Goal: Transaction & Acquisition: Purchase product/service

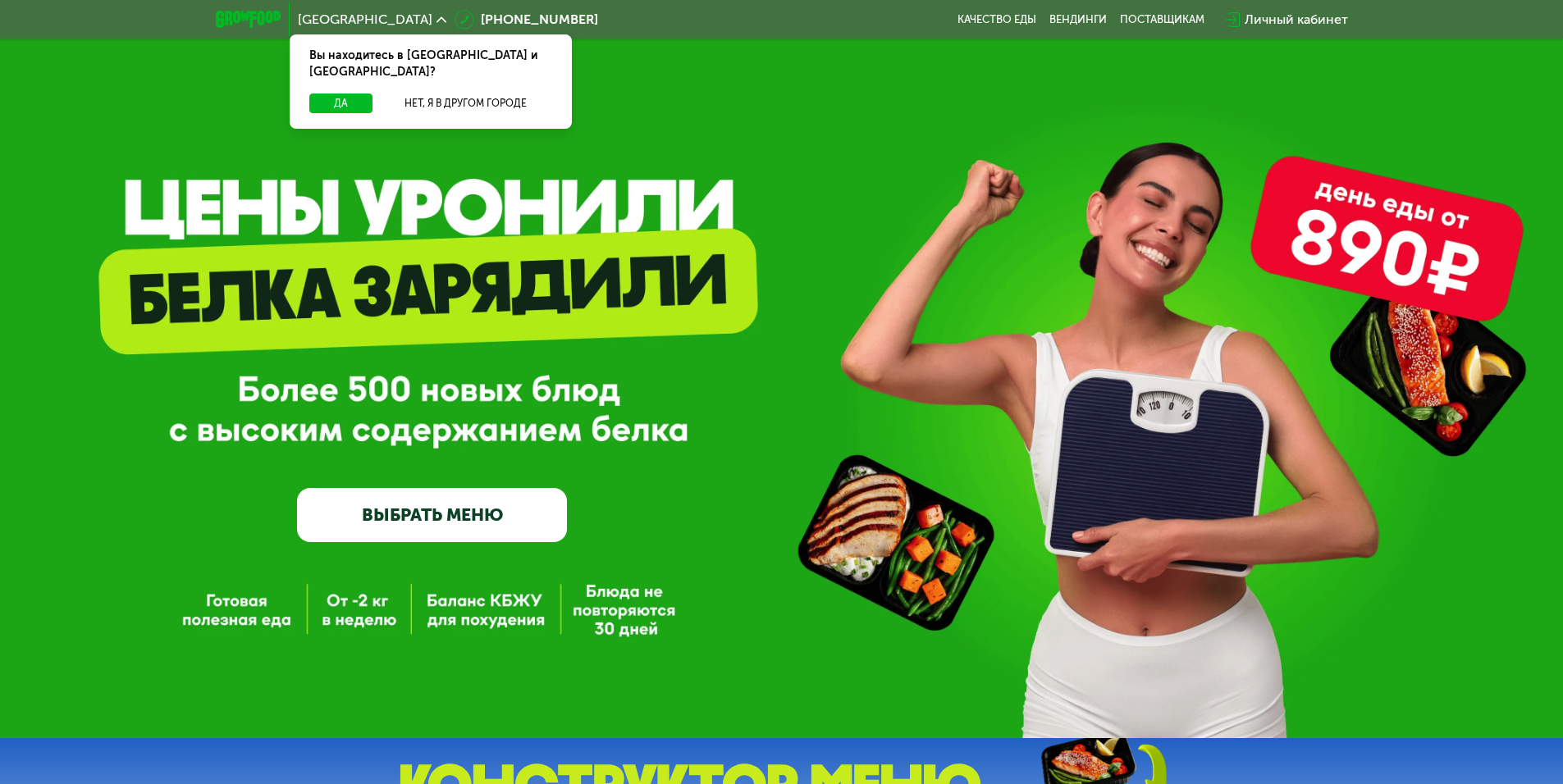
scroll to position [328, 0]
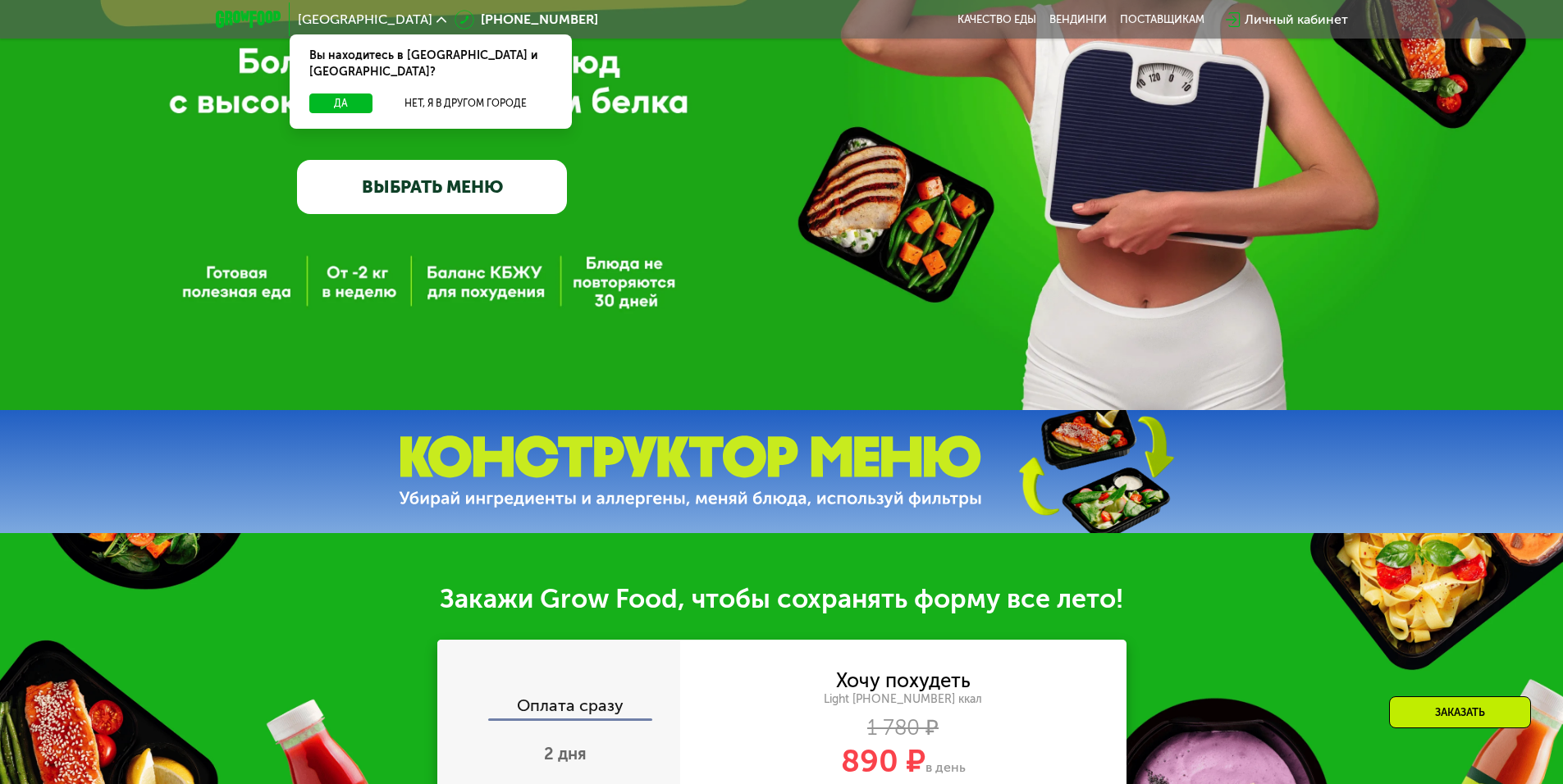
drag, startPoint x: 366, startPoint y: 186, endPoint x: 402, endPoint y: 187, distance: 36.0
click at [366, 185] on link "ВЫБРАТЬ МЕНЮ" at bounding box center [432, 187] width 270 height 55
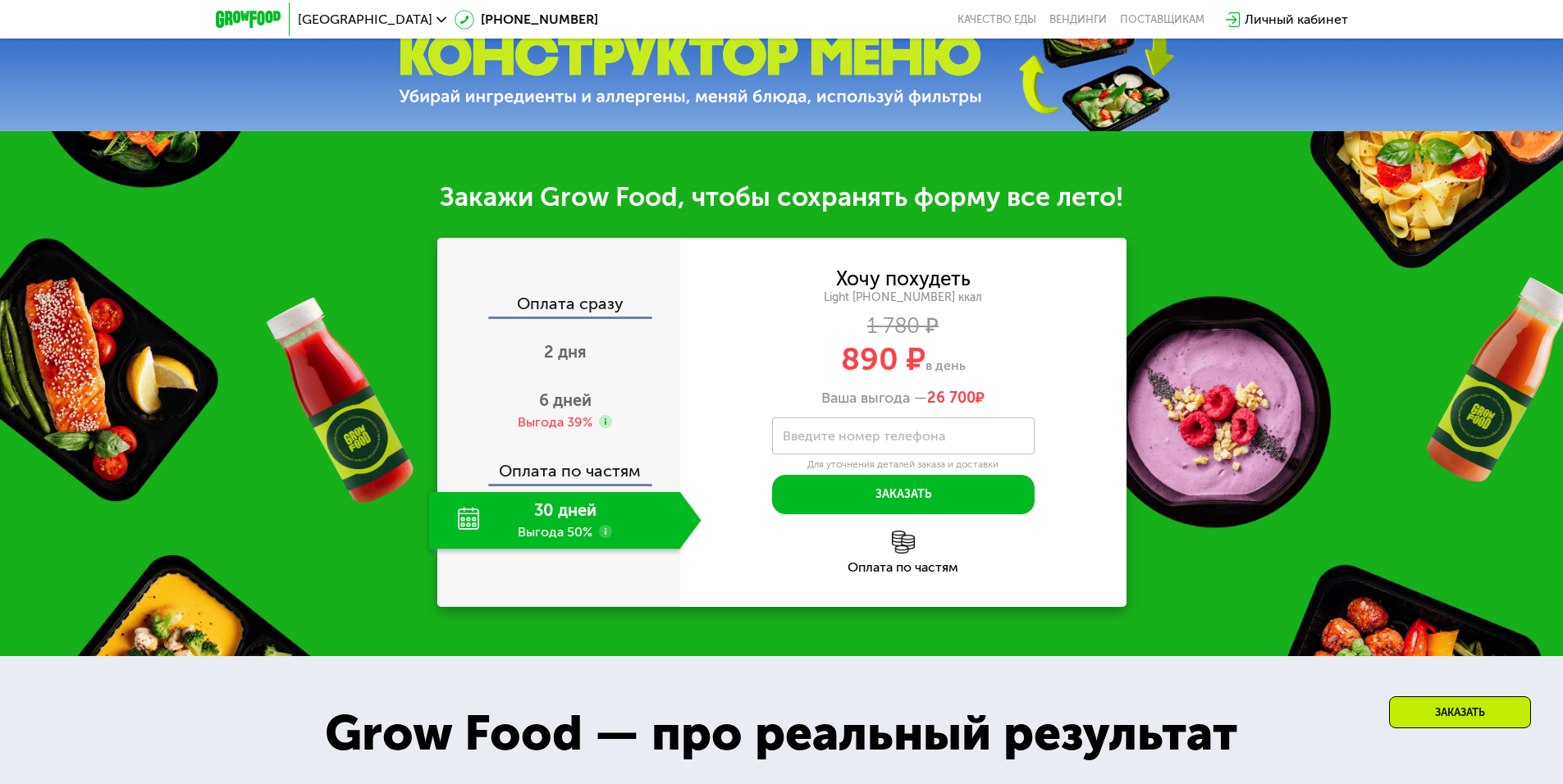
scroll to position [820, 0]
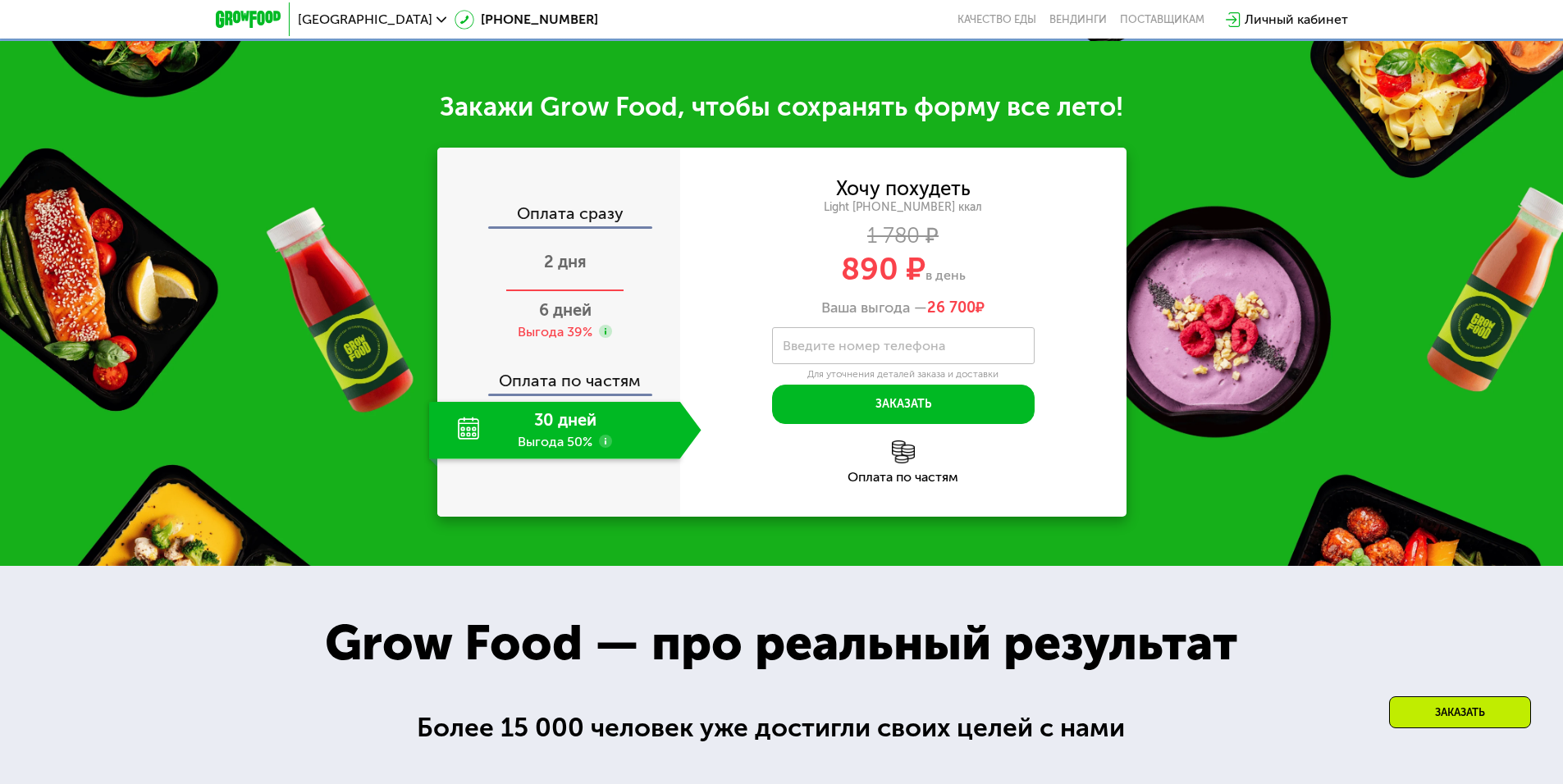
click at [596, 275] on div "2 дня" at bounding box center [565, 263] width 273 height 57
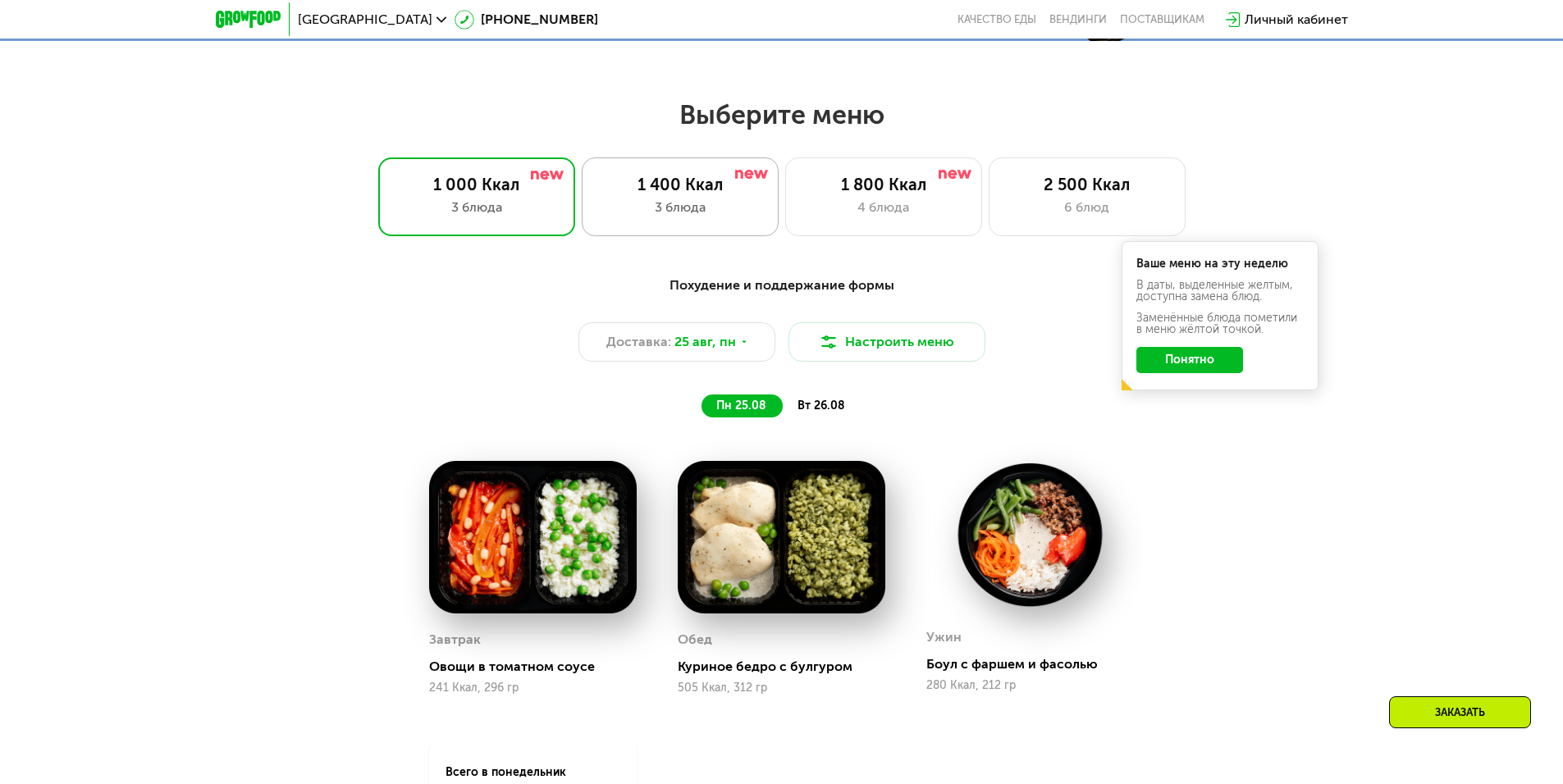
click at [740, 217] on div "3 блюда" at bounding box center [680, 208] width 163 height 20
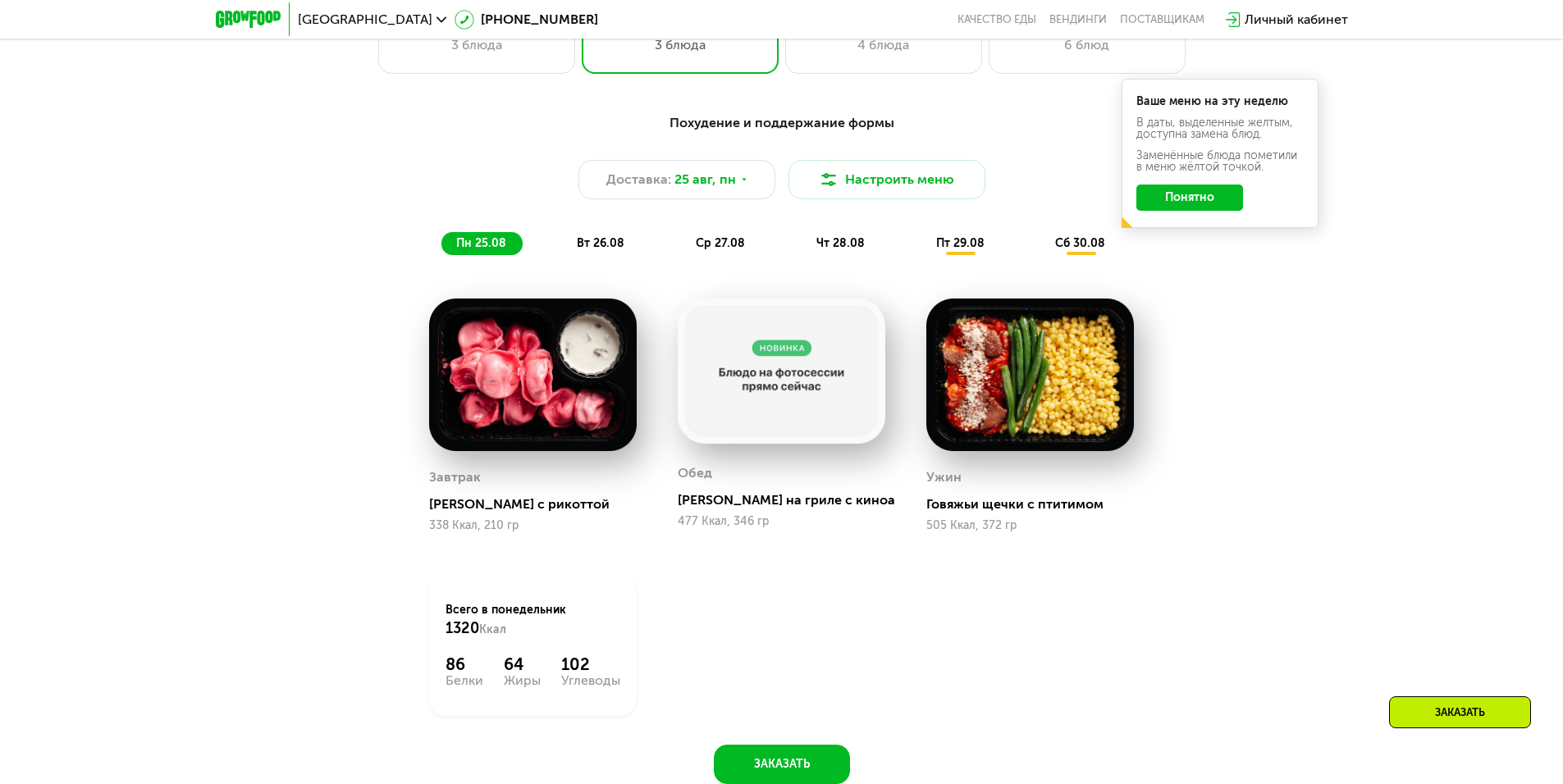
scroll to position [985, 0]
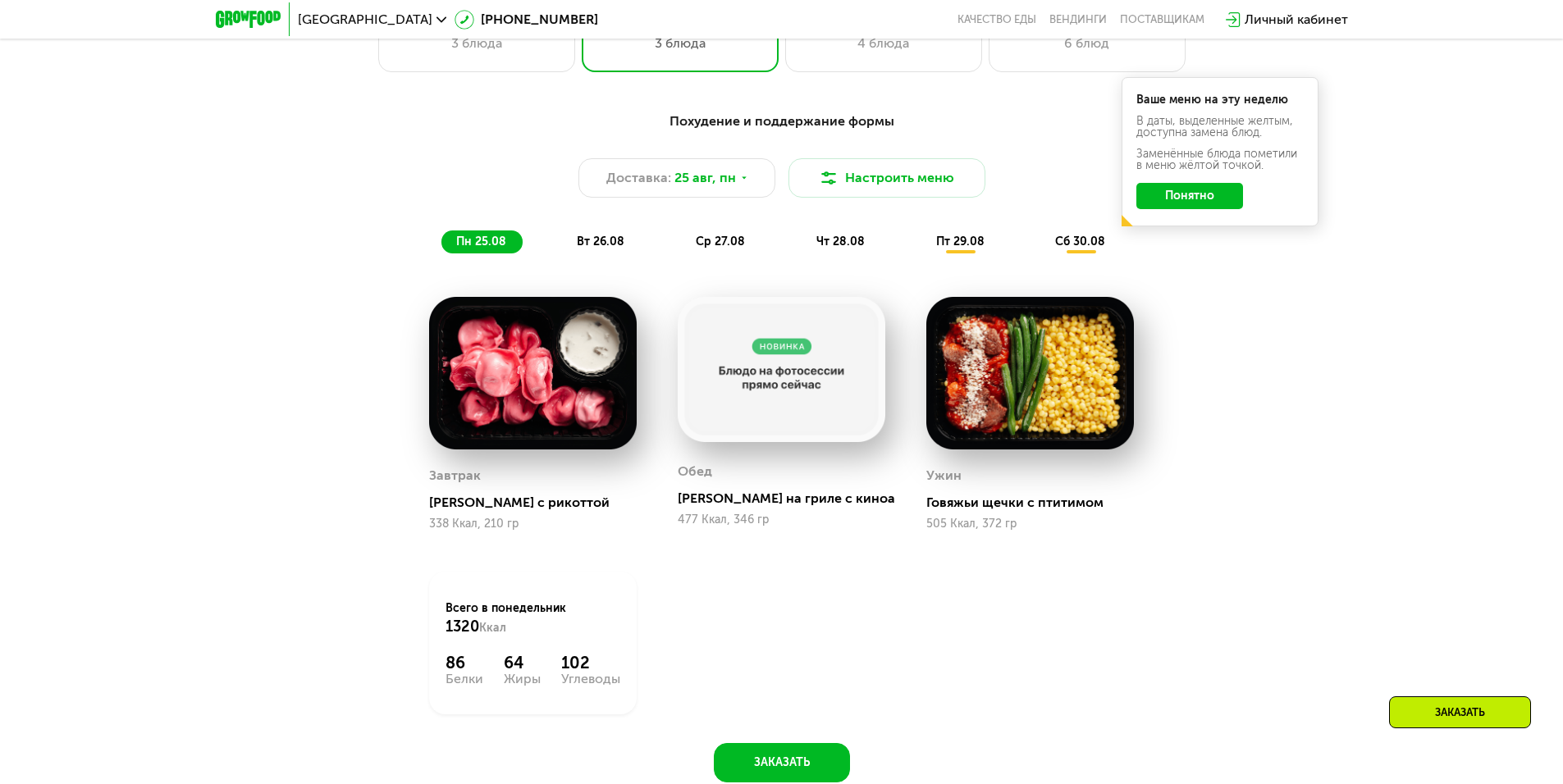
click at [598, 246] on span "вт 26.08" at bounding box center [601, 241] width 47 height 14
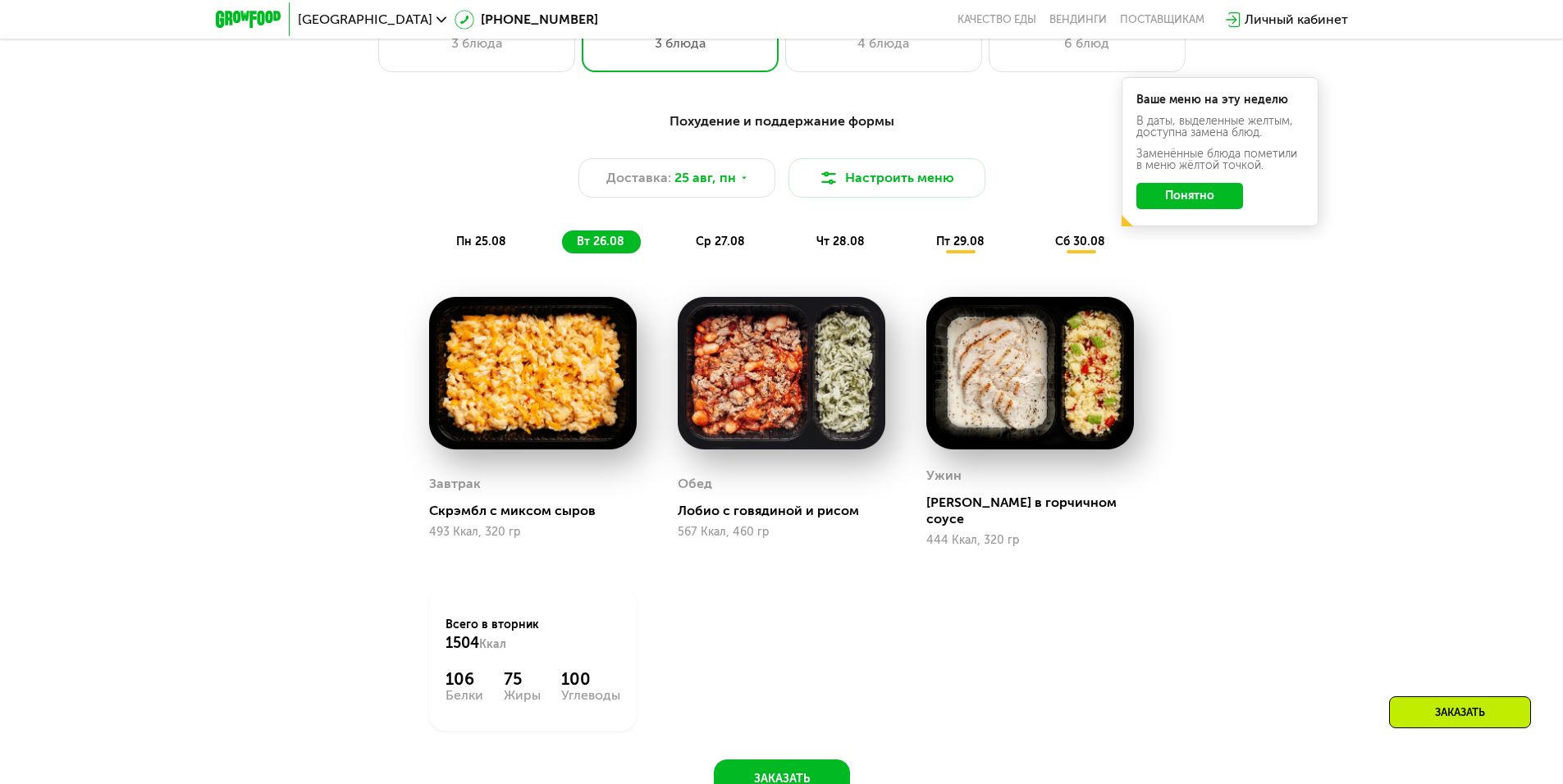
click at [801, 253] on div "ср 27.08" at bounding box center [841, 242] width 80 height 23
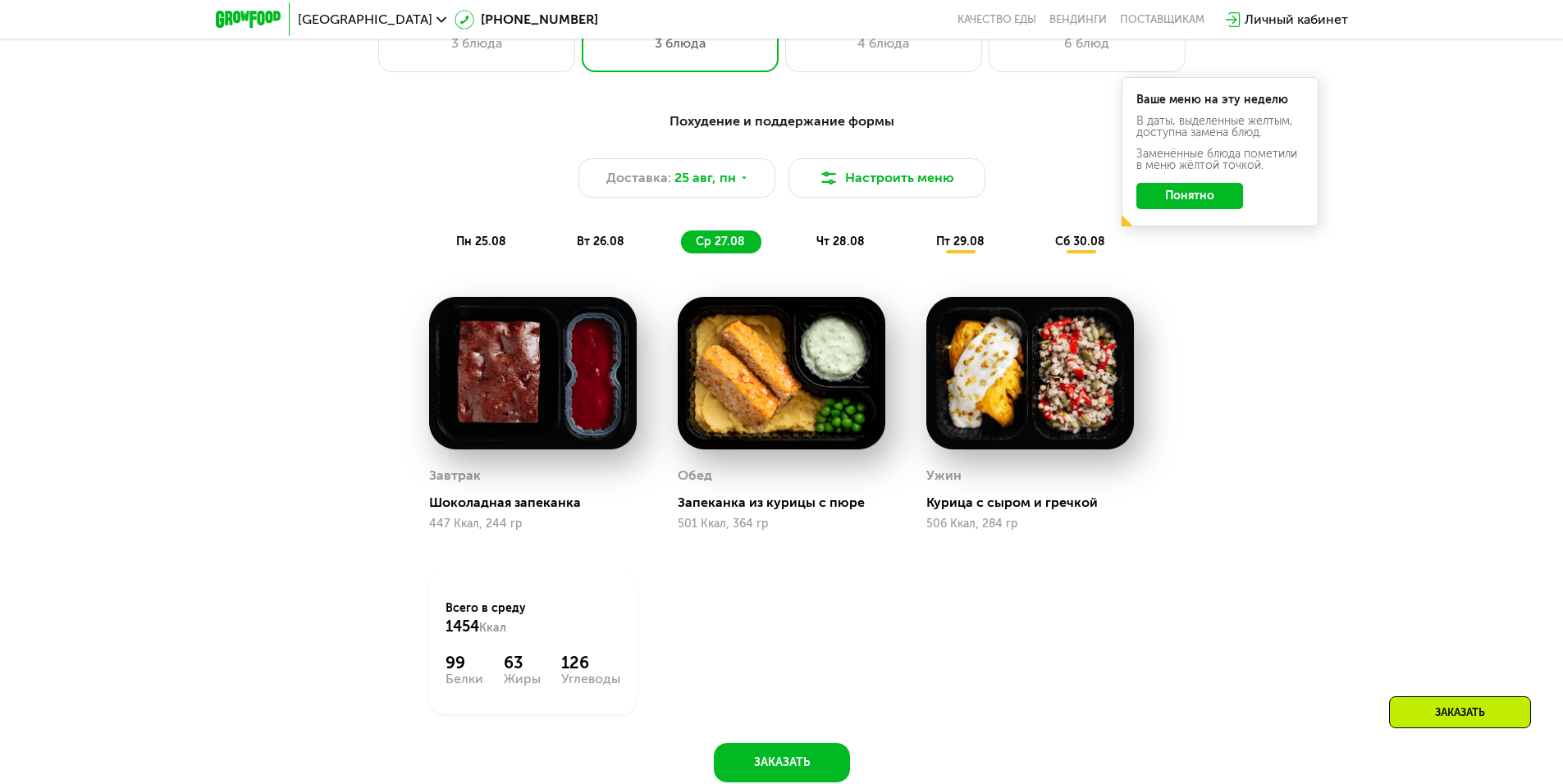
click at [840, 248] on span "чт 28.08" at bounding box center [841, 241] width 48 height 14
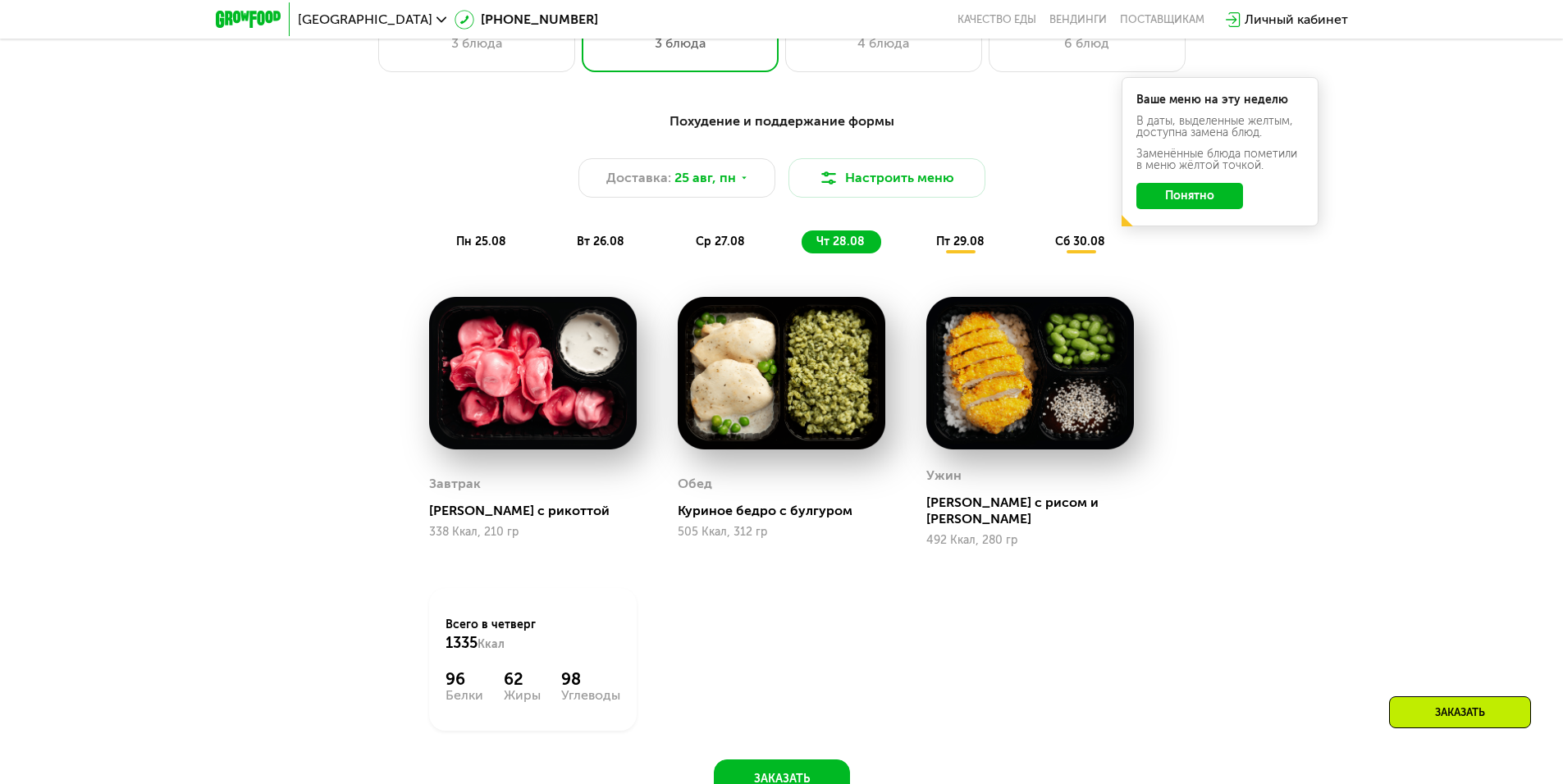
click at [944, 247] on span "пт 29.08" at bounding box center [960, 241] width 48 height 14
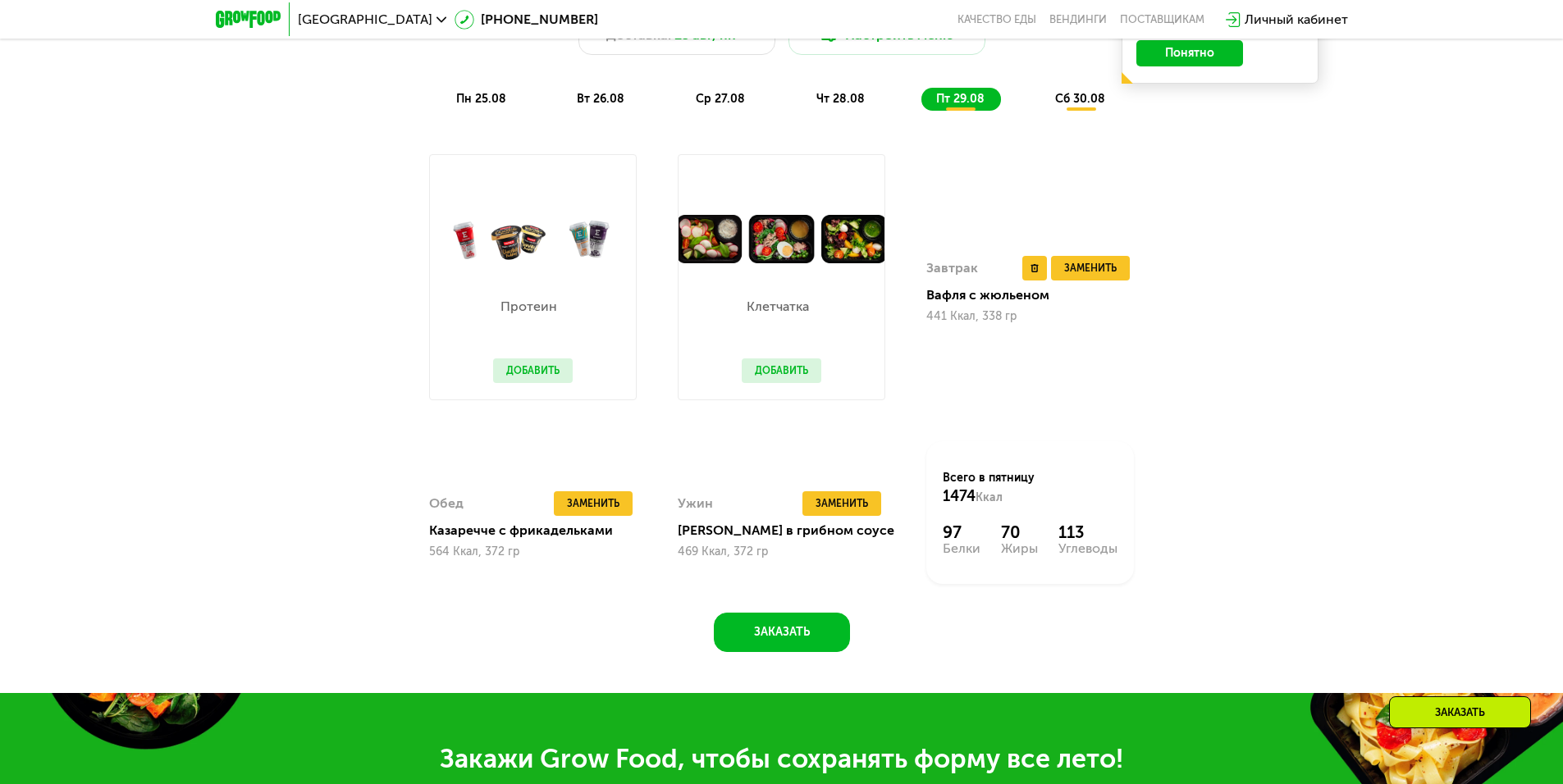
scroll to position [1067, 0]
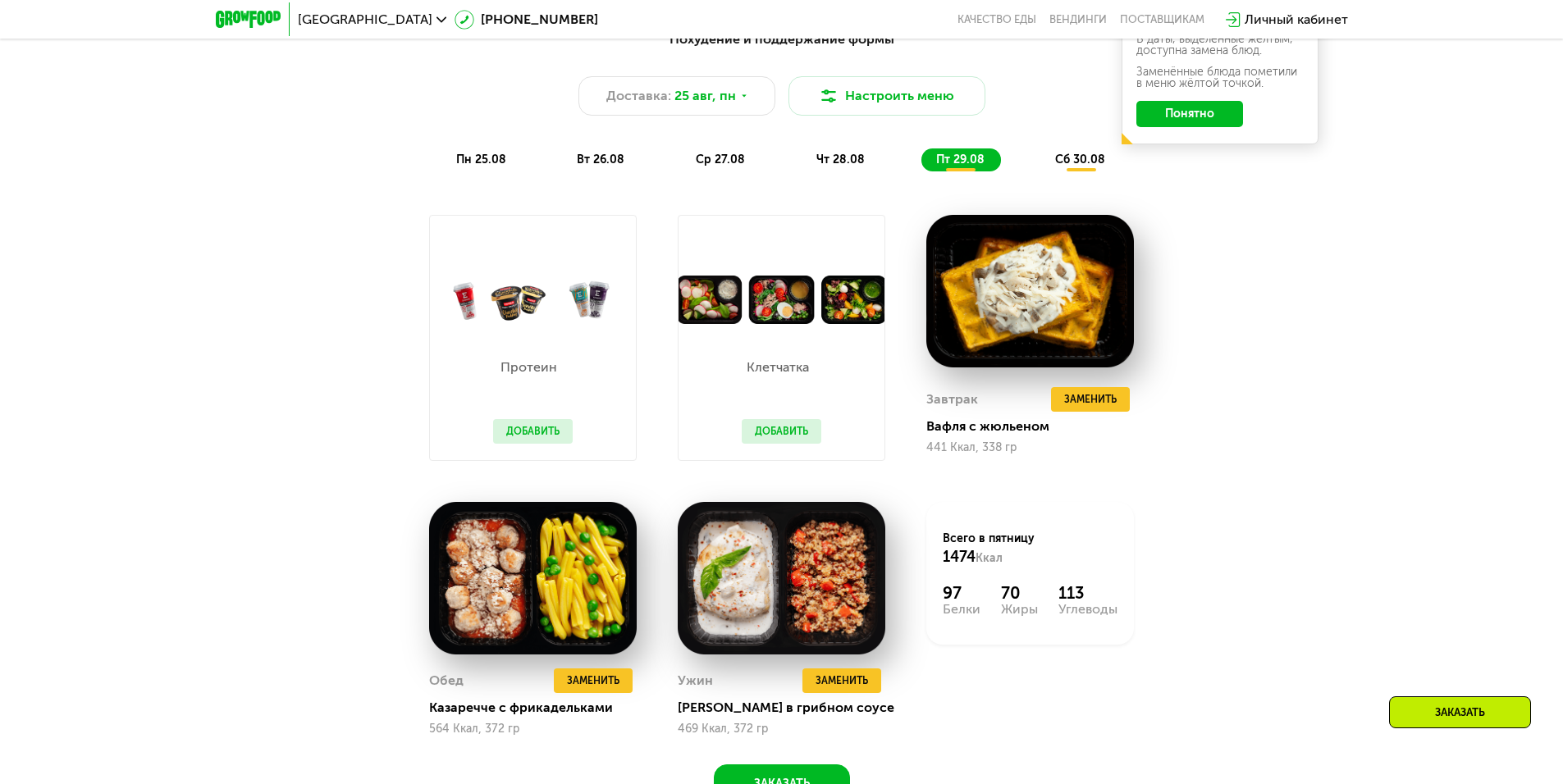
click at [1084, 166] on span "сб 30.08" at bounding box center [1080, 159] width 50 height 14
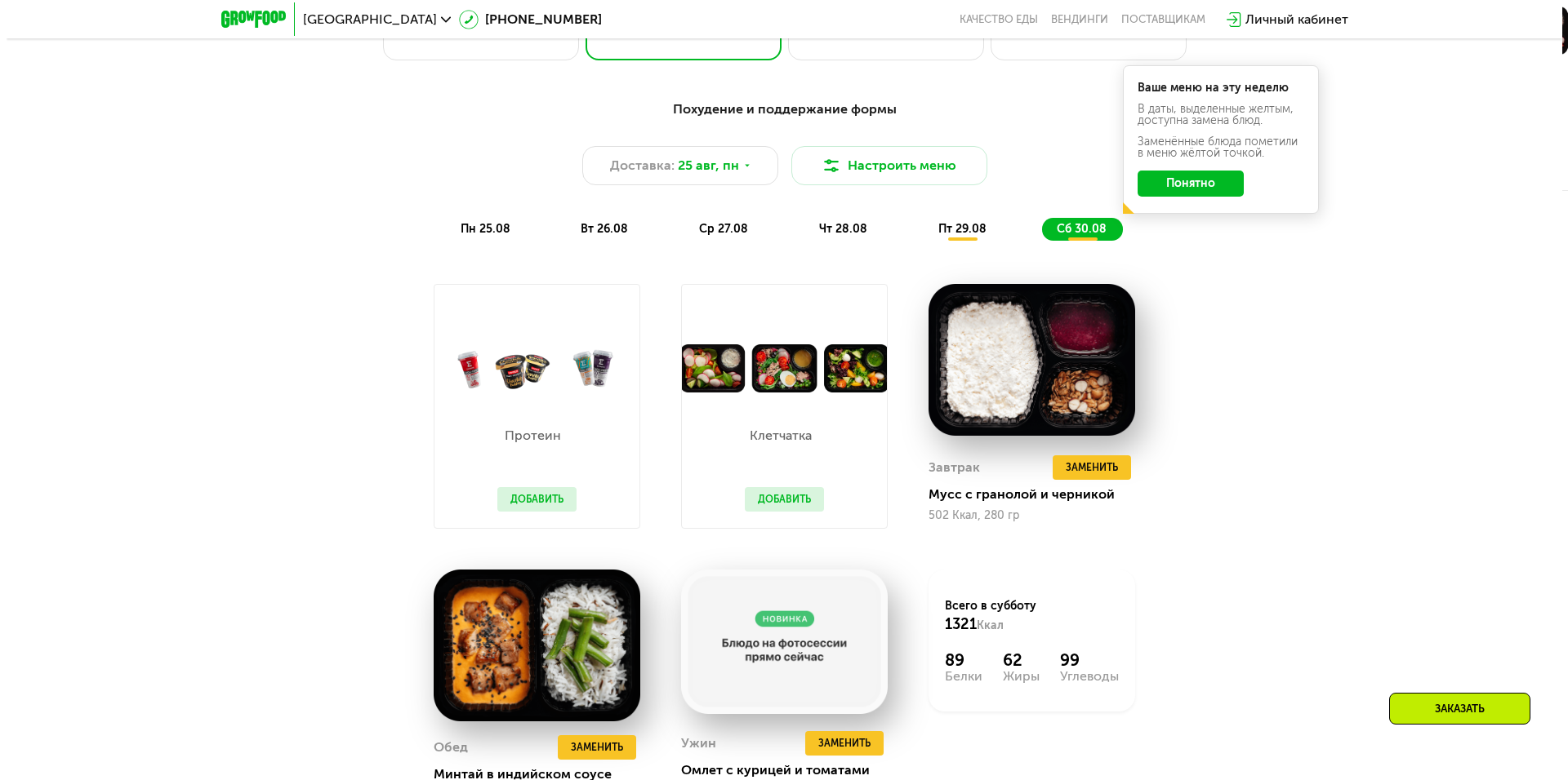
scroll to position [980, 0]
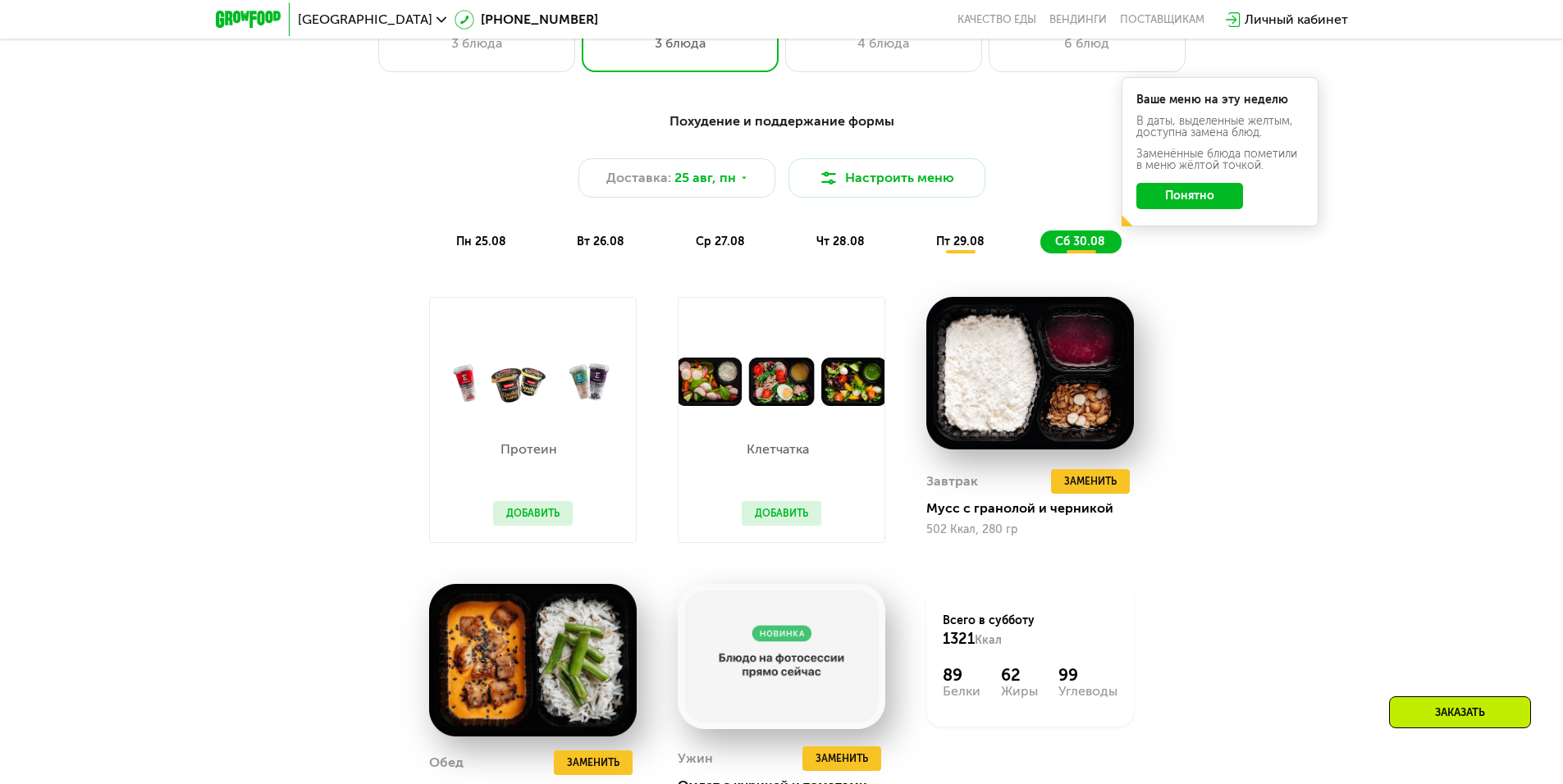
click at [1219, 200] on button "Понятно" at bounding box center [1190, 195] width 106 height 26
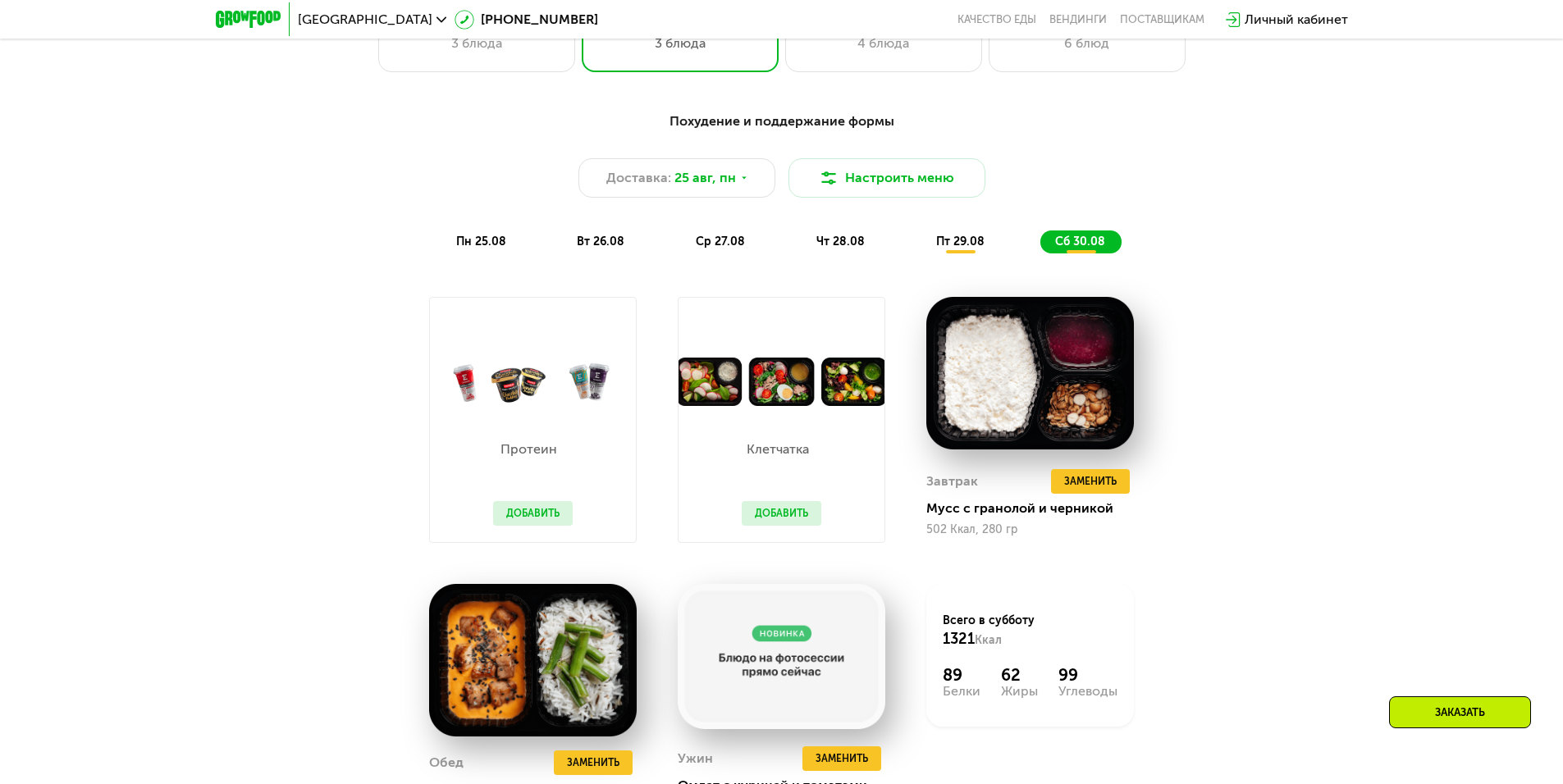
click at [1092, 249] on span "сб 30.08" at bounding box center [1080, 241] width 50 height 14
click at [458, 244] on span "пн 25.08" at bounding box center [481, 241] width 50 height 14
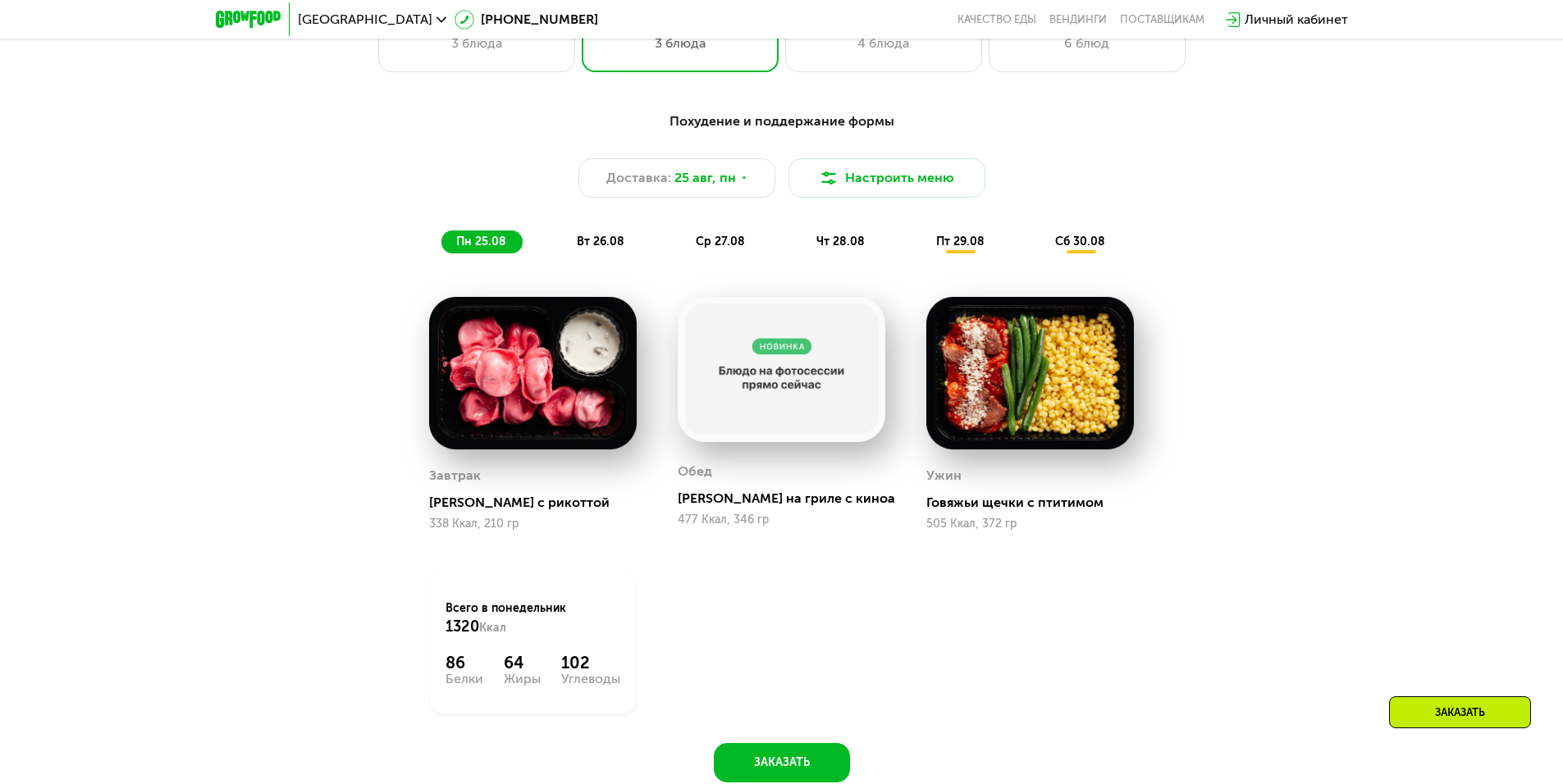
click at [682, 244] on div "вт 26.08" at bounding box center [722, 242] width 80 height 23
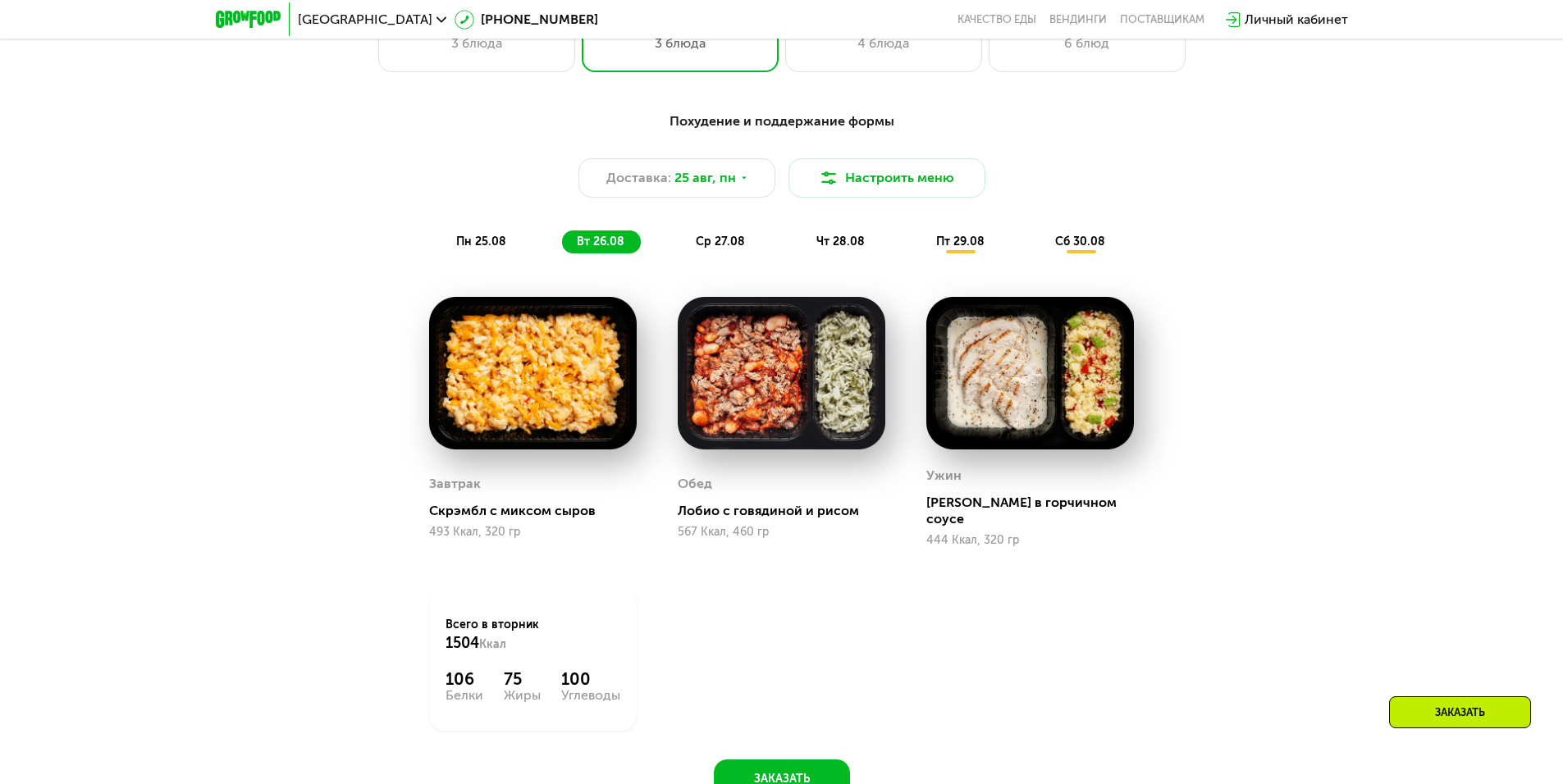
click at [1106, 250] on div "сб 30.08" at bounding box center [1080, 242] width 81 height 23
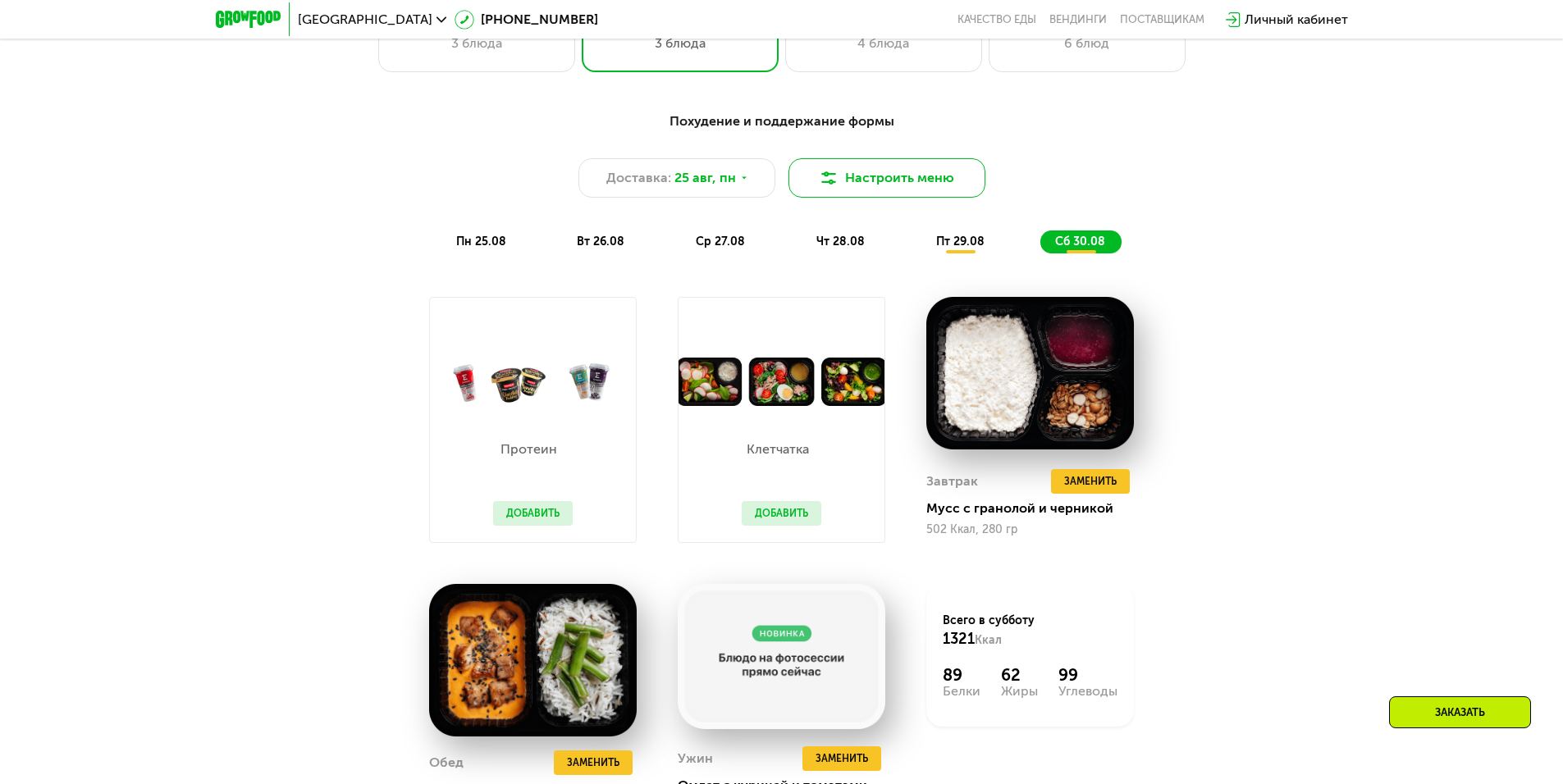
click at [901, 170] on button "Настроить меню" at bounding box center [887, 177] width 197 height 39
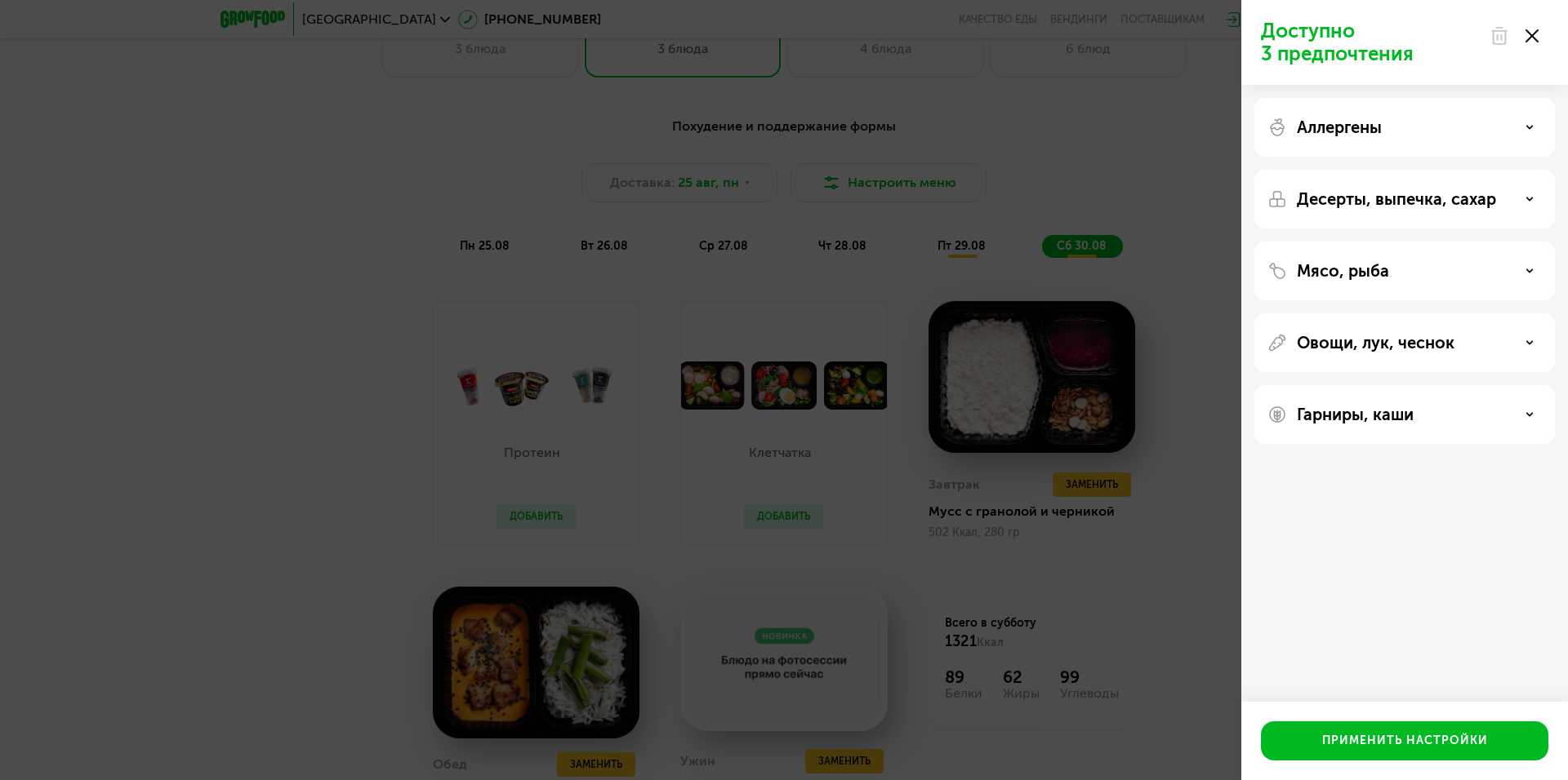
click at [1436, 208] on p "Десерты, выпечка, сахар" at bounding box center [1396, 200] width 199 height 20
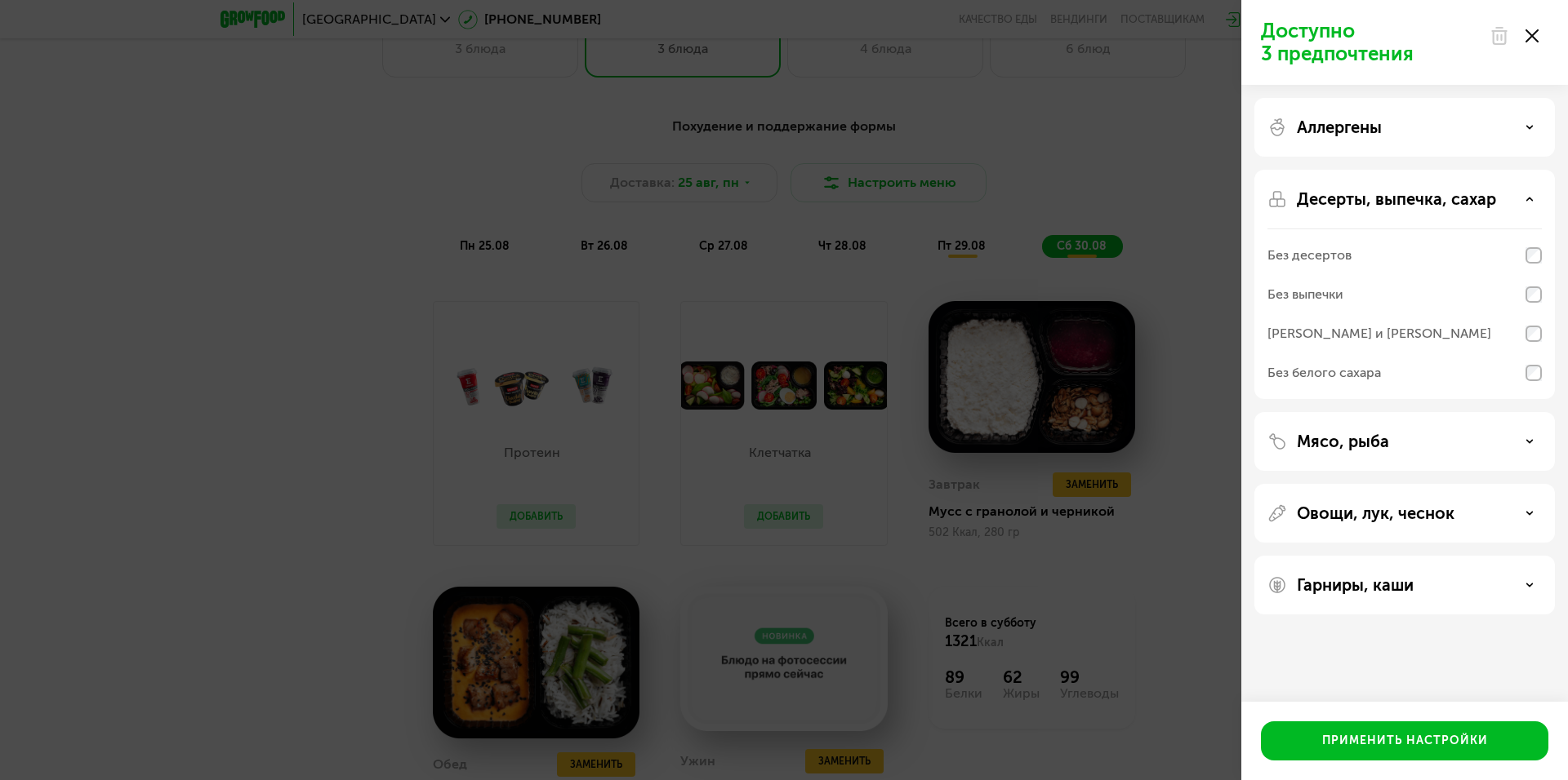
click at [1393, 445] on div "Мясо, рыба" at bounding box center [1403, 442] width 274 height 20
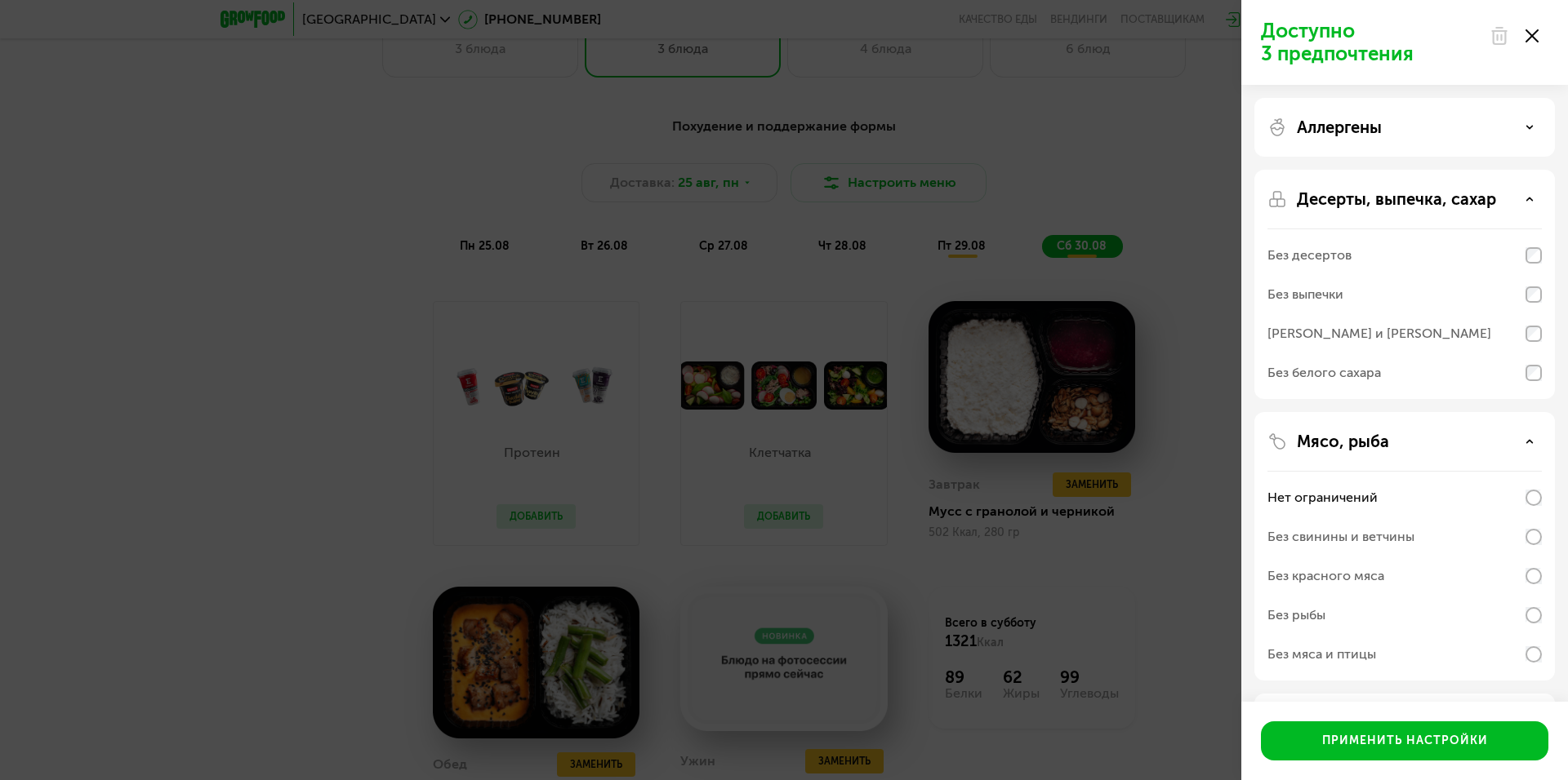
click at [1398, 443] on div "Мясо, рыба" at bounding box center [1403, 442] width 274 height 20
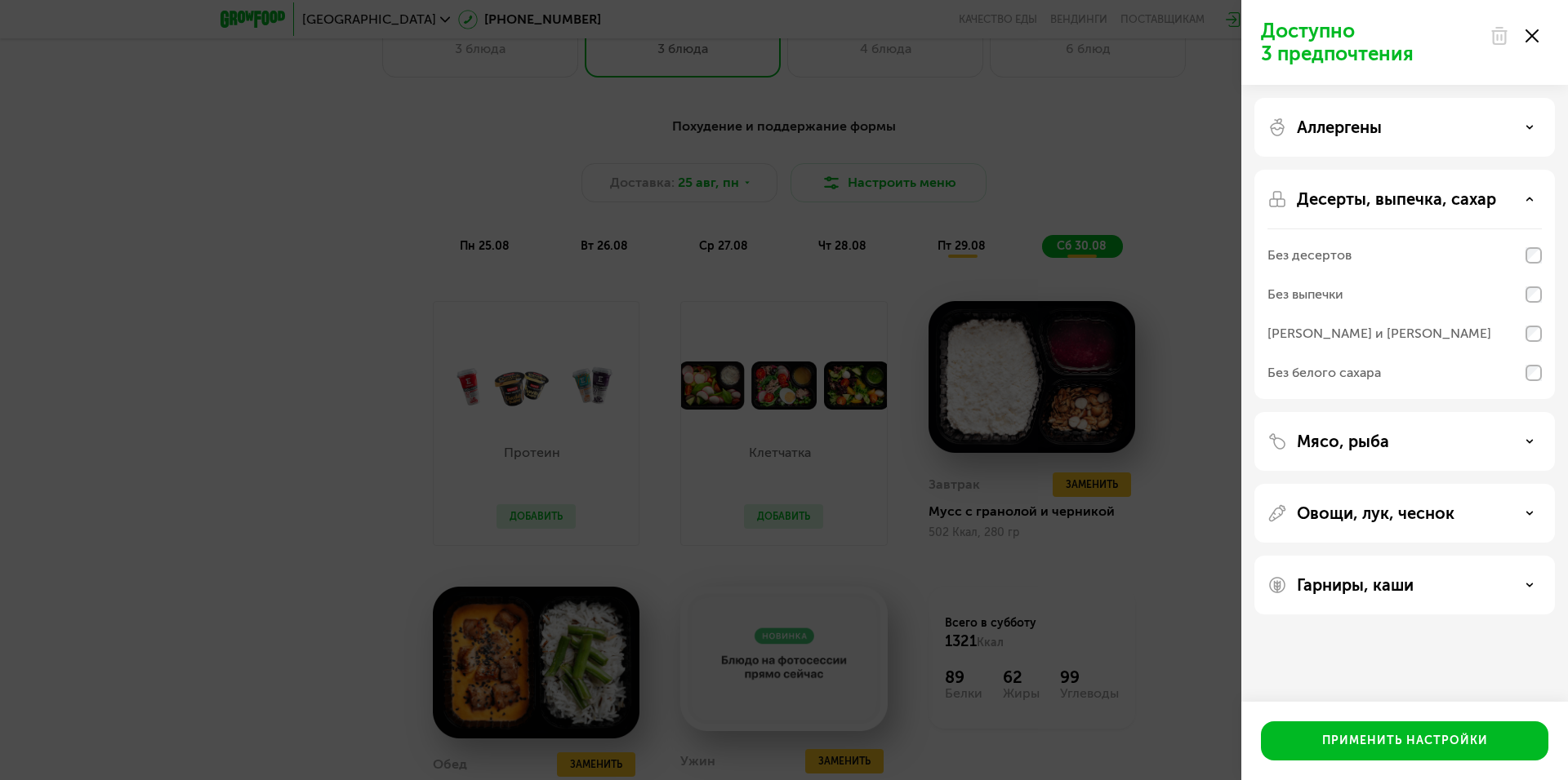
click at [1384, 578] on p "Гарниры, каши" at bounding box center [1355, 586] width 117 height 20
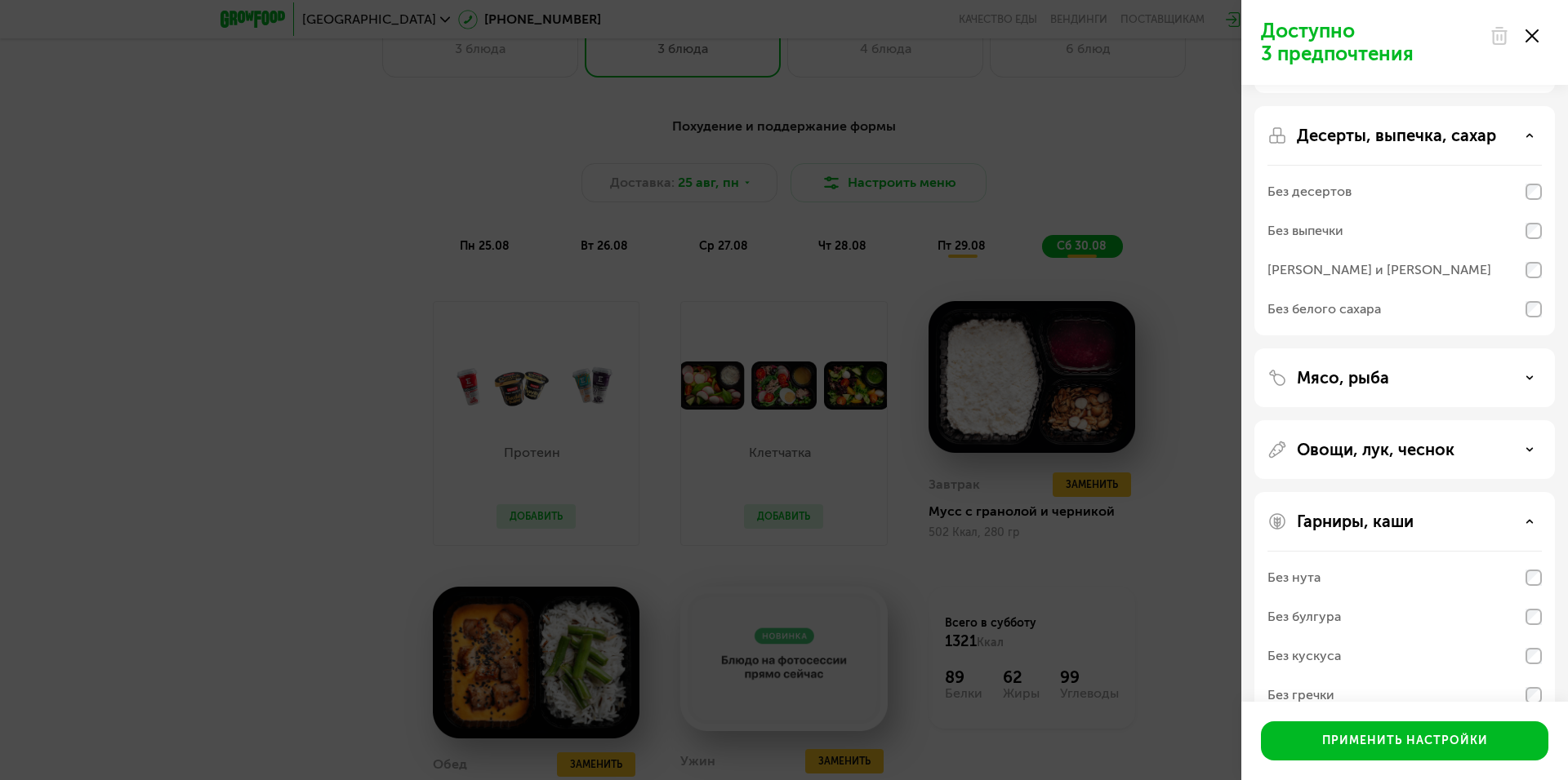
scroll to position [139, 0]
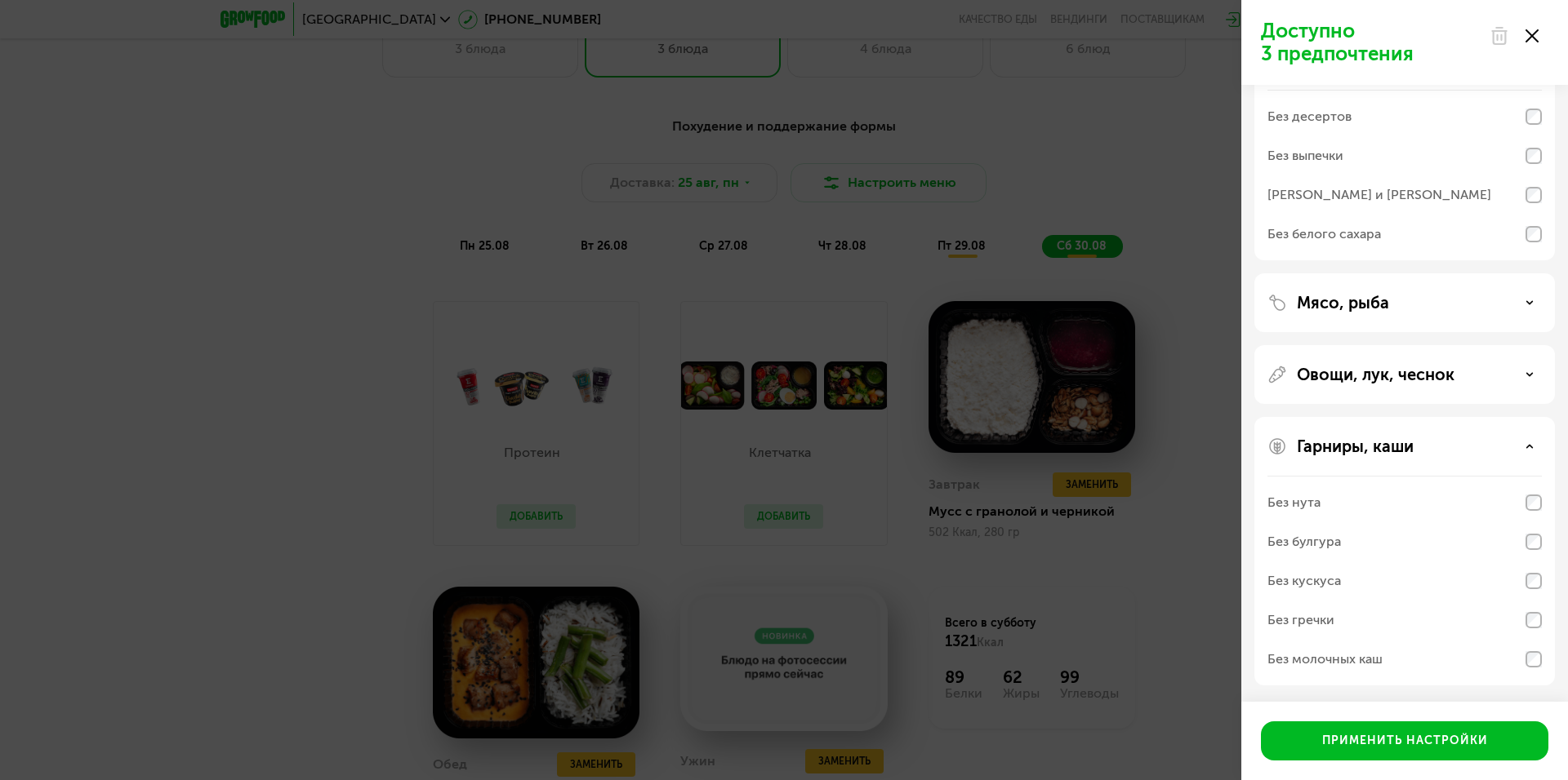
click at [1397, 440] on p "Гарниры, каши" at bounding box center [1355, 446] width 117 height 20
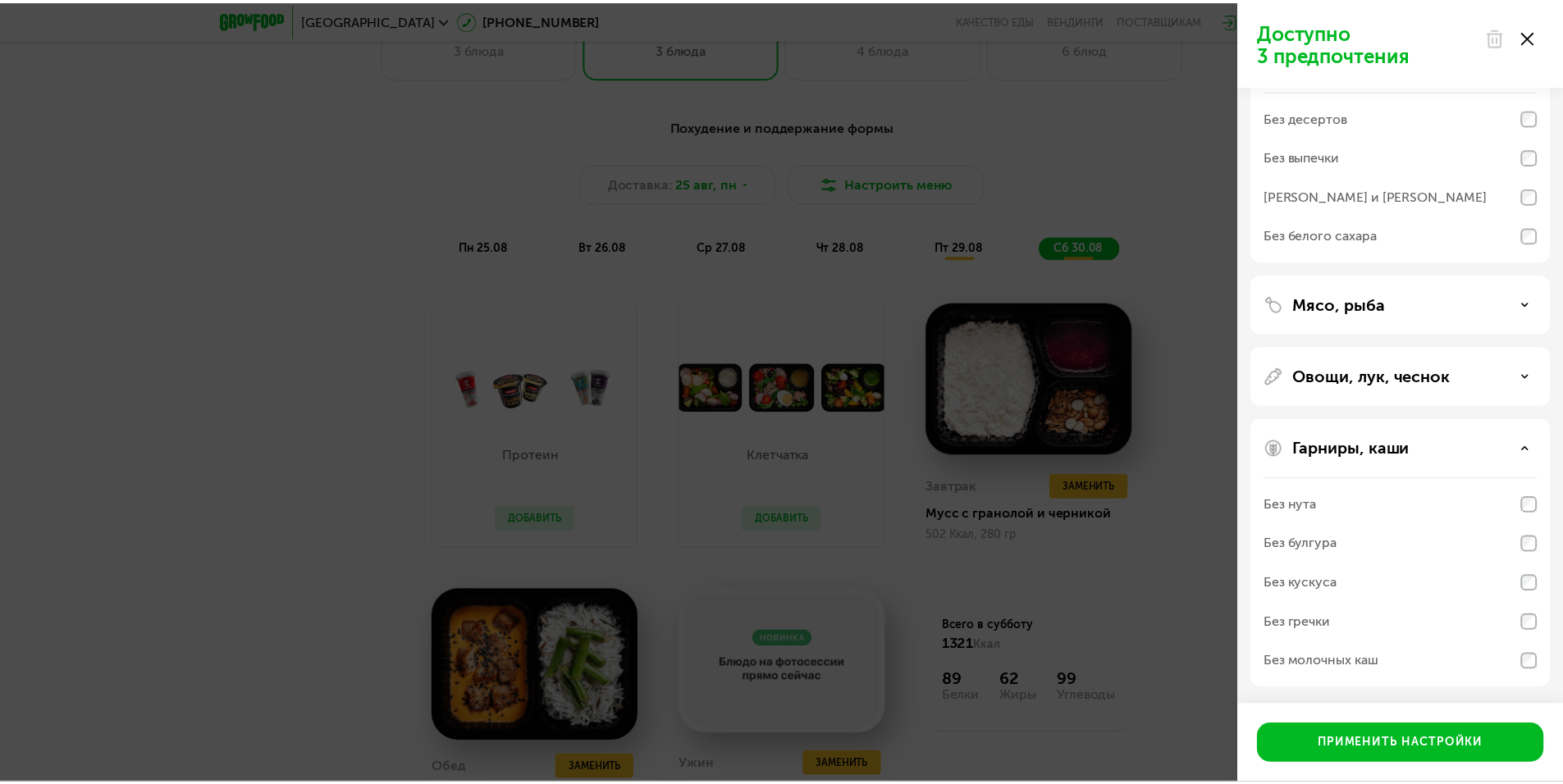
scroll to position [0, 0]
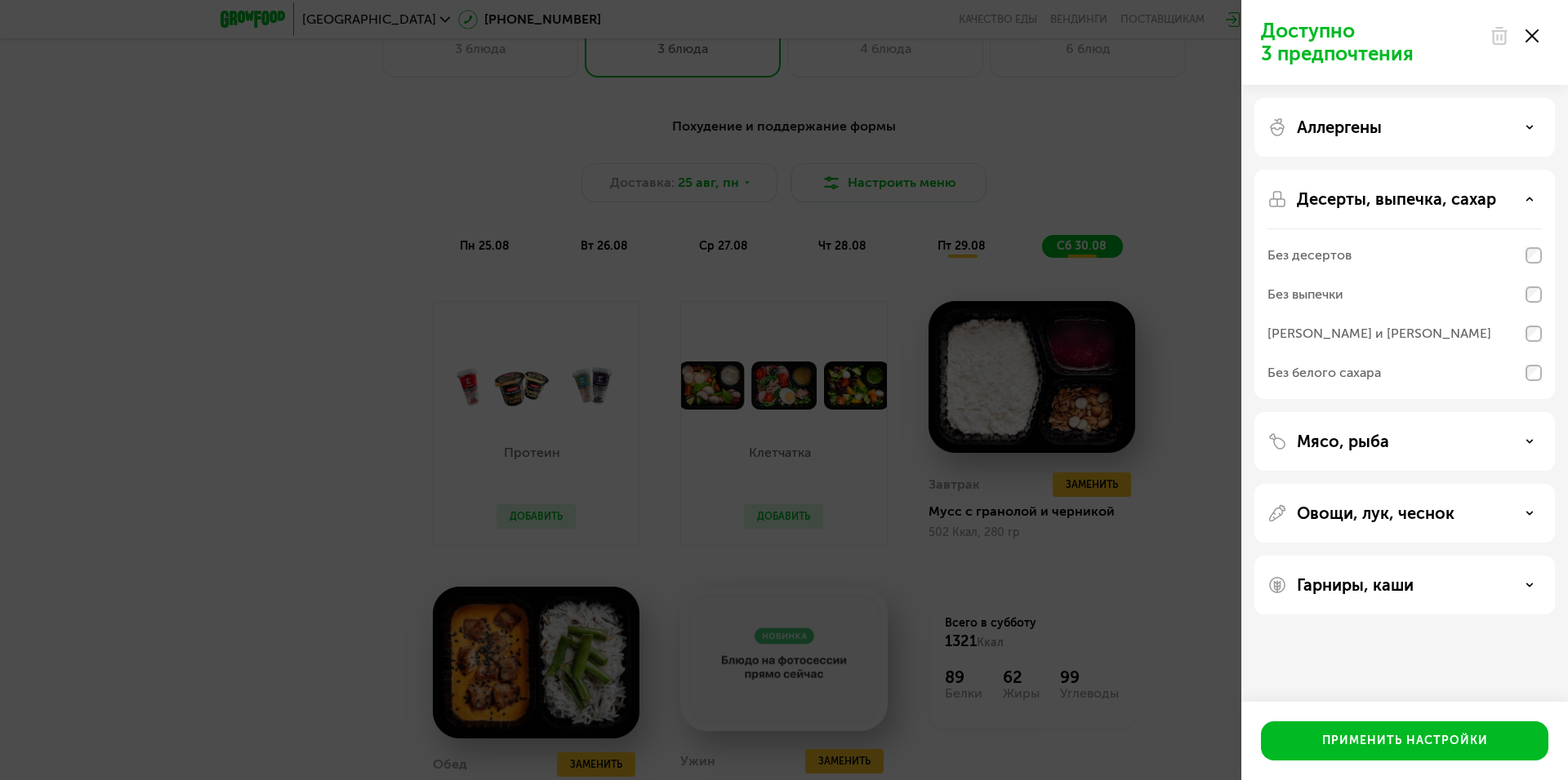
click at [1529, 30] on icon at bounding box center [1532, 36] width 13 height 13
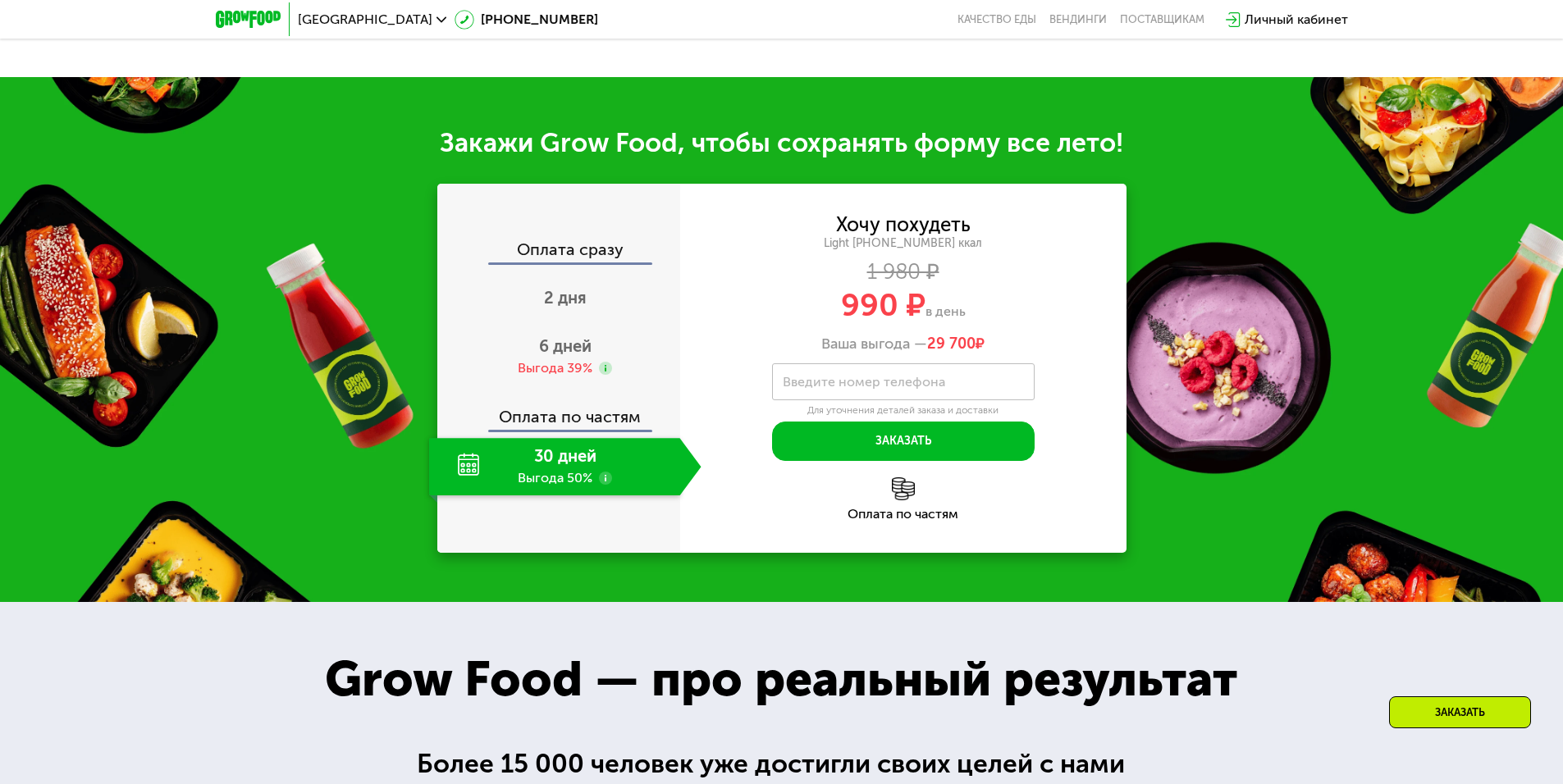
scroll to position [1783, 0]
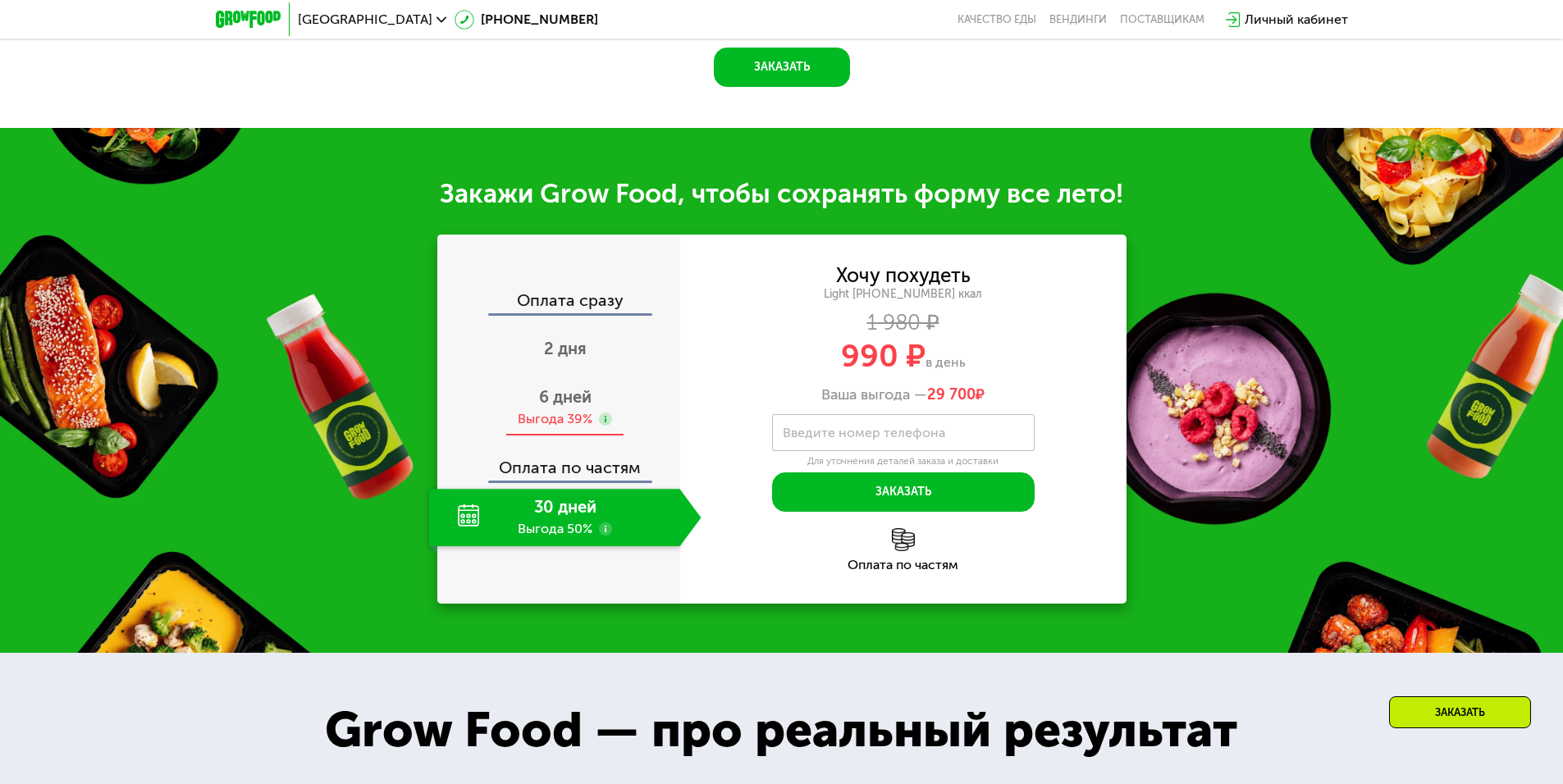
click at [558, 416] on div "Выгода 39%" at bounding box center [555, 420] width 75 height 18
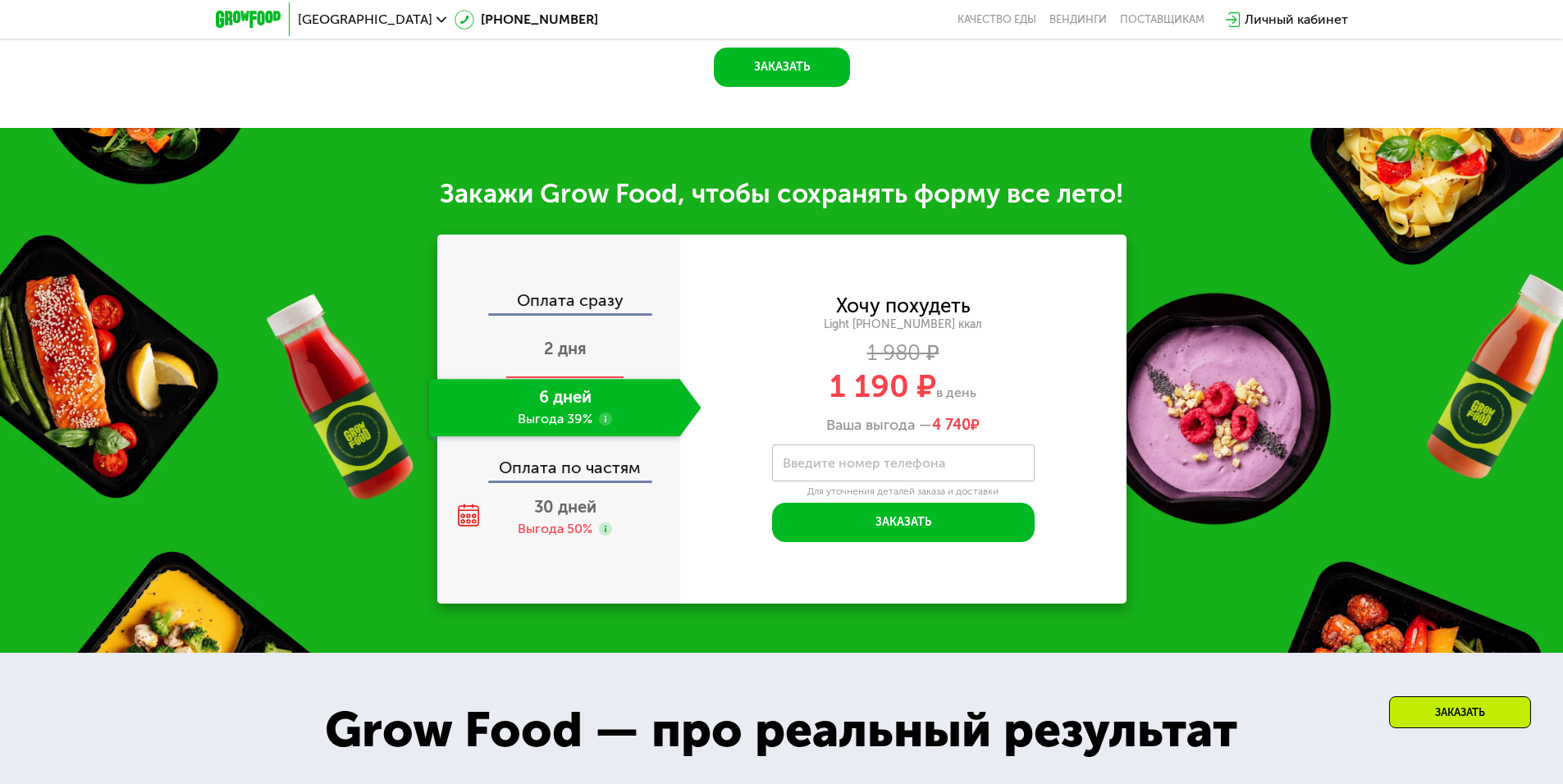
click at [609, 356] on div "2 дня" at bounding box center [565, 350] width 273 height 57
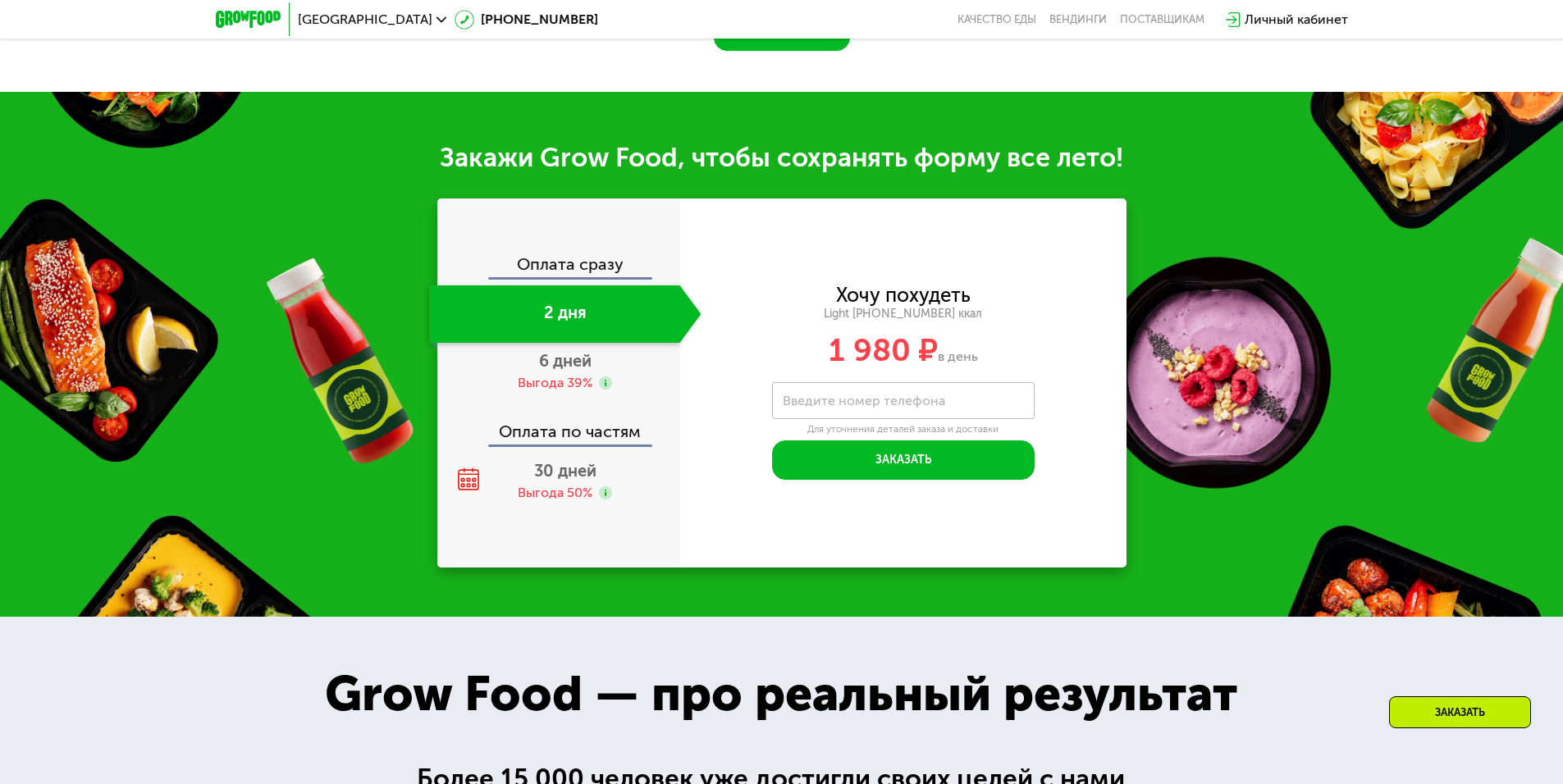
scroll to position [1747, 0]
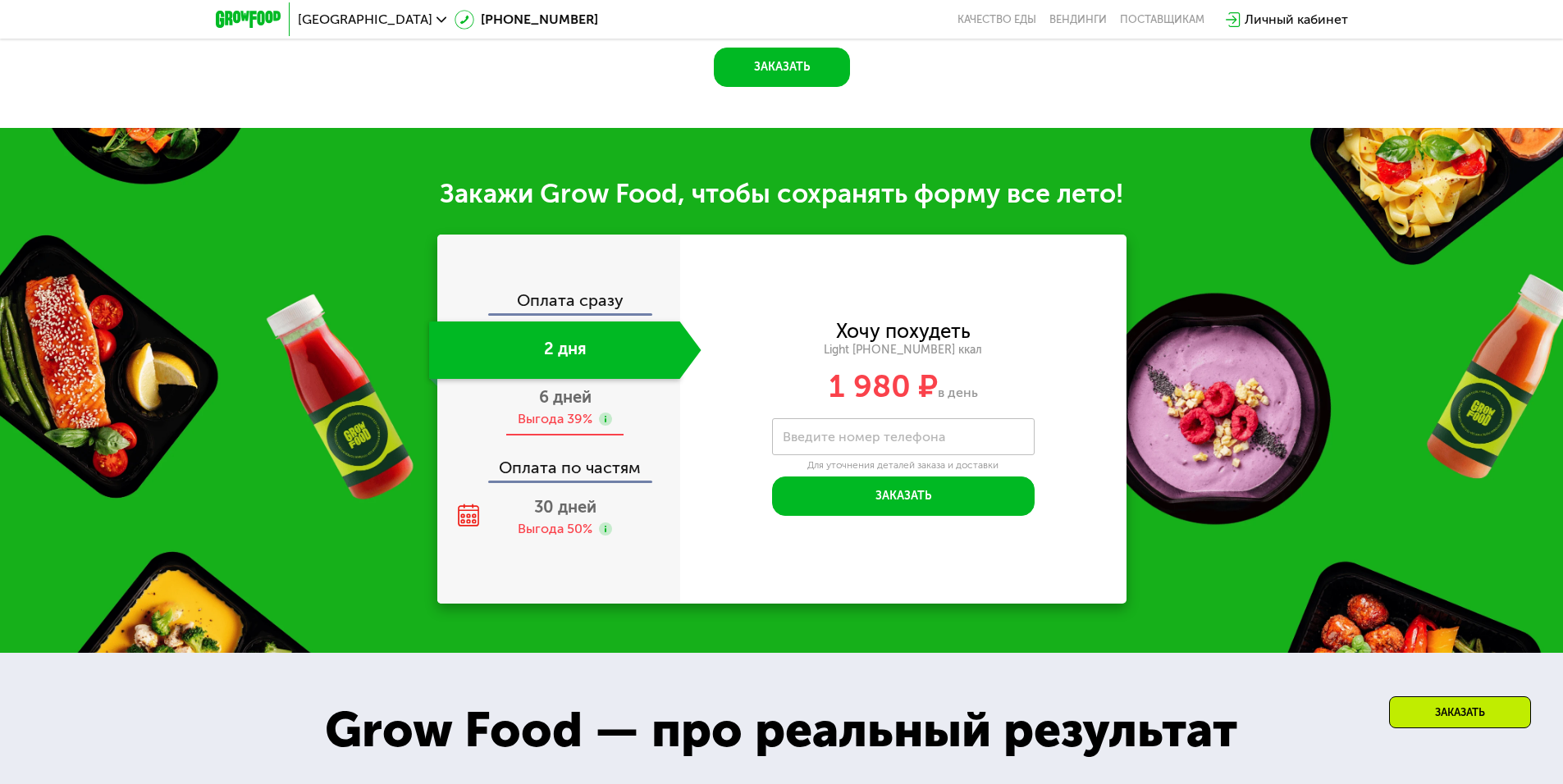
click at [562, 422] on div "Выгода 39%" at bounding box center [555, 420] width 75 height 18
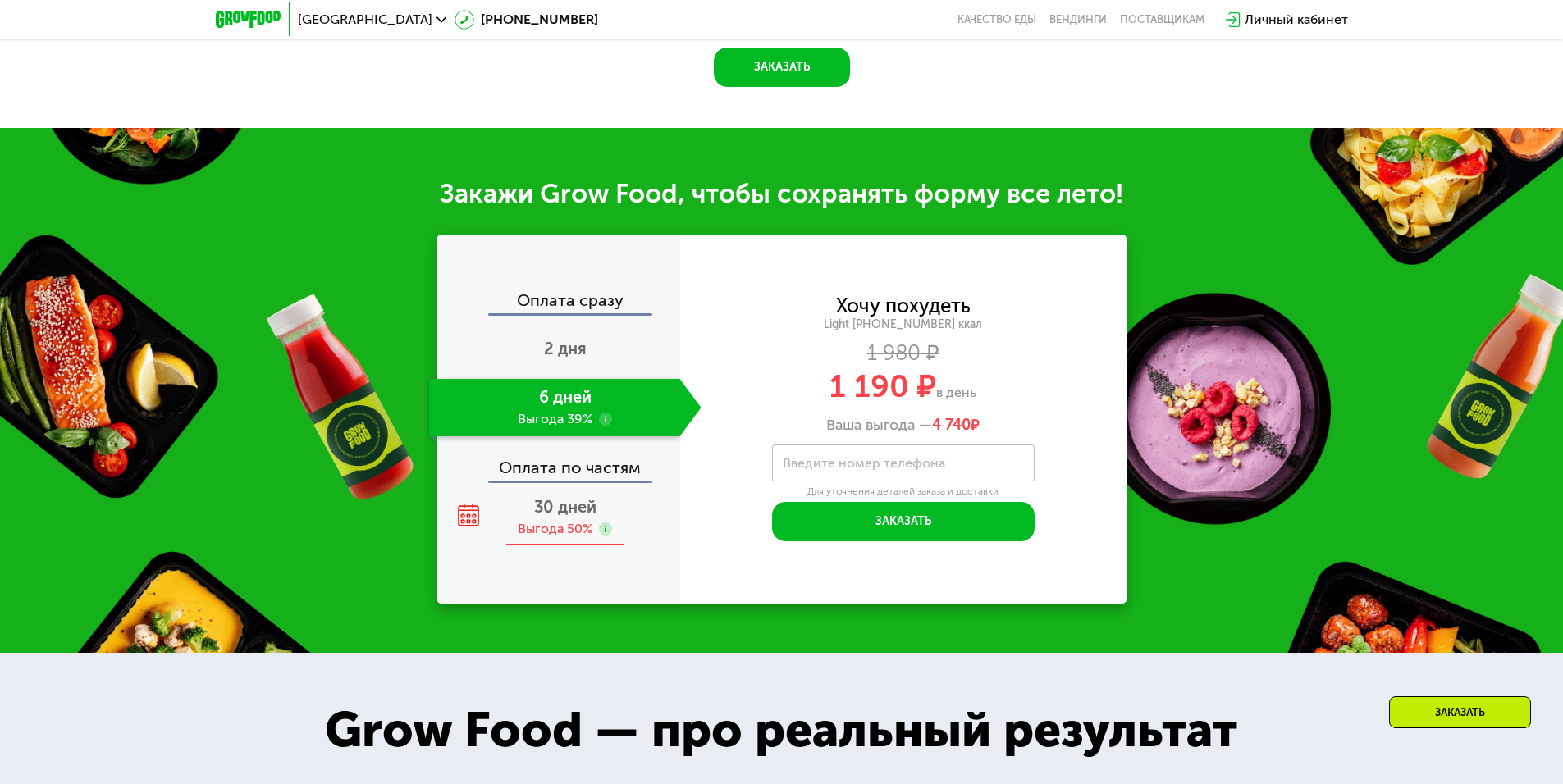
scroll to position [1680, 0]
click at [577, 480] on div "Оплата по частям" at bounding box center [559, 462] width 241 height 38
click at [578, 534] on div "Выгода 50%" at bounding box center [555, 530] width 75 height 18
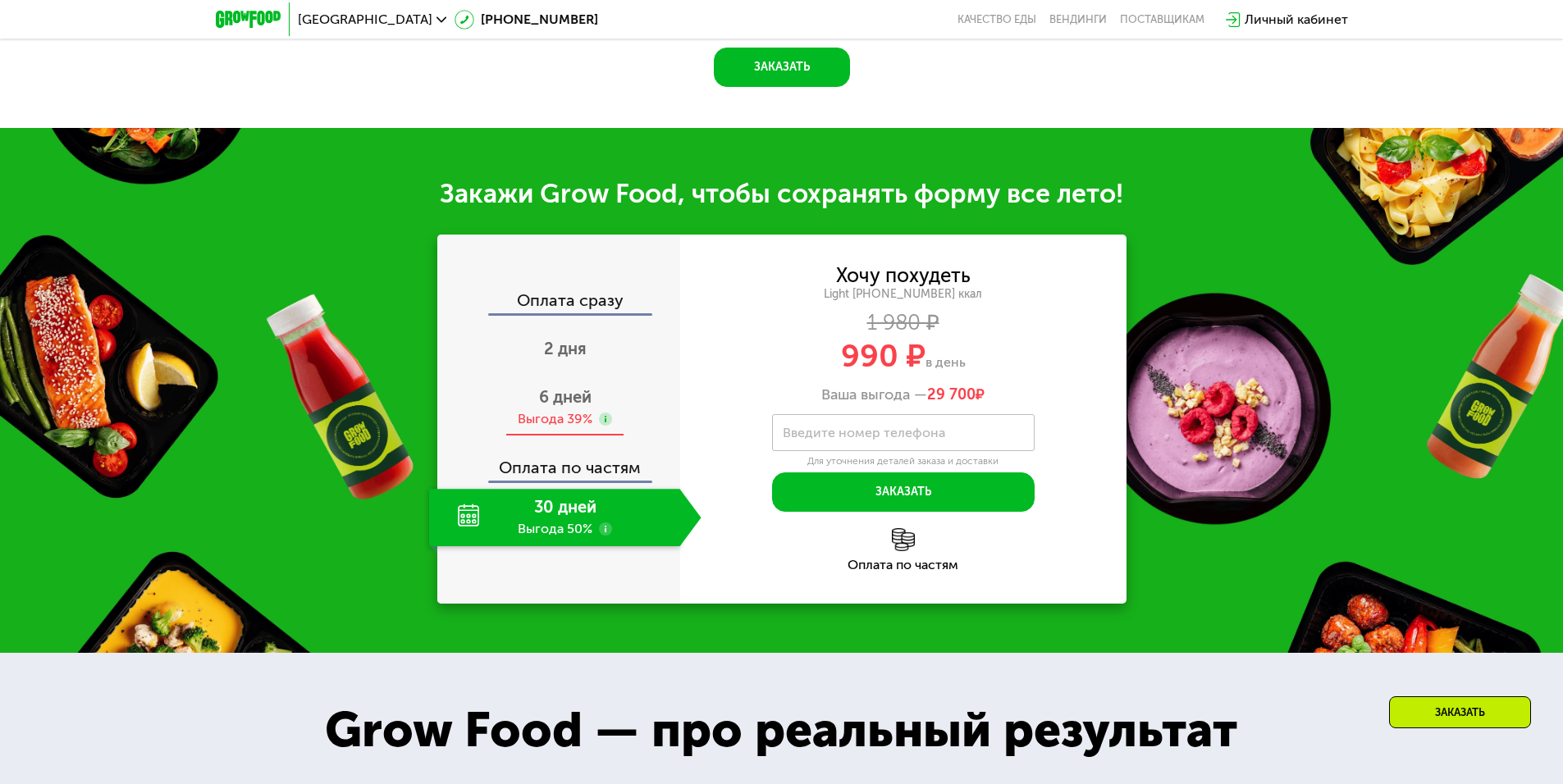
click at [613, 402] on div "6 дней Выгода 39%" at bounding box center [565, 407] width 273 height 57
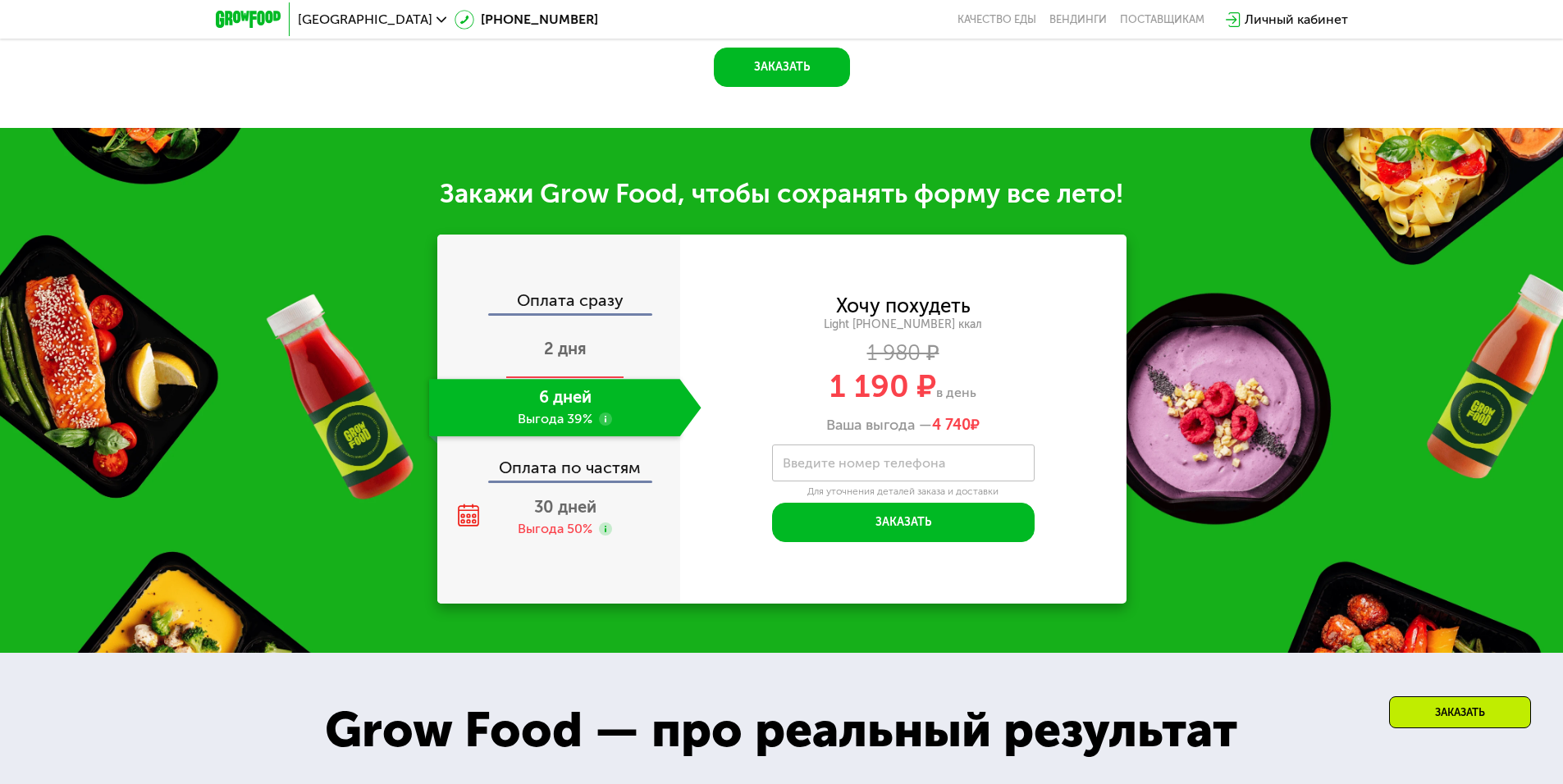
click at [607, 352] on div "2 дня" at bounding box center [565, 350] width 273 height 57
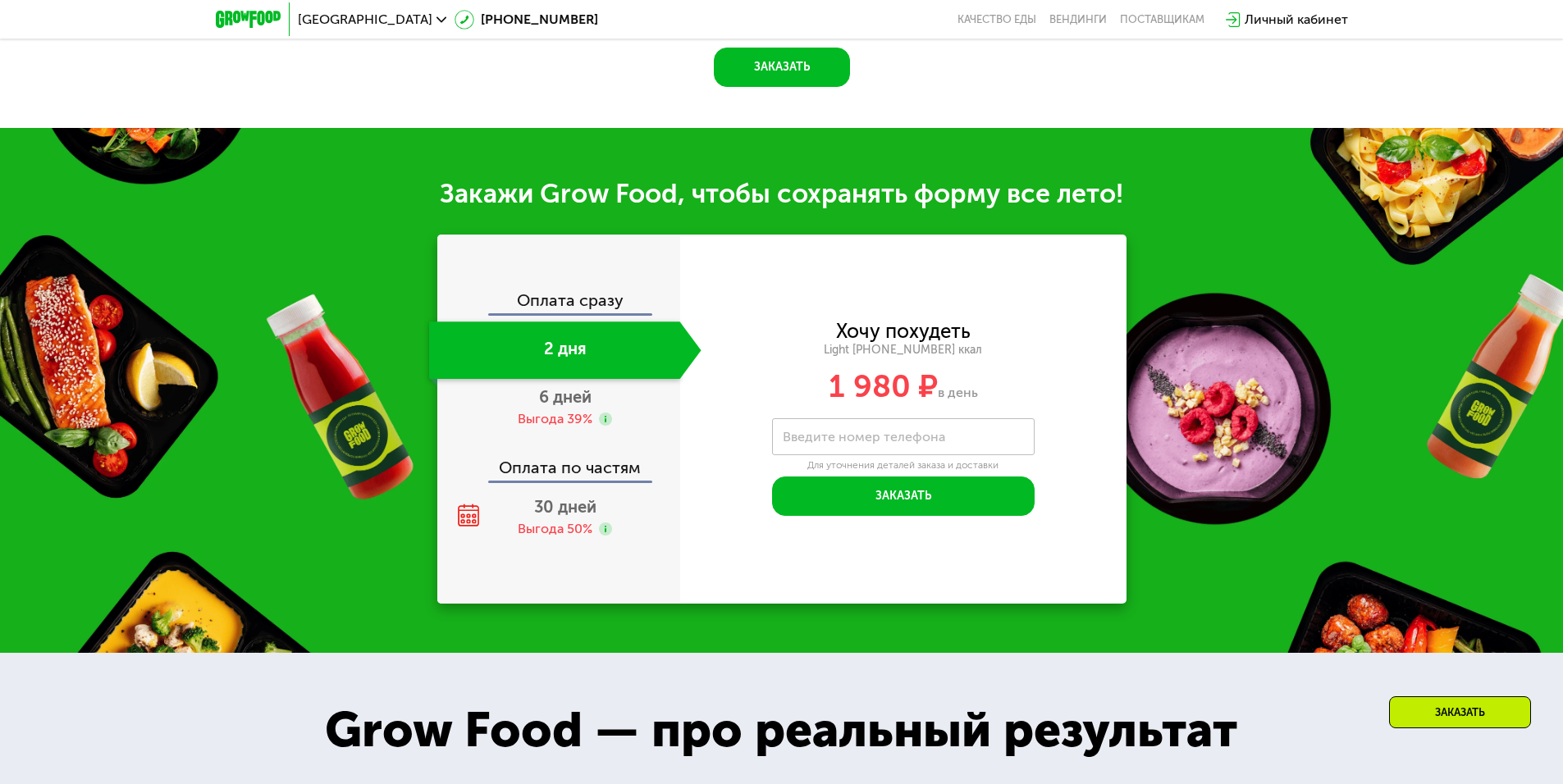
click at [608, 309] on div "Оплата сразу" at bounding box center [559, 302] width 241 height 21
click at [584, 516] on span "30 дней" at bounding box center [565, 507] width 63 height 20
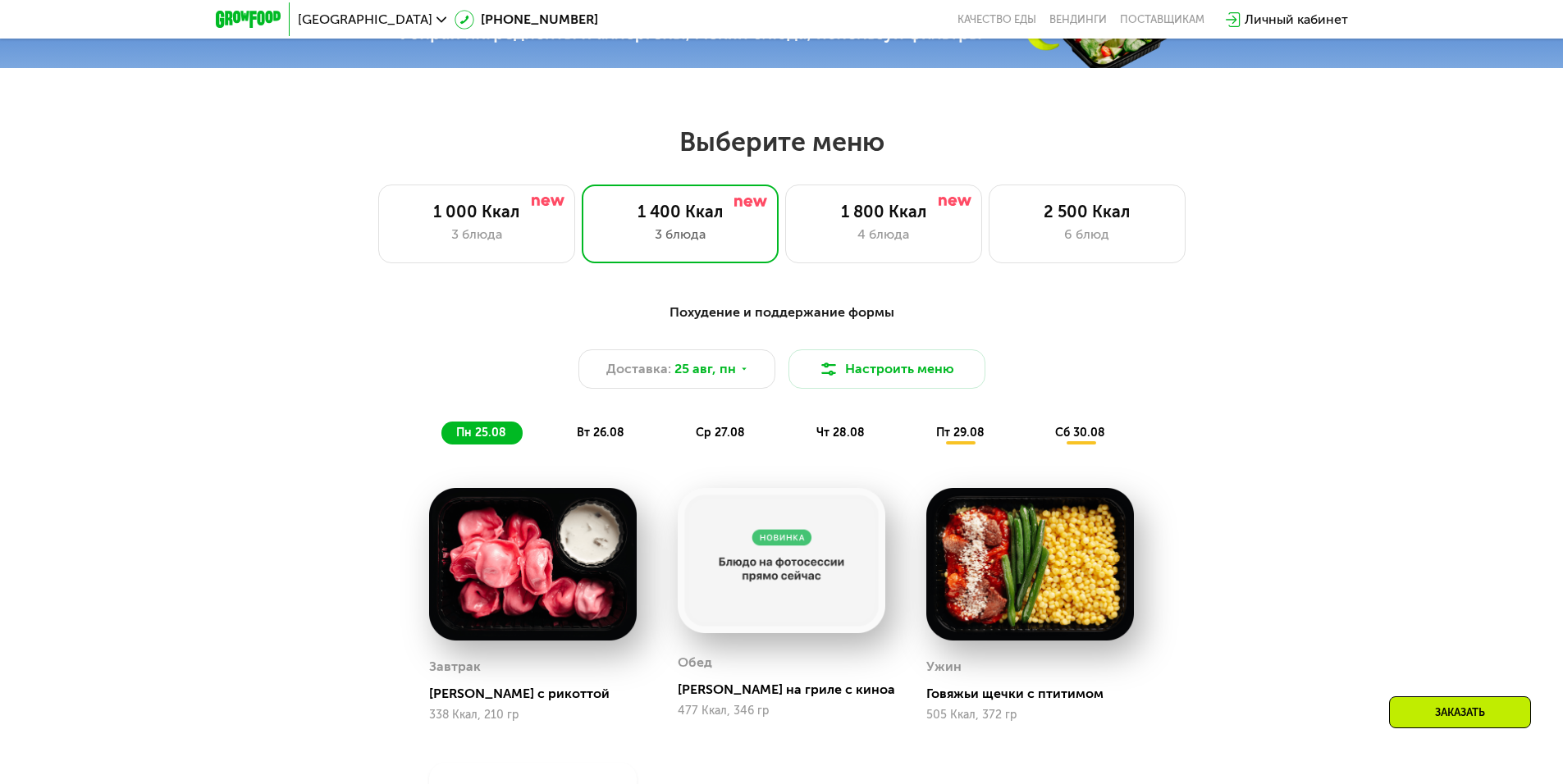
scroll to position [696, 0]
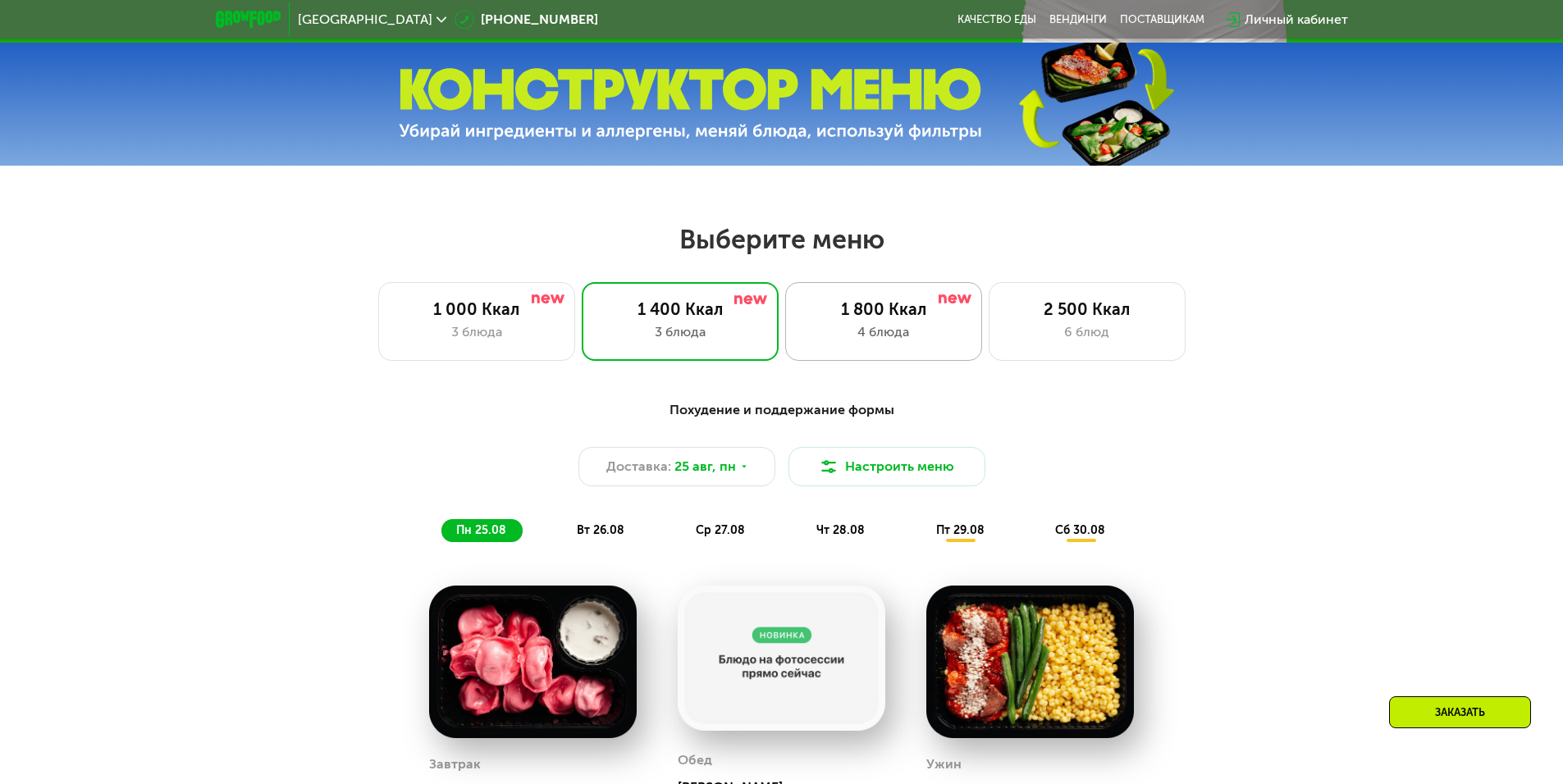
click at [871, 319] on div "1 800 Ккал" at bounding box center [883, 310] width 163 height 20
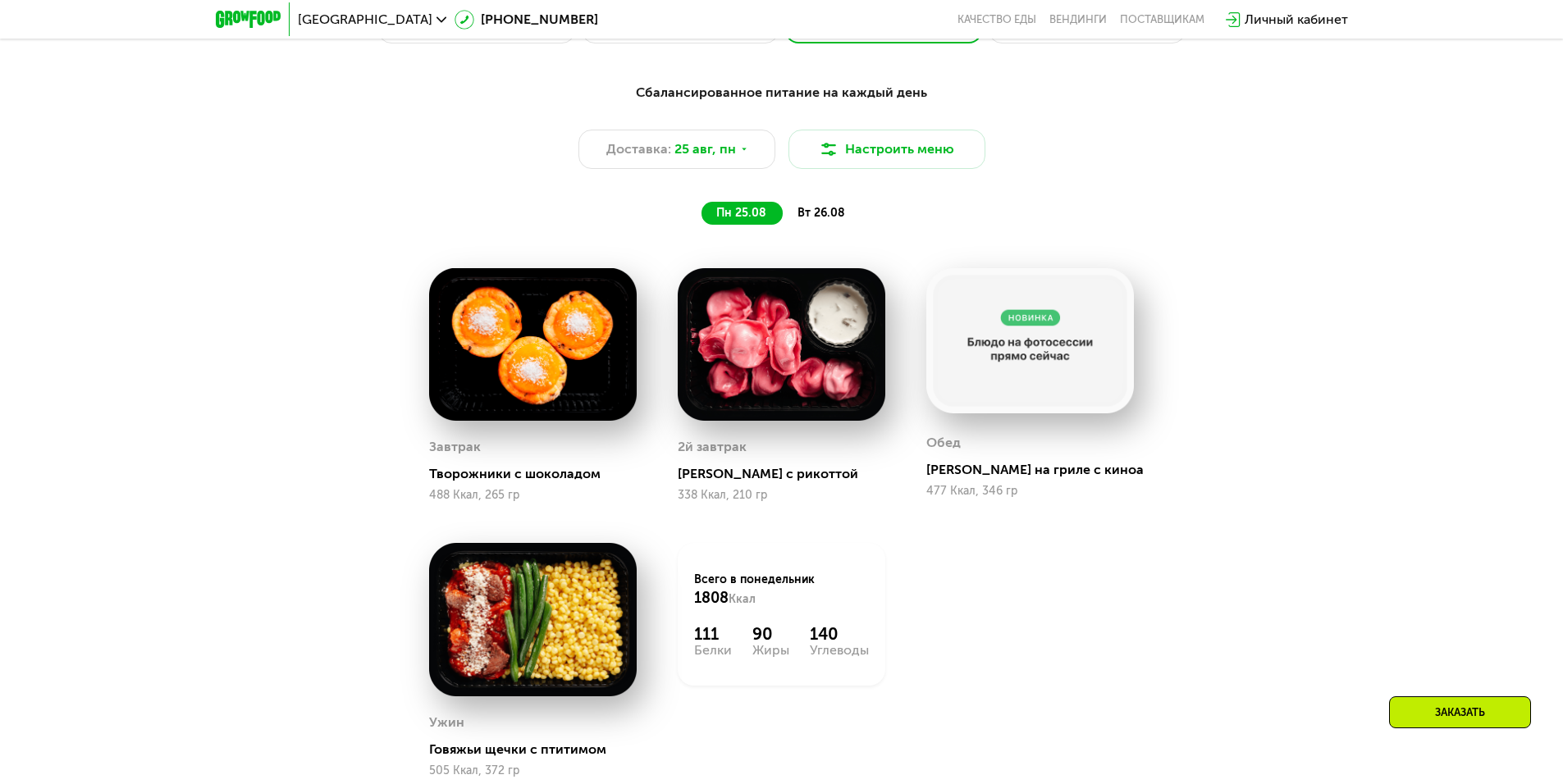
scroll to position [1024, 0]
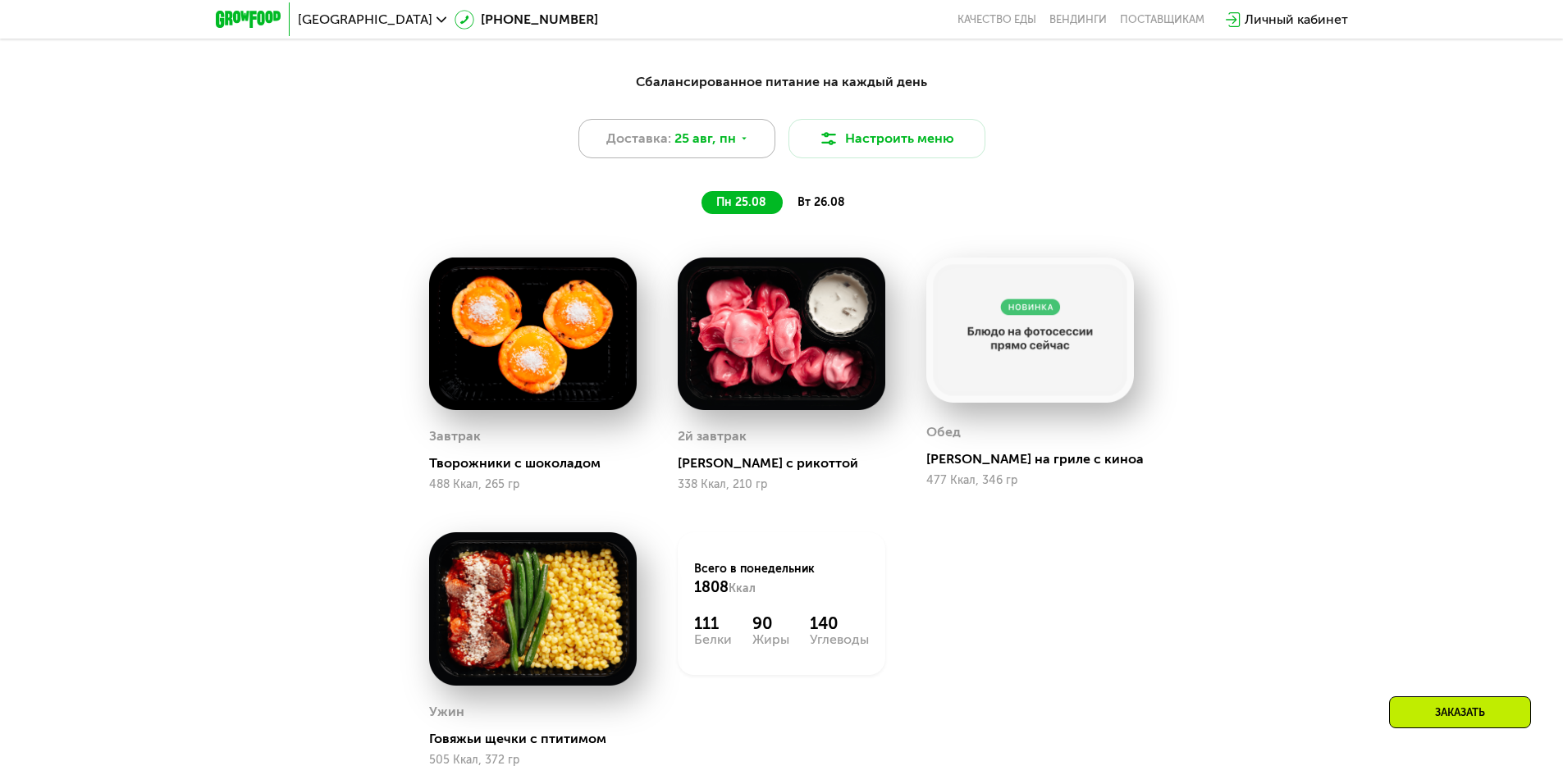
click at [721, 158] on div "Доставка: [DATE]" at bounding box center [677, 138] width 197 height 39
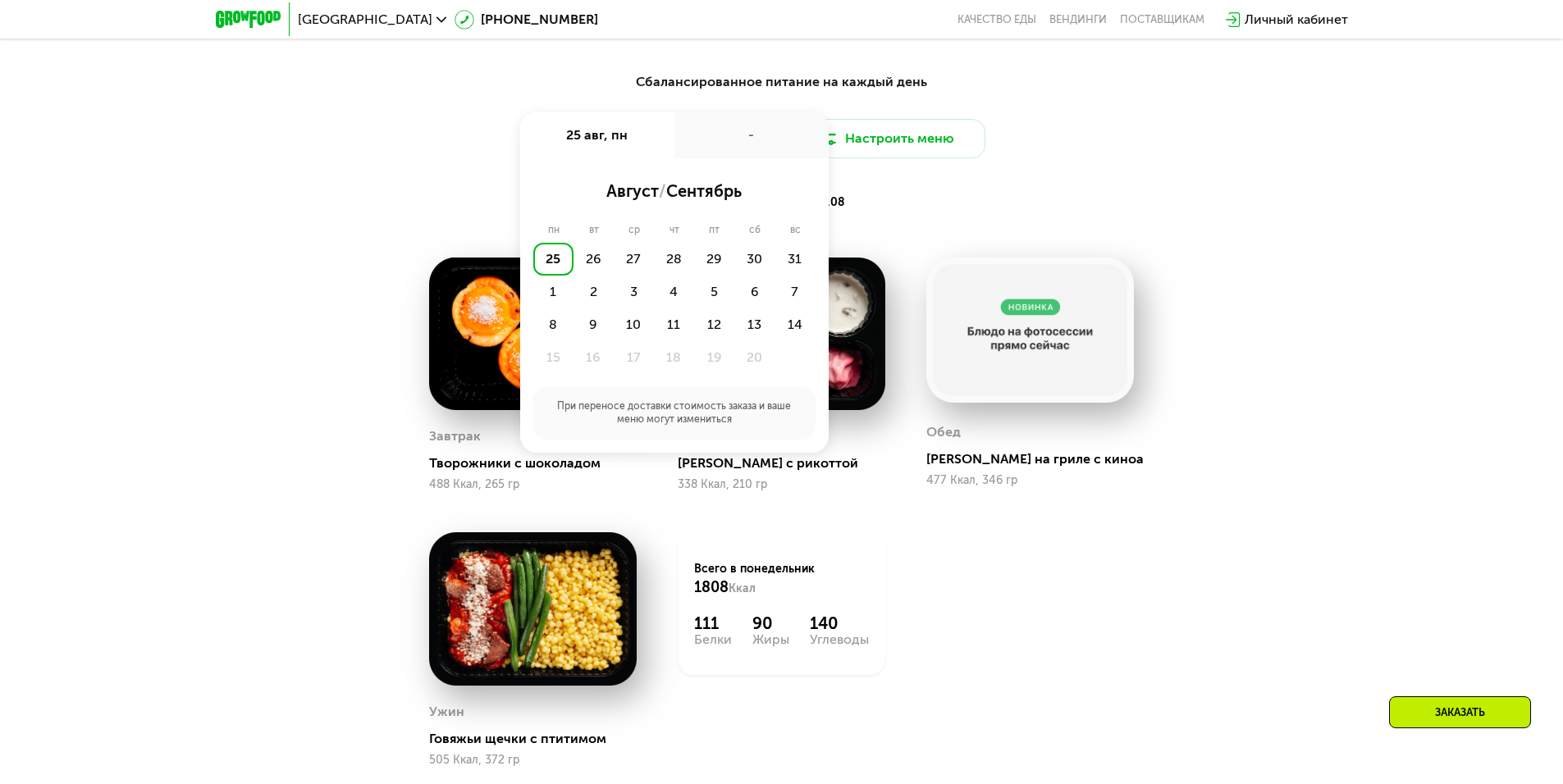
click at [736, 147] on div "-" at bounding box center [752, 135] width 154 height 46
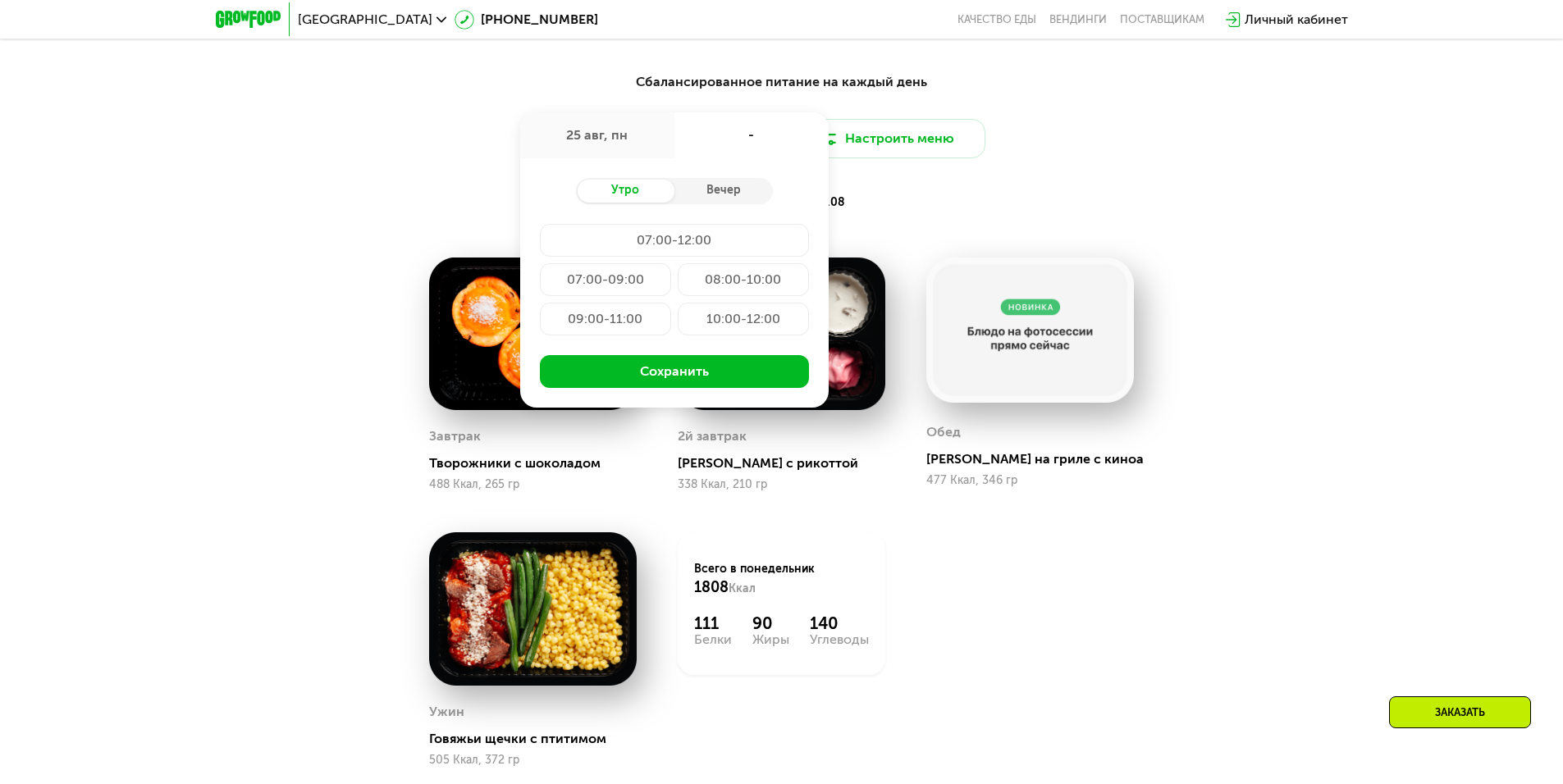
click at [1050, 175] on div "Сбалансированное питание на каждый день Доставка: [DATE] авг, пн - Утро Вечер 0…" at bounding box center [782, 143] width 971 height 142
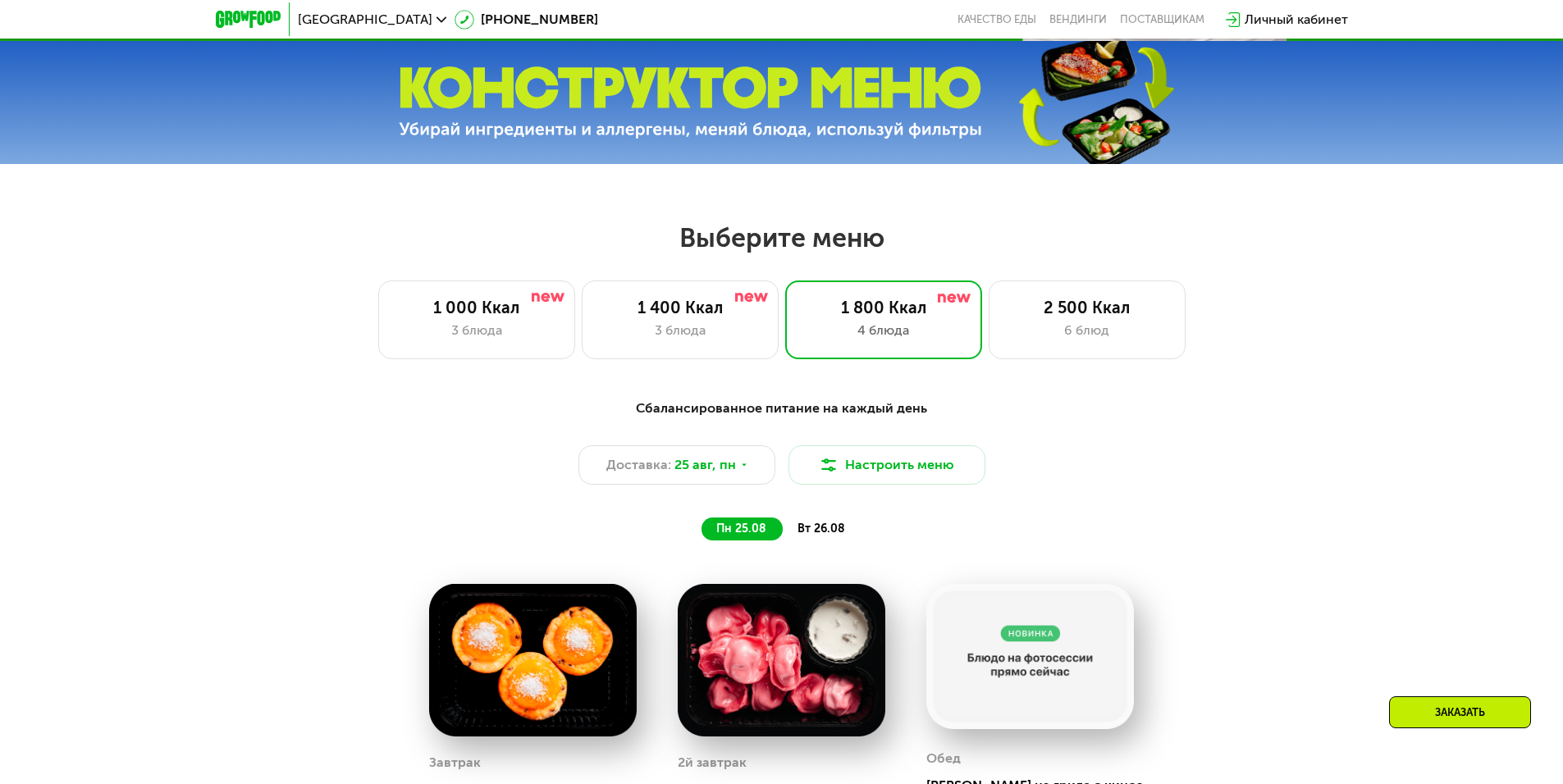
scroll to position [696, 0]
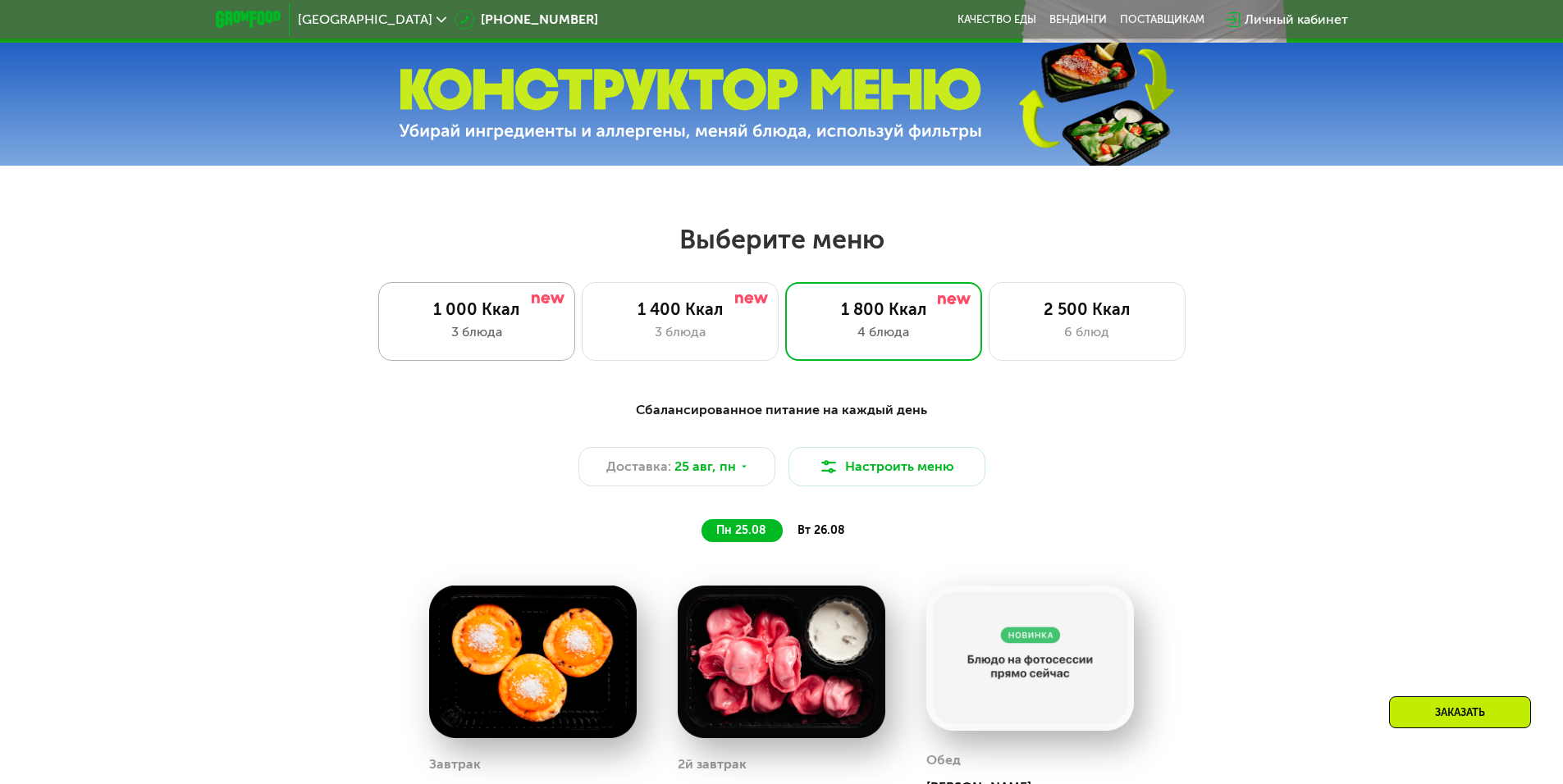
click at [521, 342] on div "3 блюда" at bounding box center [476, 332] width 163 height 20
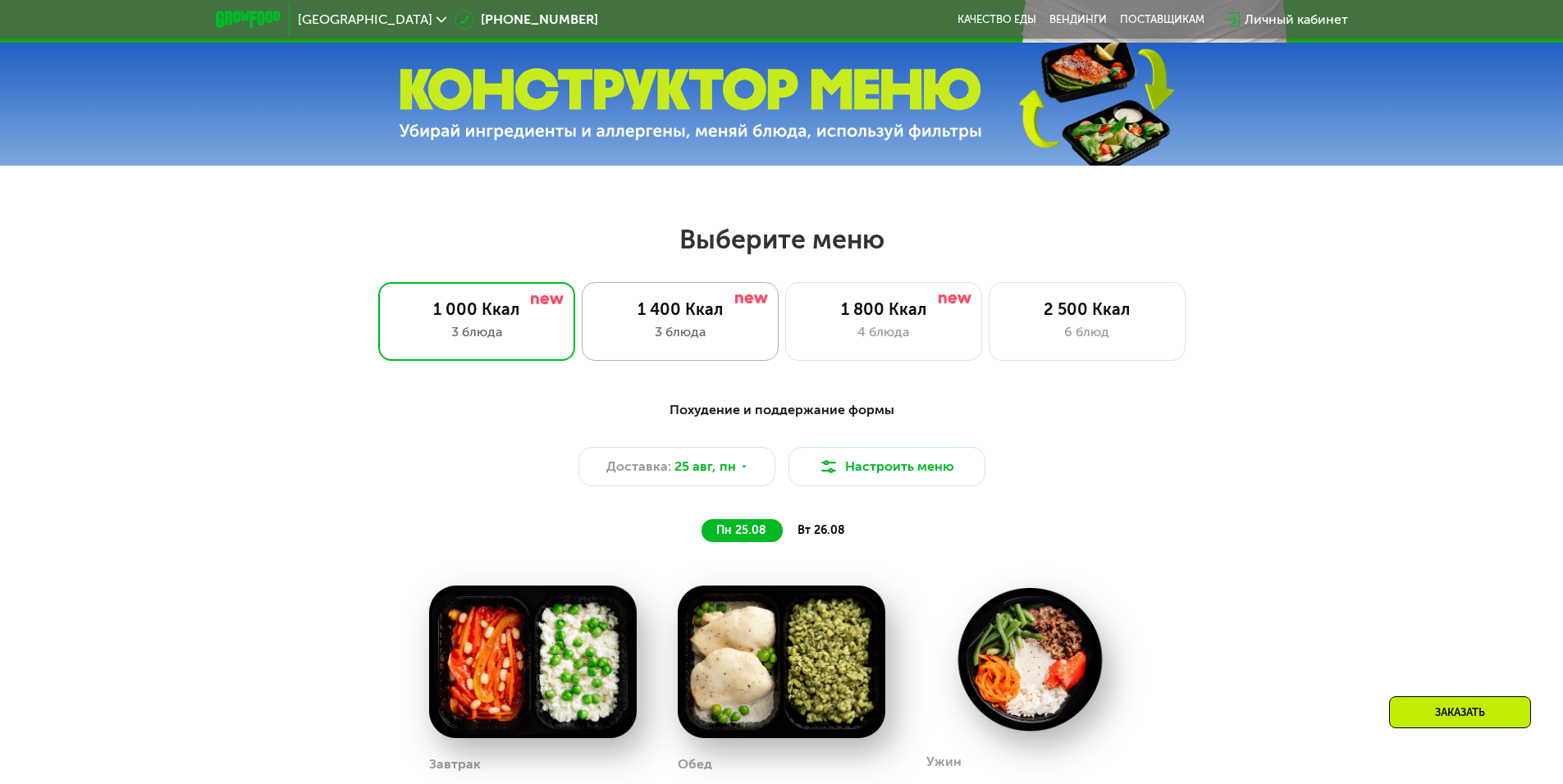
click at [712, 309] on div "1 400 Ккал" at bounding box center [680, 310] width 163 height 20
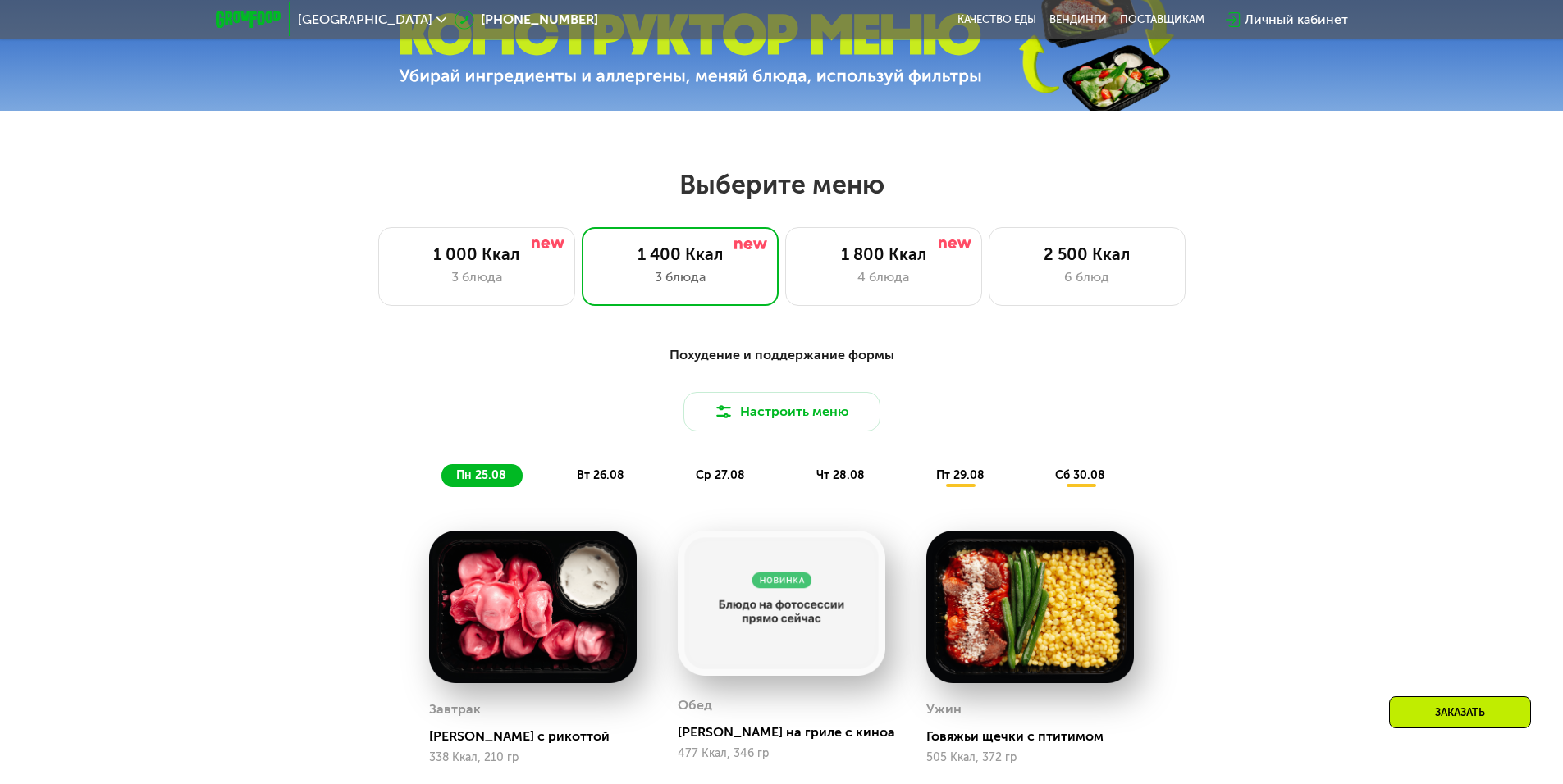
scroll to position [859, 0]
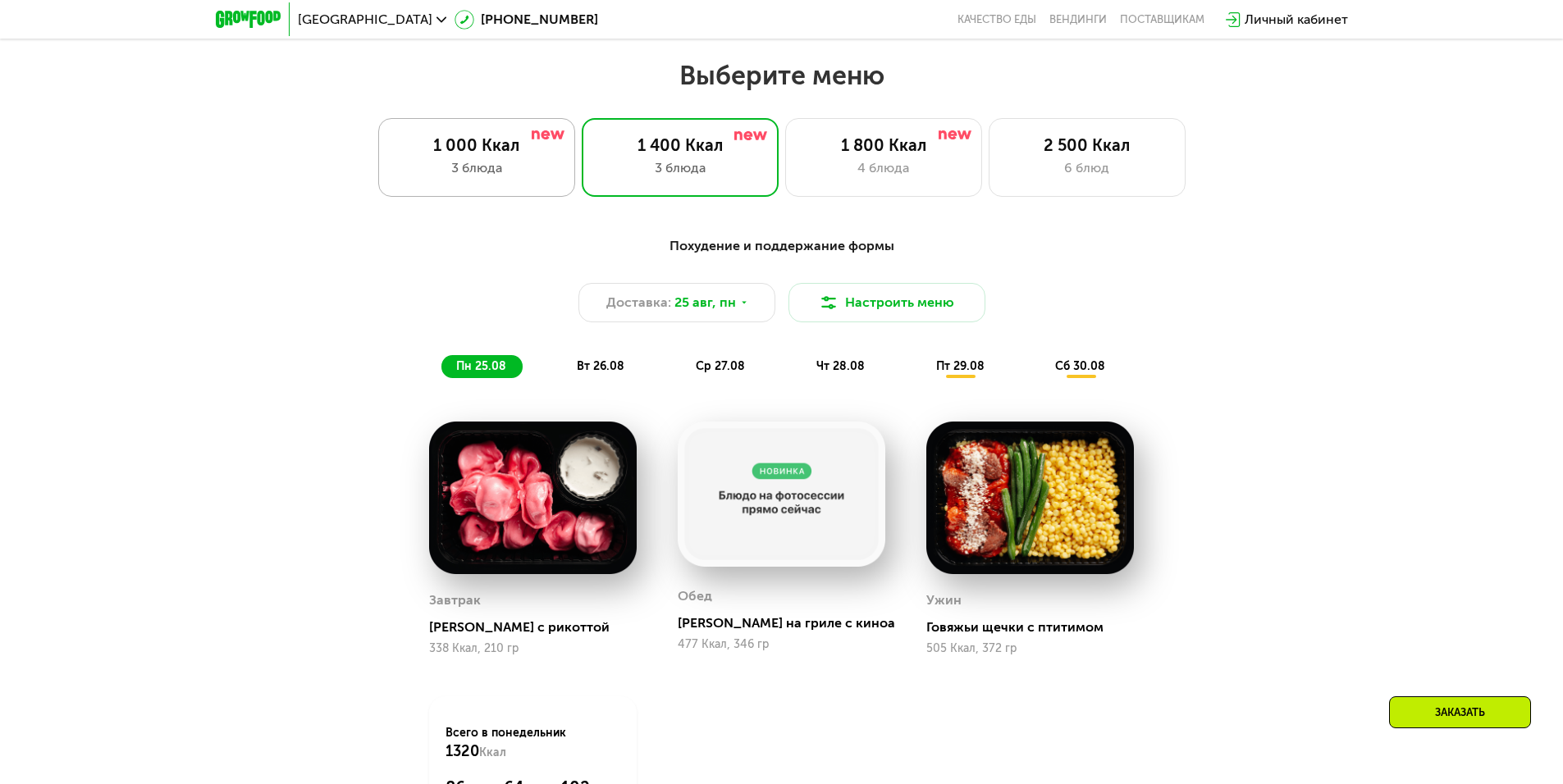
click at [520, 155] on div "1 000 Ккал" at bounding box center [476, 145] width 163 height 20
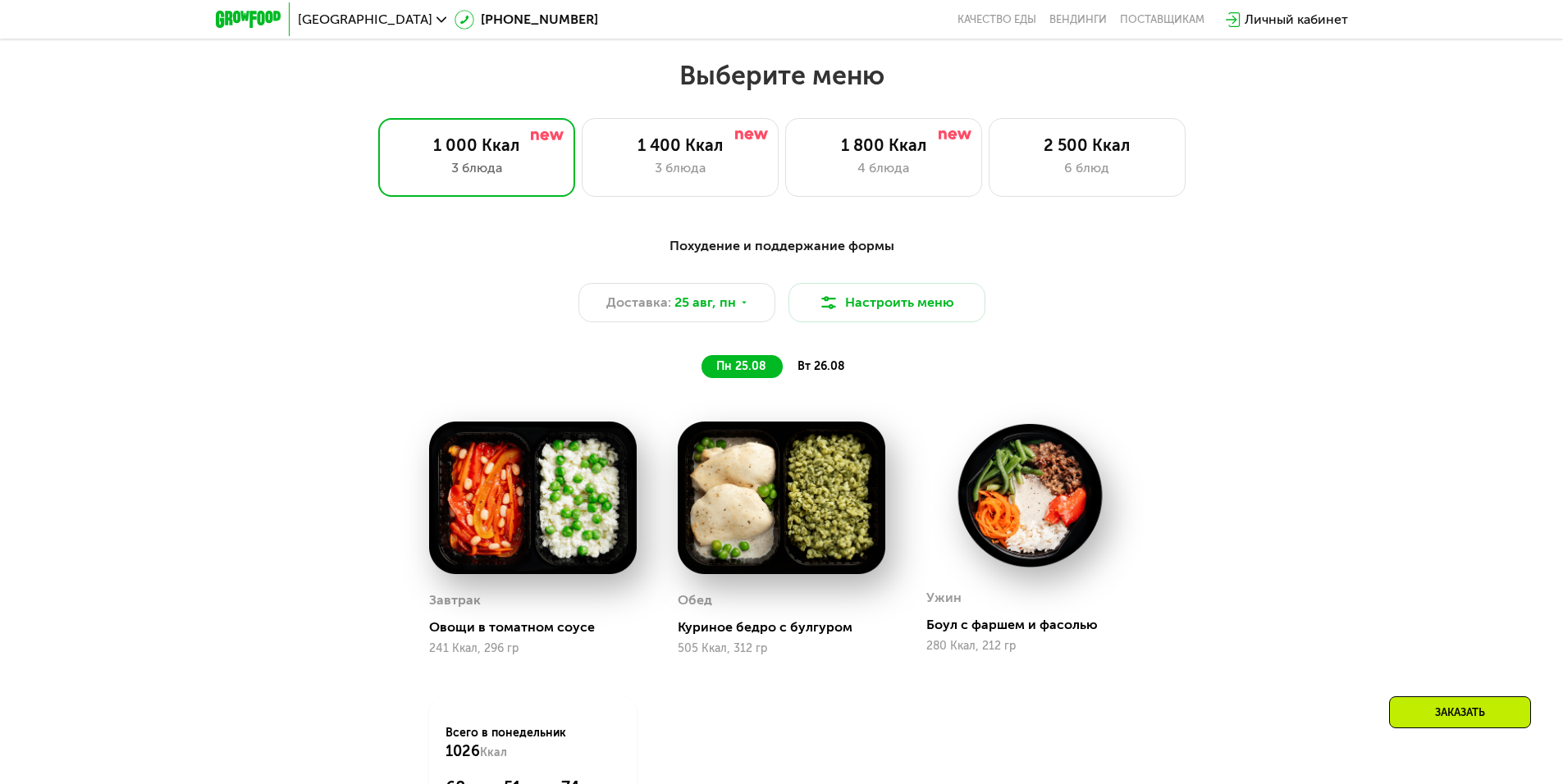
click at [819, 364] on span "вт 26.08" at bounding box center [821, 366] width 47 height 14
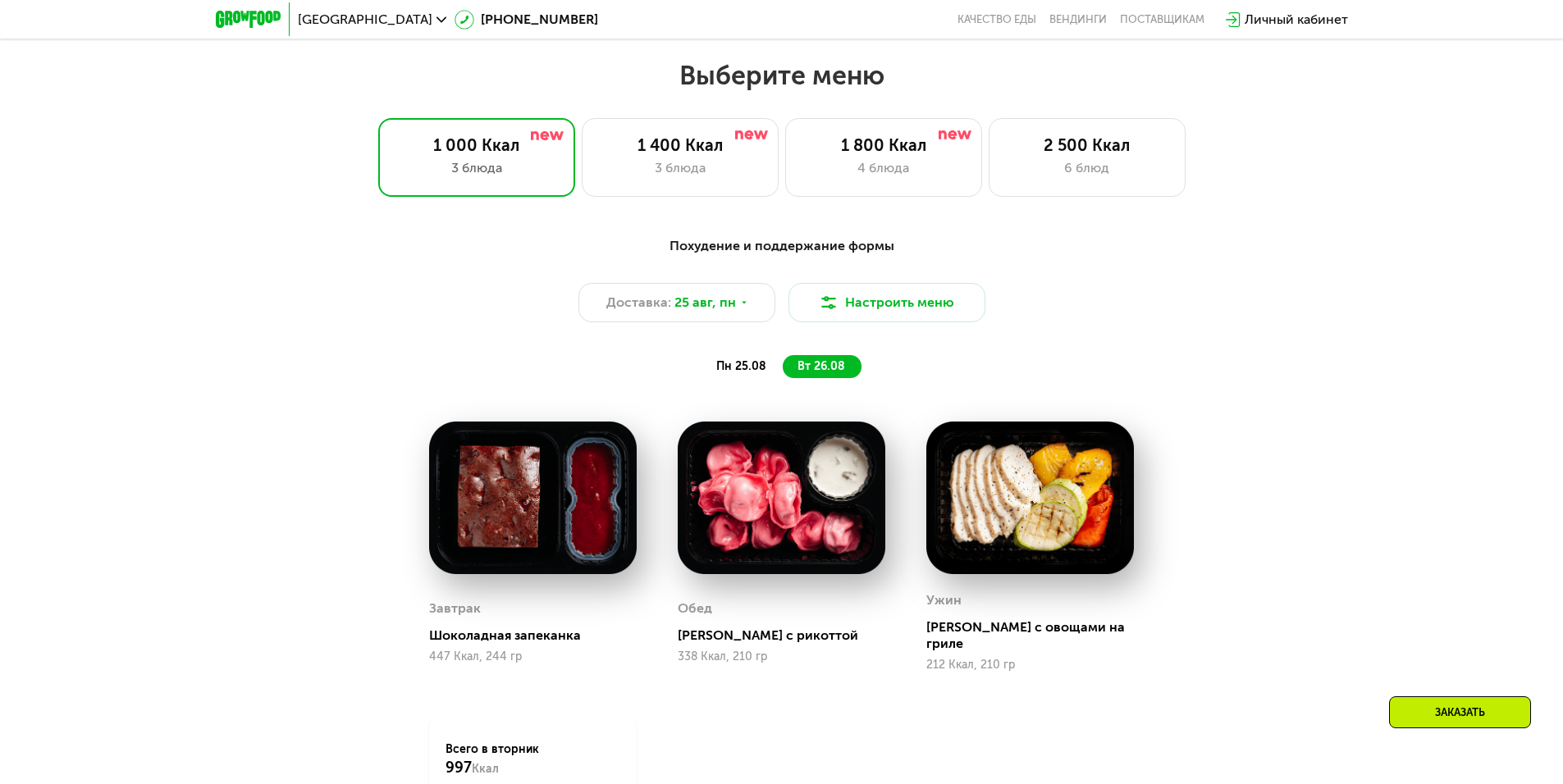
click at [782, 368] on div "пн 25.08" at bounding box center [821, 366] width 79 height 23
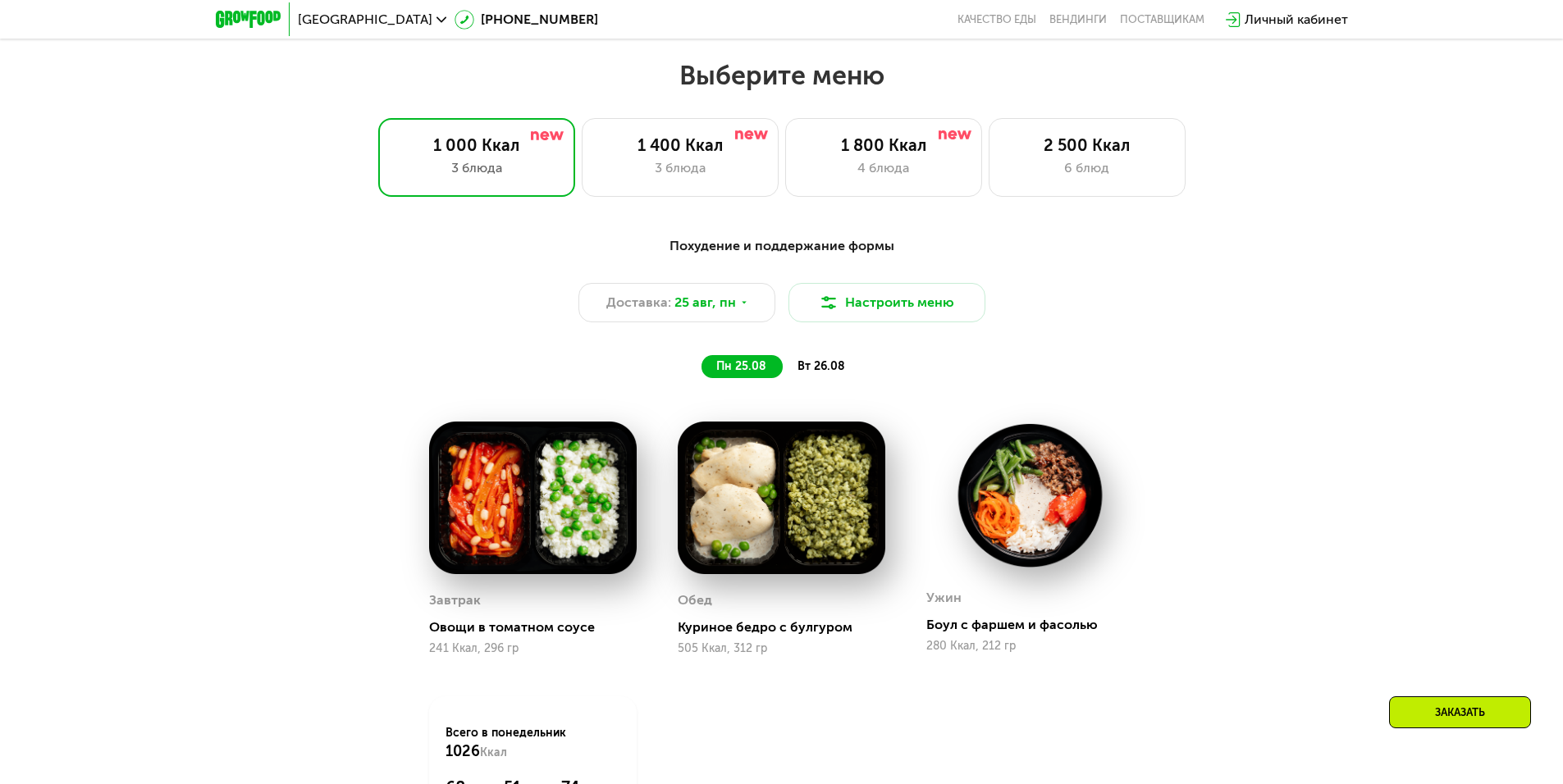
click at [817, 362] on div "вт 26.08" at bounding box center [821, 366] width 79 height 23
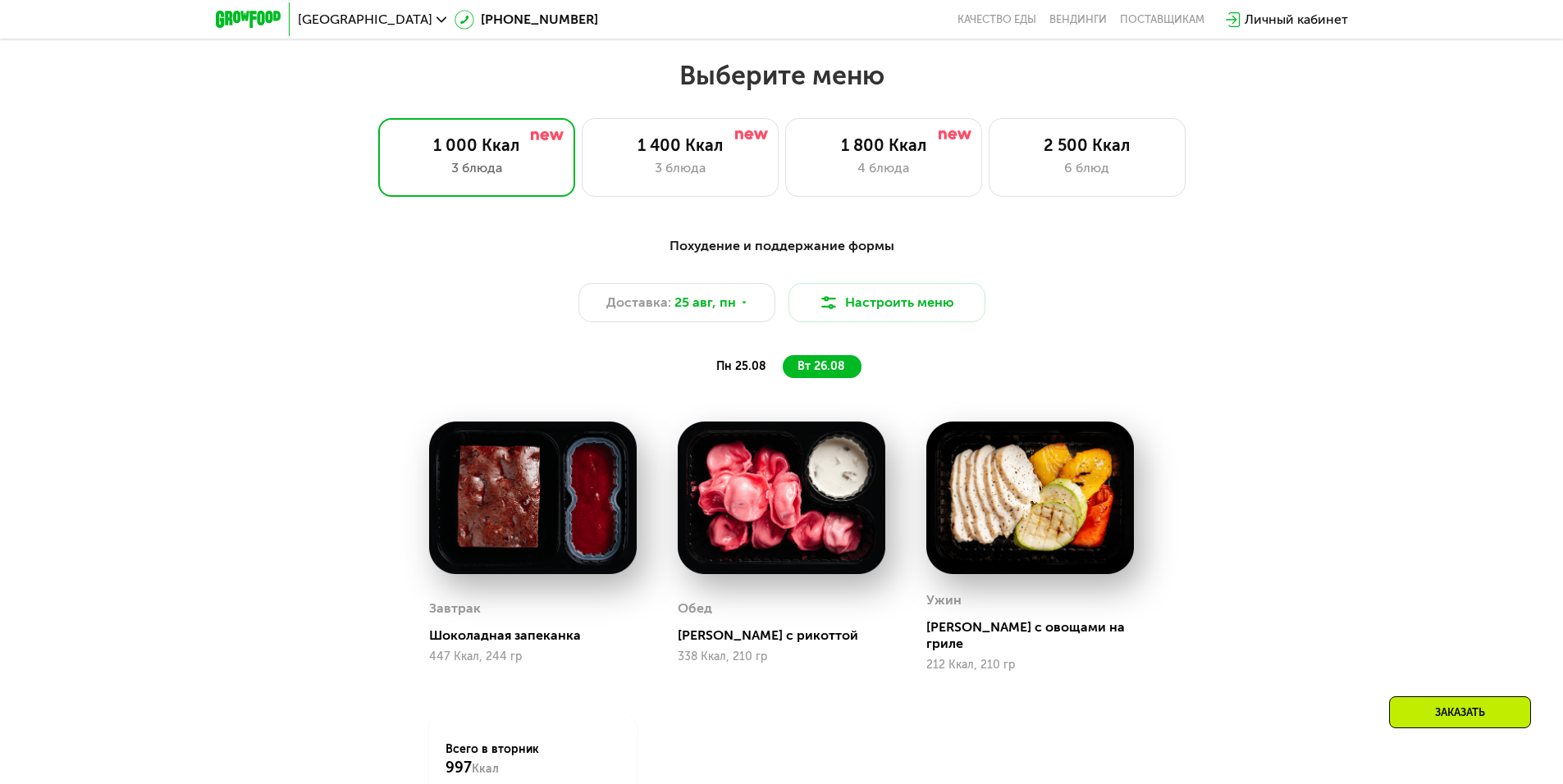
click at [732, 360] on div "Похудение и поддержание формы Доставка: [DATE] Настроить меню пн 25.08 вт 26.08" at bounding box center [782, 307] width 971 height 142
click at [782, 361] on div "пн 25.08" at bounding box center [821, 366] width 79 height 23
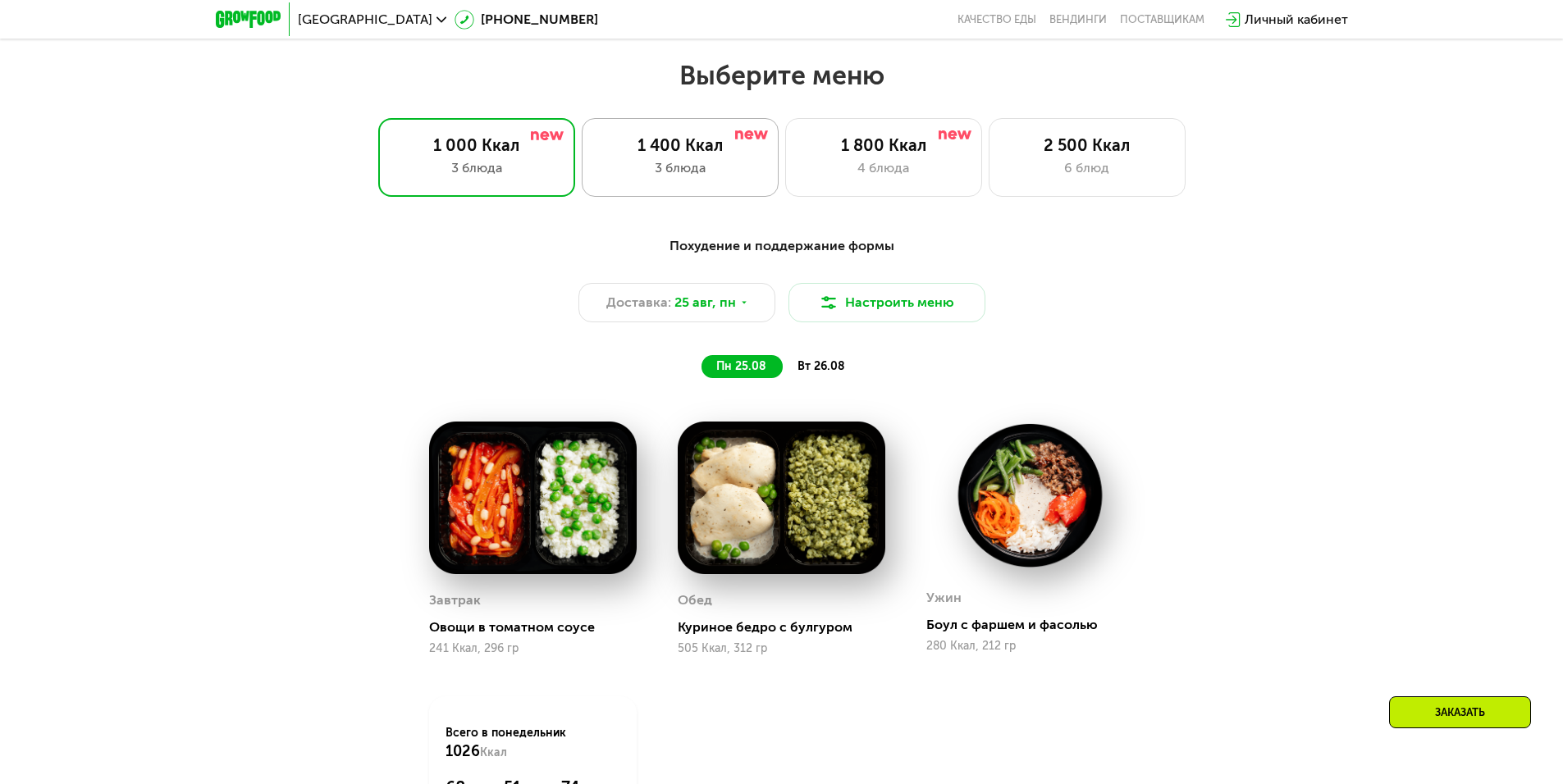
click at [785, 131] on div "1 400 Ккал 3 блюда" at bounding box center [883, 157] width 197 height 79
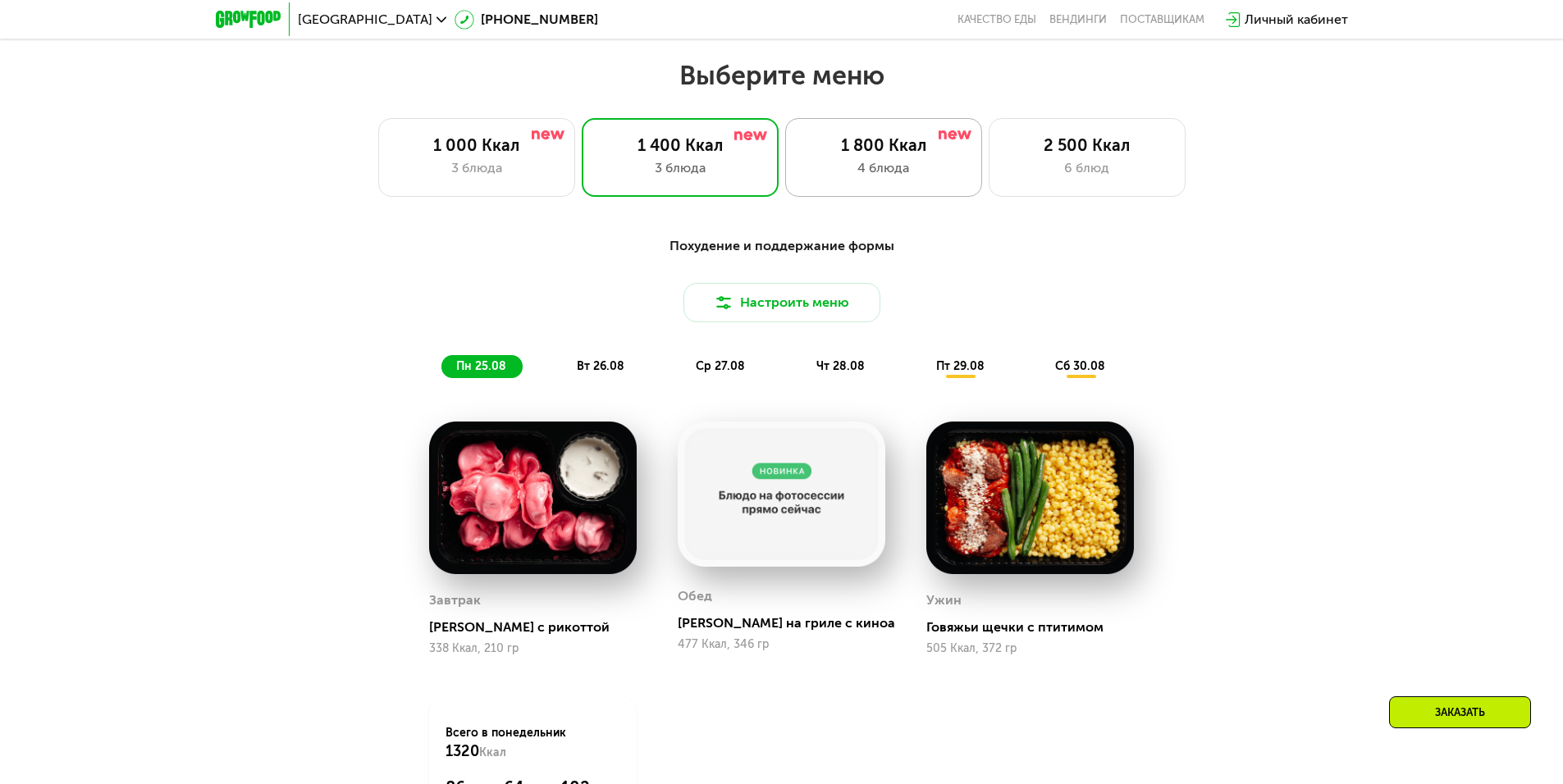
click at [905, 165] on div "4 блюда" at bounding box center [883, 168] width 163 height 20
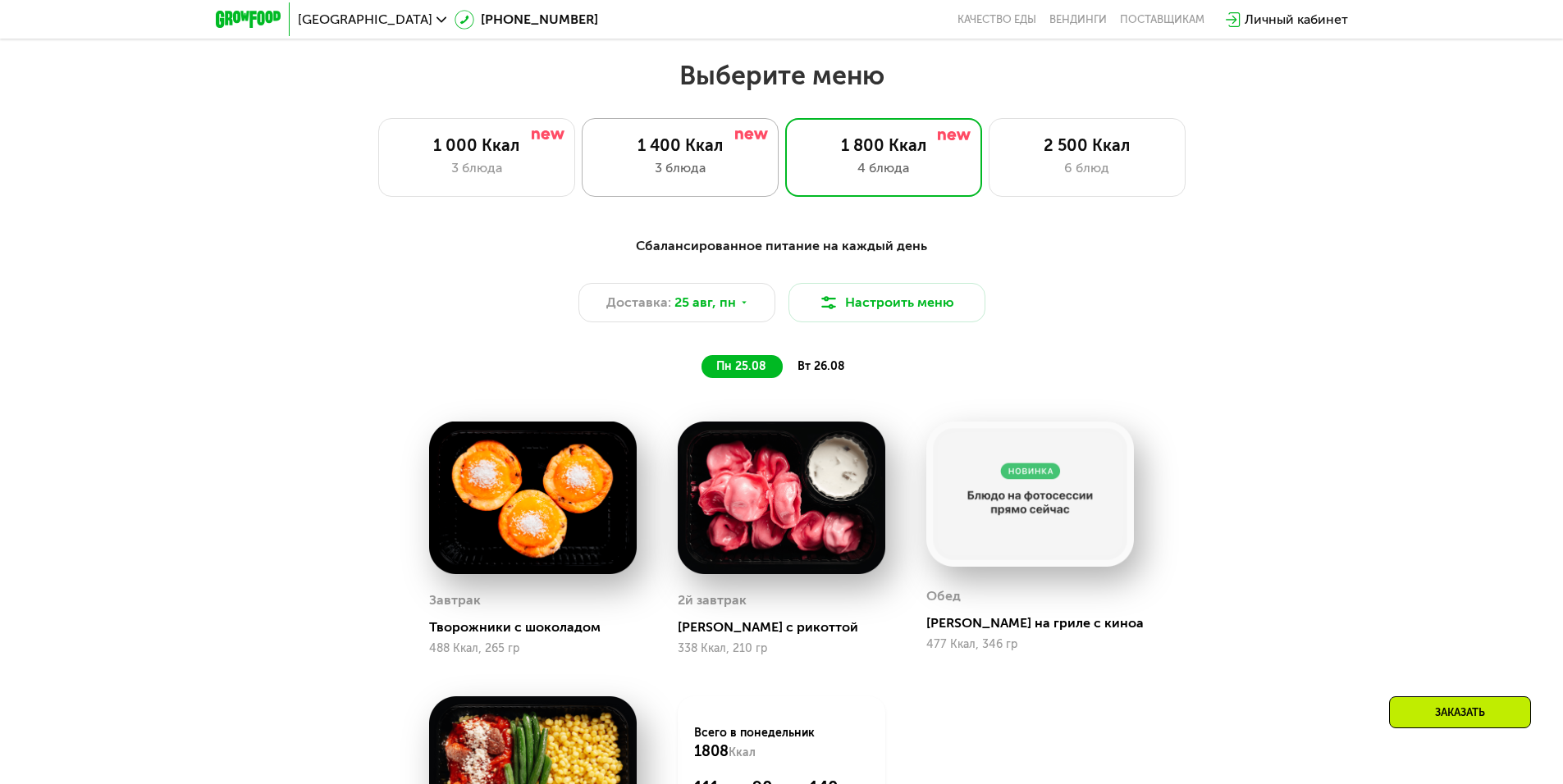
click at [710, 155] on div "1 400 Ккал" at bounding box center [680, 145] width 163 height 20
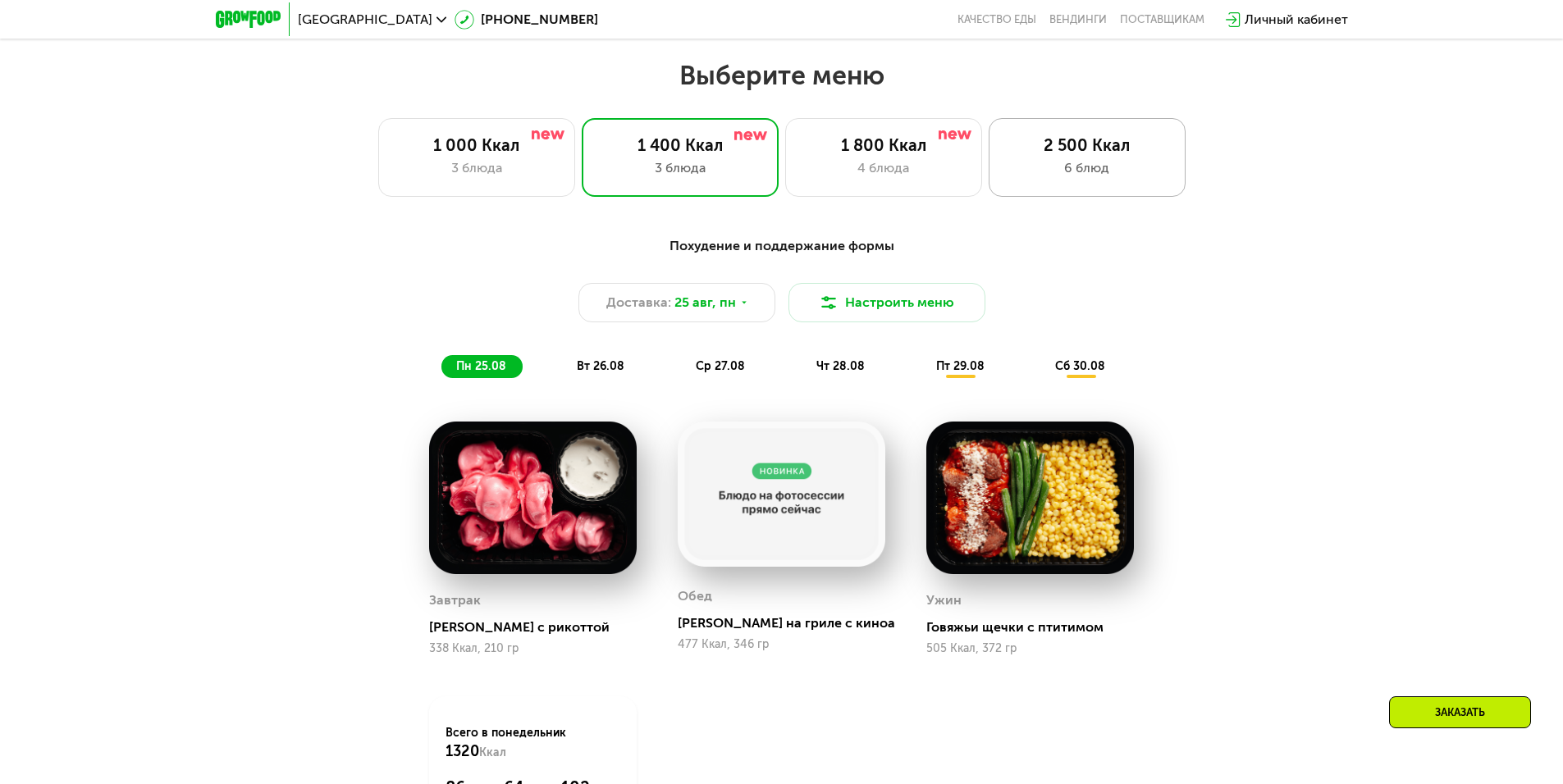
click at [1100, 173] on div "6 блюд" at bounding box center [1087, 168] width 163 height 20
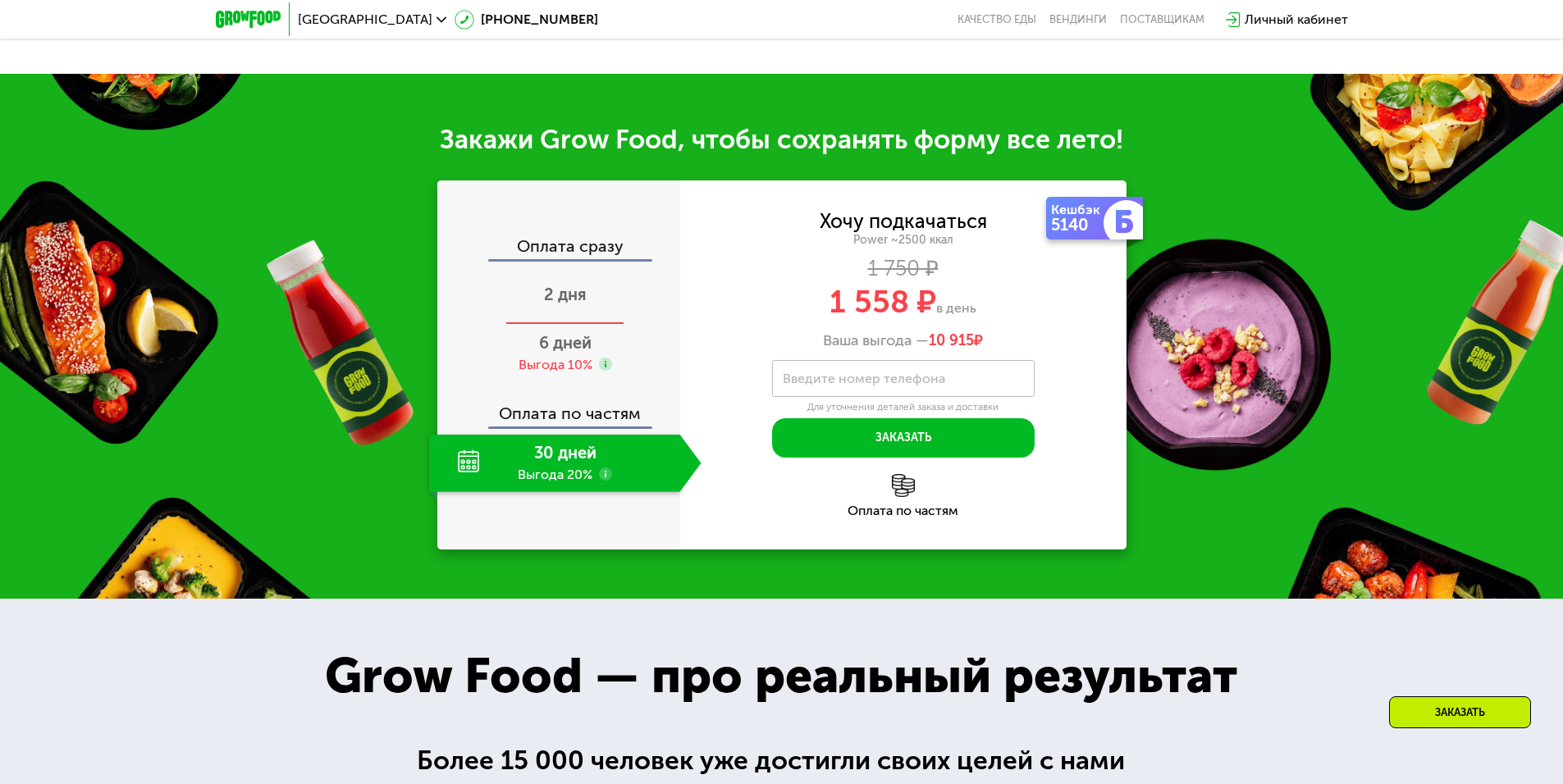
scroll to position [2009, 0]
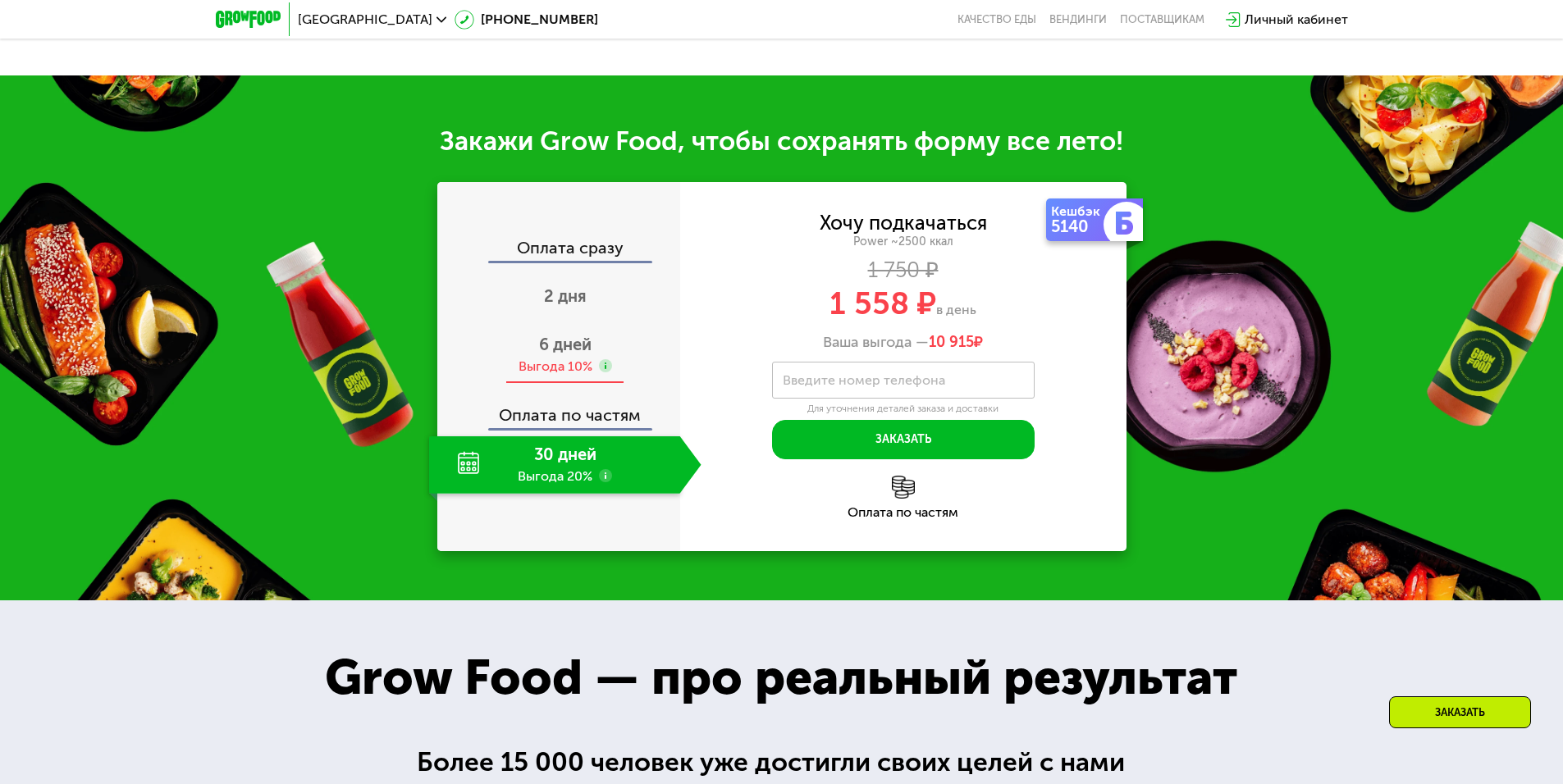
click at [588, 354] on span "6 дней" at bounding box center [565, 344] width 53 height 20
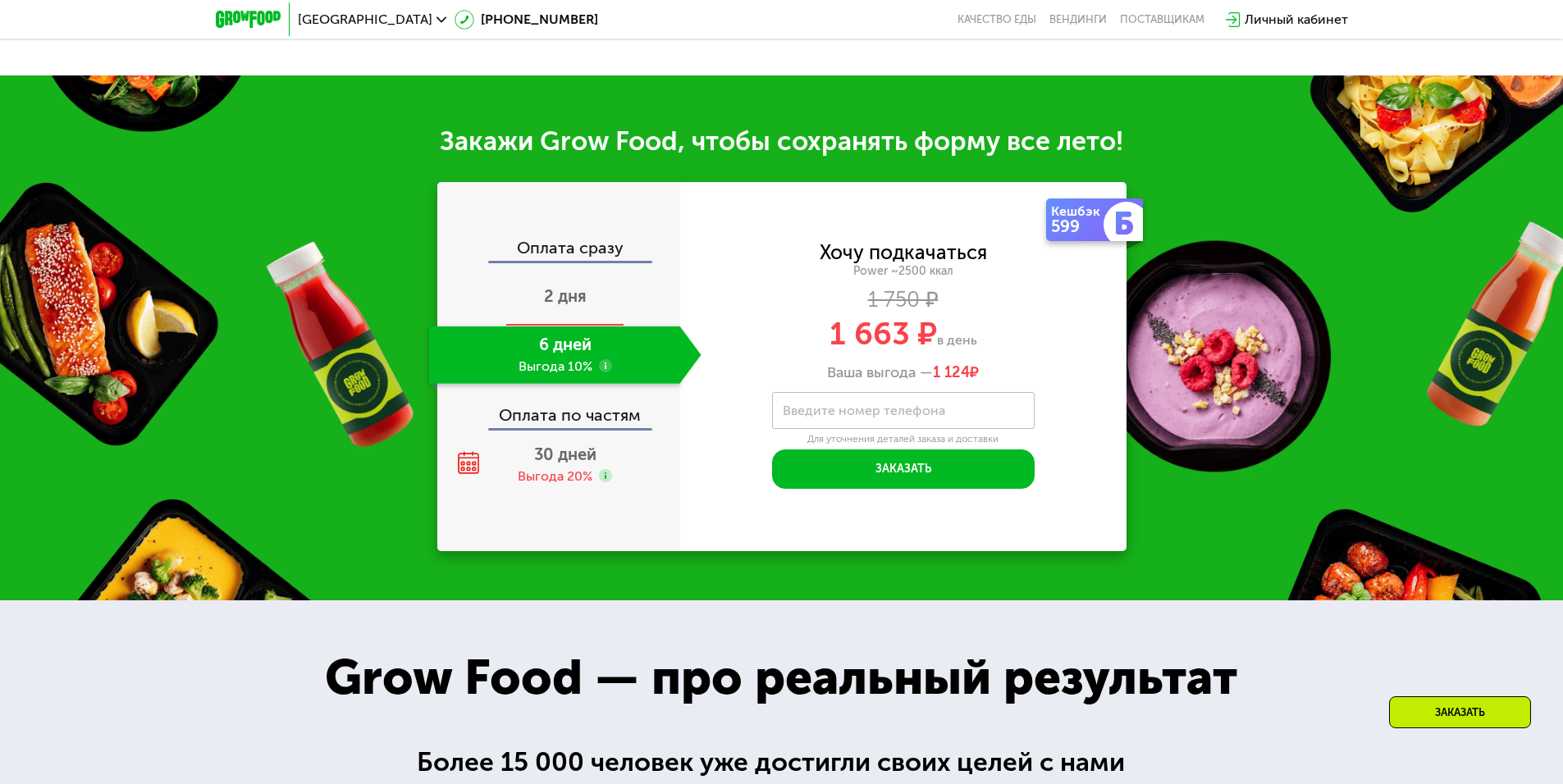
click at [596, 315] on div "2 дня" at bounding box center [565, 297] width 273 height 57
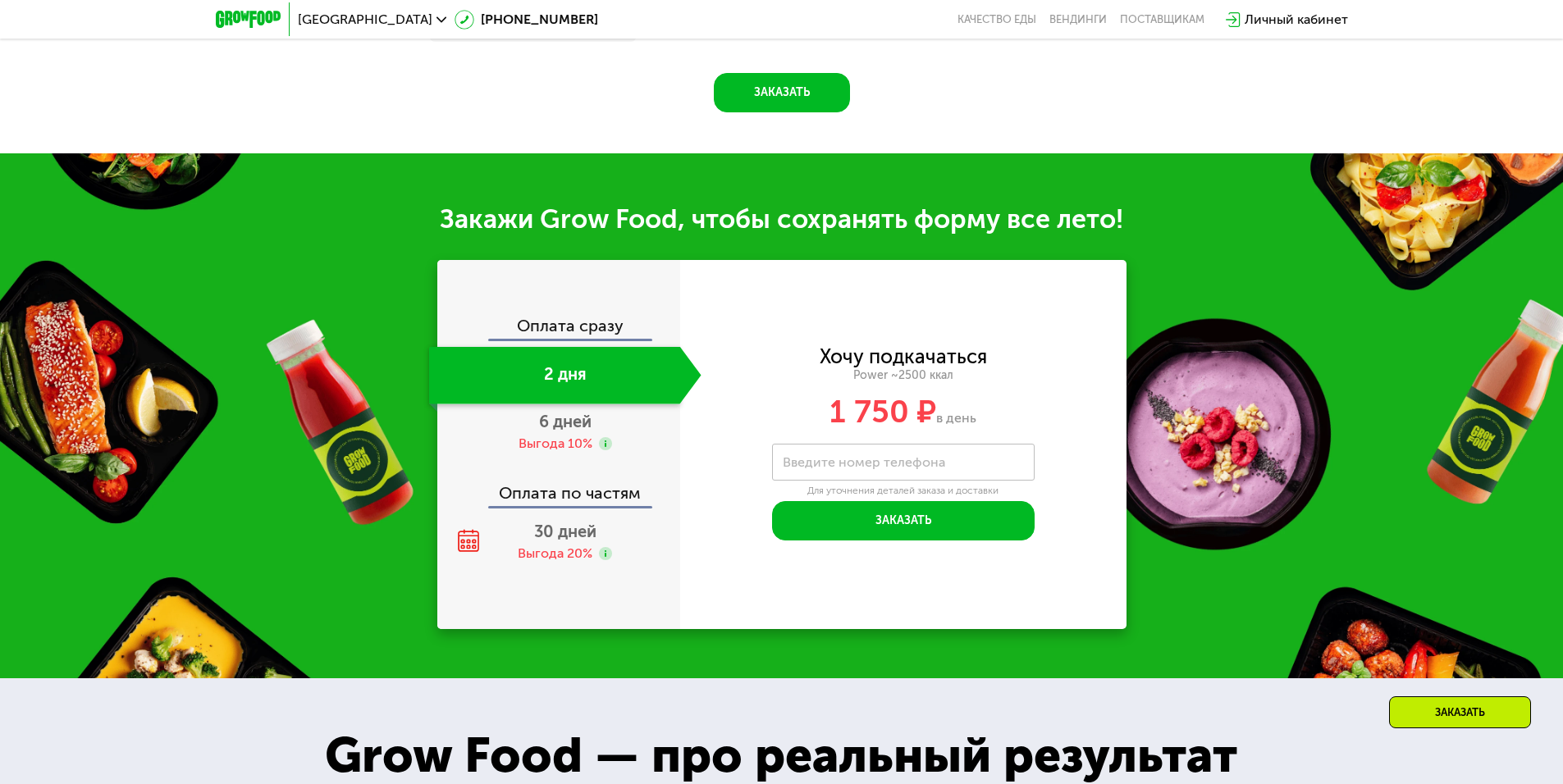
scroll to position [2069, 0]
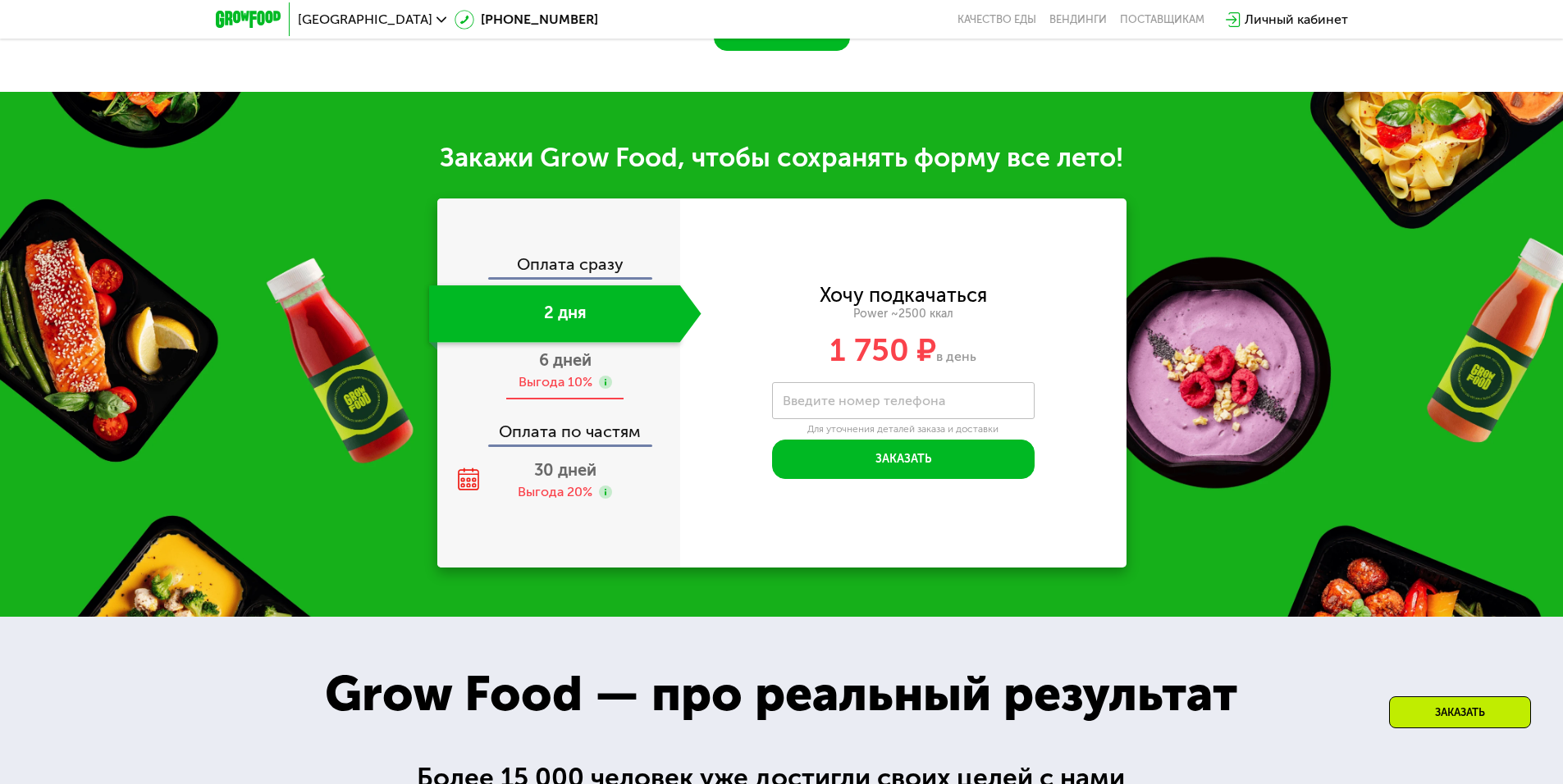
click at [572, 358] on span "6 дней" at bounding box center [565, 361] width 53 height 20
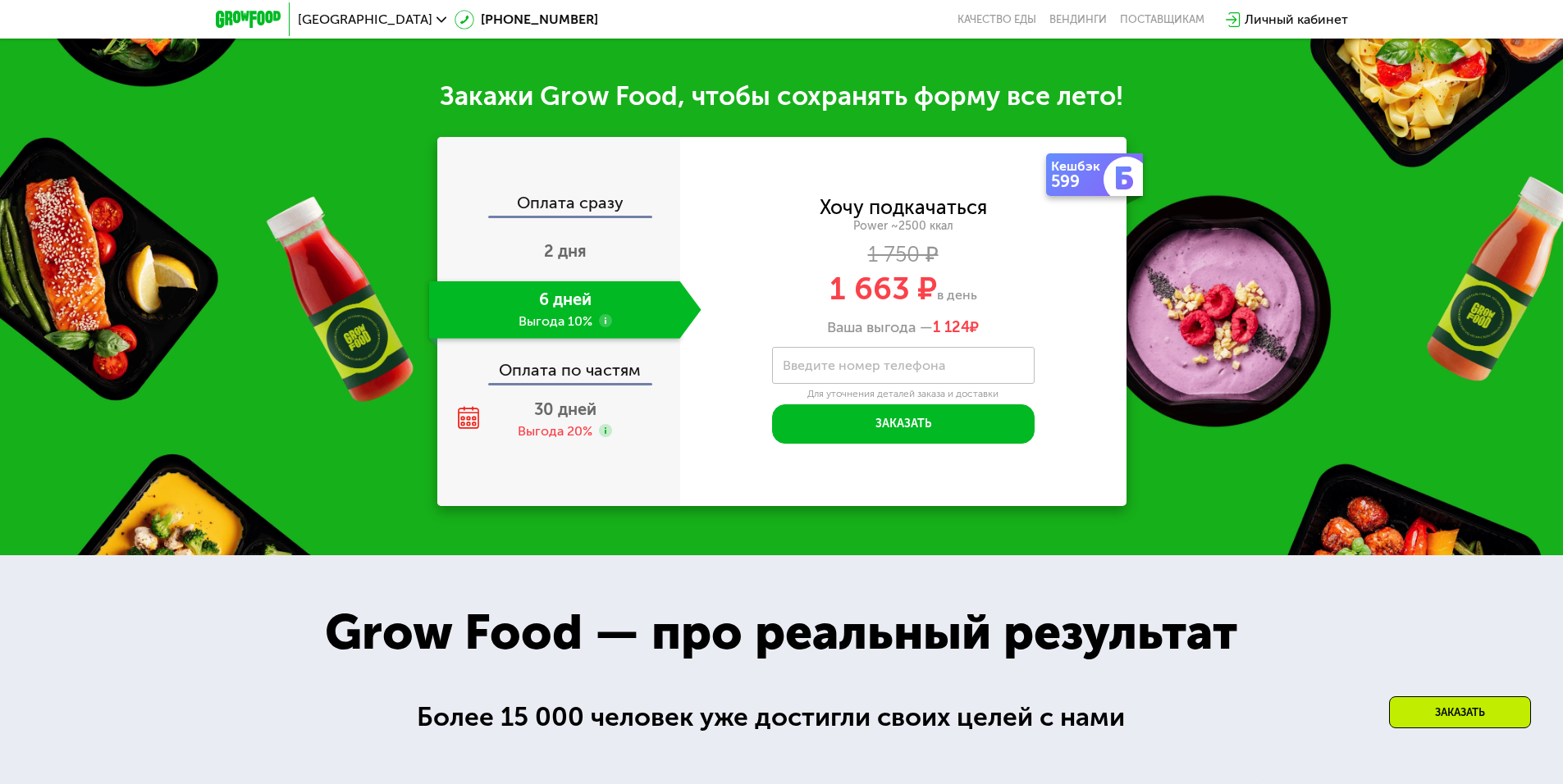
click at [588, 288] on div "Оплата сразу 2 дня 6 дней Выгода 10% Оплата по частям 30 дней Выгода 20%" at bounding box center [558, 322] width 243 height 254
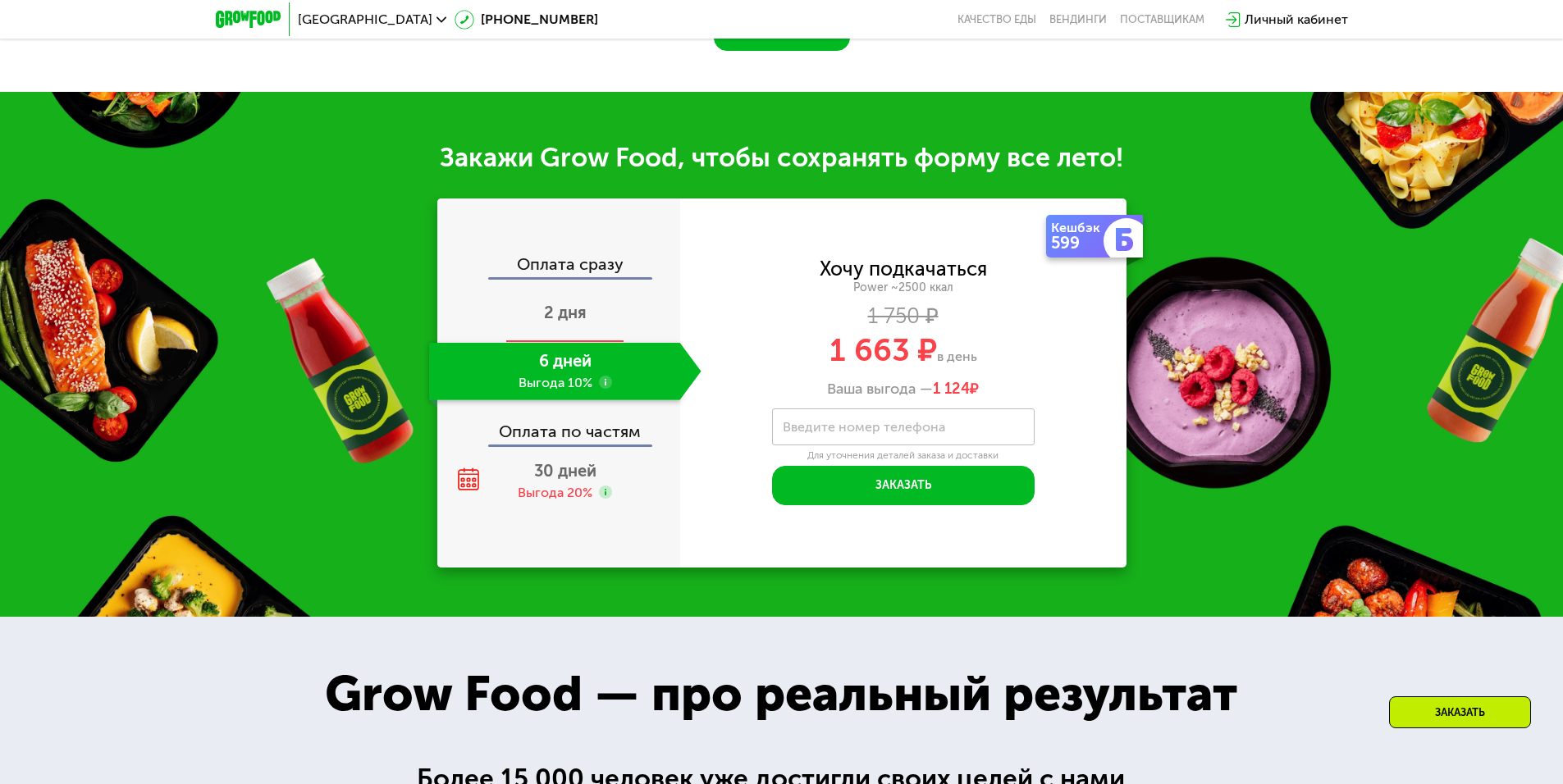
click at [566, 304] on div "2 дня" at bounding box center [565, 313] width 273 height 57
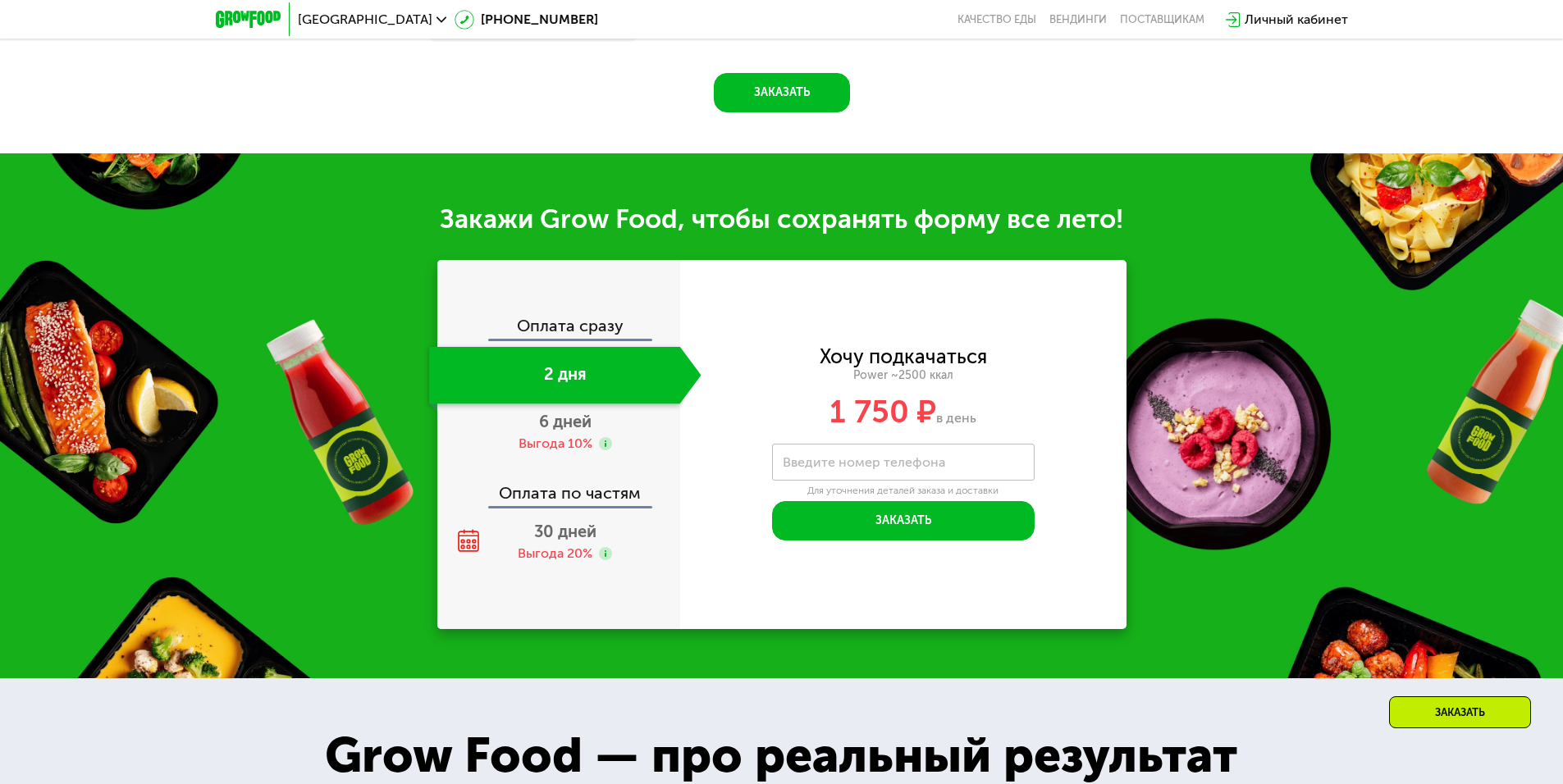
scroll to position [2009, 0]
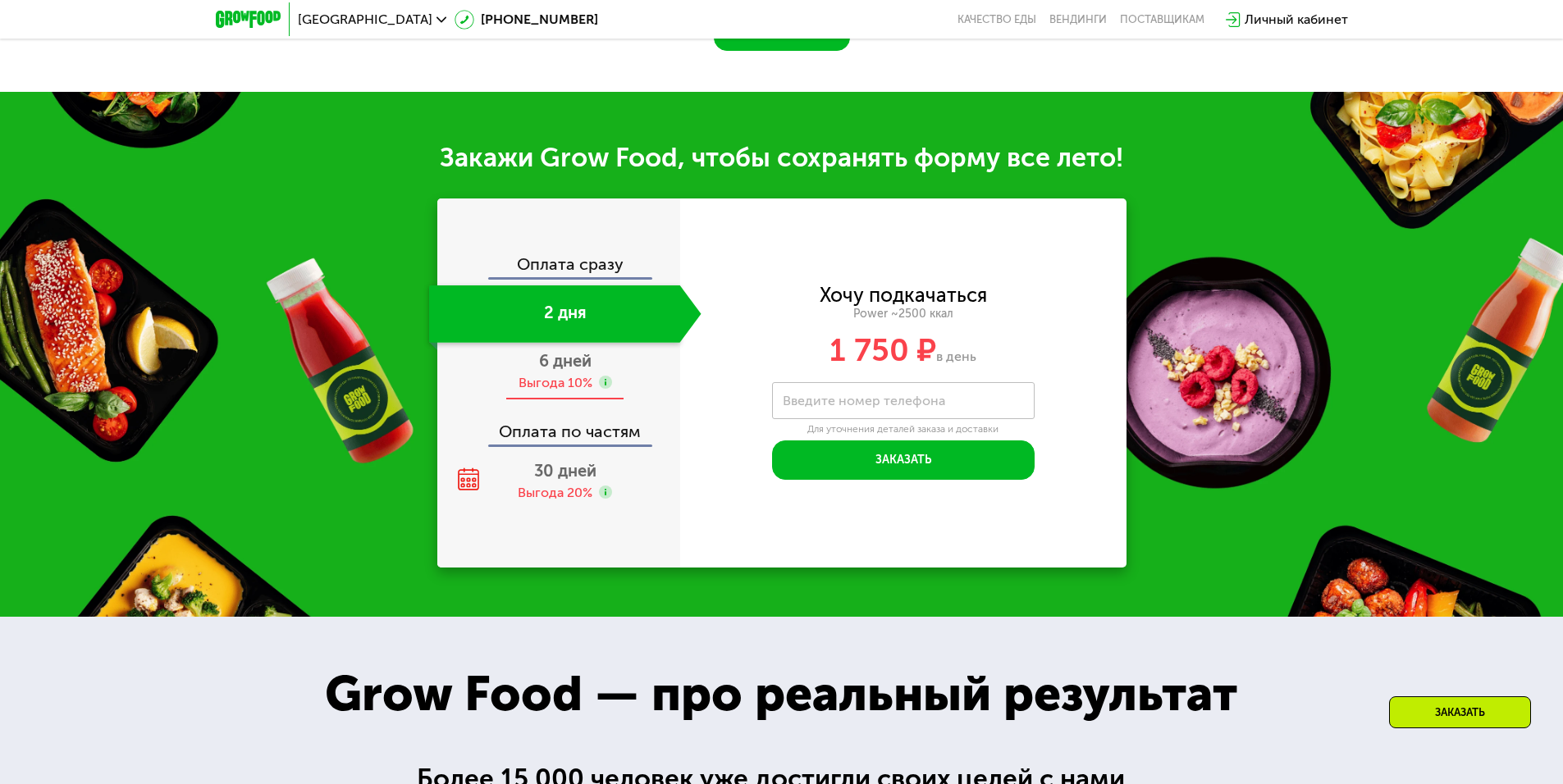
click at [569, 371] on span "6 дней" at bounding box center [565, 361] width 53 height 20
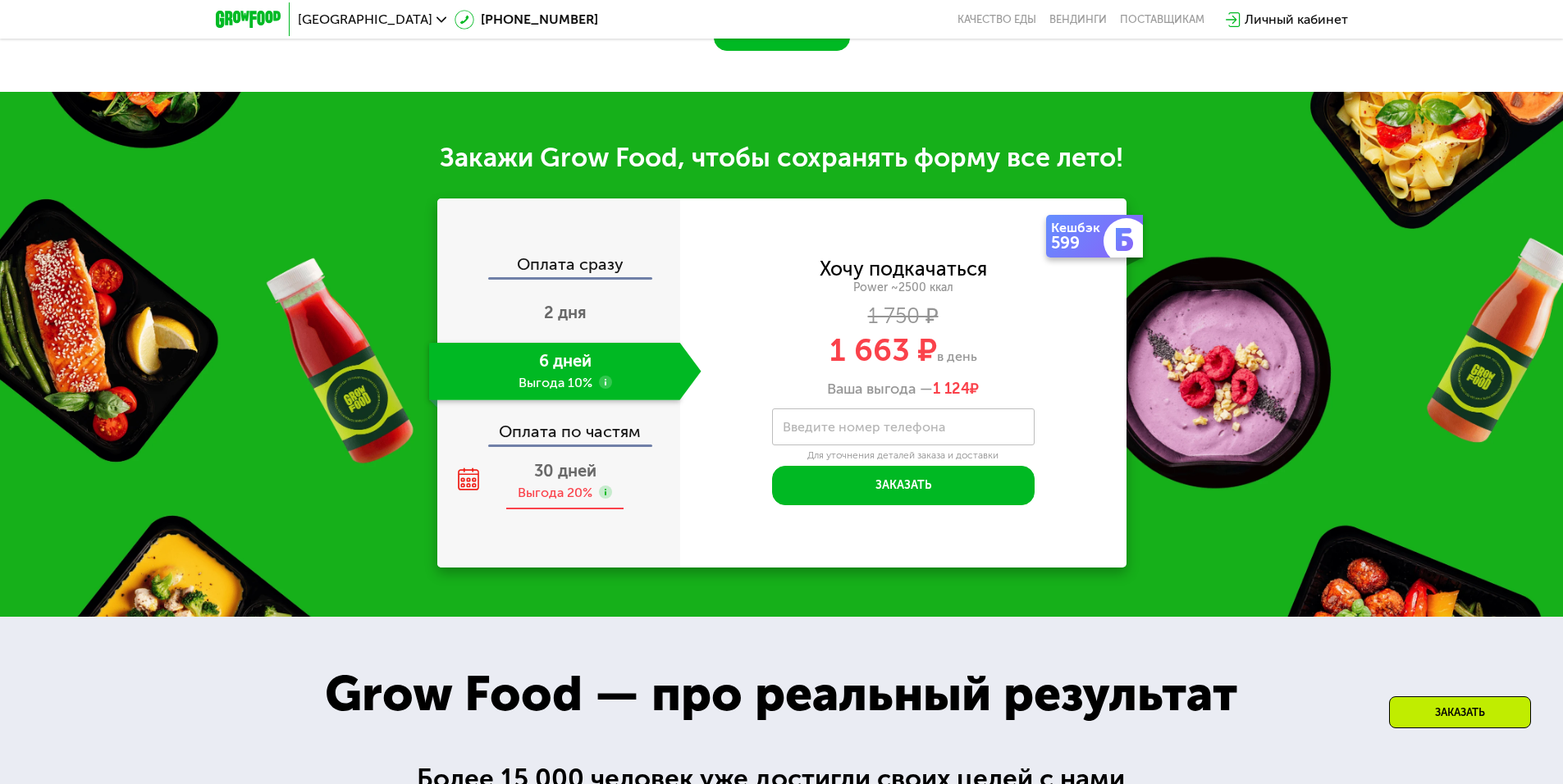
click at [580, 462] on div "30 дней Выгода 20%" at bounding box center [565, 481] width 273 height 57
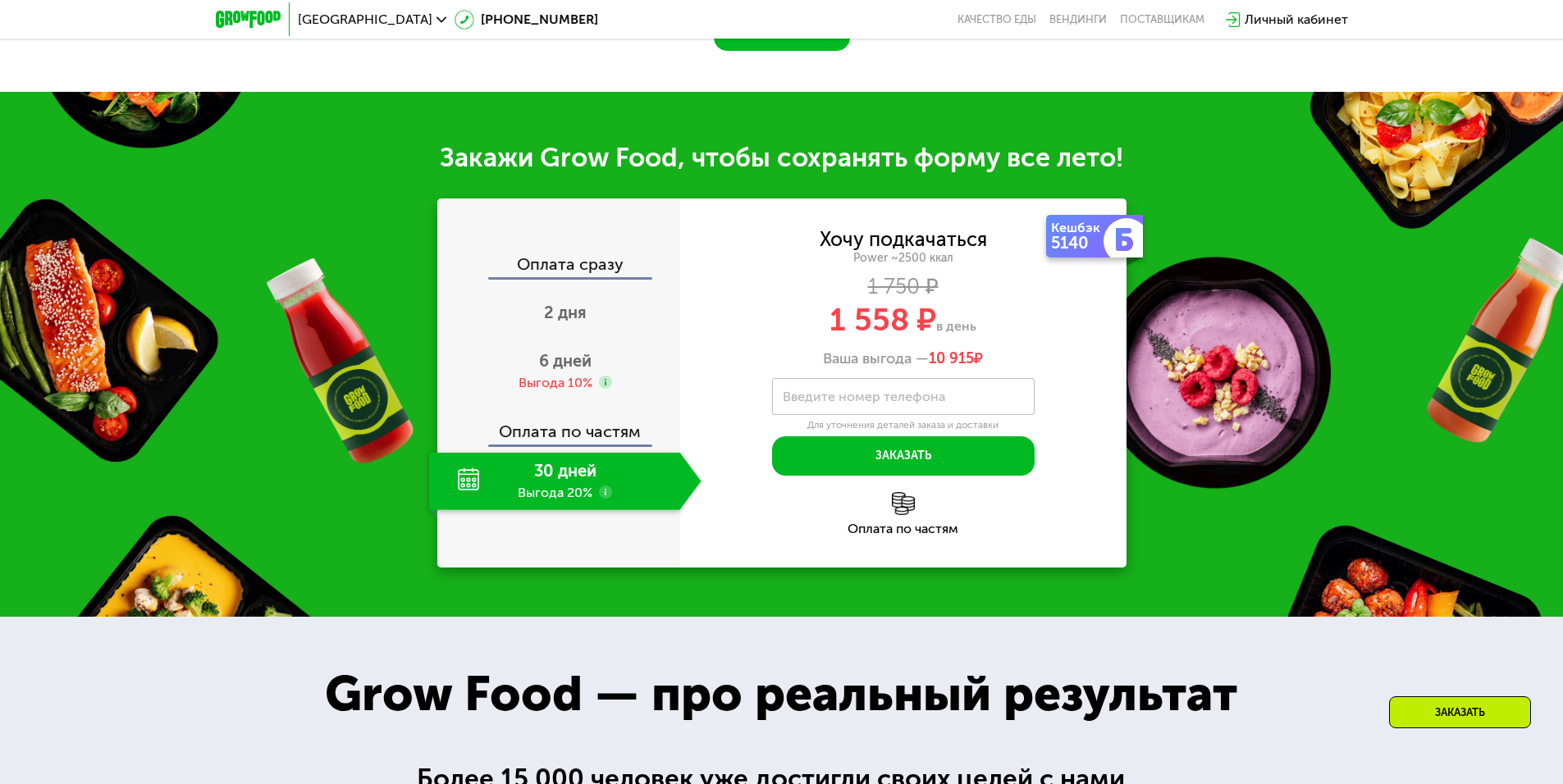
click at [595, 432] on div "Оплата по частям" at bounding box center [559, 426] width 241 height 38
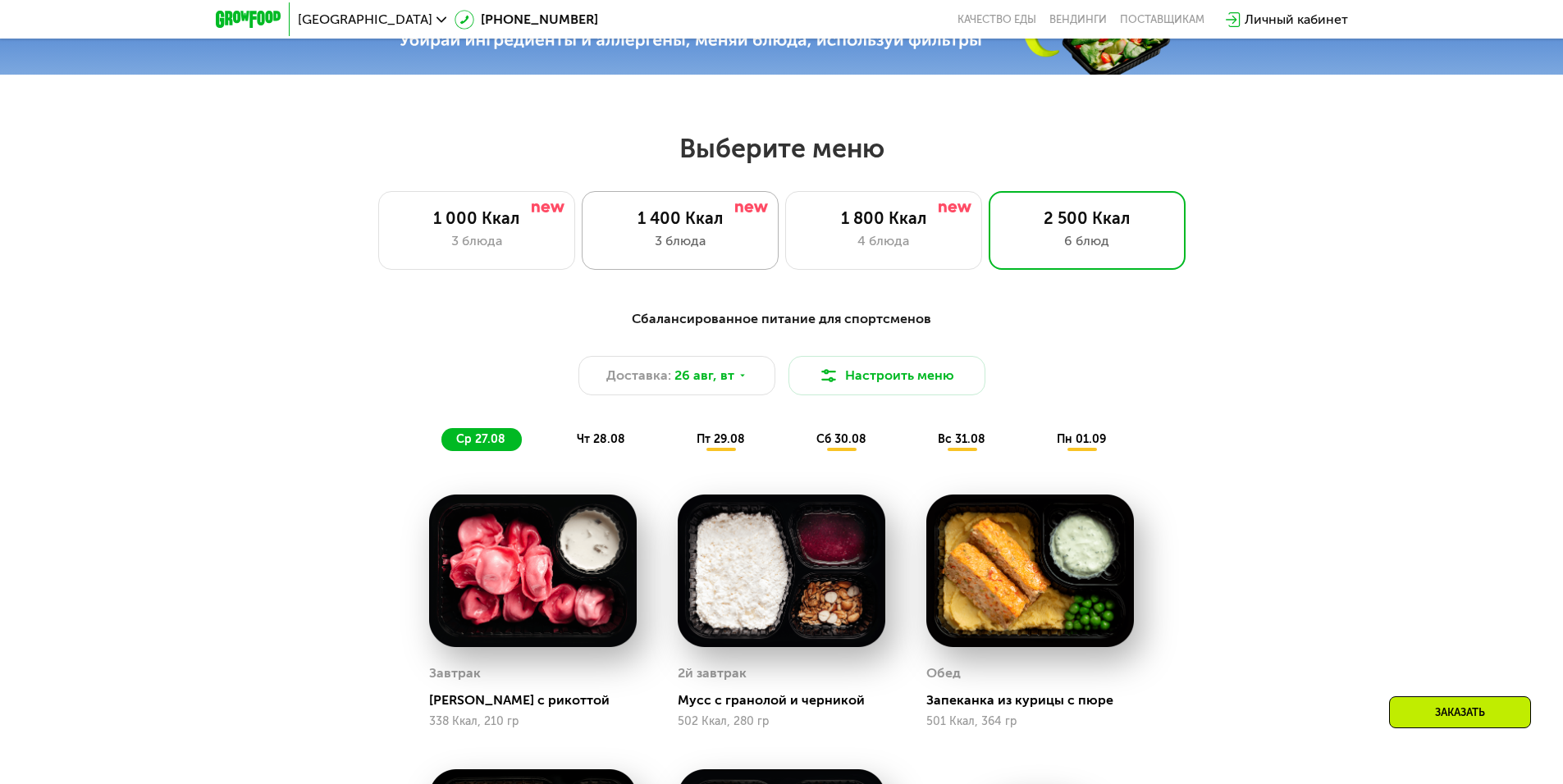
scroll to position [778, 0]
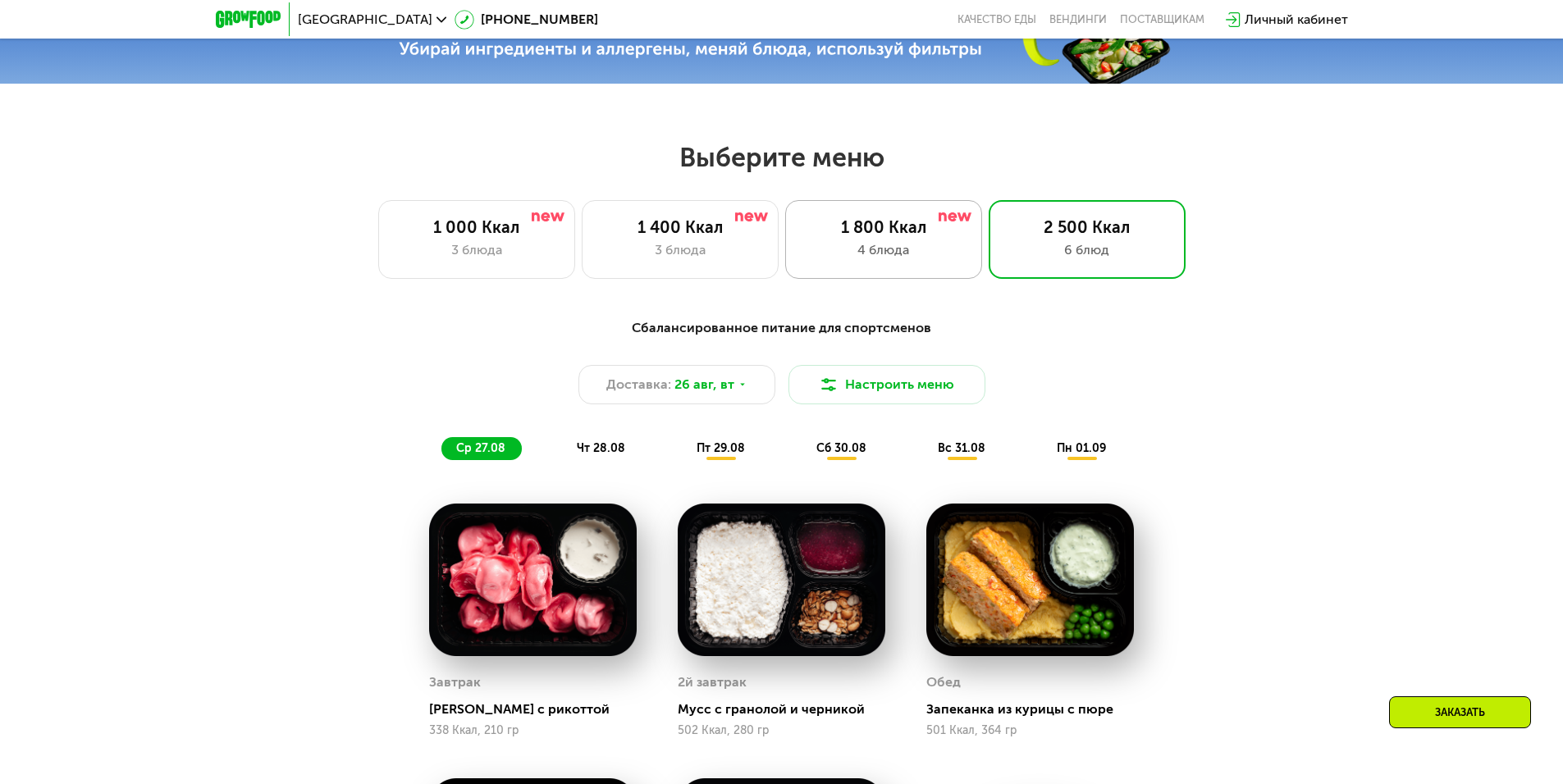
click at [865, 258] on div "4 блюда" at bounding box center [883, 251] width 163 height 20
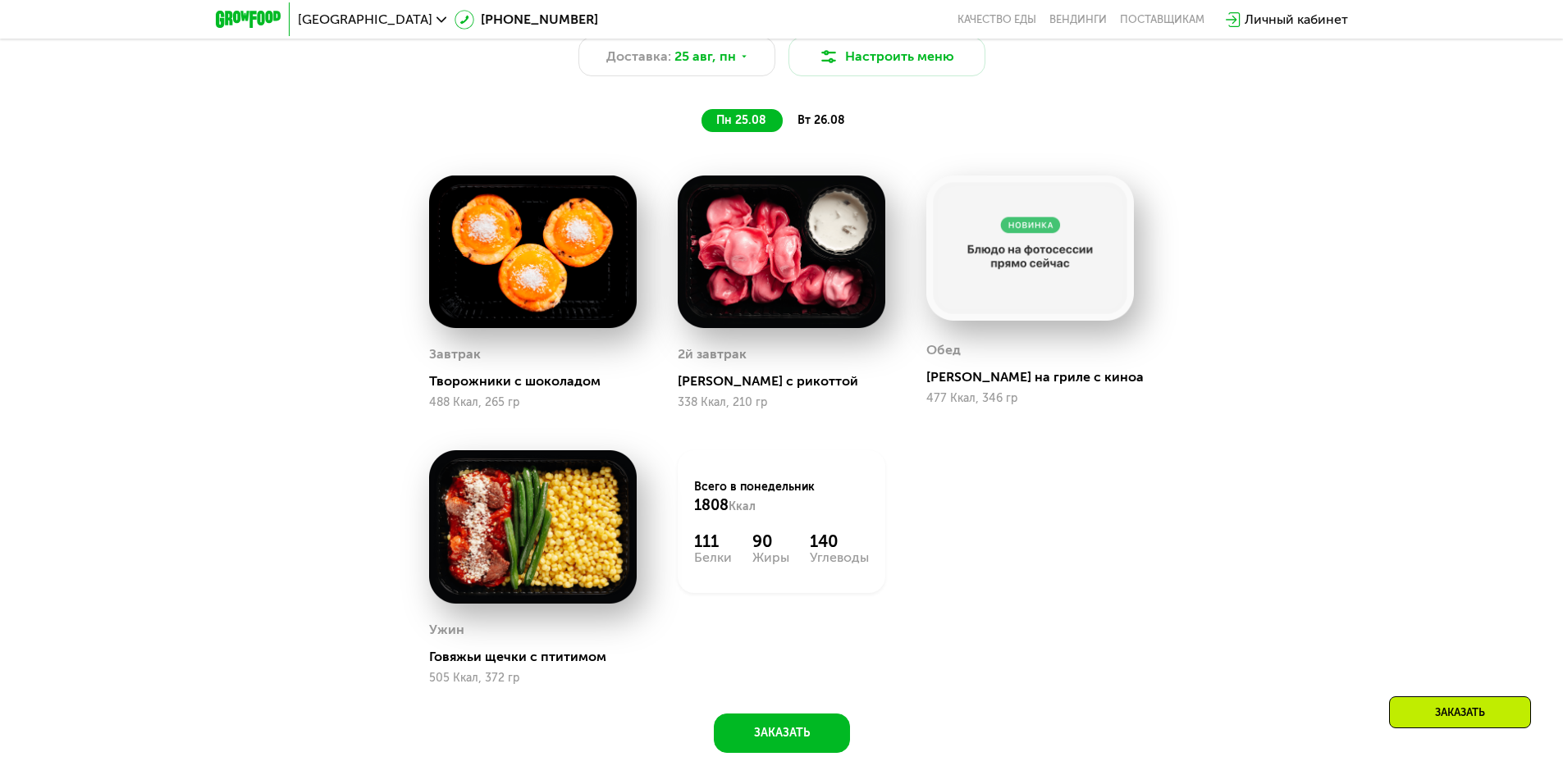
scroll to position [859, 0]
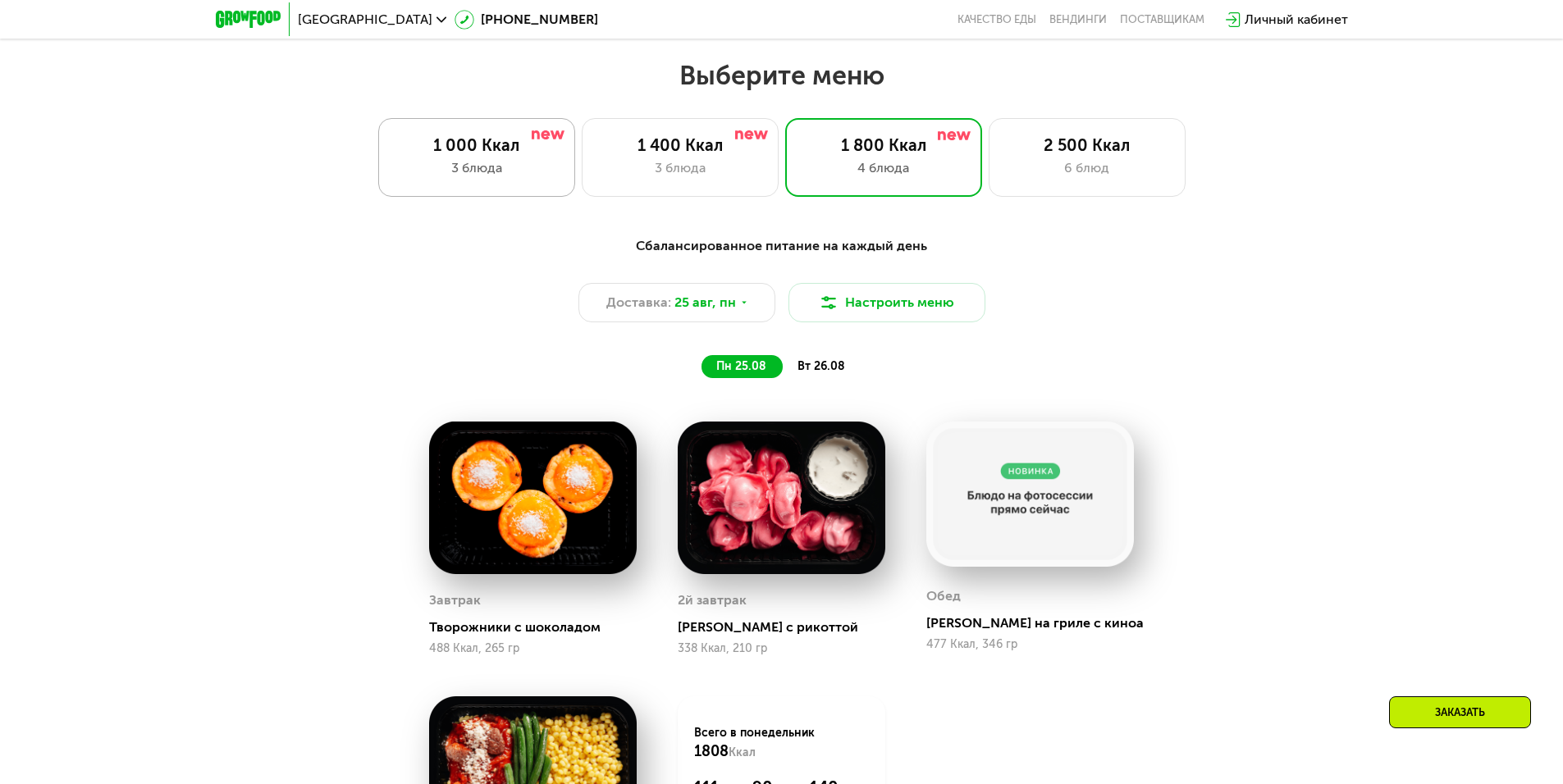
click at [582, 161] on div "1 000 Ккал 3 блюда" at bounding box center [680, 157] width 197 height 79
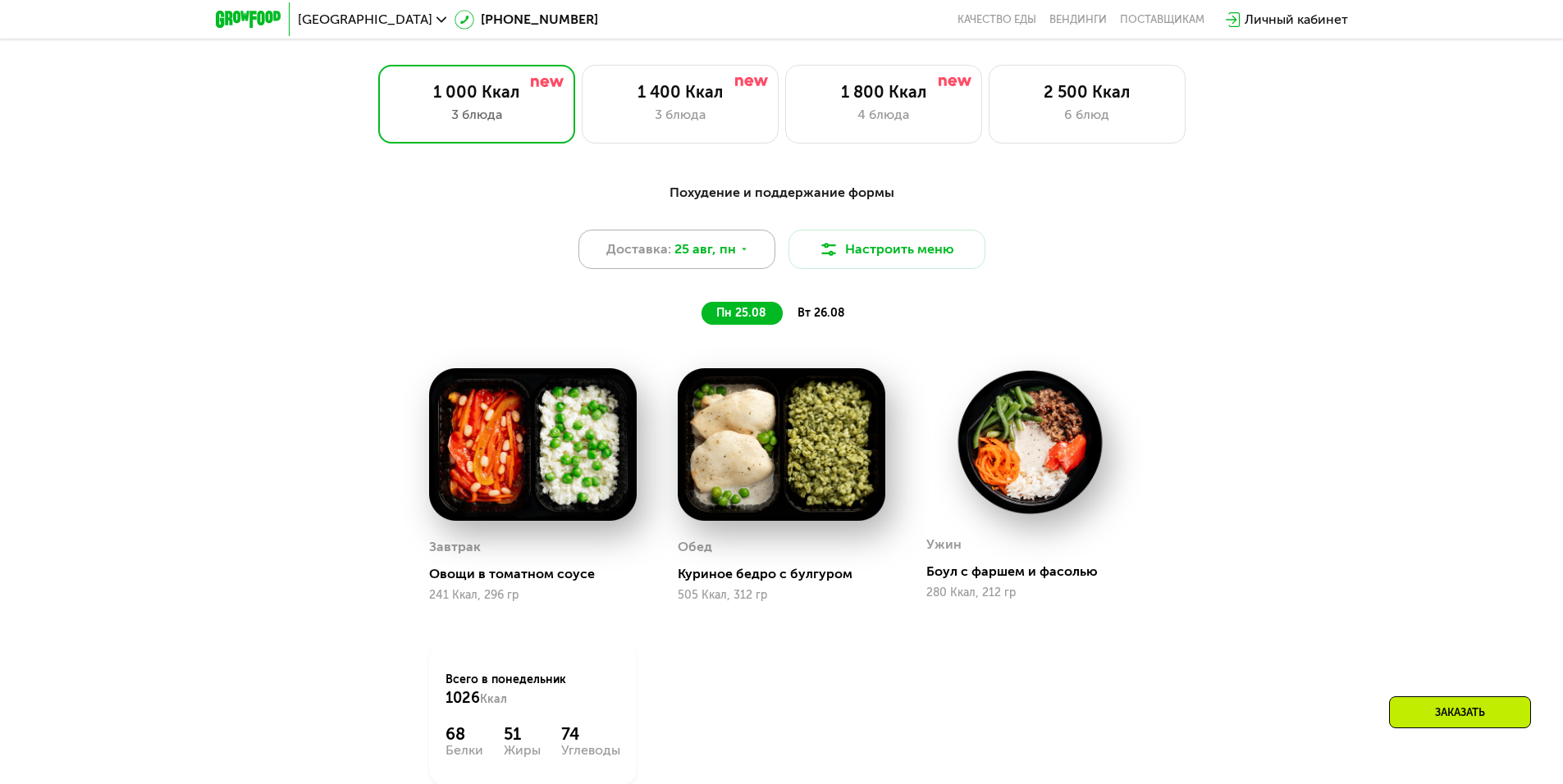
scroll to position [942, 0]
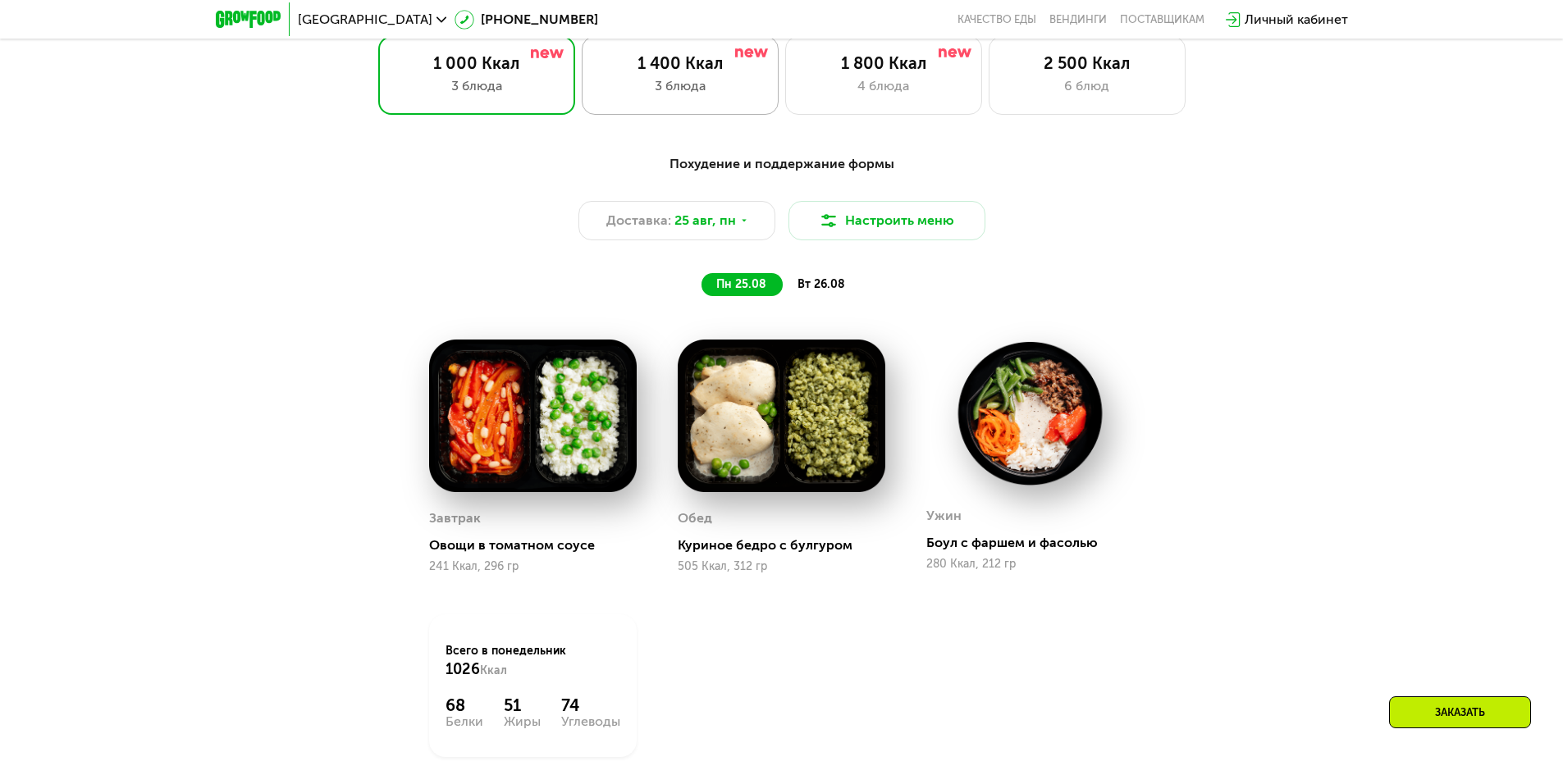
click at [694, 96] on div "3 блюда" at bounding box center [680, 86] width 163 height 20
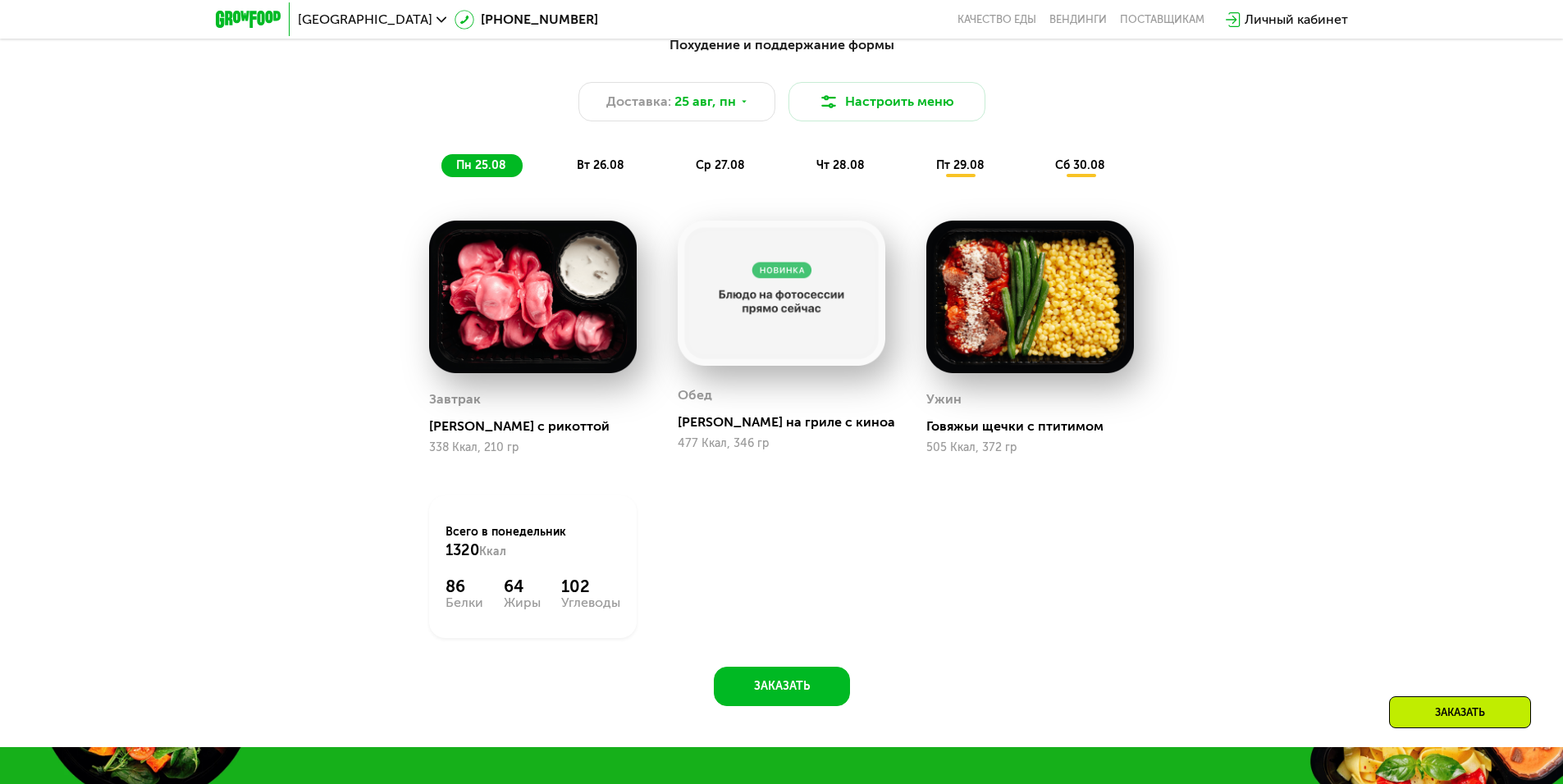
scroll to position [1024, 0]
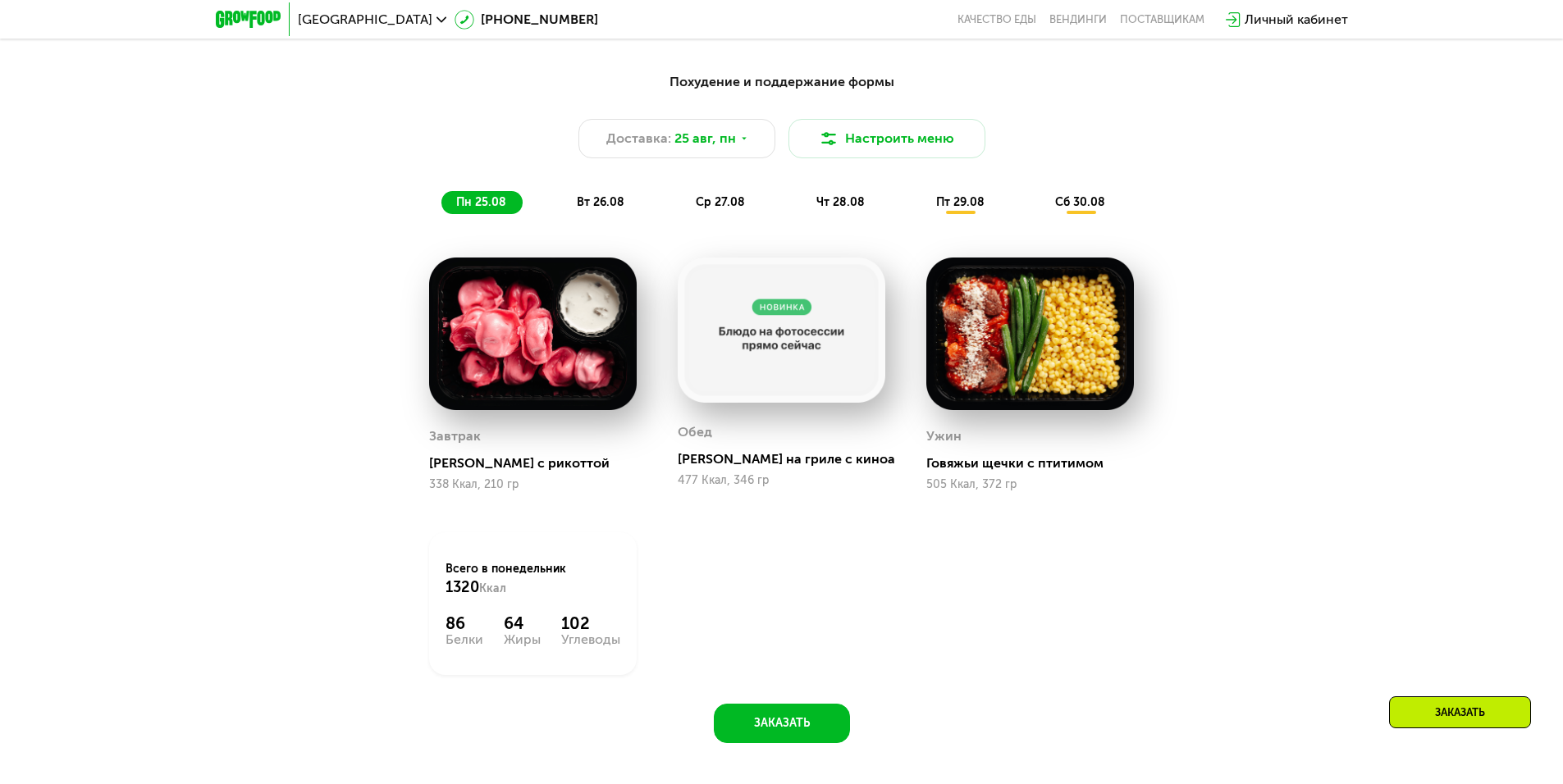
click at [597, 204] on span "вт 26.08" at bounding box center [601, 202] width 47 height 14
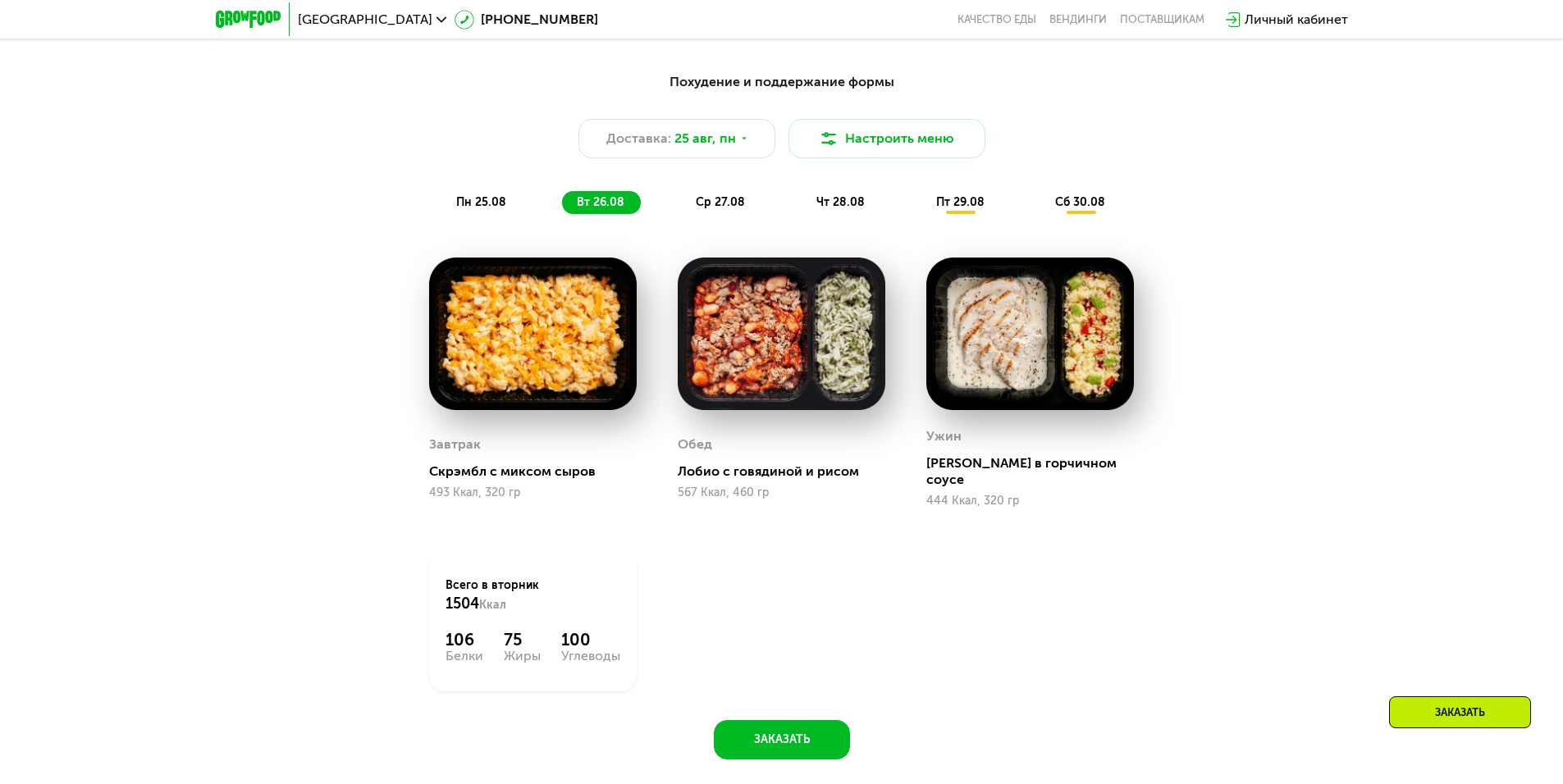
click at [562, 214] on div "пн 25.08" at bounding box center [602, 202] width 79 height 23
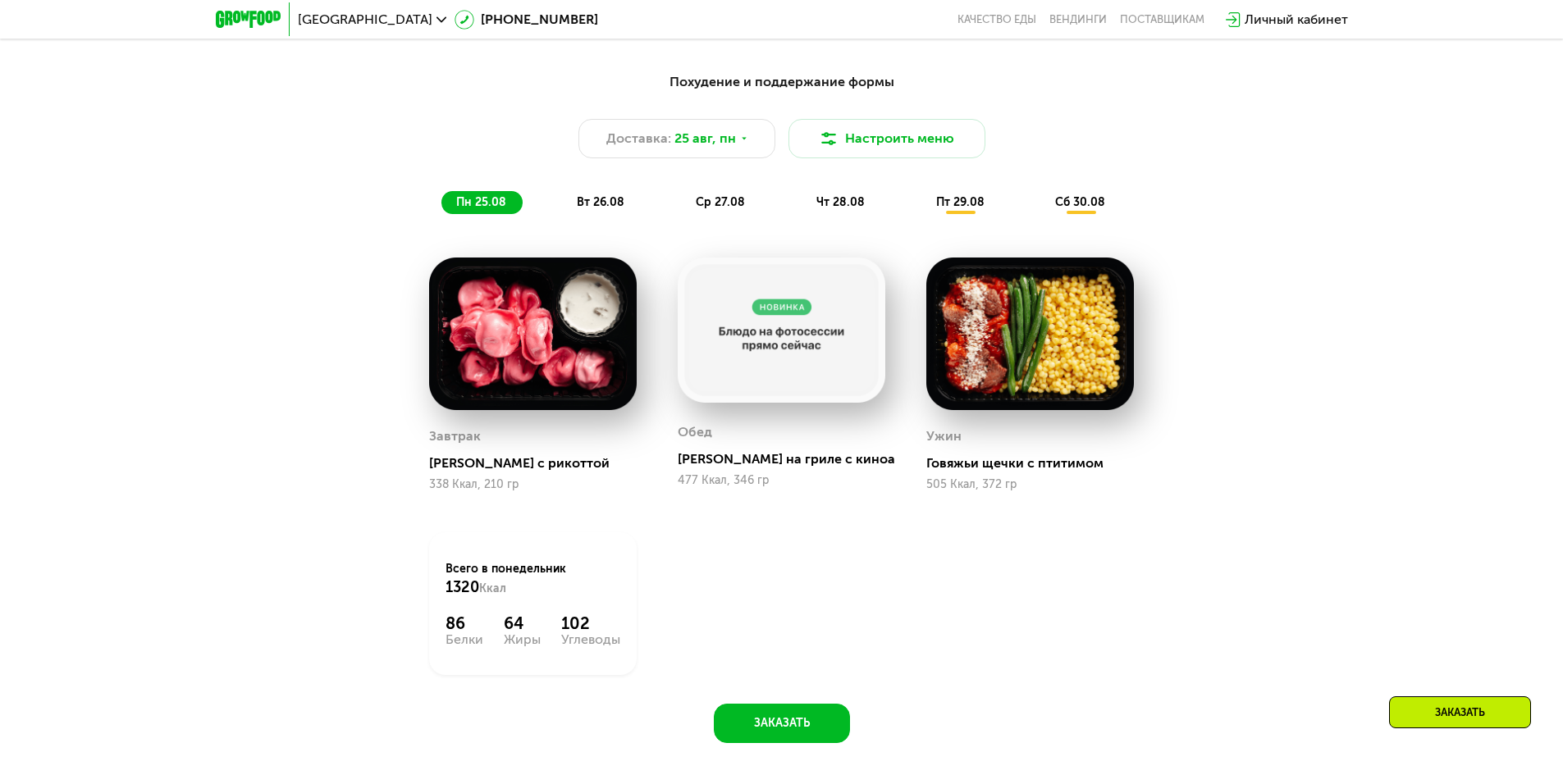
click at [801, 214] on div "ср 27.08" at bounding box center [841, 202] width 80 height 23
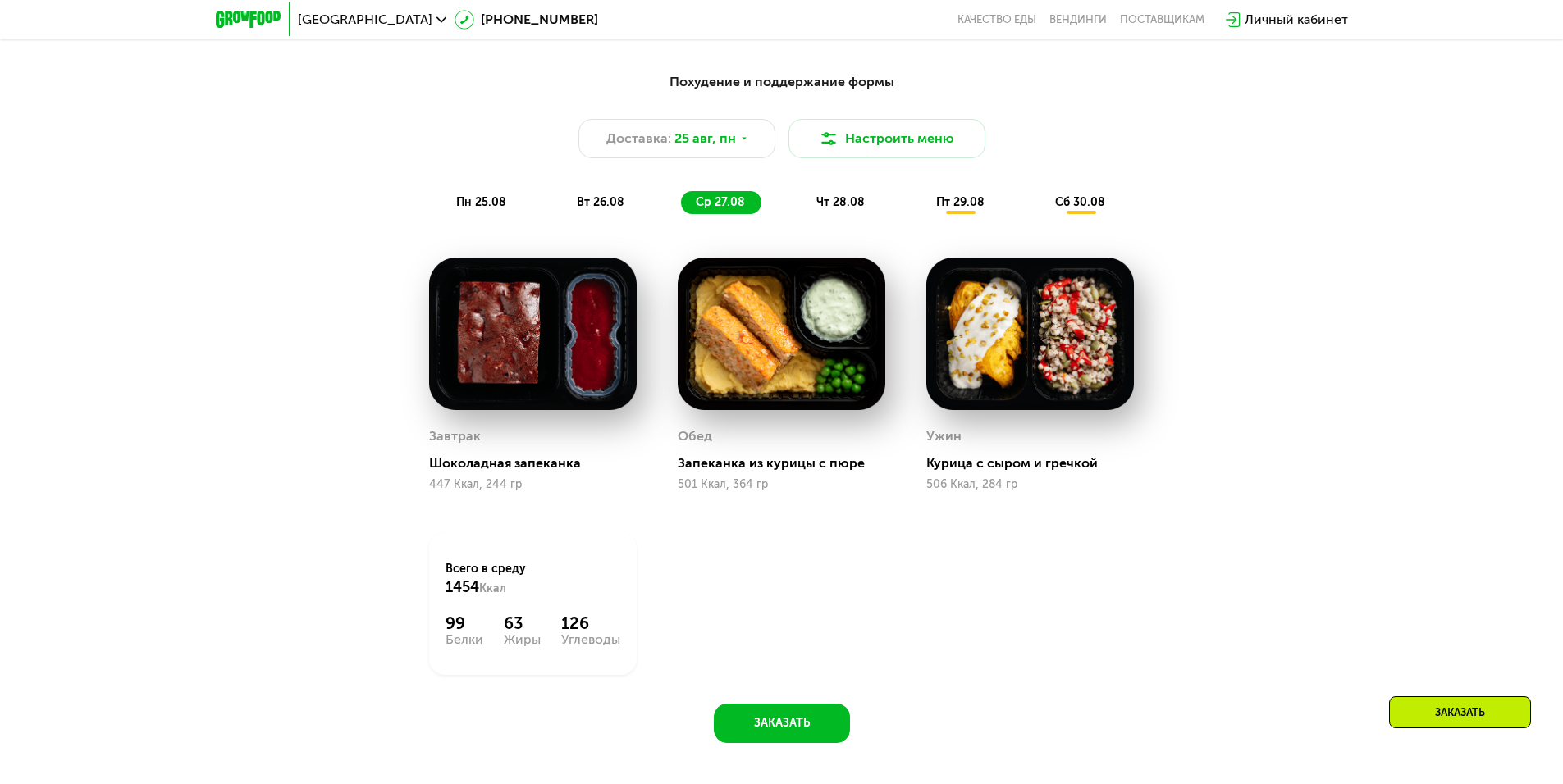
click at [822, 202] on span "чт 28.08" at bounding box center [841, 202] width 48 height 14
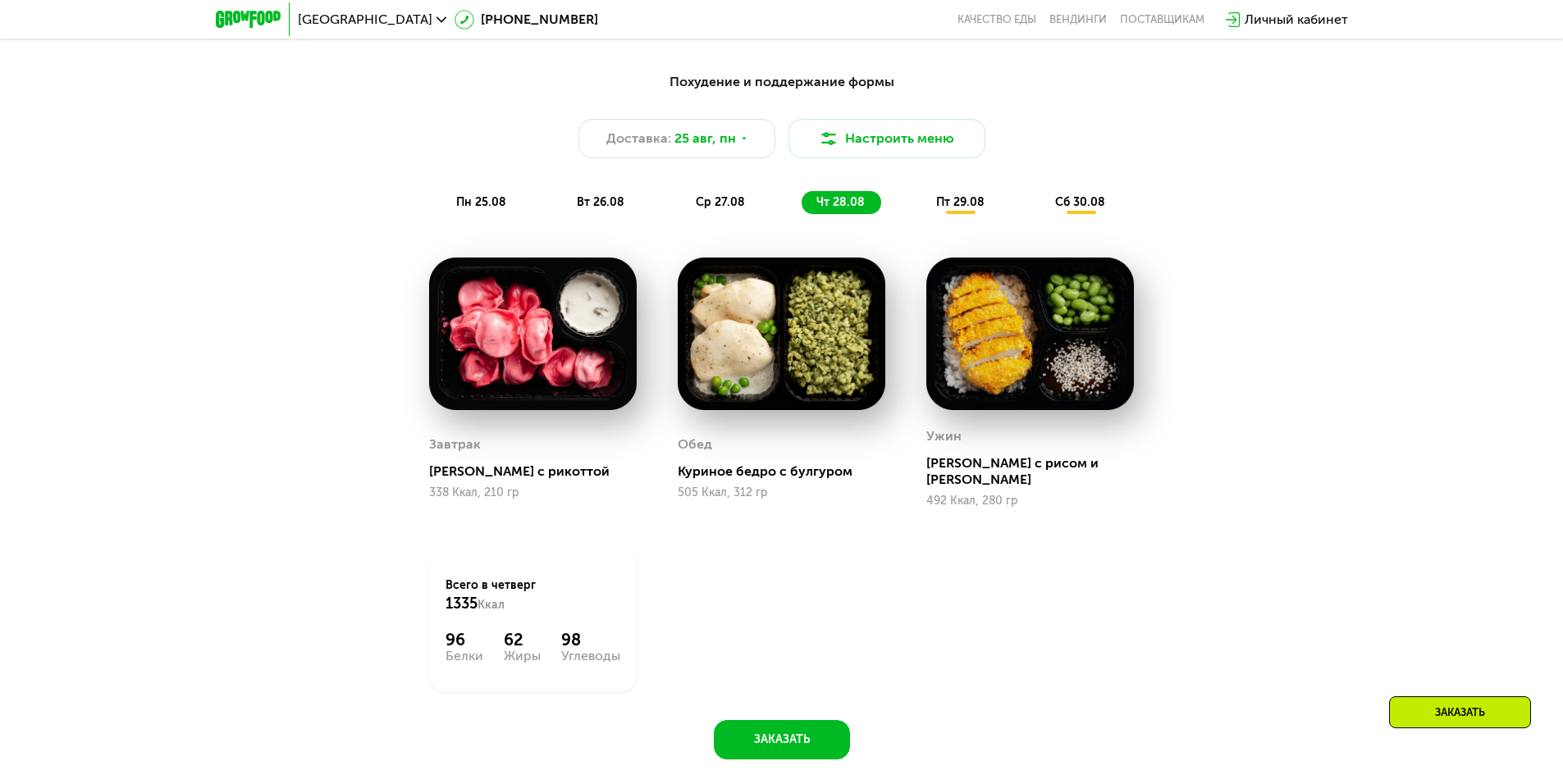
click at [911, 201] on div "пн 25.08 вт 26.08 ср 27.08 чт 28.08 пт 29.08 сб 30.08" at bounding box center [782, 202] width 682 height 23
click at [936, 207] on span "пт 29.08" at bounding box center [960, 202] width 48 height 14
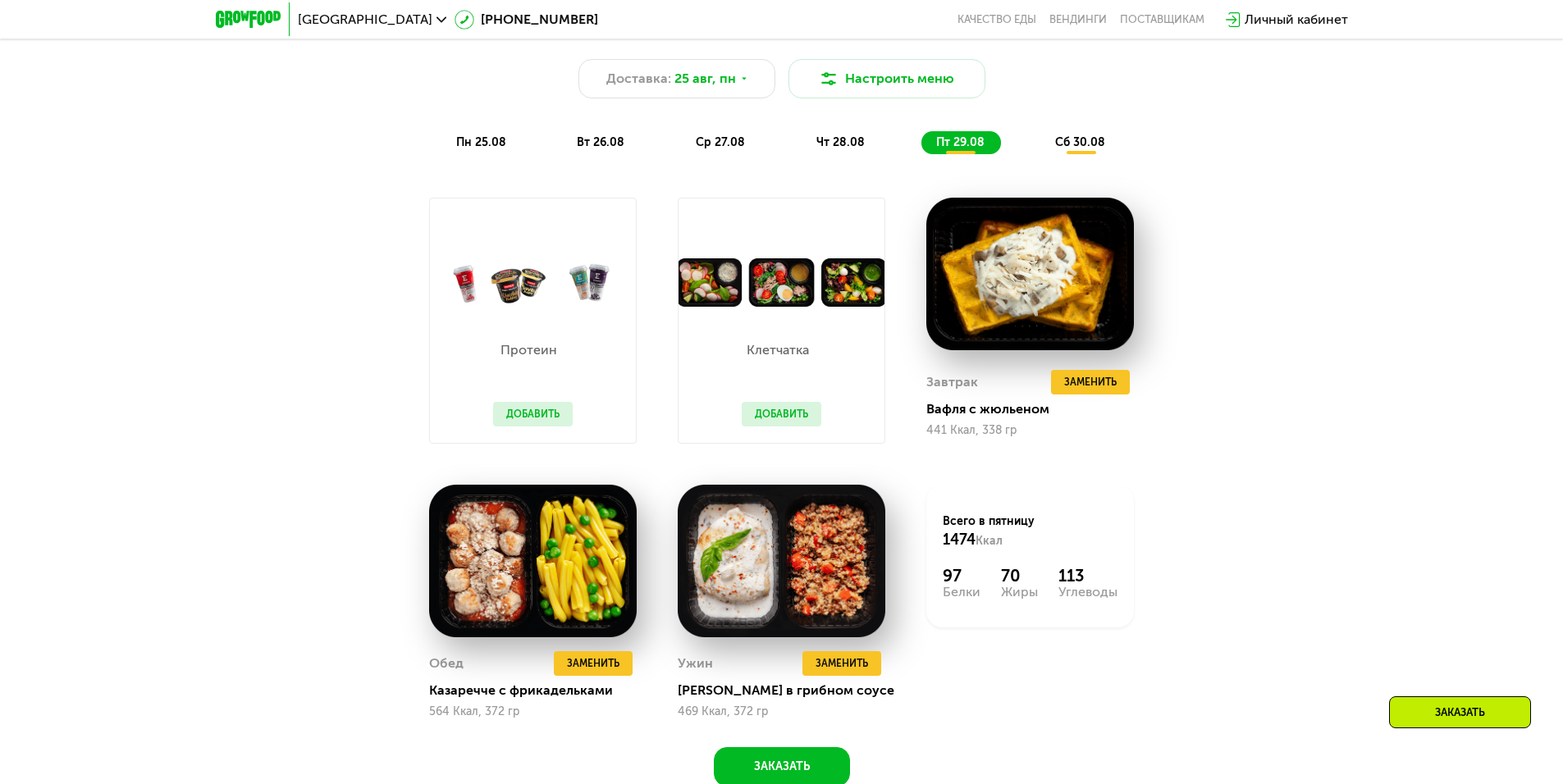
scroll to position [1106, 0]
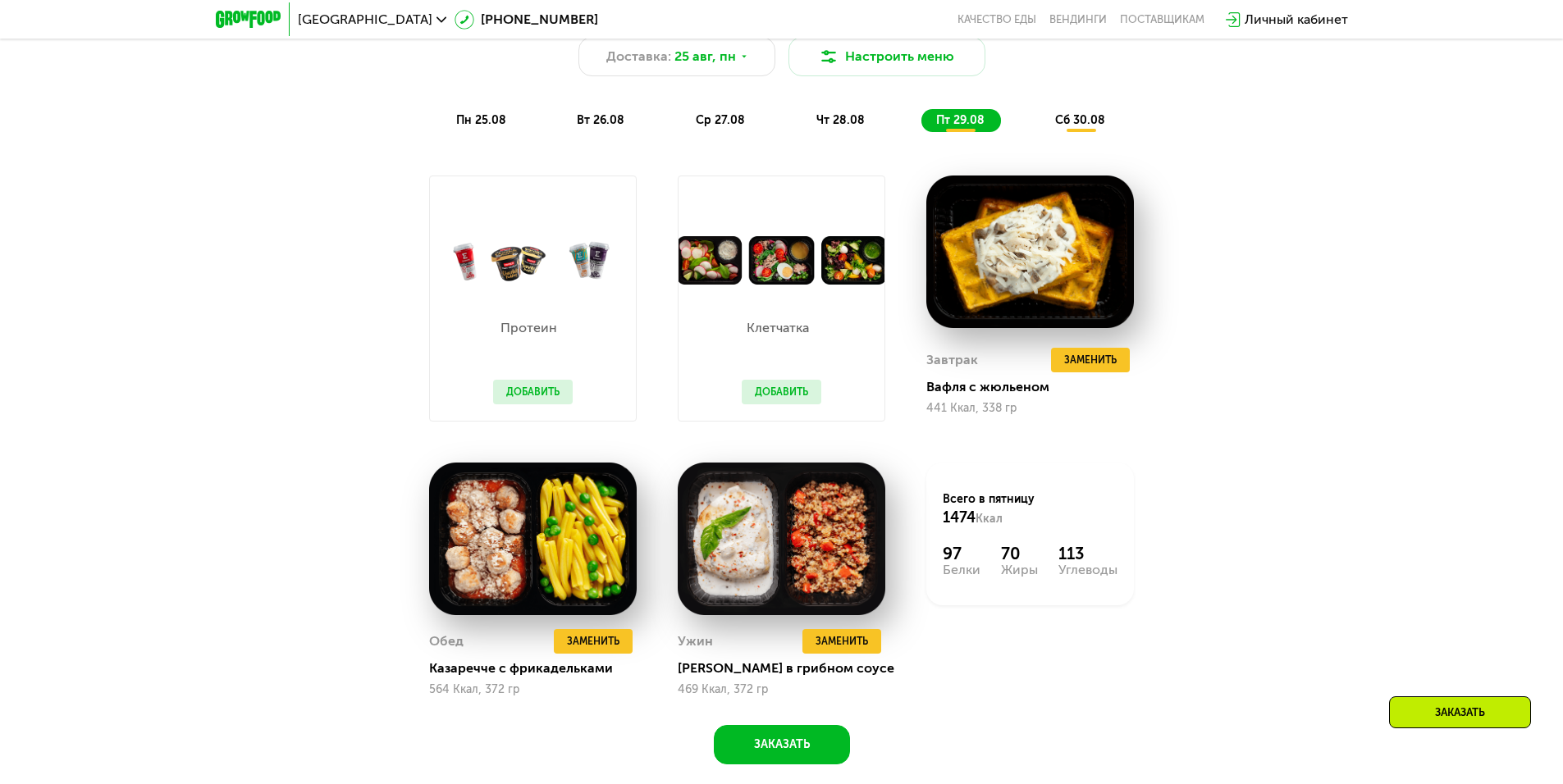
click at [523, 400] on button "Добавить" at bounding box center [533, 392] width 80 height 25
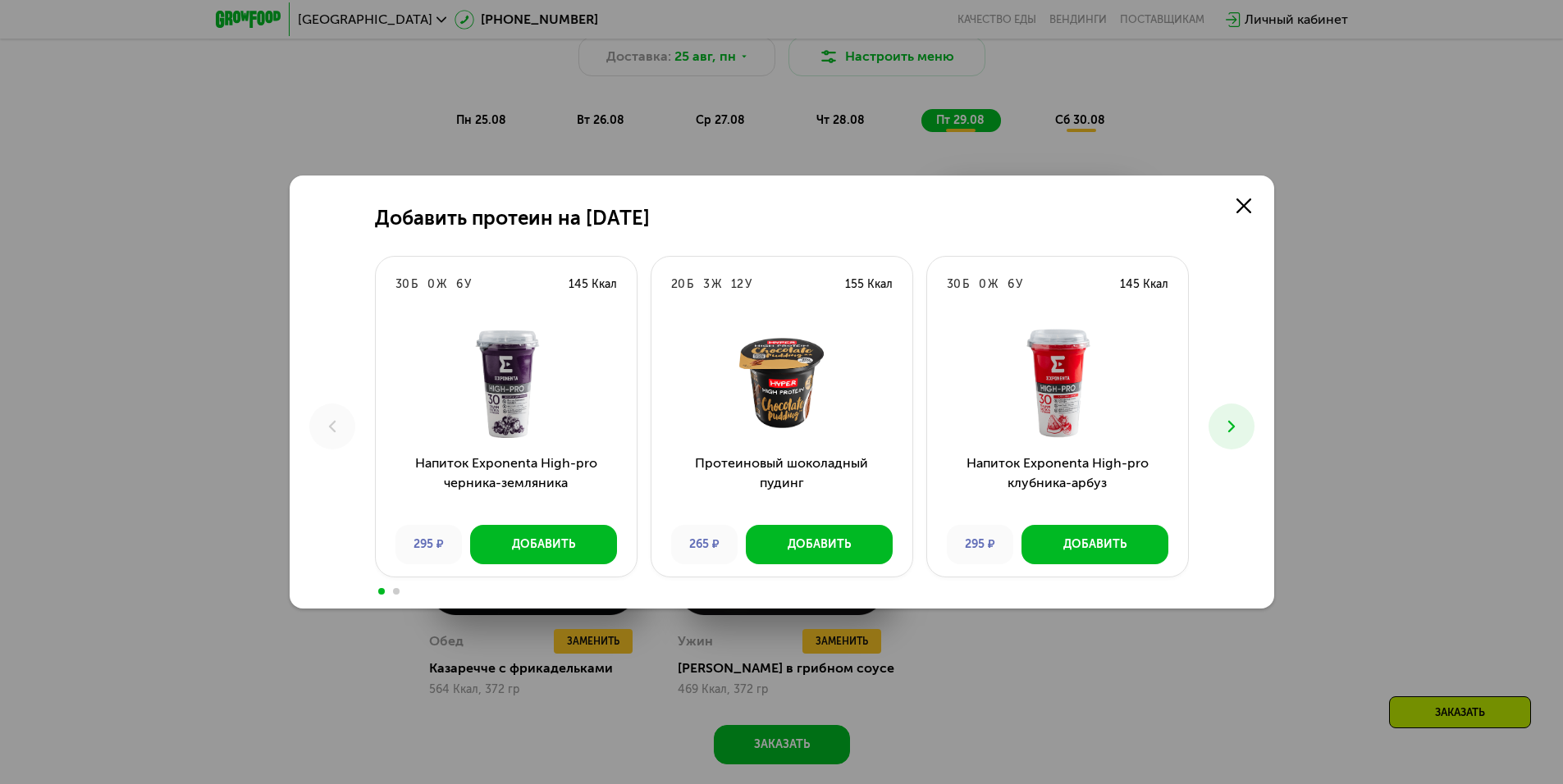
click at [552, 399] on img at bounding box center [506, 382] width 234 height 114
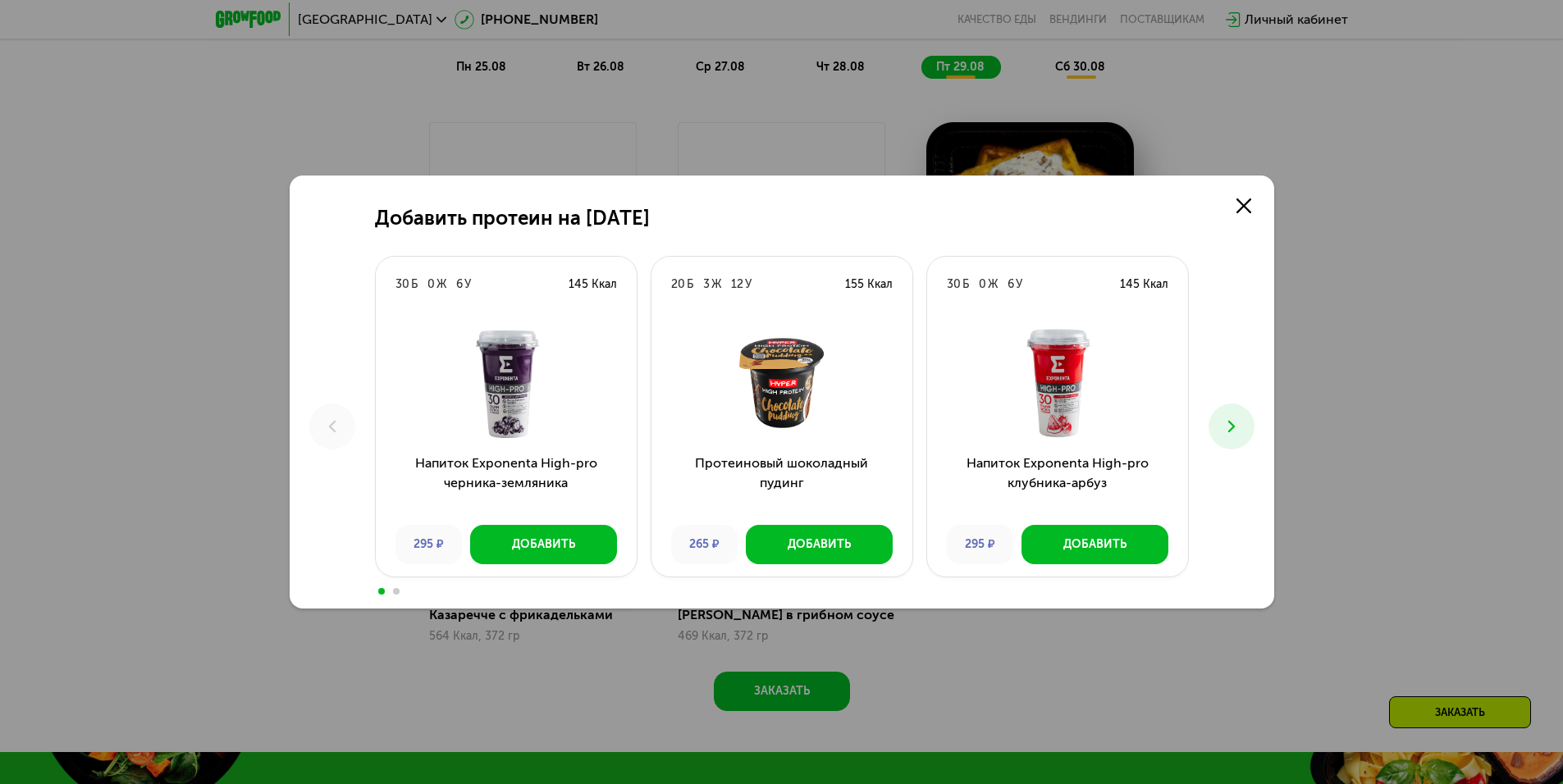
scroll to position [1188, 0]
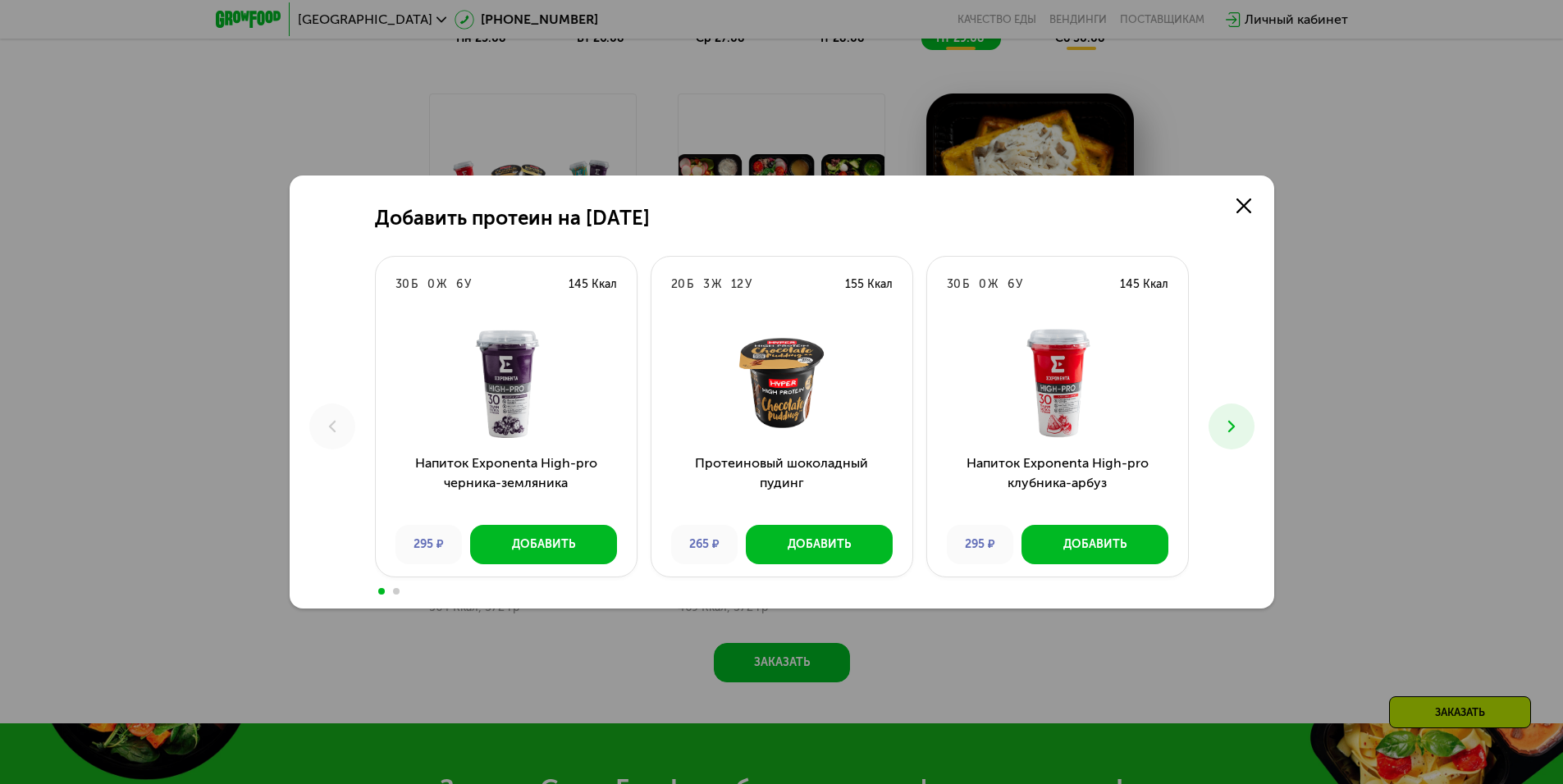
click at [1235, 413] on button at bounding box center [1231, 426] width 46 height 46
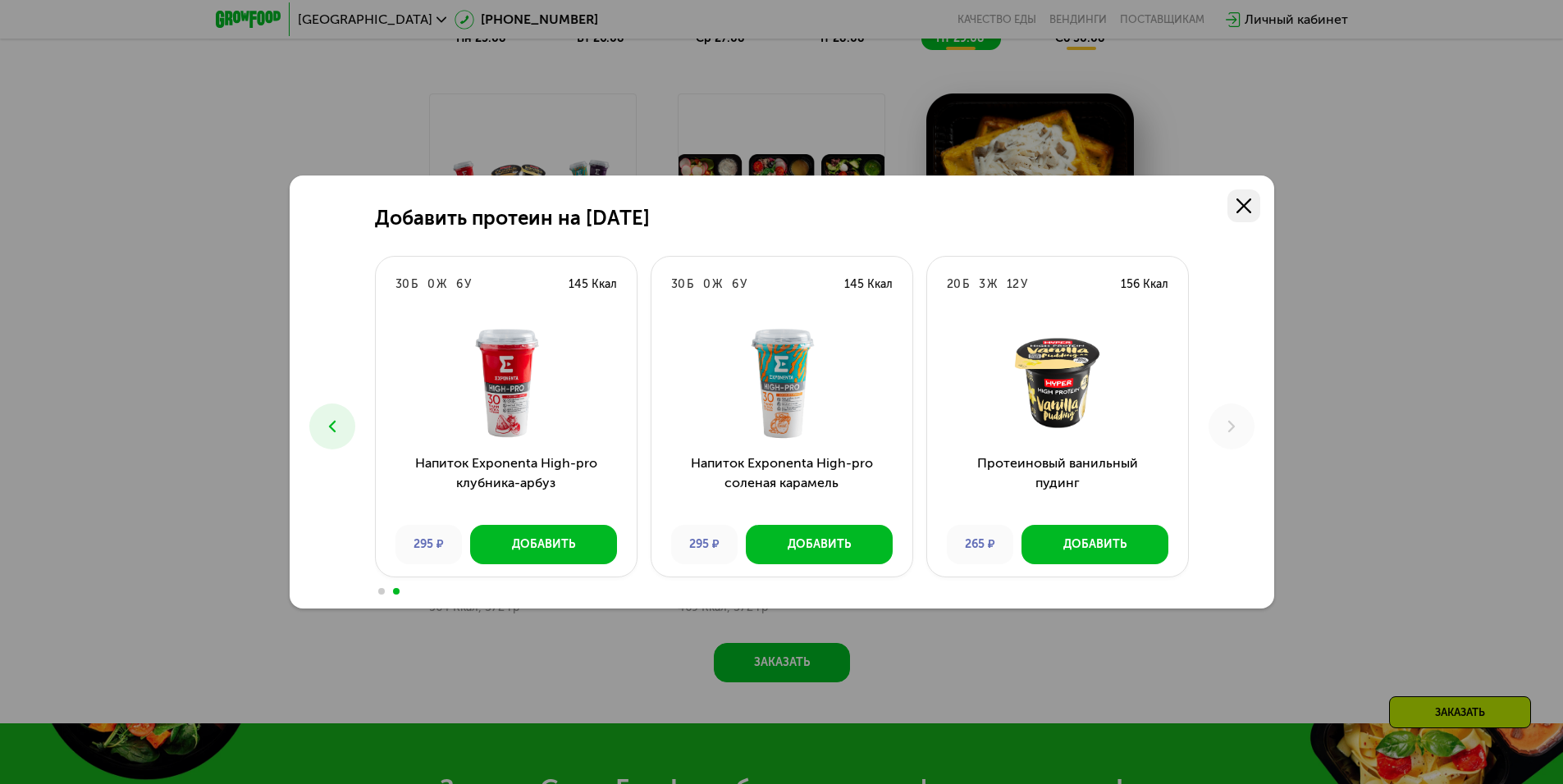
drag, startPoint x: 1250, startPoint y: 203, endPoint x: 1231, endPoint y: 203, distance: 19.0
click at [1249, 203] on icon at bounding box center [1244, 206] width 15 height 15
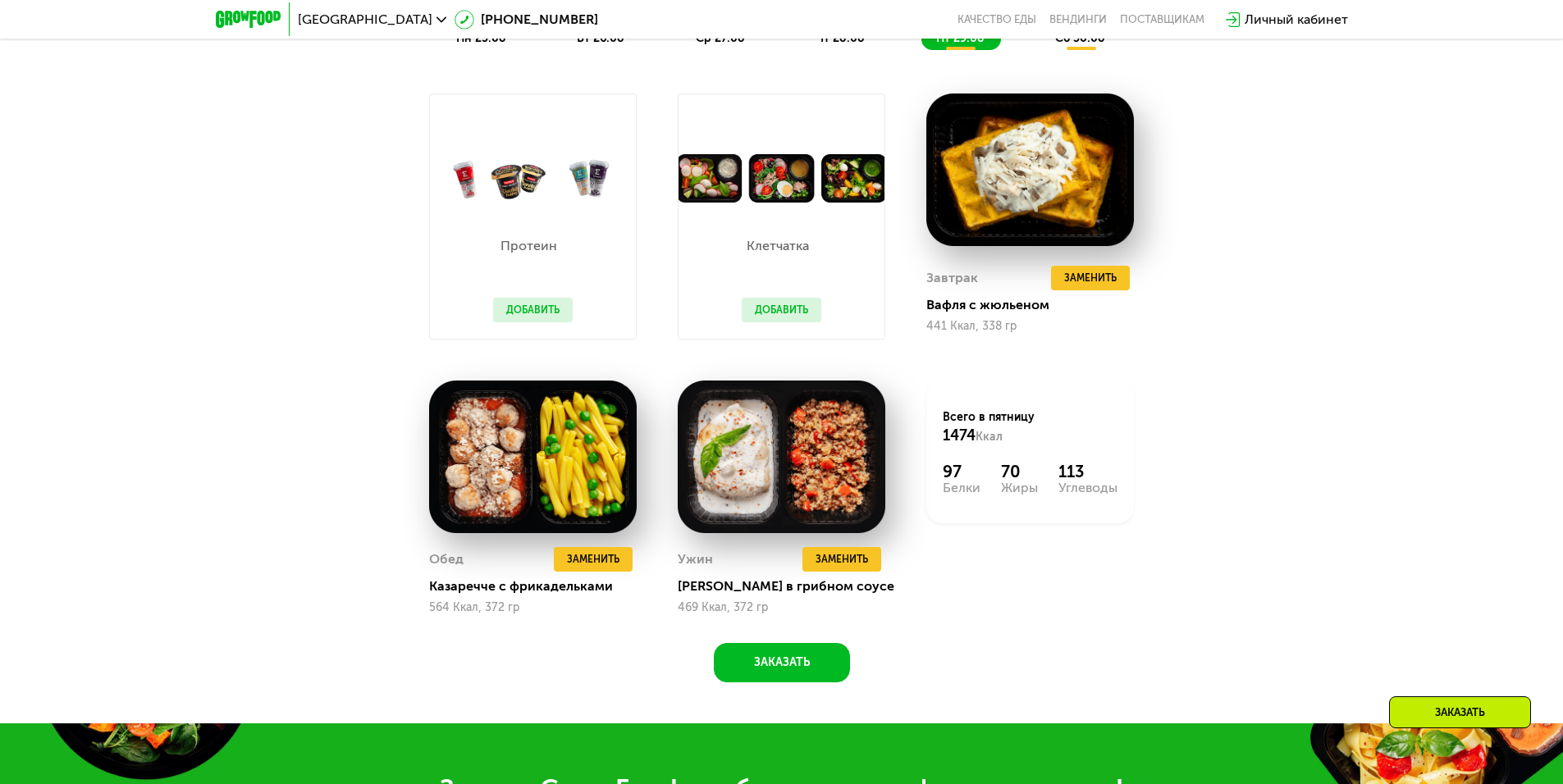
click at [798, 302] on div "Клетчатка Добавить" at bounding box center [782, 271] width 113 height 136
click at [792, 310] on button "Добавить" at bounding box center [782, 310] width 80 height 25
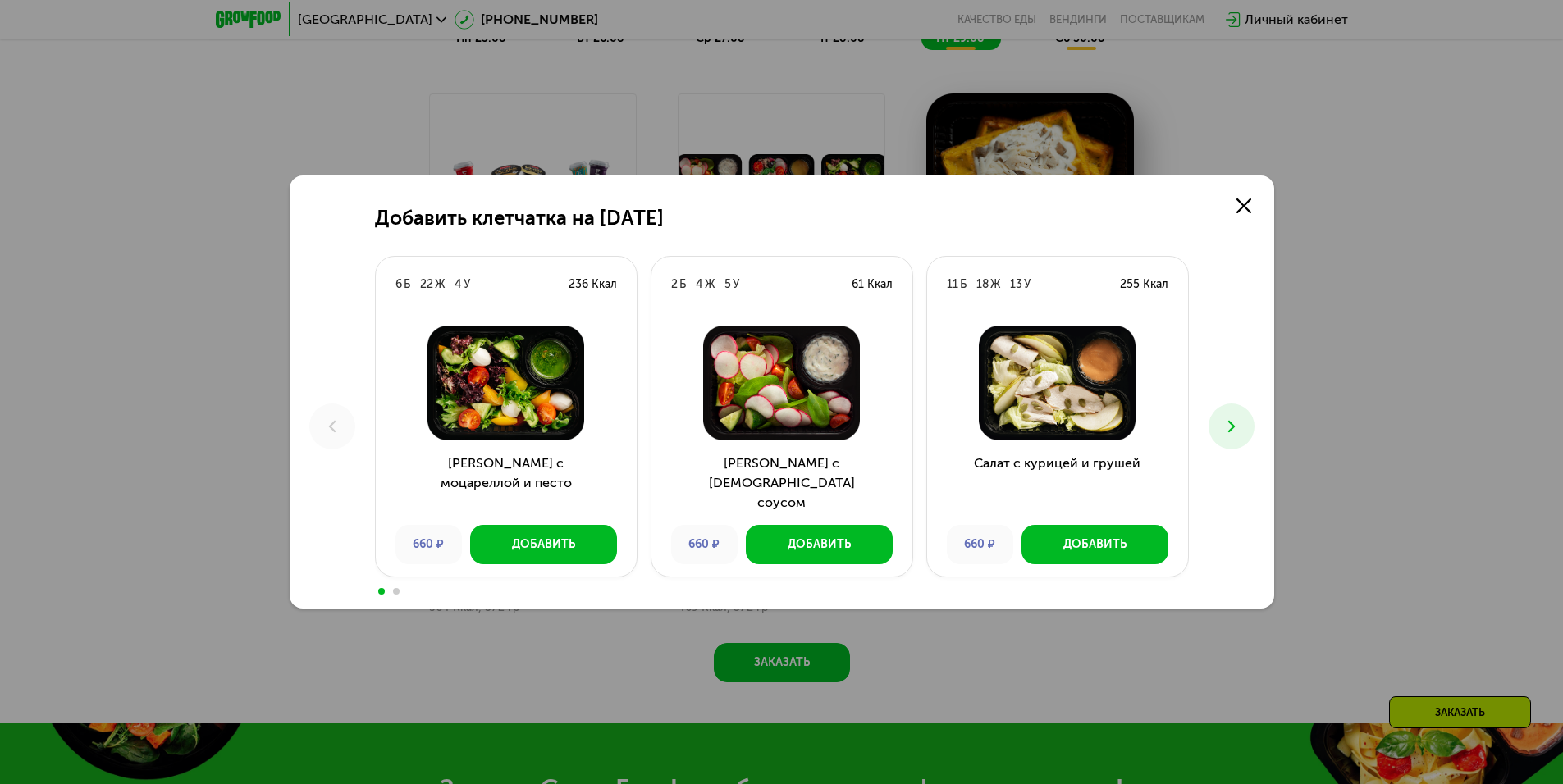
click at [1241, 402] on div "Добавить клетчатка на [DATE] 6 Б 22 Ж 4 У 236 Ккал Салат с моцареллой и песто 6…" at bounding box center [782, 392] width 985 height 433
drag, startPoint x: 1214, startPoint y: 205, endPoint x: 1230, endPoint y: 202, distance: 16.3
click at [1216, 205] on div "Добавить клетчатка на [DATE] 6 Б 22 Ж 4 У 236 Ккал Салат с моцареллой и песто 6…" at bounding box center [782, 392] width 985 height 433
click at [1237, 199] on use at bounding box center [1244, 206] width 15 height 15
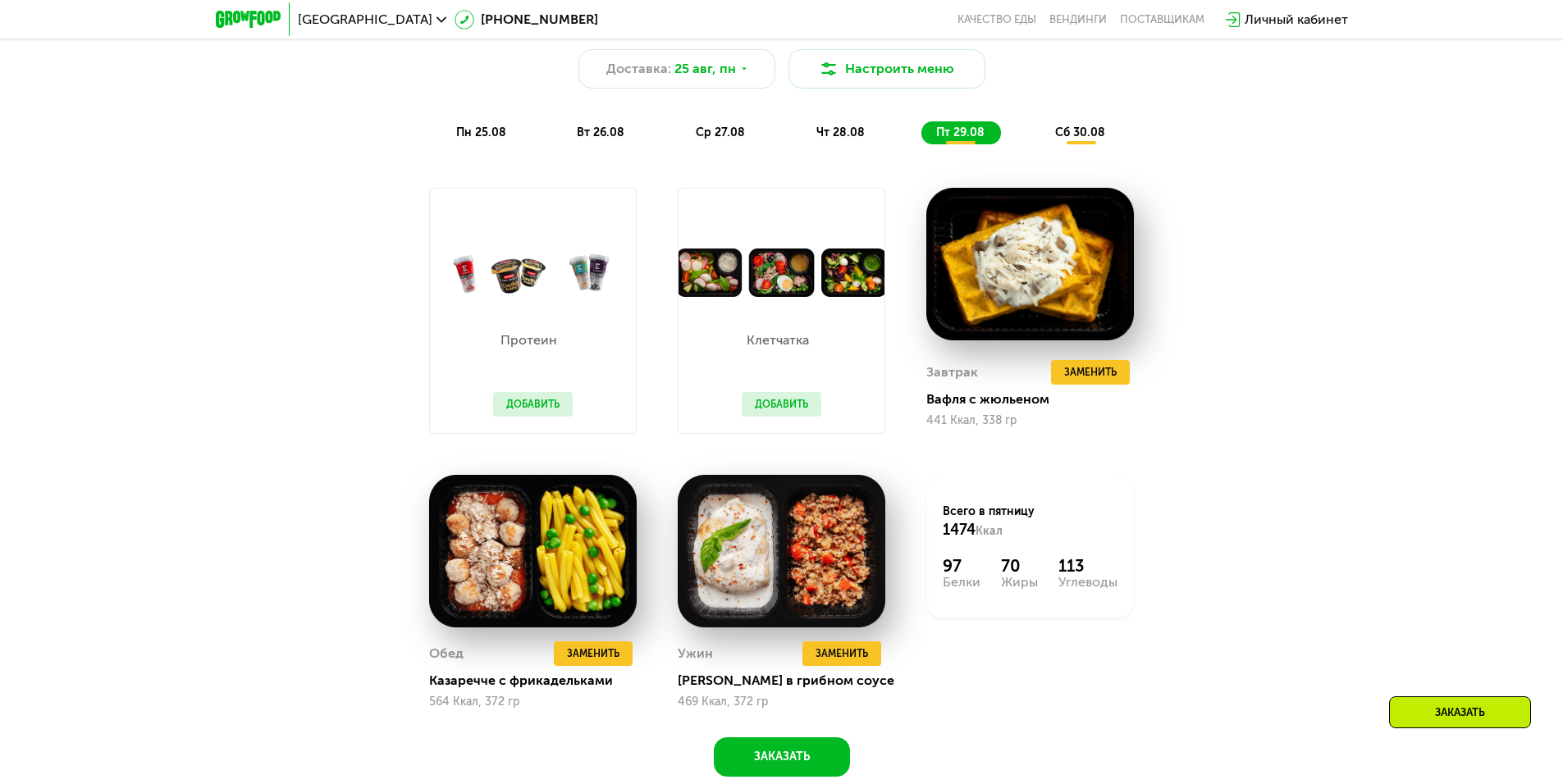
scroll to position [1024, 0]
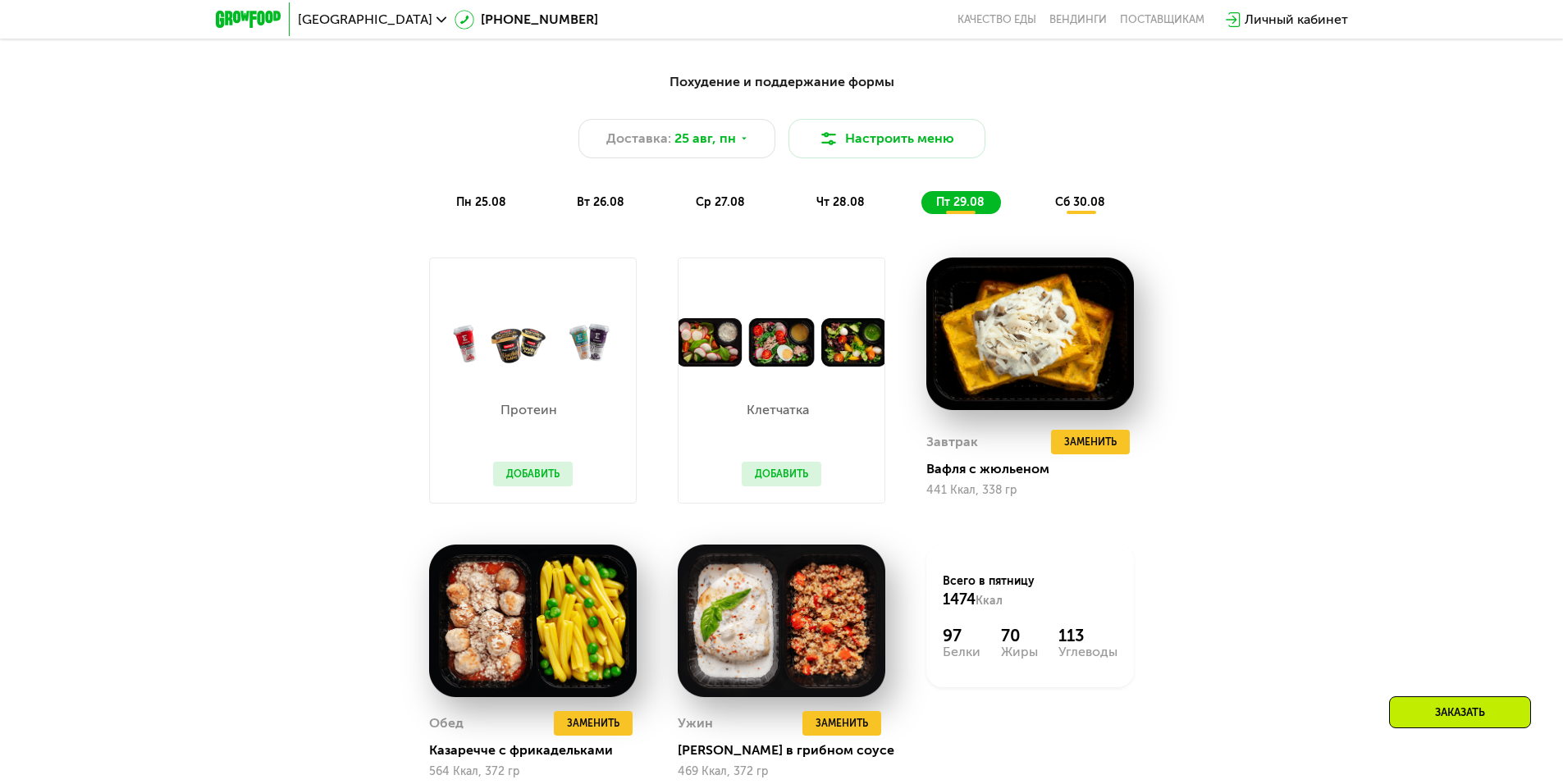
click at [1057, 206] on span "сб 30.08" at bounding box center [1080, 202] width 50 height 14
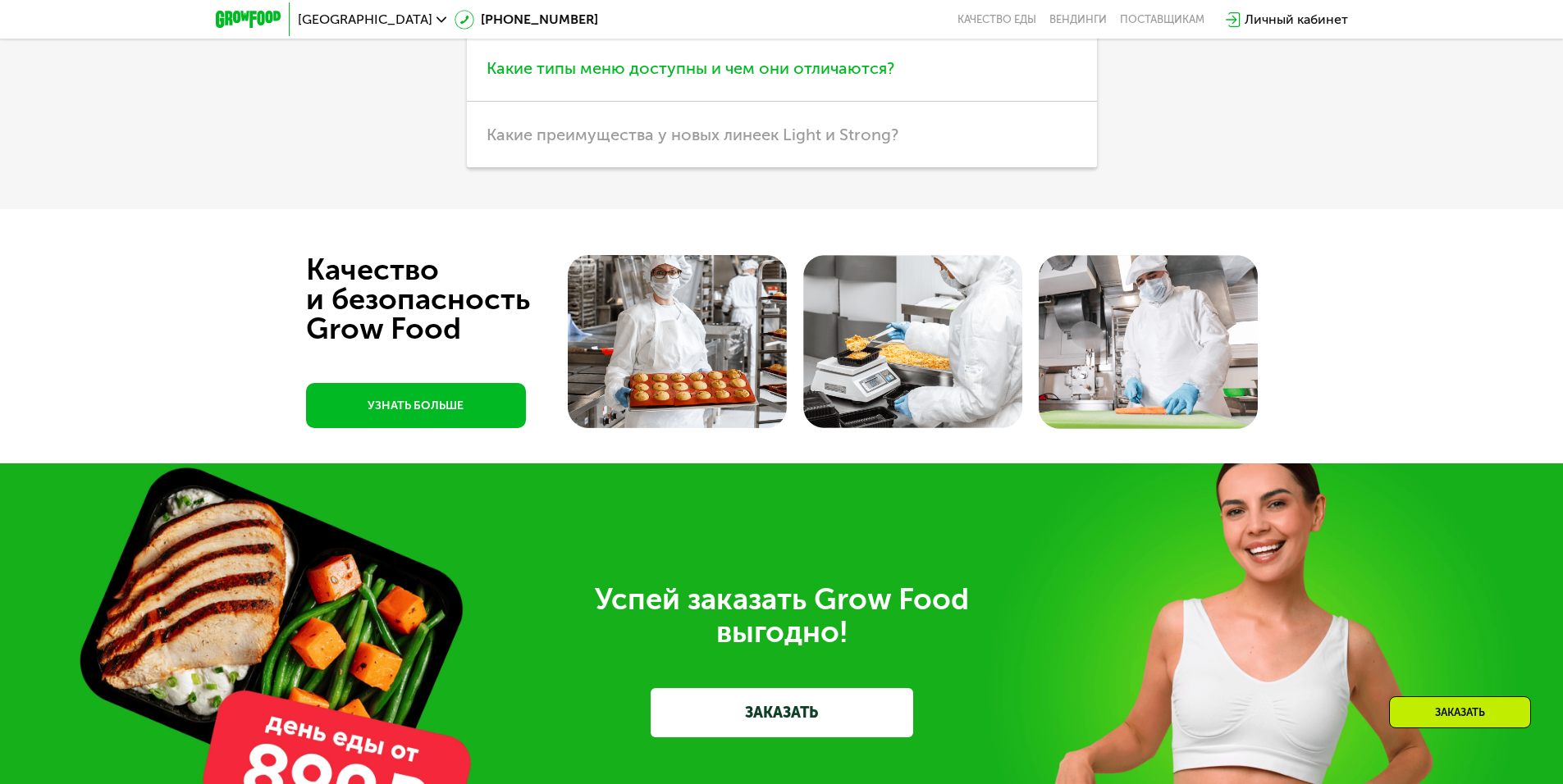
scroll to position [4512, 0]
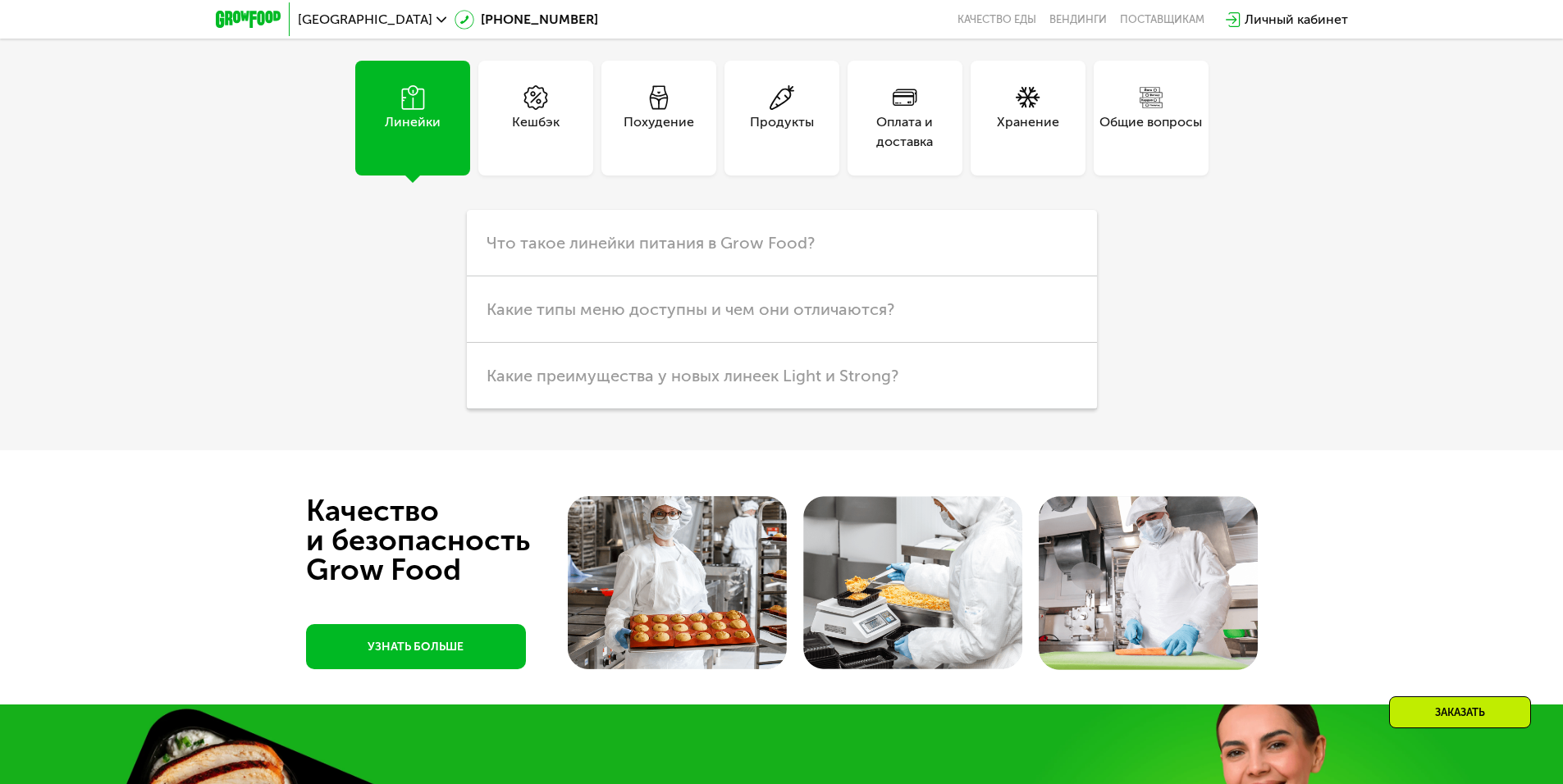
click at [514, 91] on div "Кешбэк" at bounding box center [535, 118] width 114 height 114
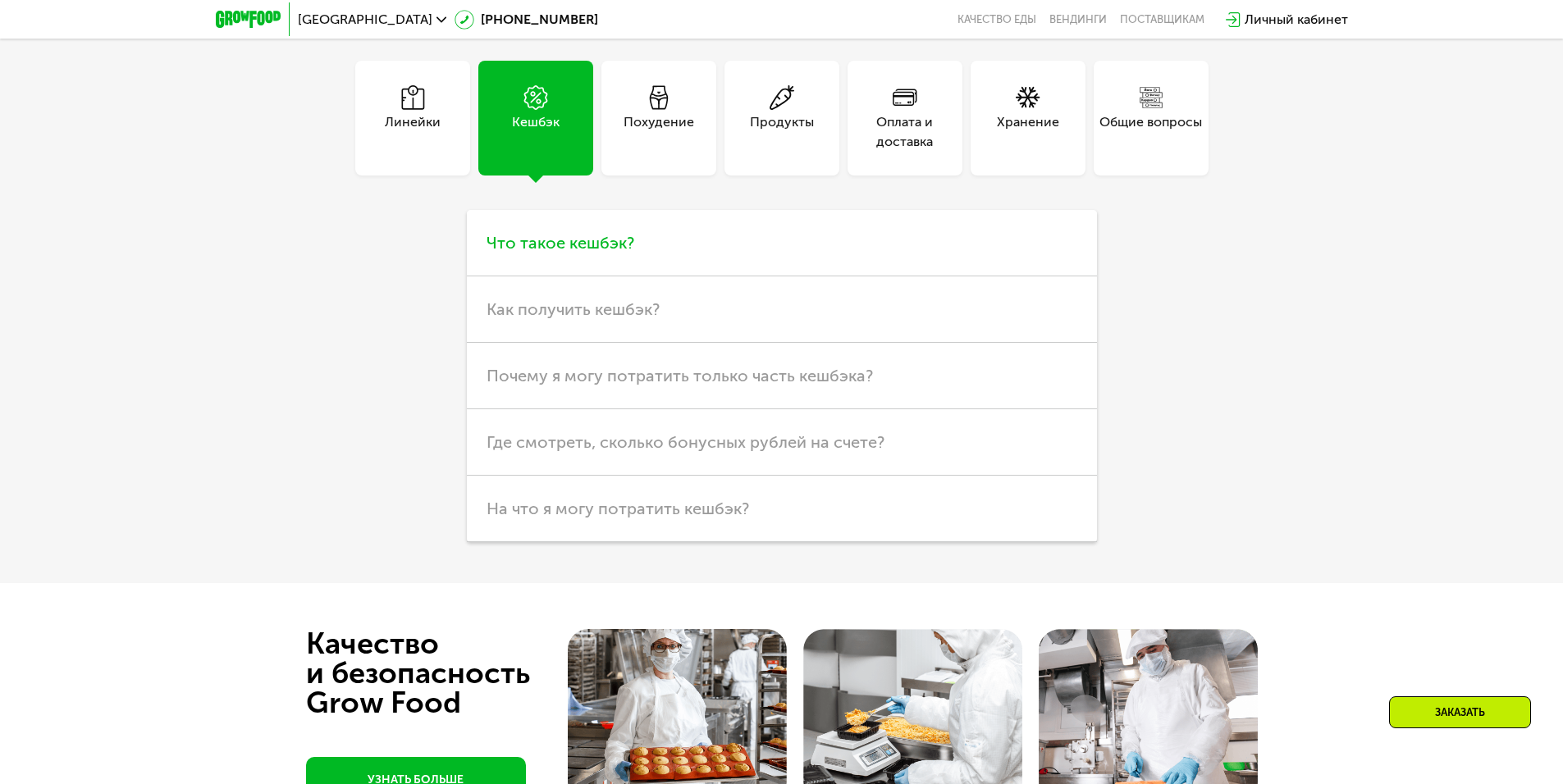
click at [719, 276] on h3 "Что такое кешбэк?" at bounding box center [782, 243] width 631 height 66
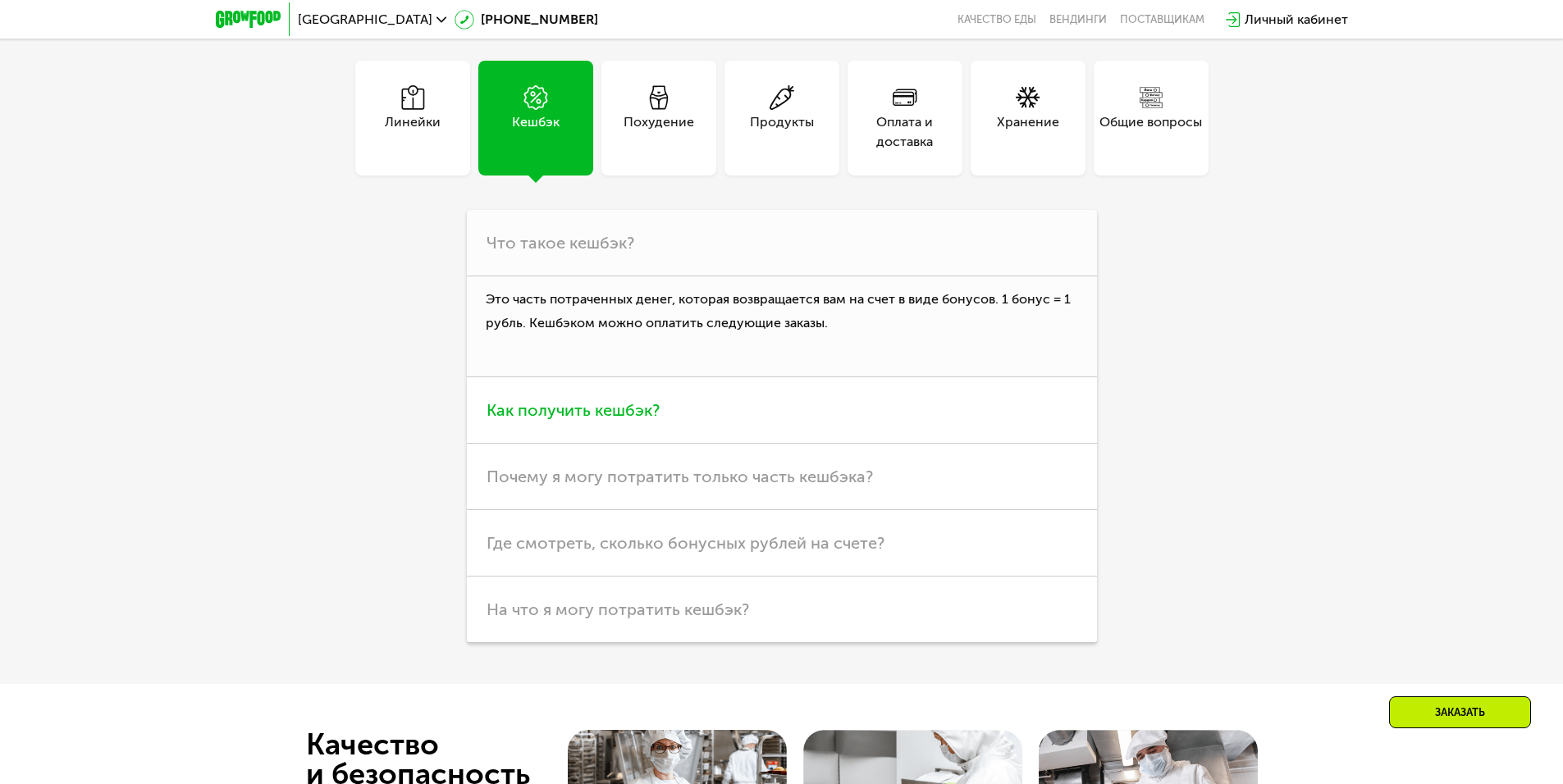
click at [695, 404] on h3 "Как получить кешбэк?" at bounding box center [782, 410] width 631 height 66
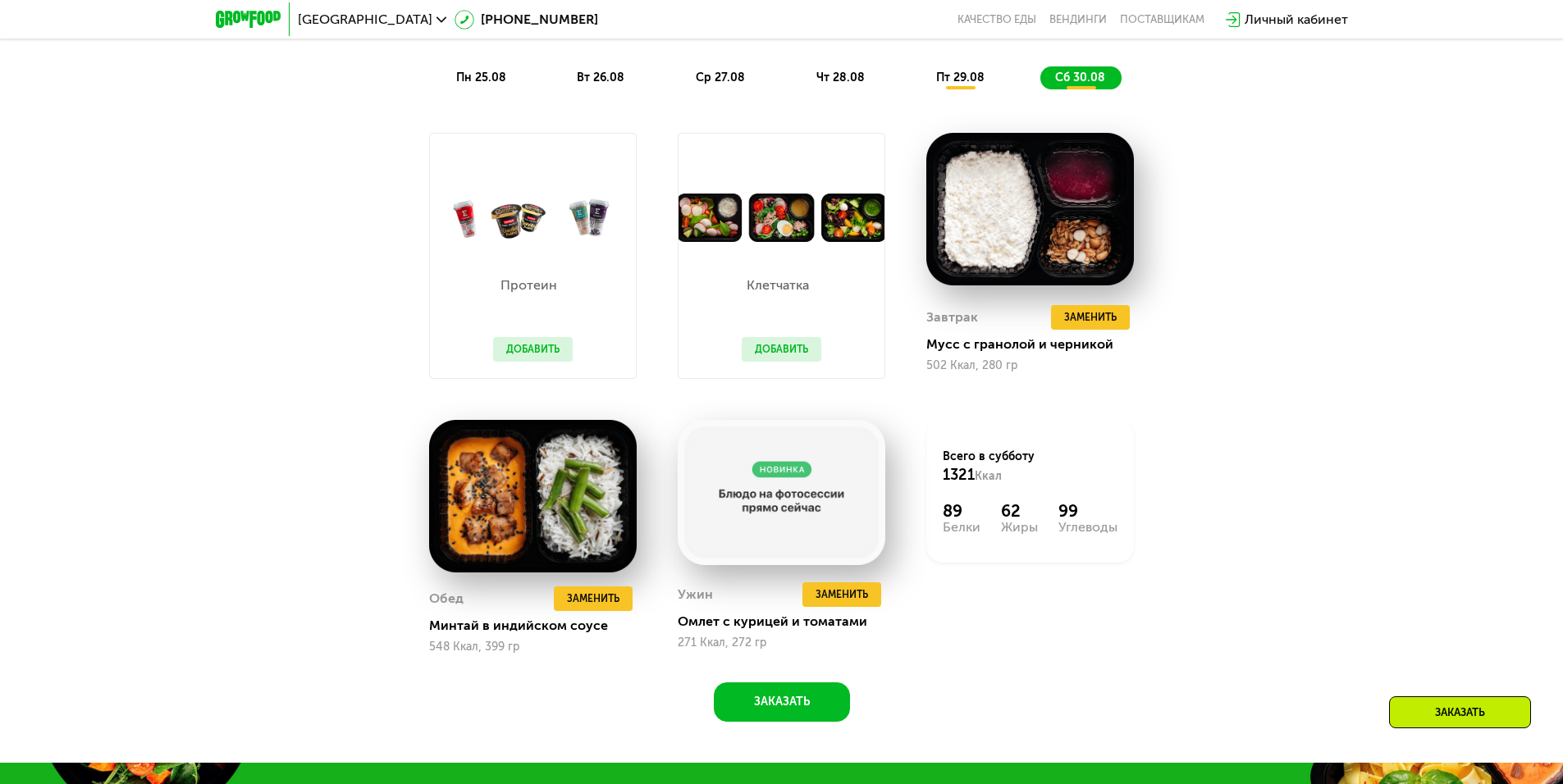
scroll to position [985, 0]
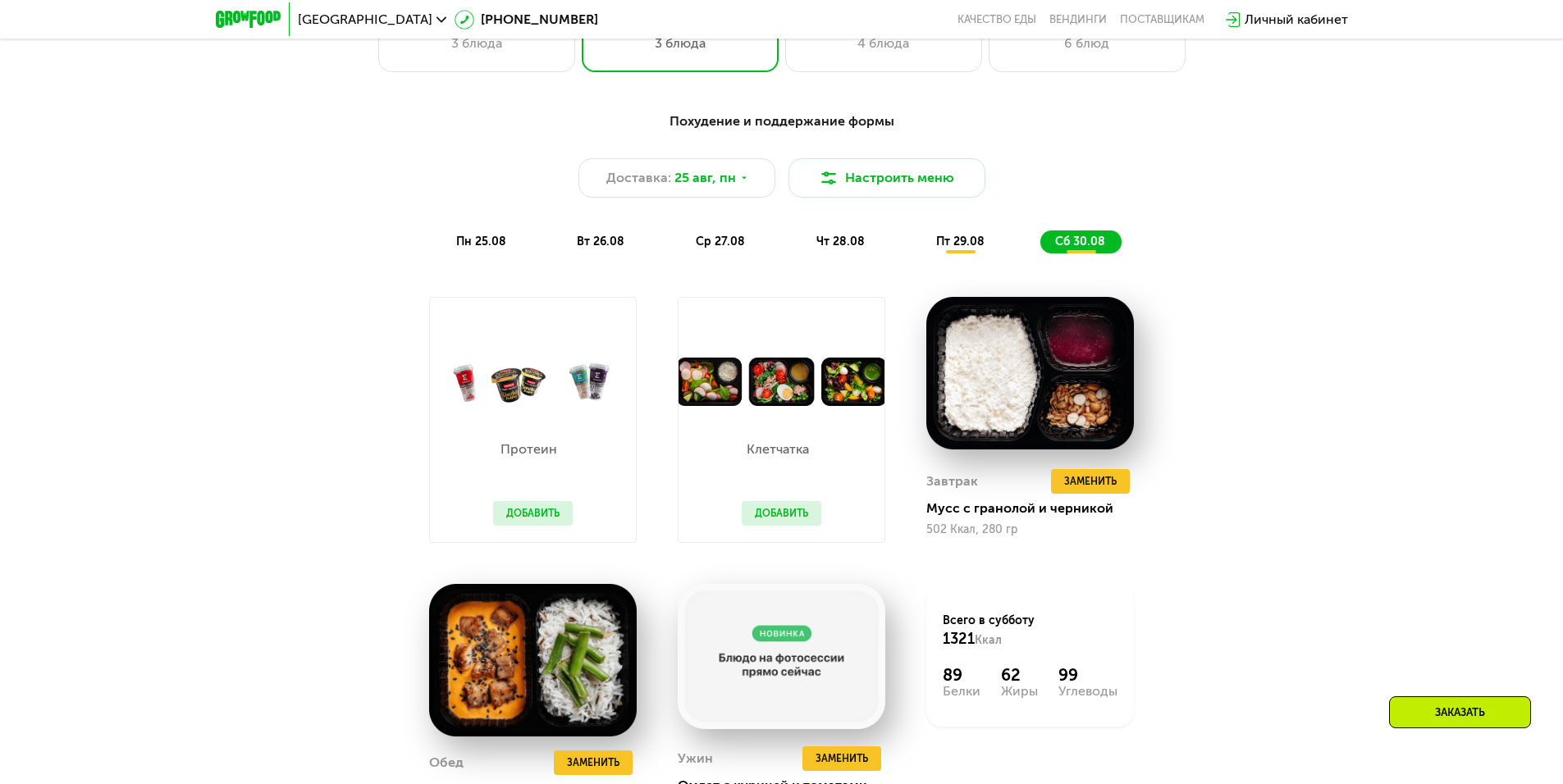
click at [910, 80] on div "Выберите меню 1 000 Ккал 3 блюда 1 400 Ккал 3 блюда 1 800 Ккал 4 блюда 2 500 Кк…" at bounding box center [782, 432] width 1563 height 994
click at [989, 68] on div "1 800 Ккал 4 блюда" at bounding box center [1087, 33] width 197 height 79
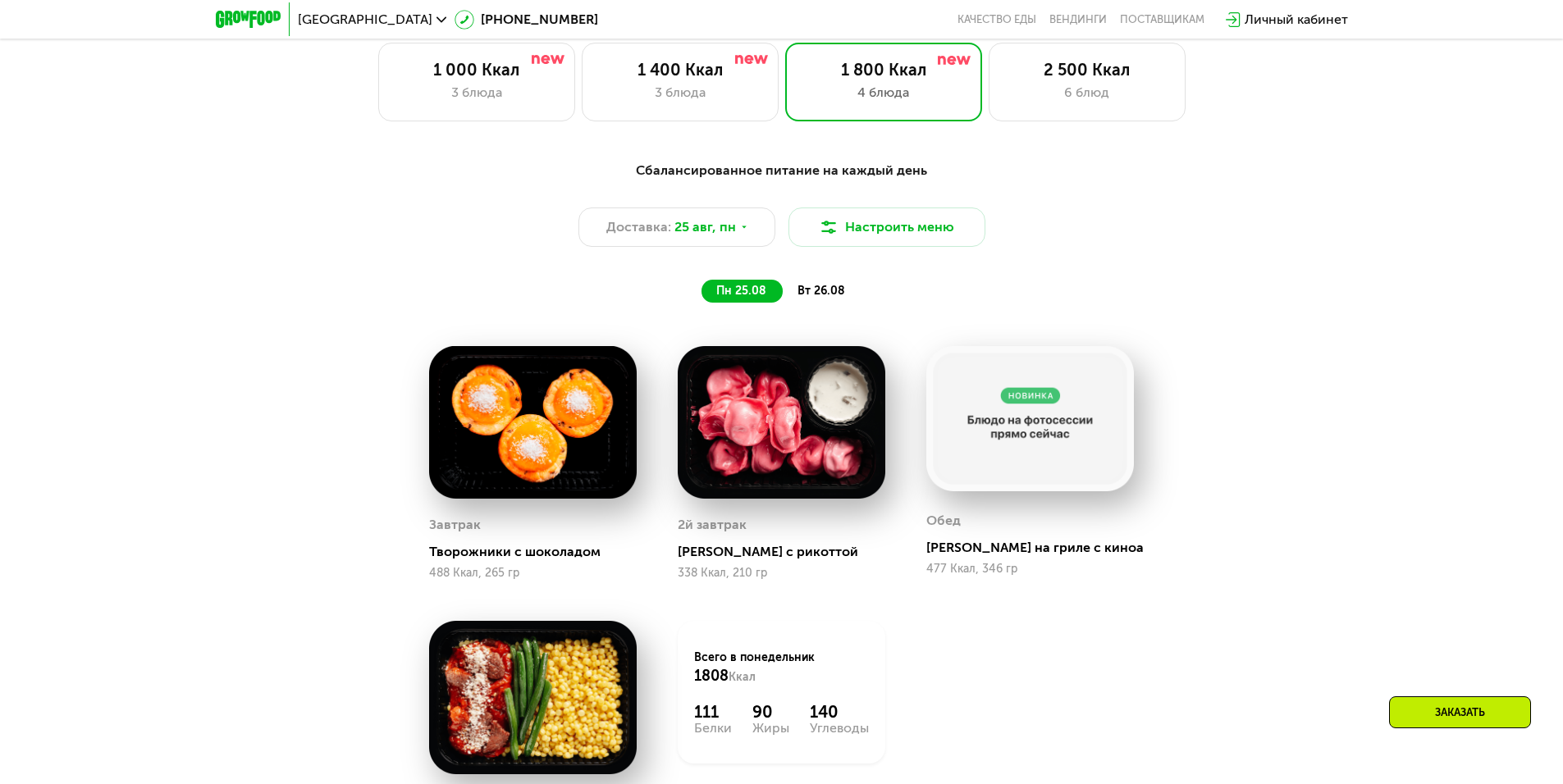
scroll to position [902, 0]
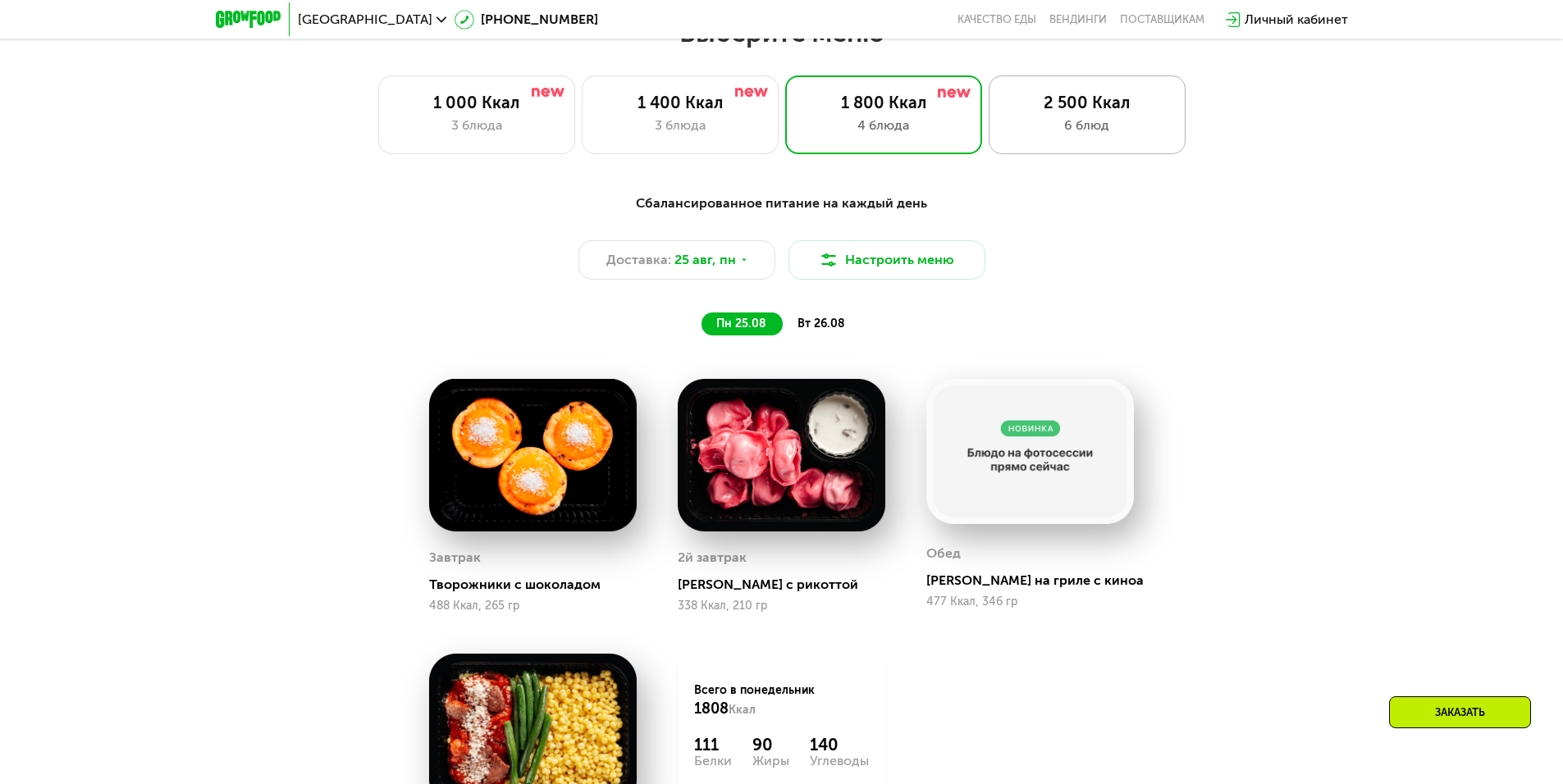
click at [1132, 142] on div "2 500 Ккал 6 блюд" at bounding box center [1087, 114] width 197 height 79
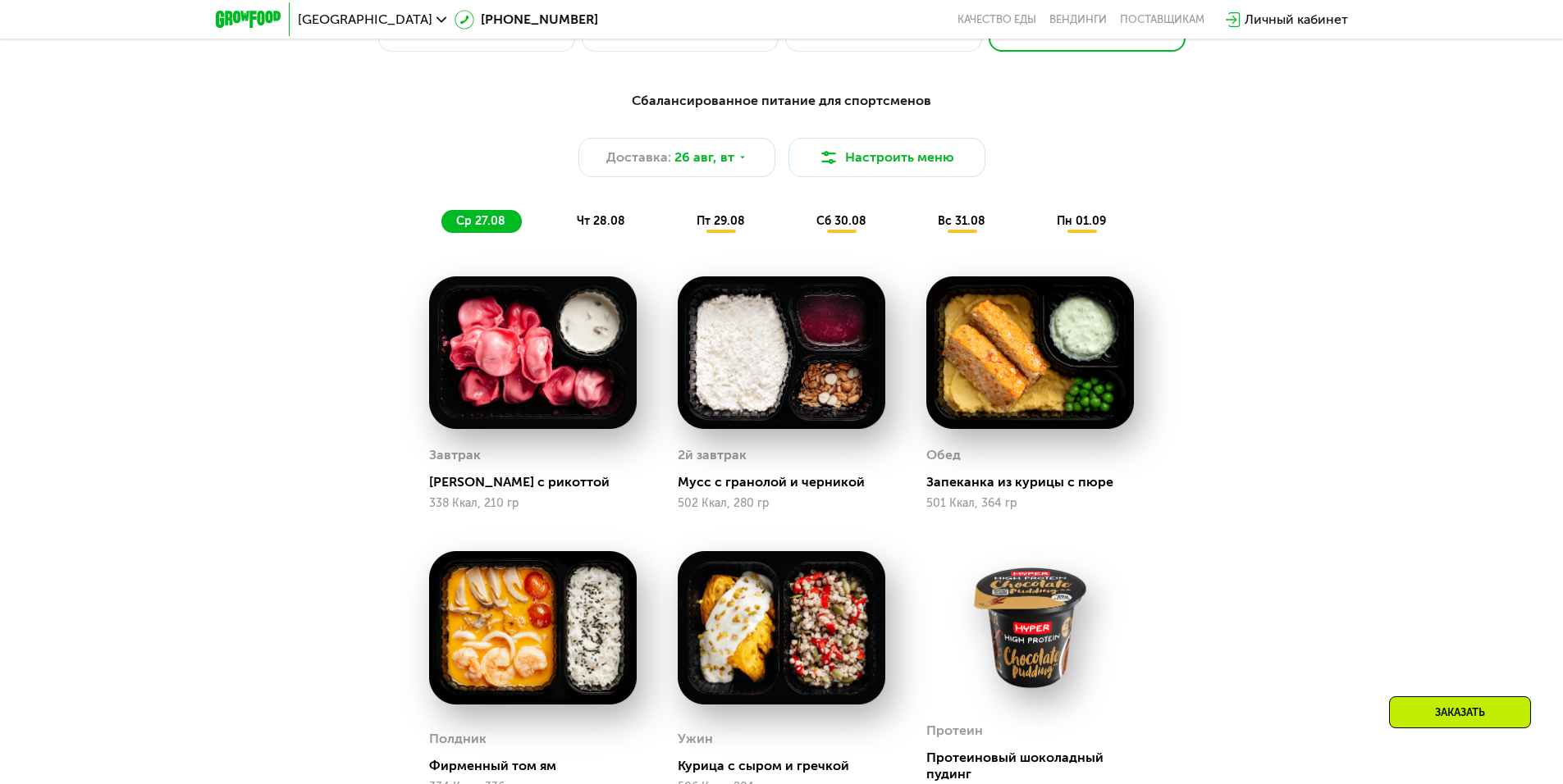
scroll to position [985, 0]
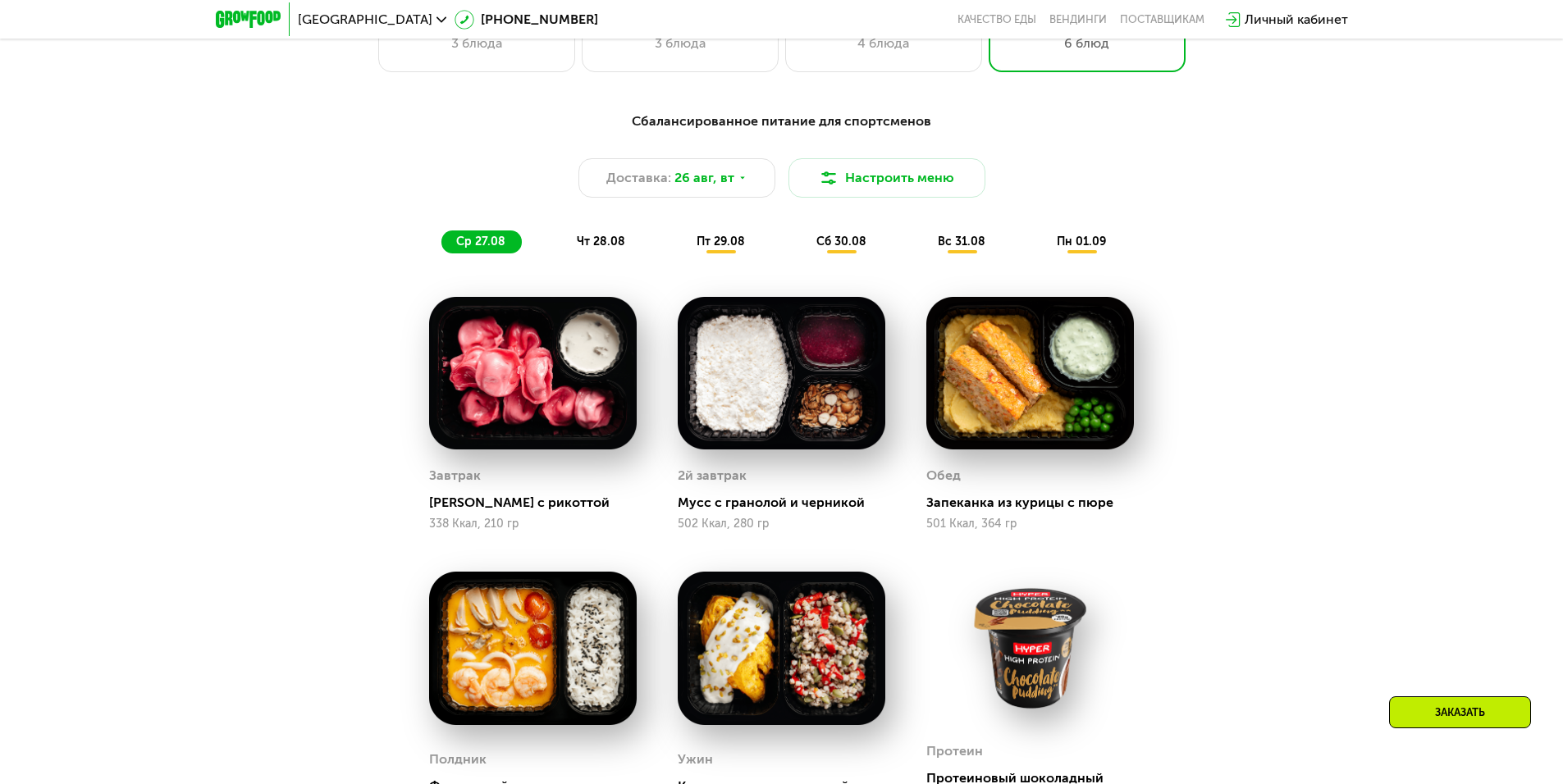
click at [615, 249] on span "чт 28.08" at bounding box center [601, 241] width 48 height 14
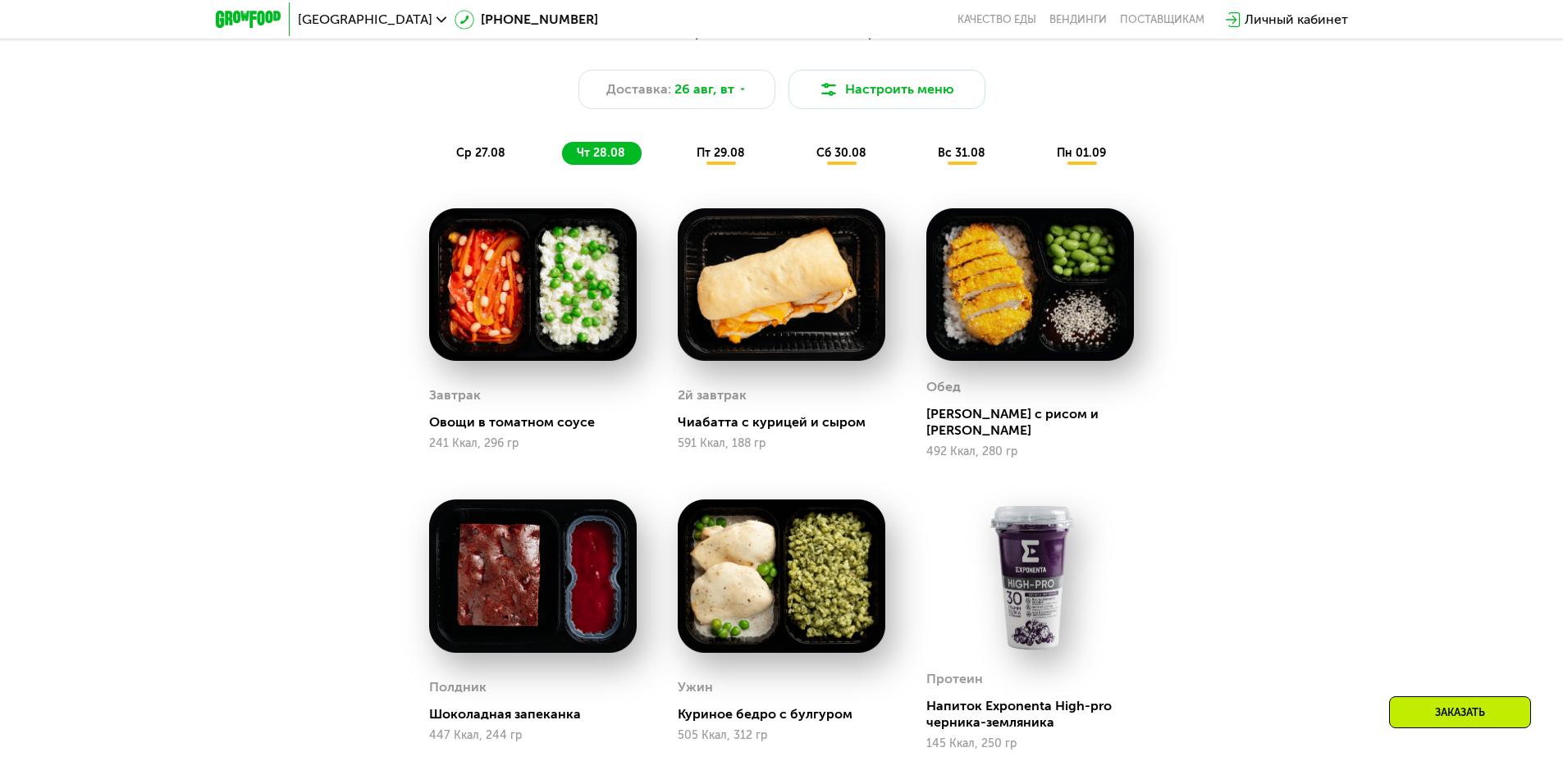
scroll to position [1067, 0]
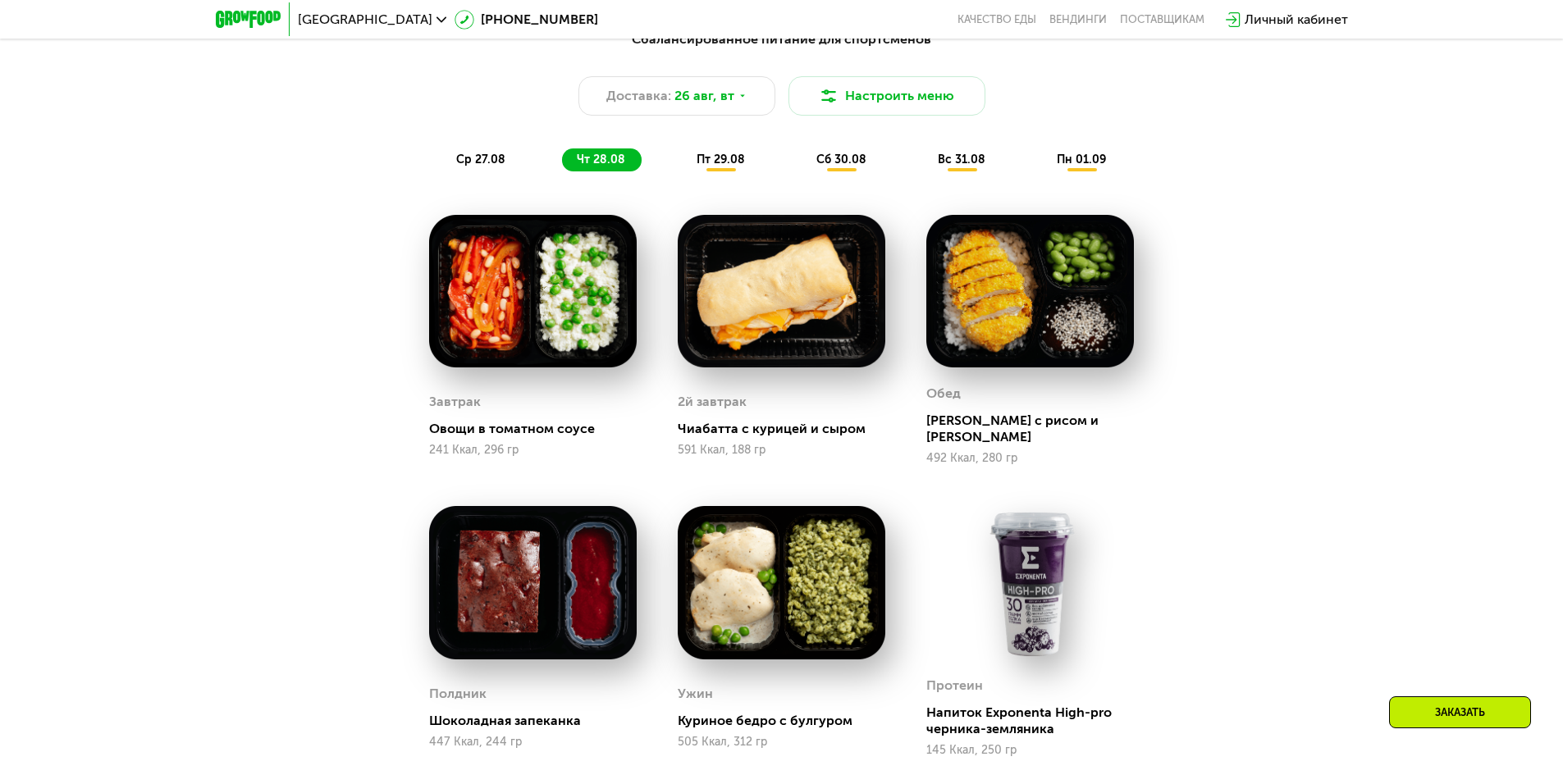
click at [727, 166] on span "пт 29.08" at bounding box center [721, 159] width 48 height 14
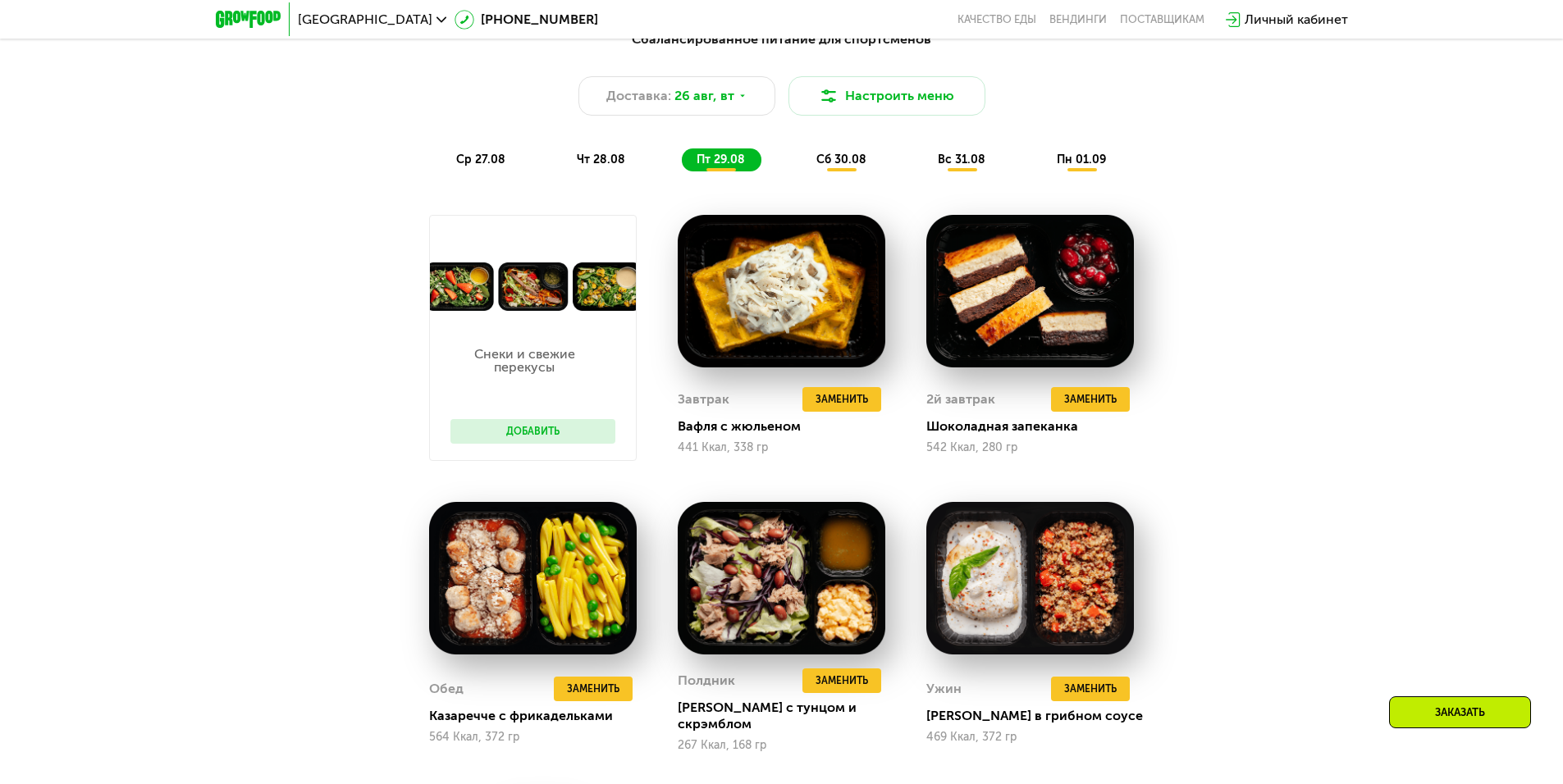
click at [923, 172] on div "сб 30.08" at bounding box center [962, 159] width 79 height 23
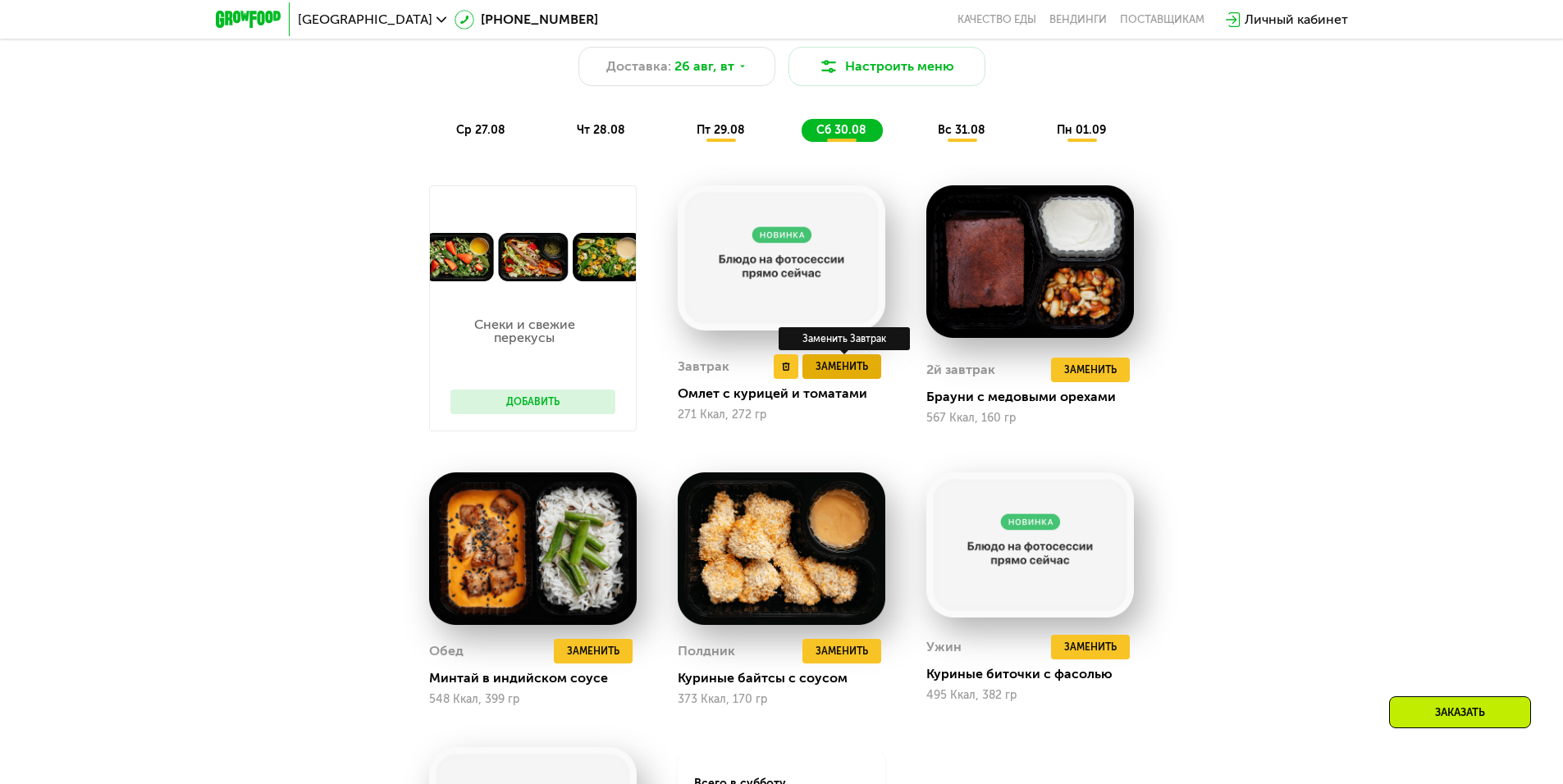
scroll to position [1148, 0]
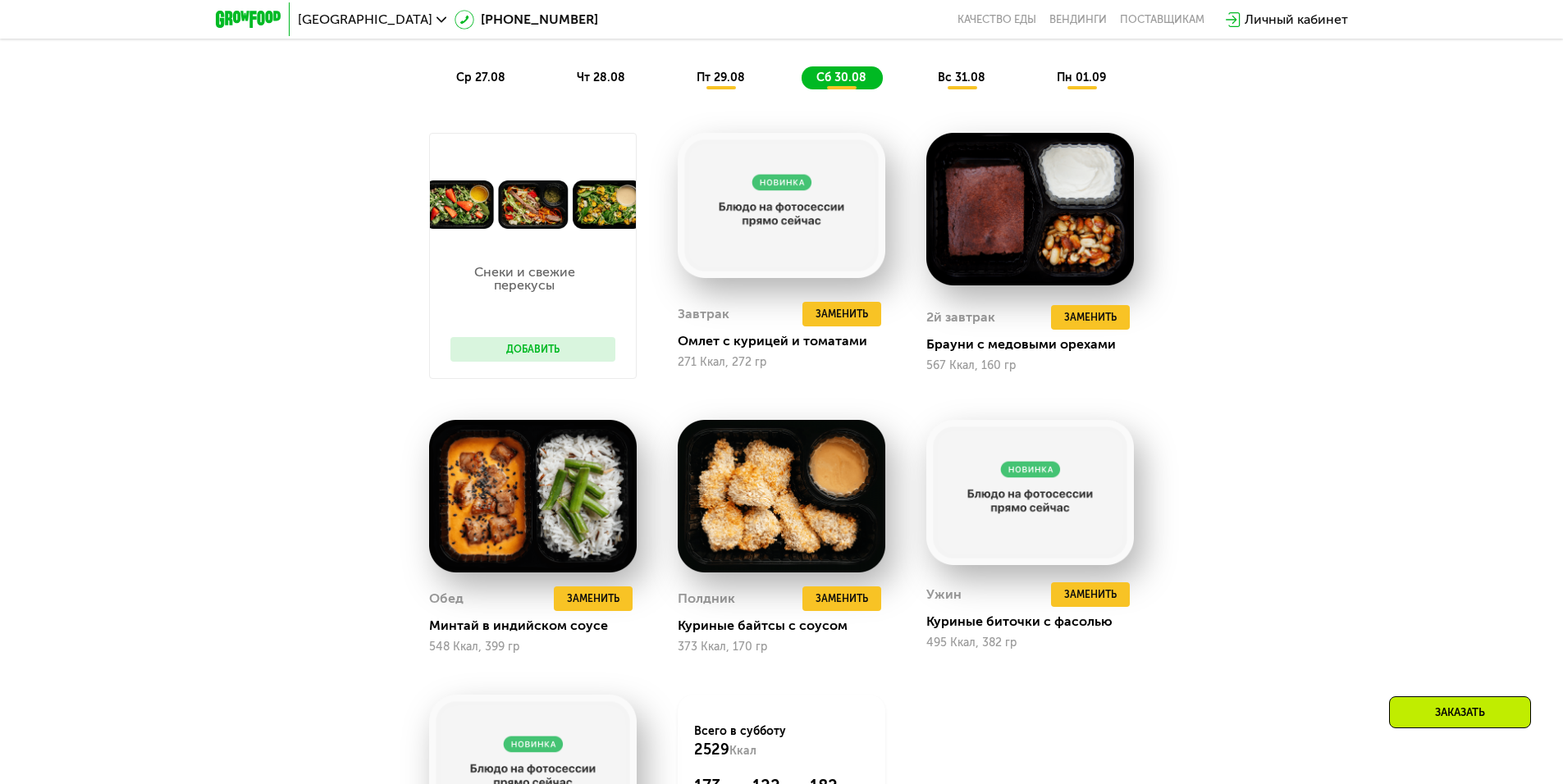
click at [1042, 89] on div "вс 31.08" at bounding box center [1082, 77] width 80 height 23
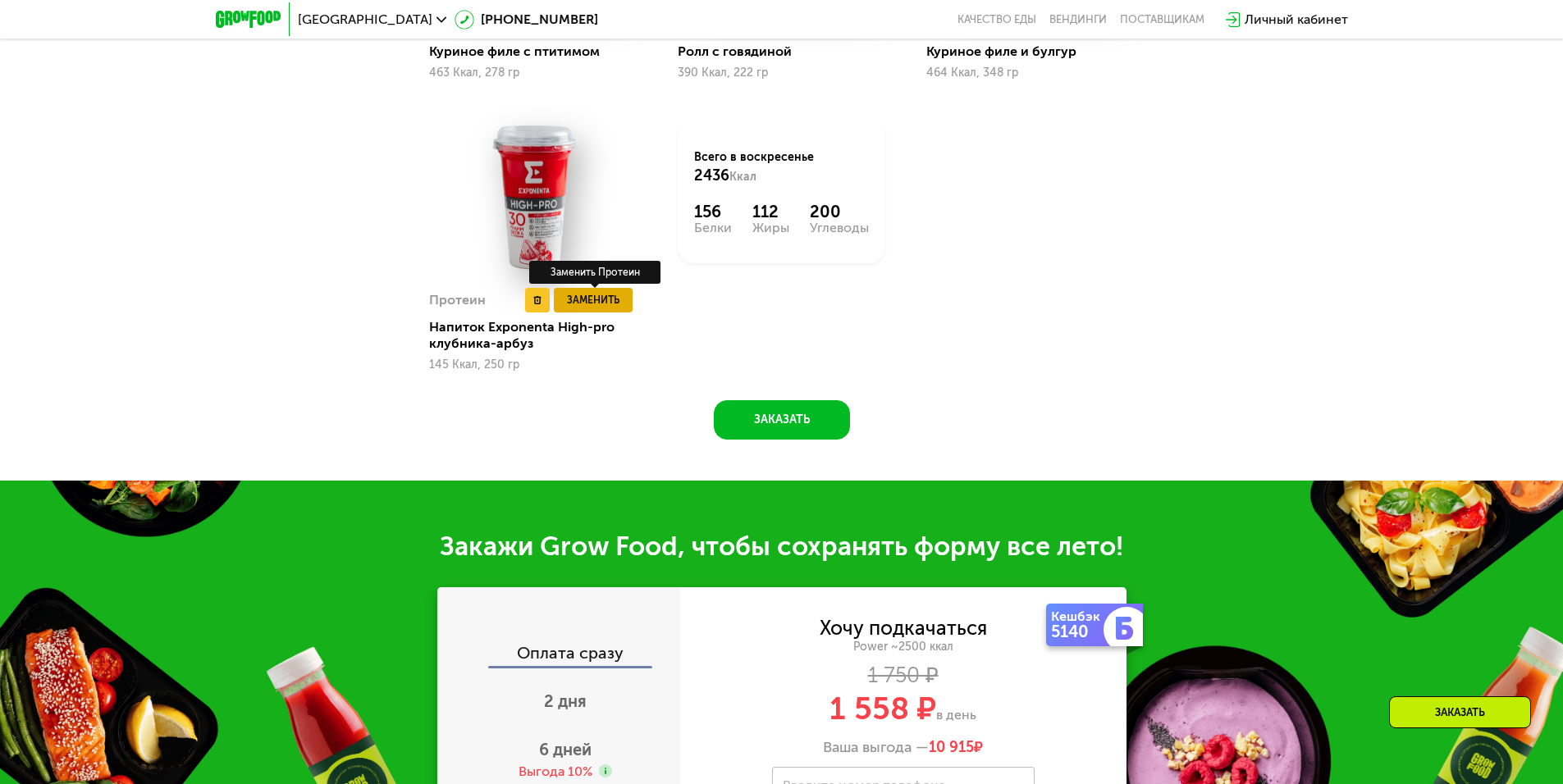
scroll to position [2133, 0]
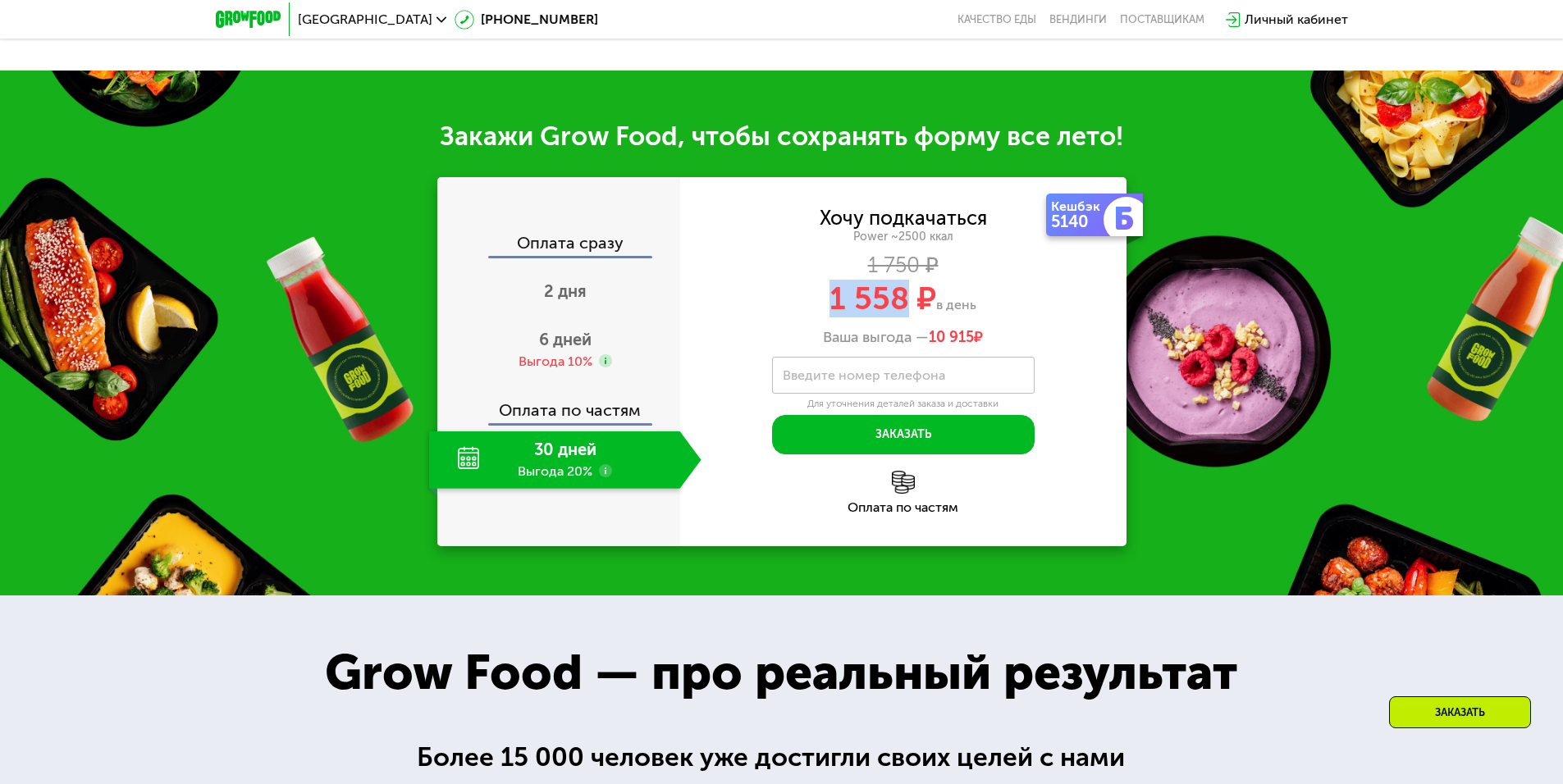
drag, startPoint x: 828, startPoint y: 302, endPoint x: 905, endPoint y: 308, distance: 77.2
click at [905, 308] on div "1 558 ₽ в день" at bounding box center [903, 299] width 446 height 31
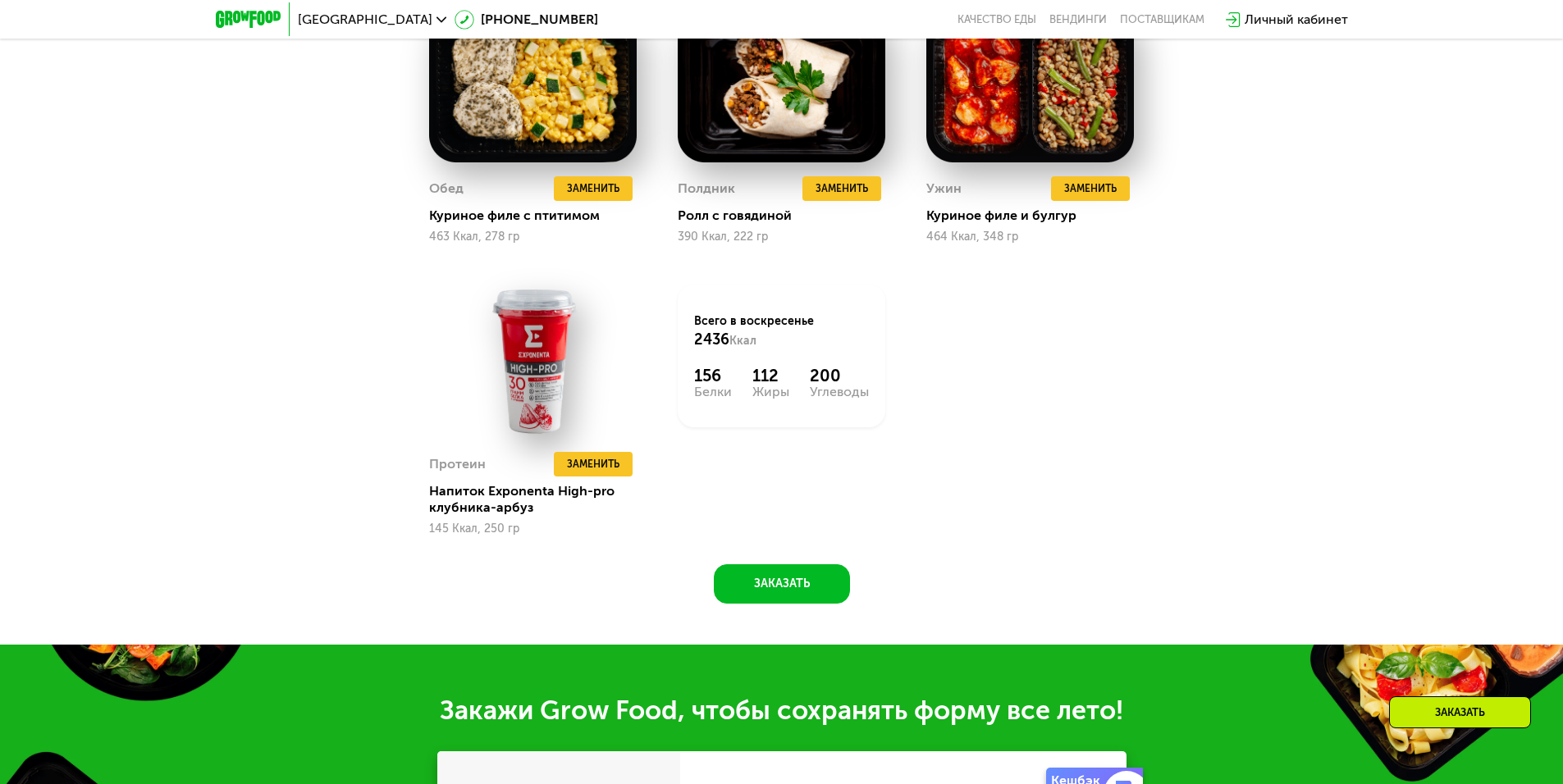
click at [0, 0] on div "Снеки и свежие перекусы Добавить Завтрак Удалить Завтрак Заменить Заменить Завт…" at bounding box center [0, 0] width 0 height 0
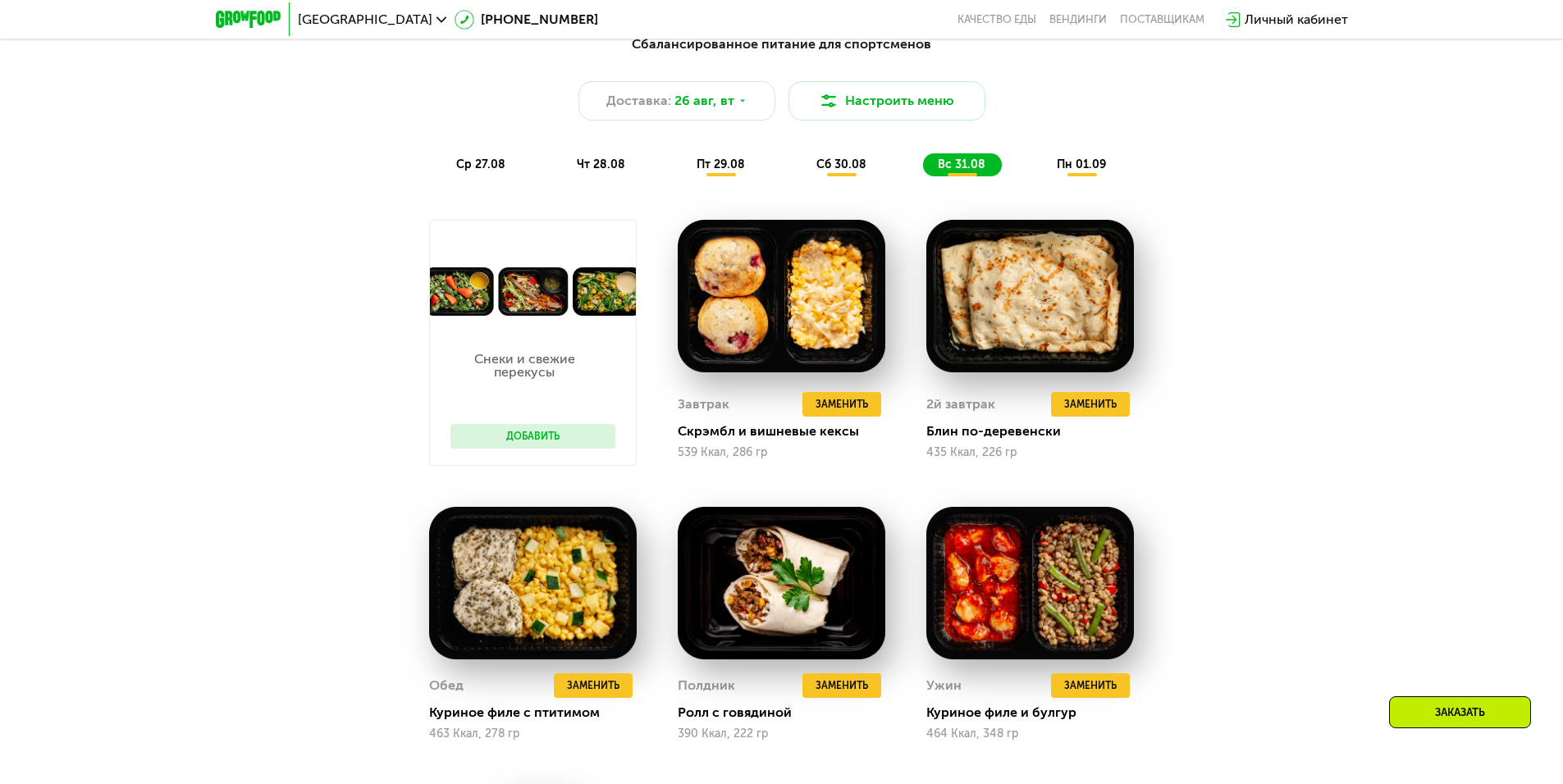
scroll to position [985, 0]
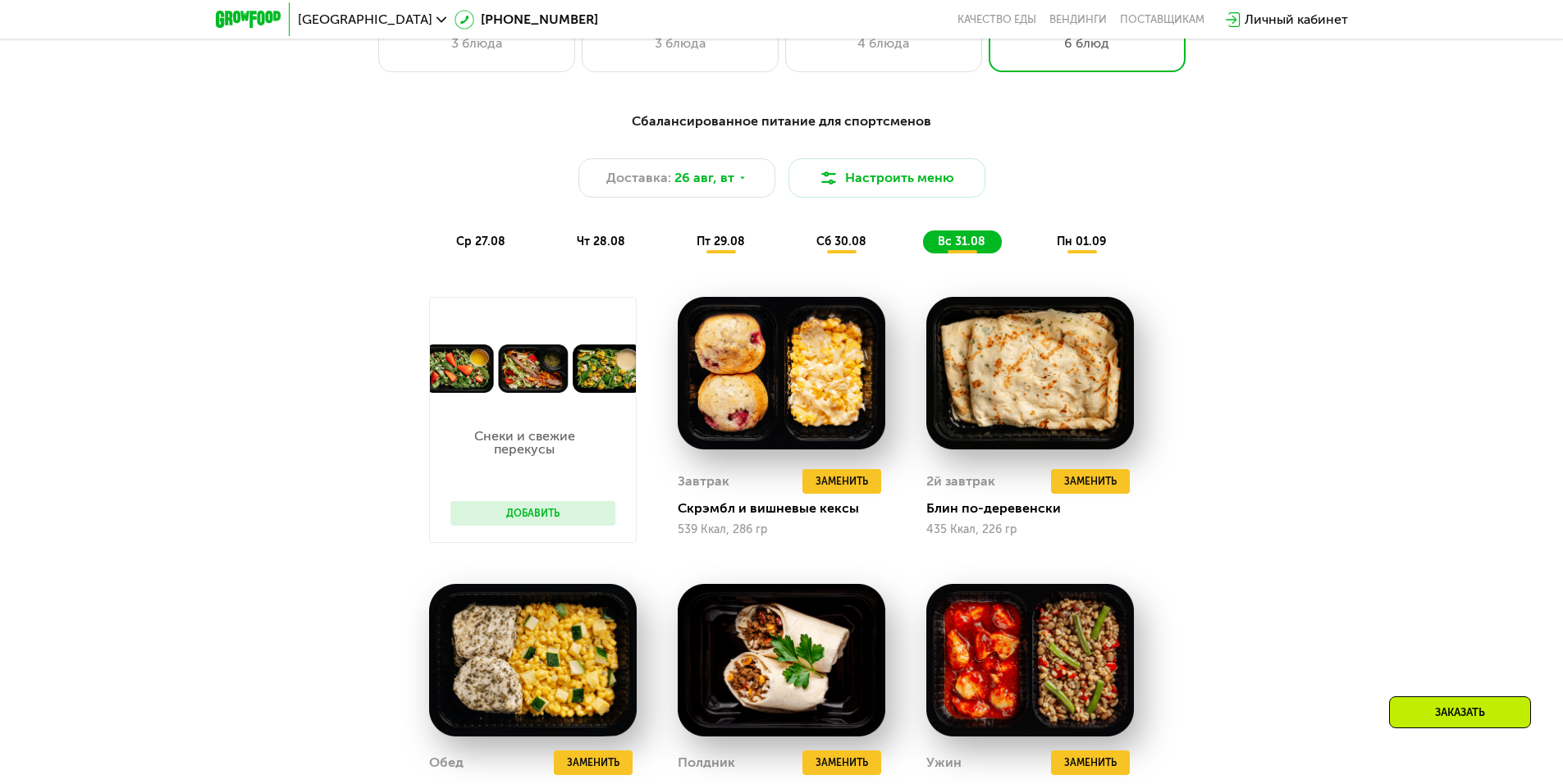
click at [1045, 243] on div "пн 01.09" at bounding box center [1082, 242] width 80 height 23
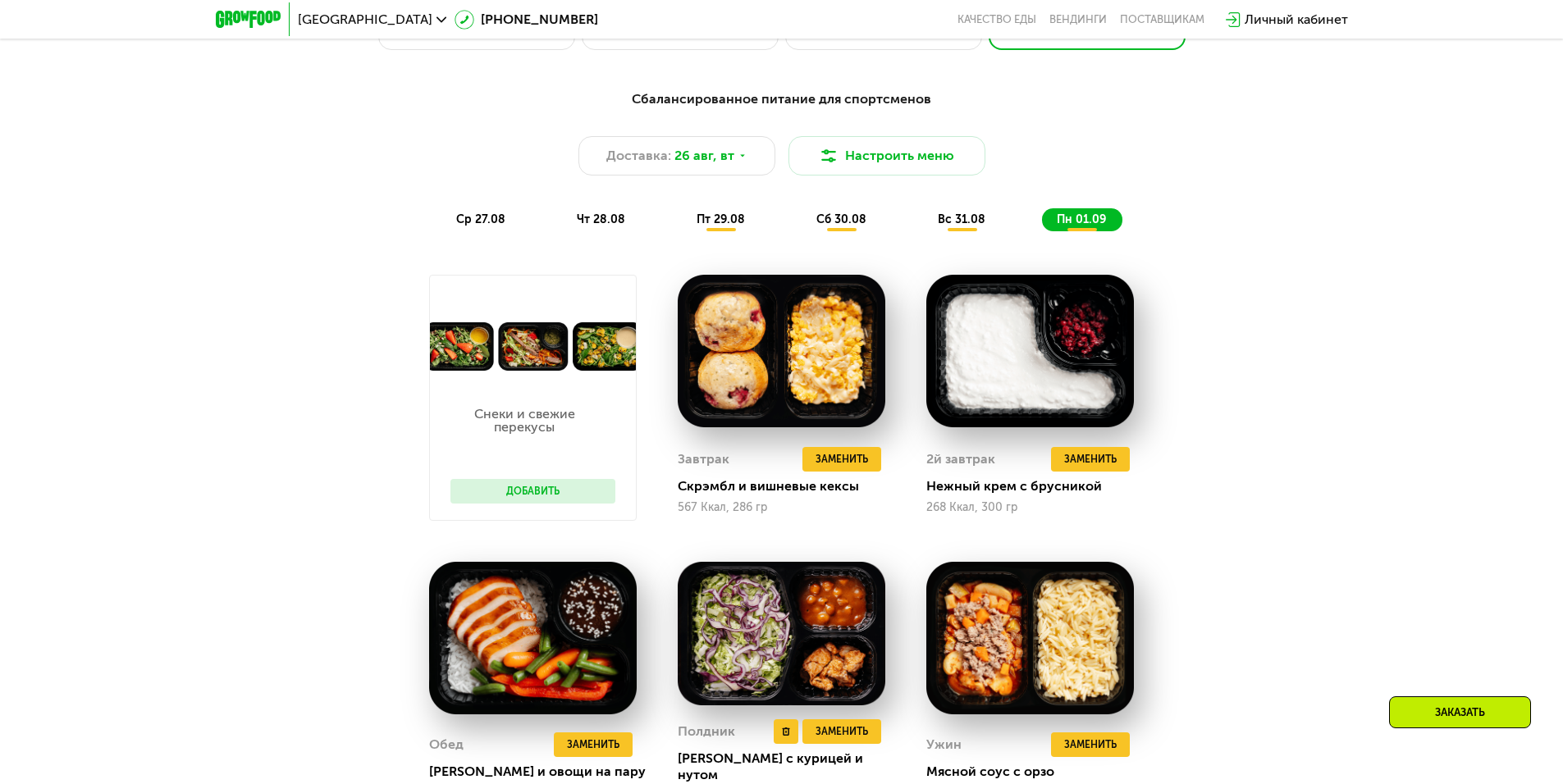
scroll to position [1231, 0]
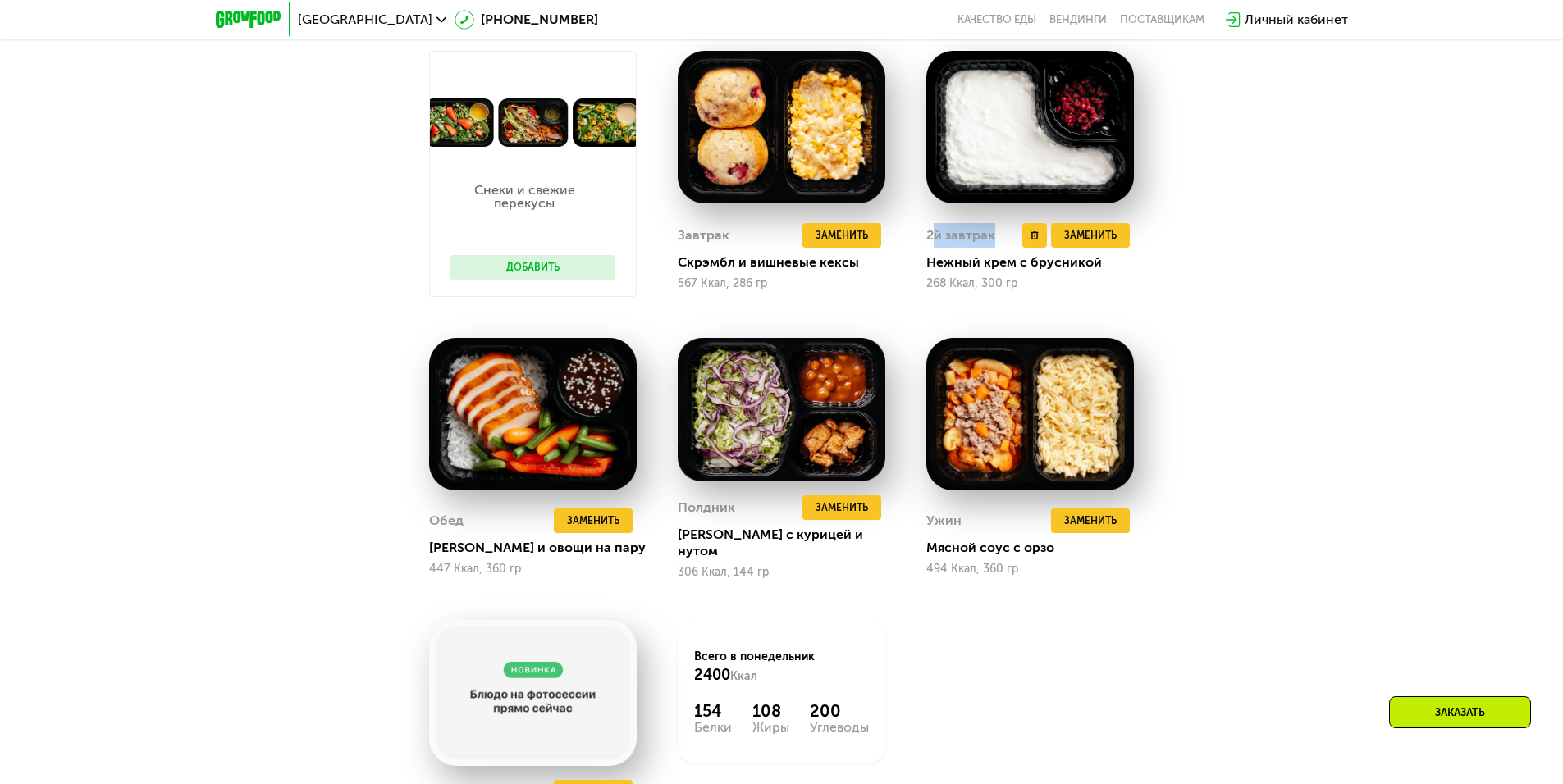
drag, startPoint x: 938, startPoint y: 234, endPoint x: 1000, endPoint y: 243, distance: 62.6
click at [1000, 243] on div "2й завтрак Удалить 2й завтрак Заменить Заменить 2й завтрак" at bounding box center [1030, 235] width 207 height 25
click at [941, 242] on div "2й завтрак" at bounding box center [961, 235] width 69 height 25
click at [1301, 362] on div "Сбалансированное питание для спортсменов Доставка: [DATE] Настроить меню ср 27.…" at bounding box center [782, 400] width 1563 height 1114
drag, startPoint x: 927, startPoint y: 239, endPoint x: 1017, endPoint y: 249, distance: 90.6
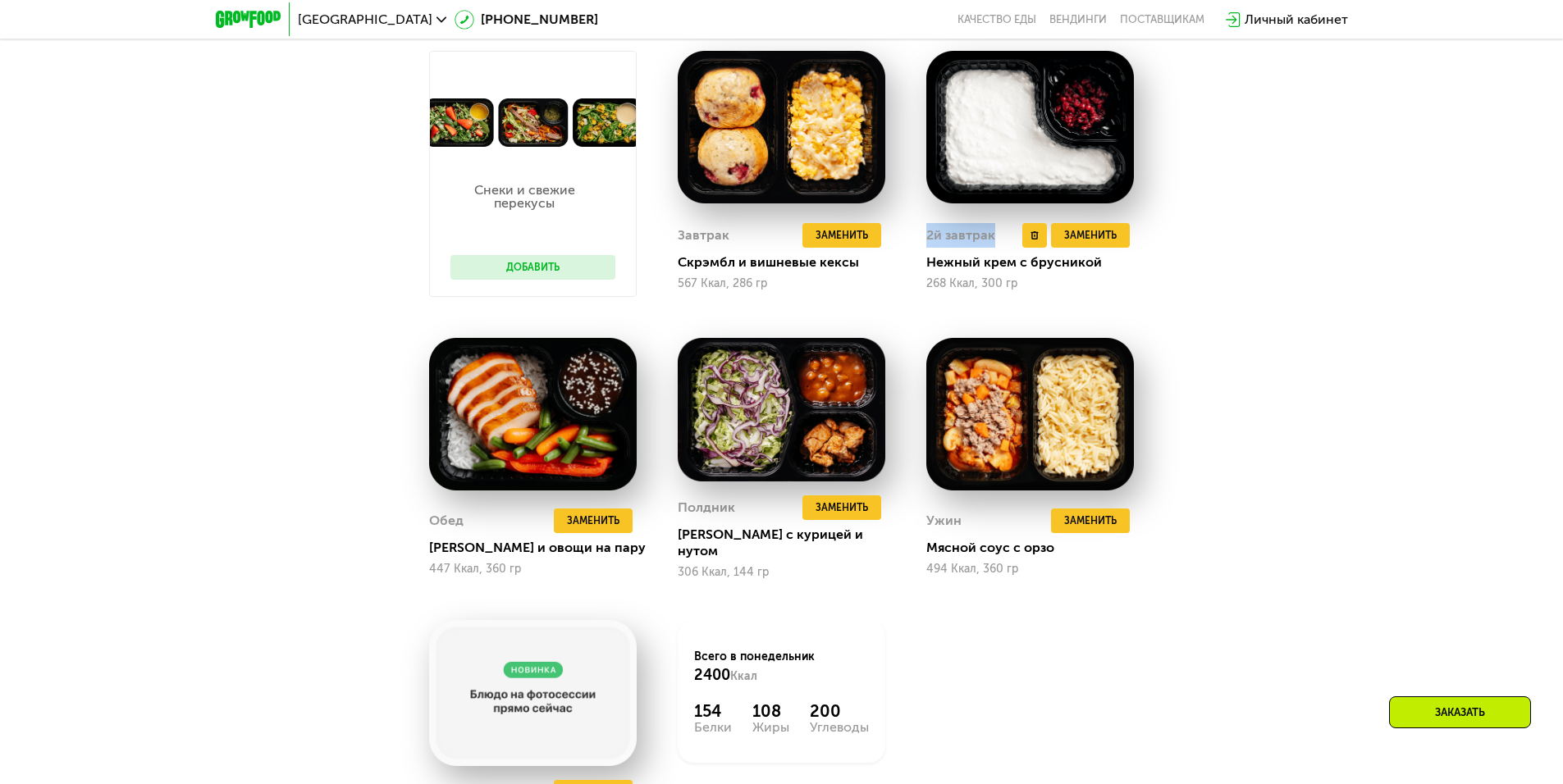
click at [1017, 248] on div "2й завтрак Удалить 2й завтрак Заменить Заменить 2й завтрак" at bounding box center [1030, 235] width 207 height 25
click at [1338, 386] on div "Сбалансированное питание для спортсменов Доставка: [DATE] Настроить меню ср 27.…" at bounding box center [782, 400] width 1563 height 1114
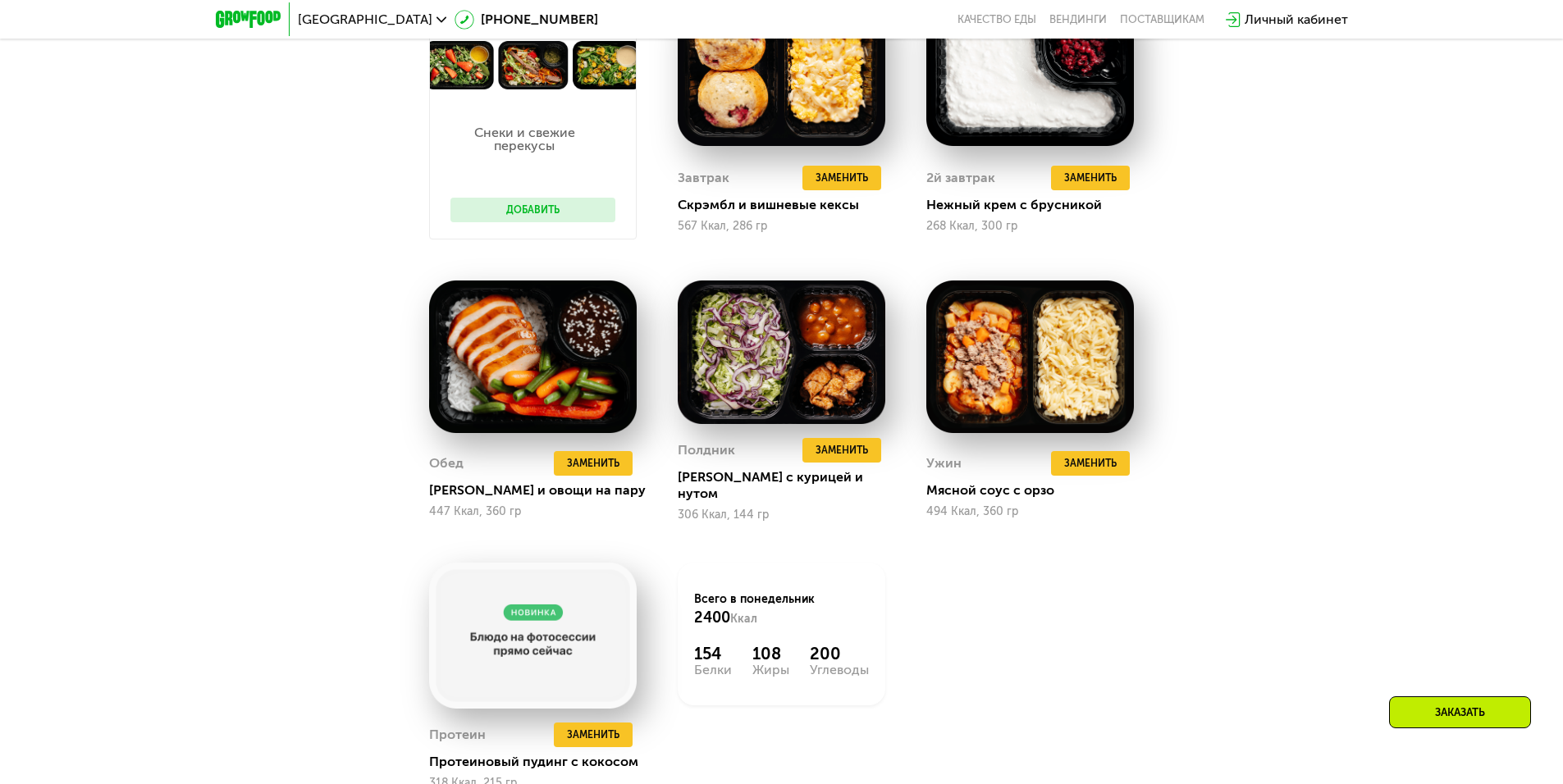
scroll to position [1148, 0]
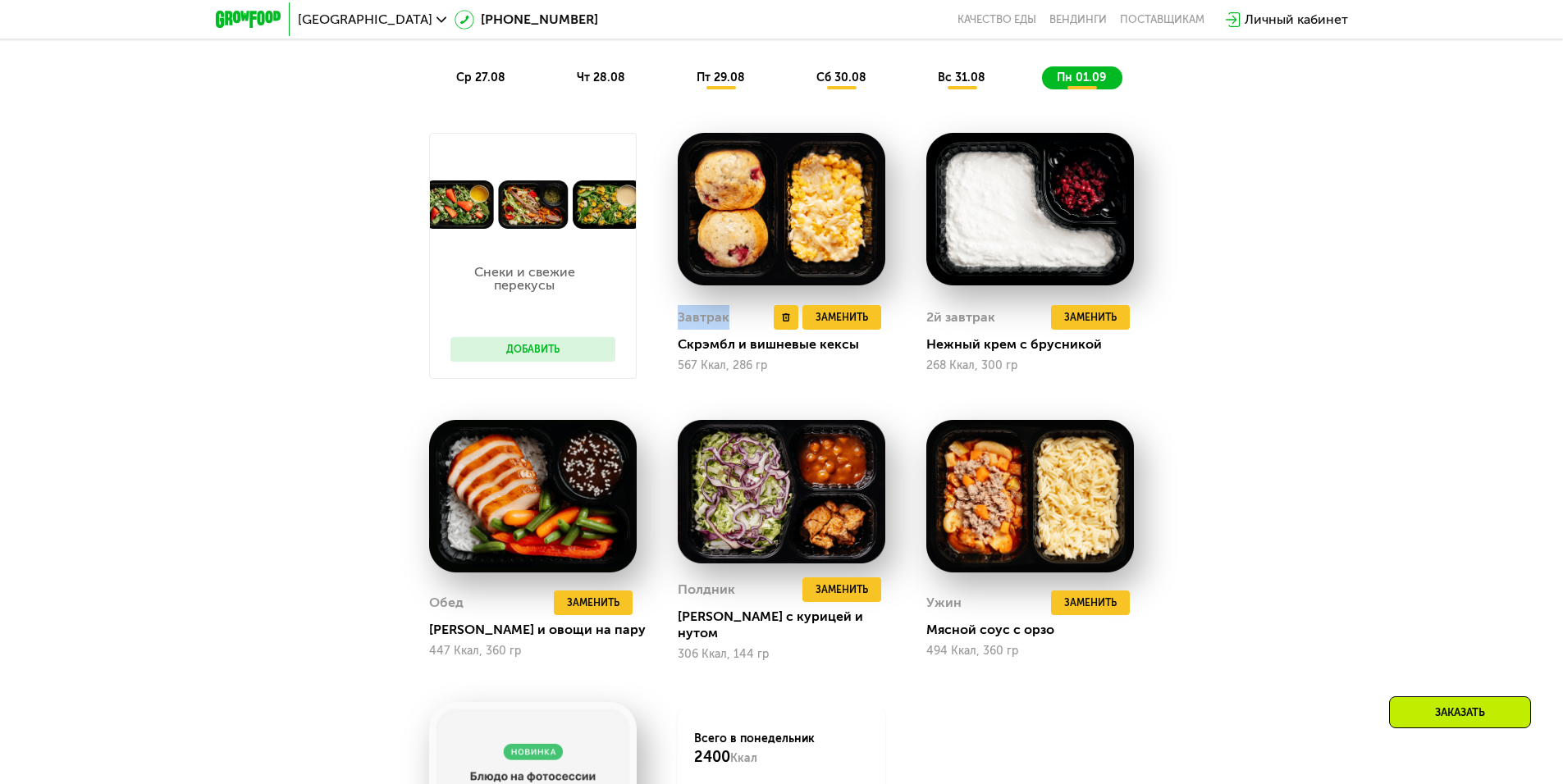
drag, startPoint x: 682, startPoint y: 323, endPoint x: 741, endPoint y: 323, distance: 59.0
click at [741, 323] on div "Завтрак Удалить Завтрак Заменить Заменить Завтрак" at bounding box center [782, 317] width 207 height 25
drag, startPoint x: 928, startPoint y: 310, endPoint x: 1000, endPoint y: 313, distance: 72.1
click at [1000, 313] on div "2й завтрак Удалить 2й завтрак Заменить Заменить 2й завтрак Нежный крем с брусни…" at bounding box center [1030, 339] width 207 height 79
click at [1282, 312] on div "Сбалансированное питание для спортсменов Доставка: [DATE] Настроить меню ср 27.…" at bounding box center [782, 467] width 1011 height 1060
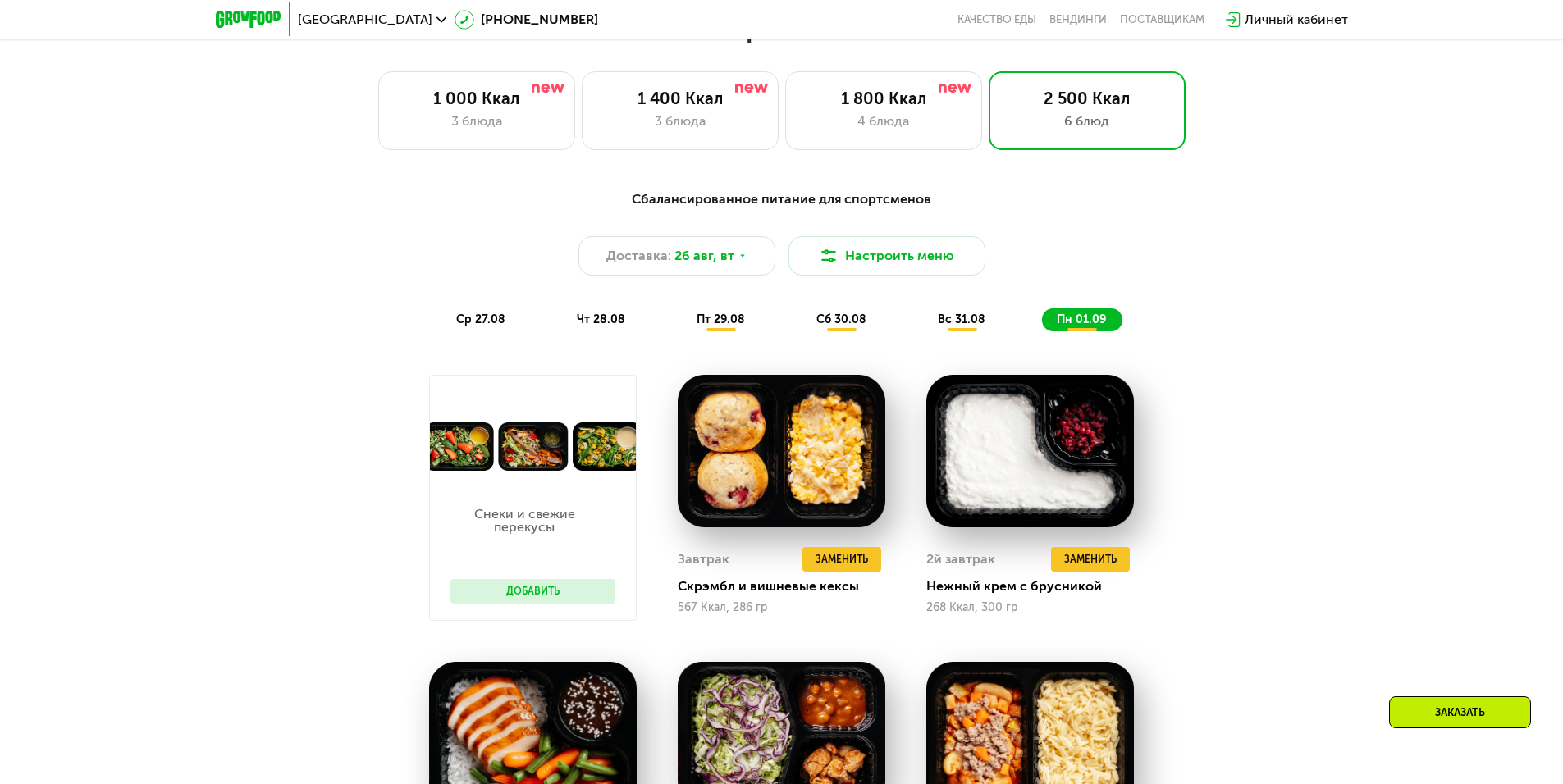
scroll to position [902, 0]
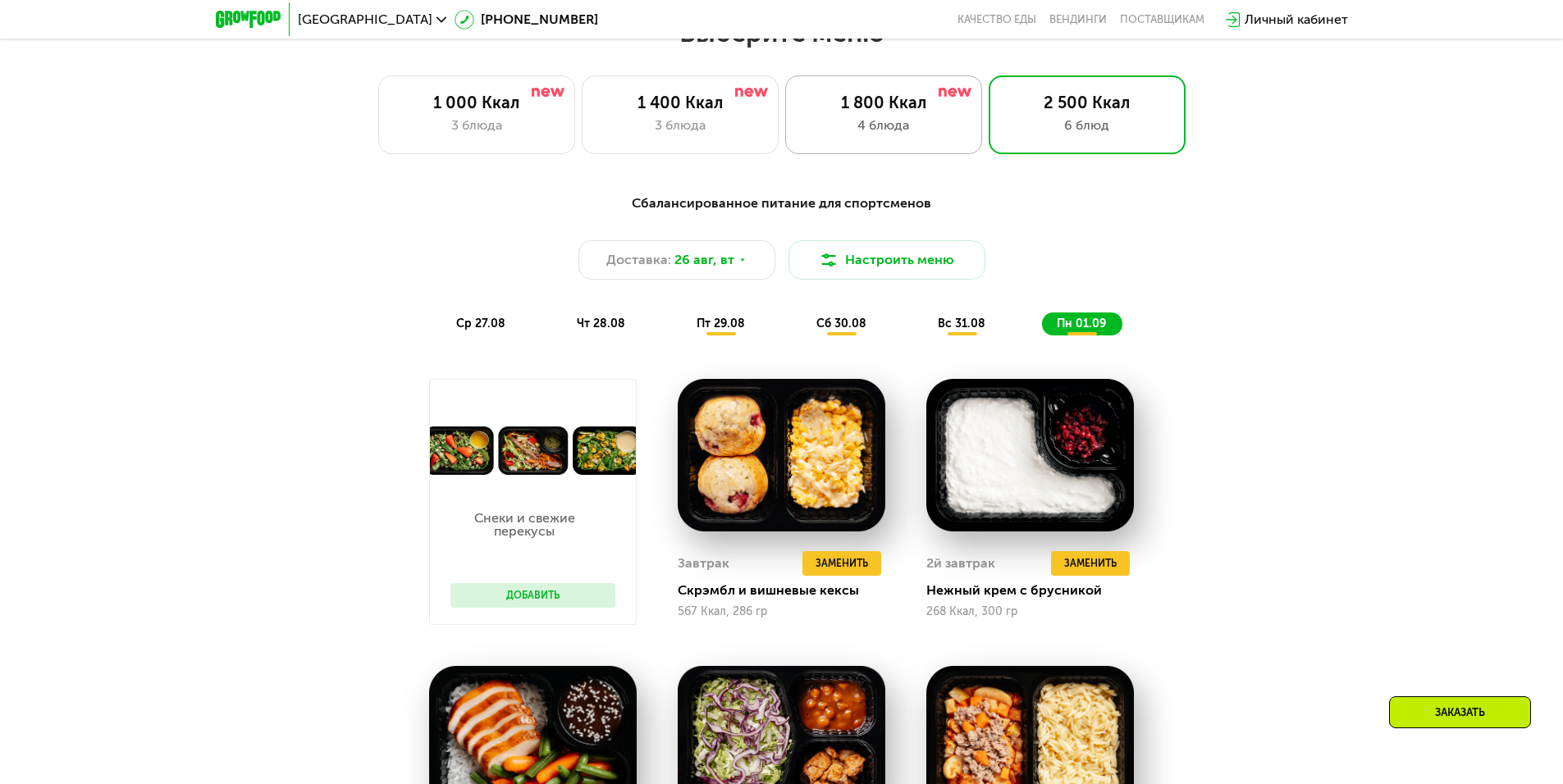
click at [989, 118] on div "1 800 Ккал 4 блюда" at bounding box center [1087, 114] width 197 height 79
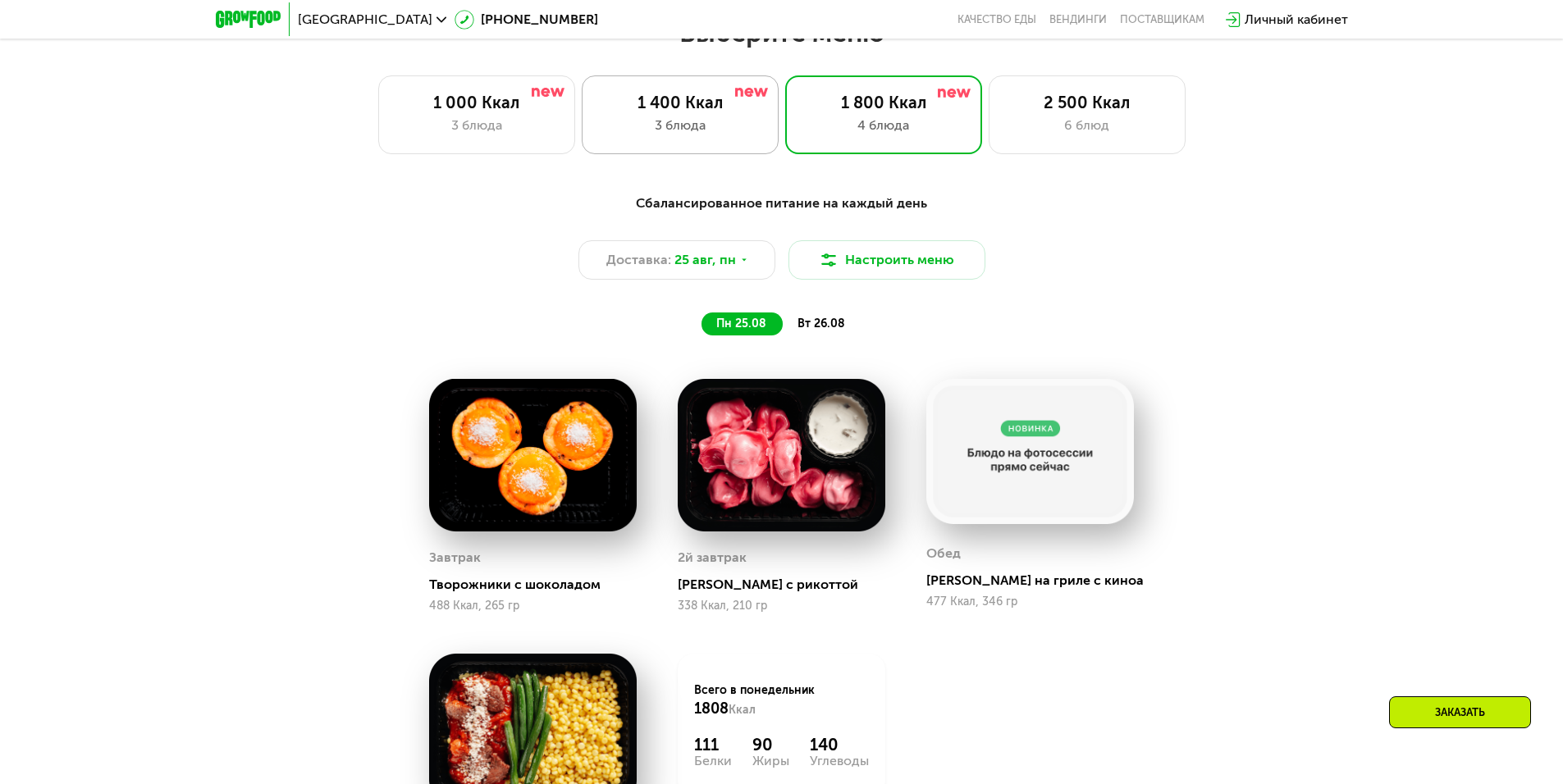
click at [669, 128] on div "3 блюда" at bounding box center [680, 125] width 163 height 20
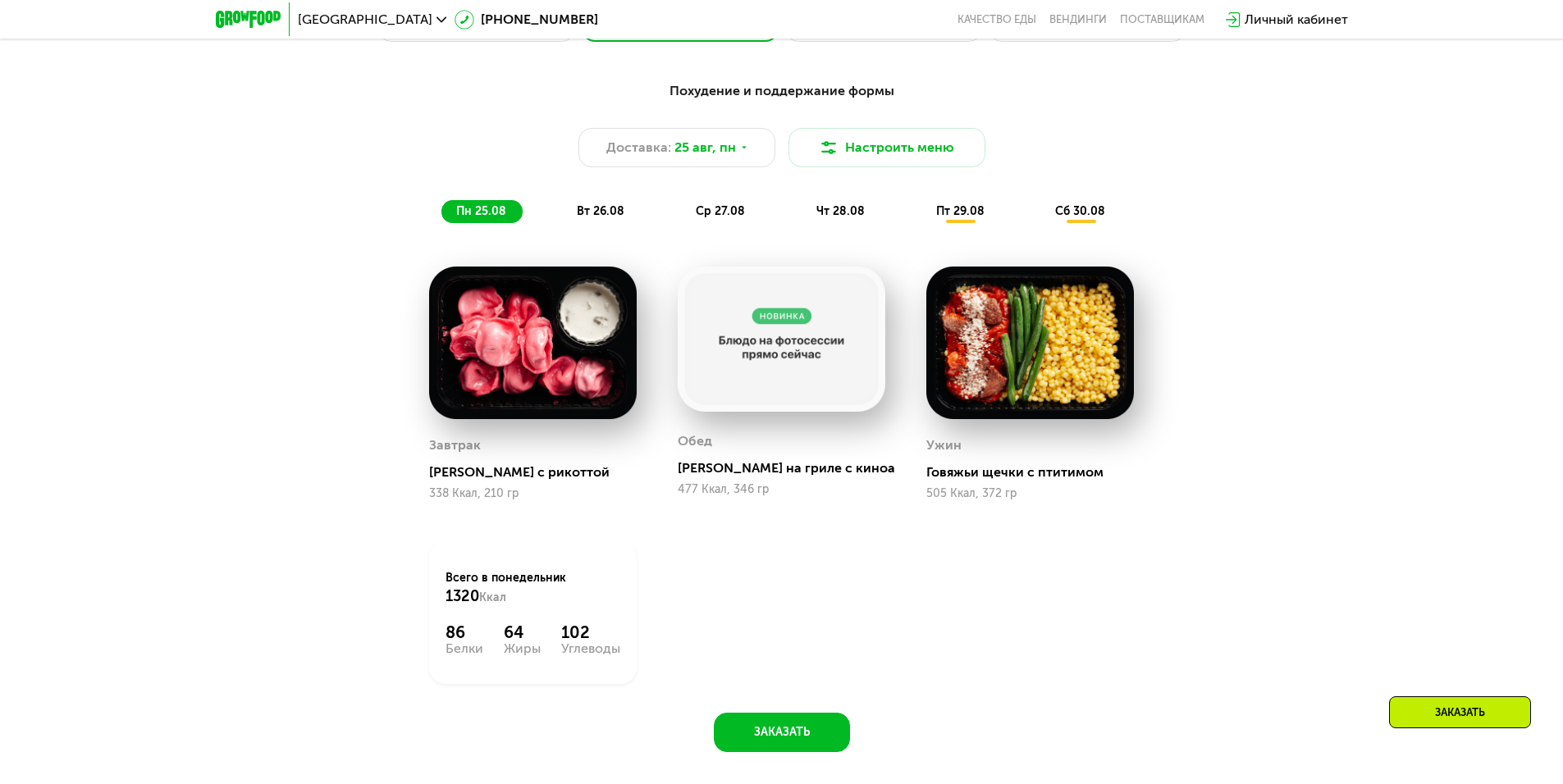
scroll to position [1148, 0]
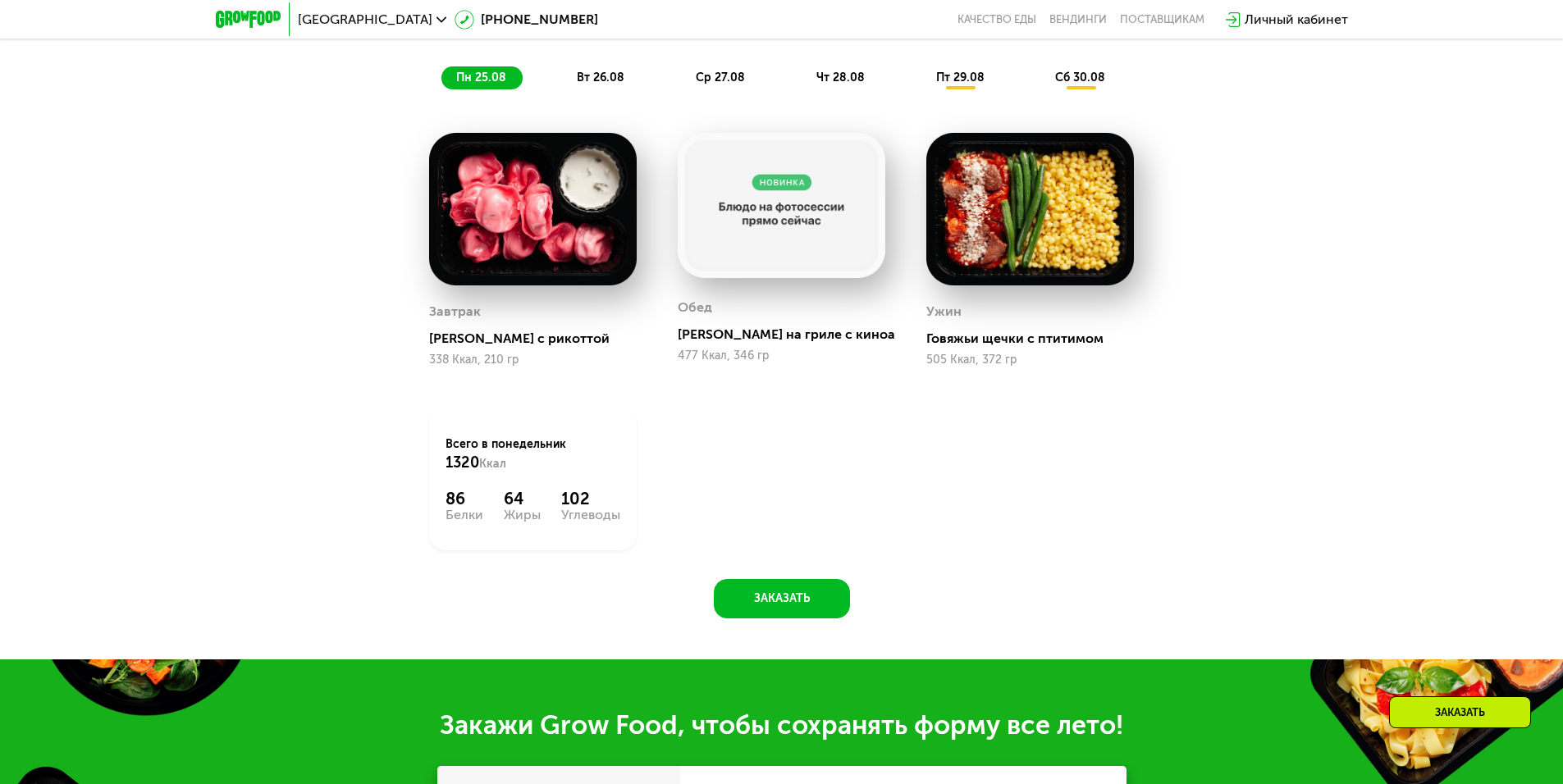
click at [600, 81] on span "вт 26.08" at bounding box center [601, 77] width 47 height 14
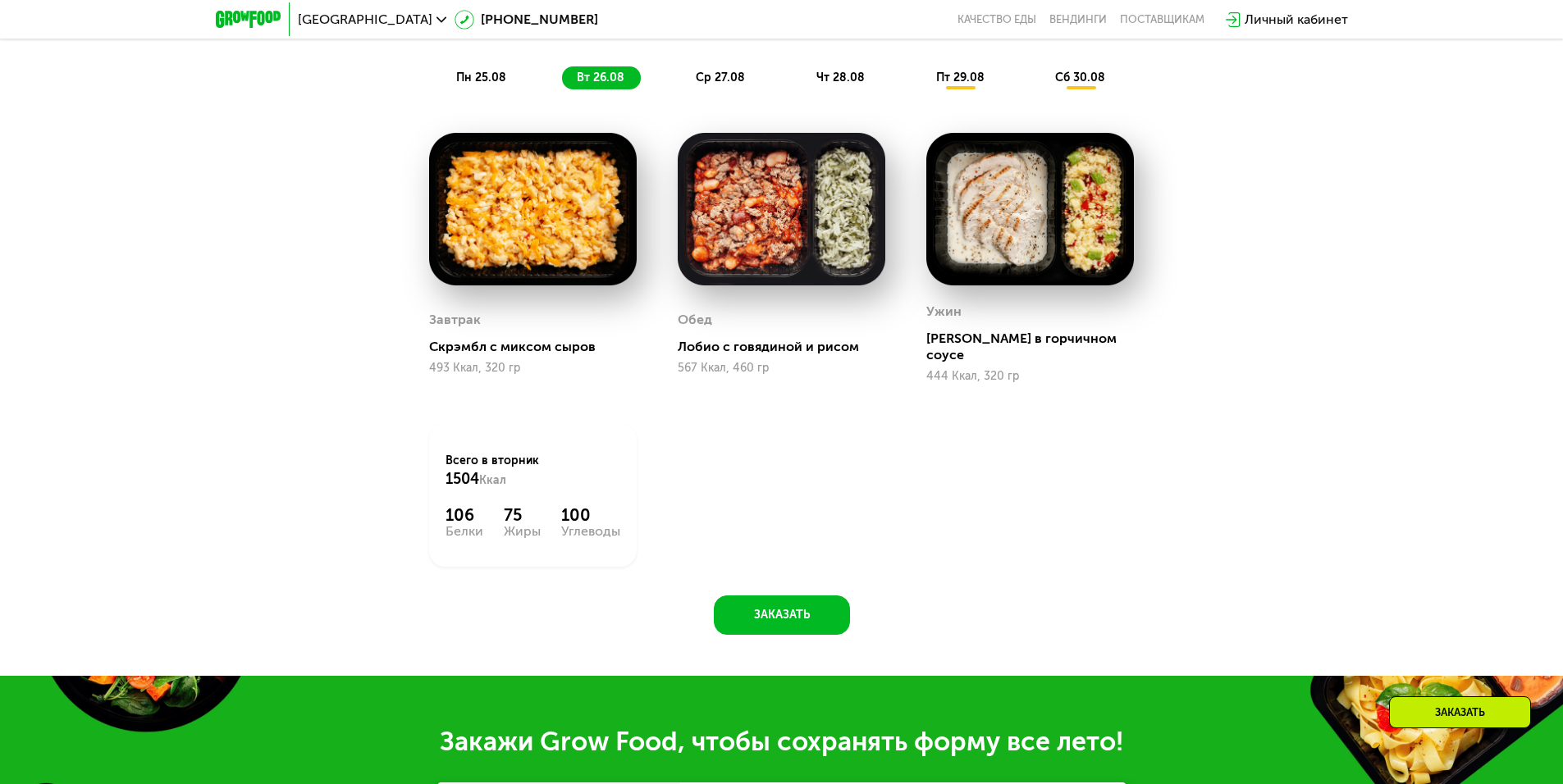
drag, startPoint x: 536, startPoint y: 91, endPoint x: 486, endPoint y: 89, distance: 50.0
click at [535, 89] on div "пн 25.08 вт 26.08 ср 27.08 чт 28.08 пт 29.08 сб 30.08" at bounding box center [782, 77] width 682 height 23
click at [477, 84] on span "пн 25.08" at bounding box center [481, 77] width 50 height 14
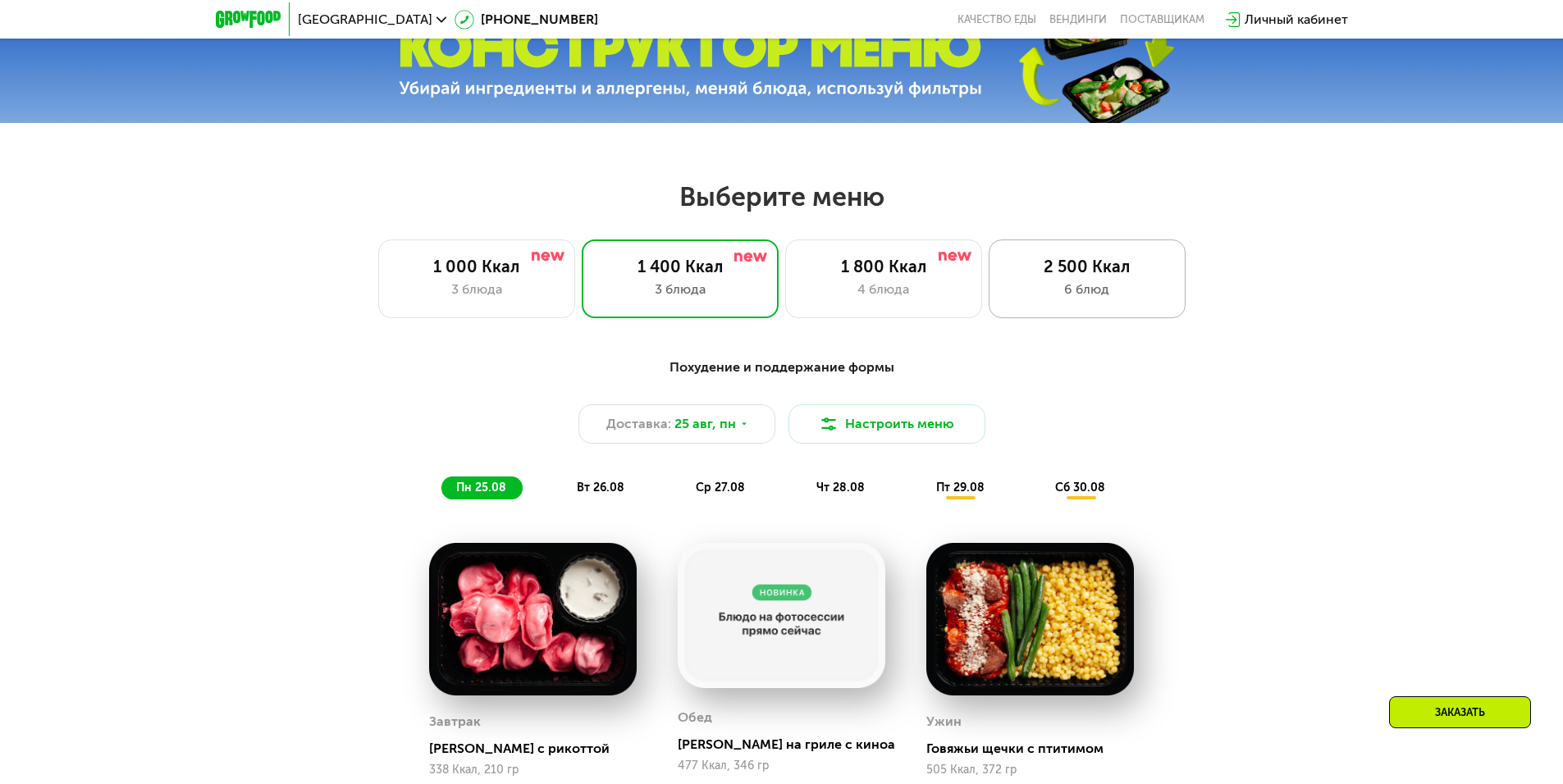
click at [1060, 276] on div "2 500 Ккал" at bounding box center [1087, 267] width 163 height 20
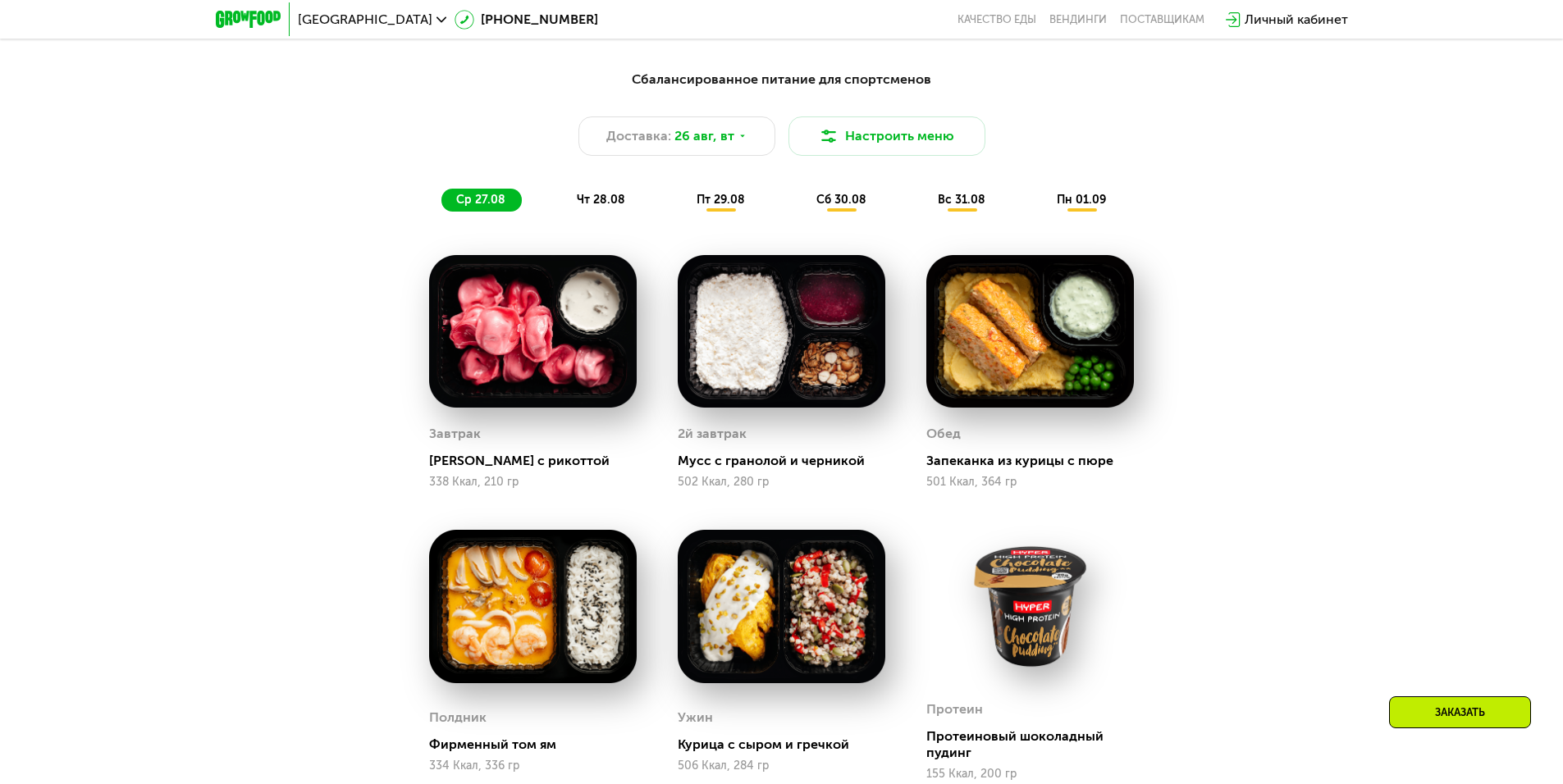
scroll to position [1067, 0]
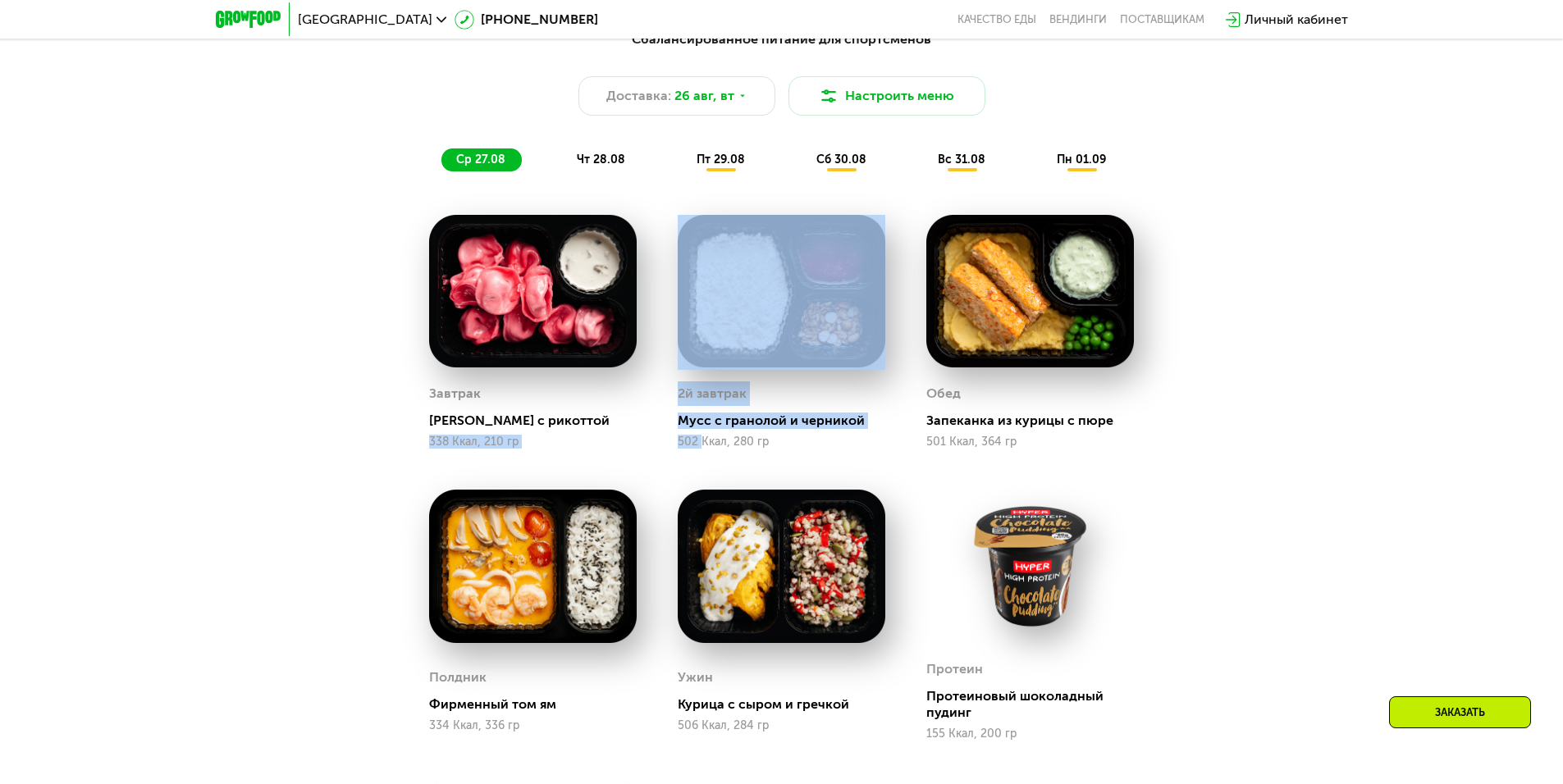
drag, startPoint x: 425, startPoint y: 446, endPoint x: 700, endPoint y: 446, distance: 275.0
click at [0, 0] on div "Завтрак Тортеллини с рикоттой 338 Ккал, 210 гр 2й завтрак Мусс с гранолой и чер…" at bounding box center [0, 0] width 0 height 0
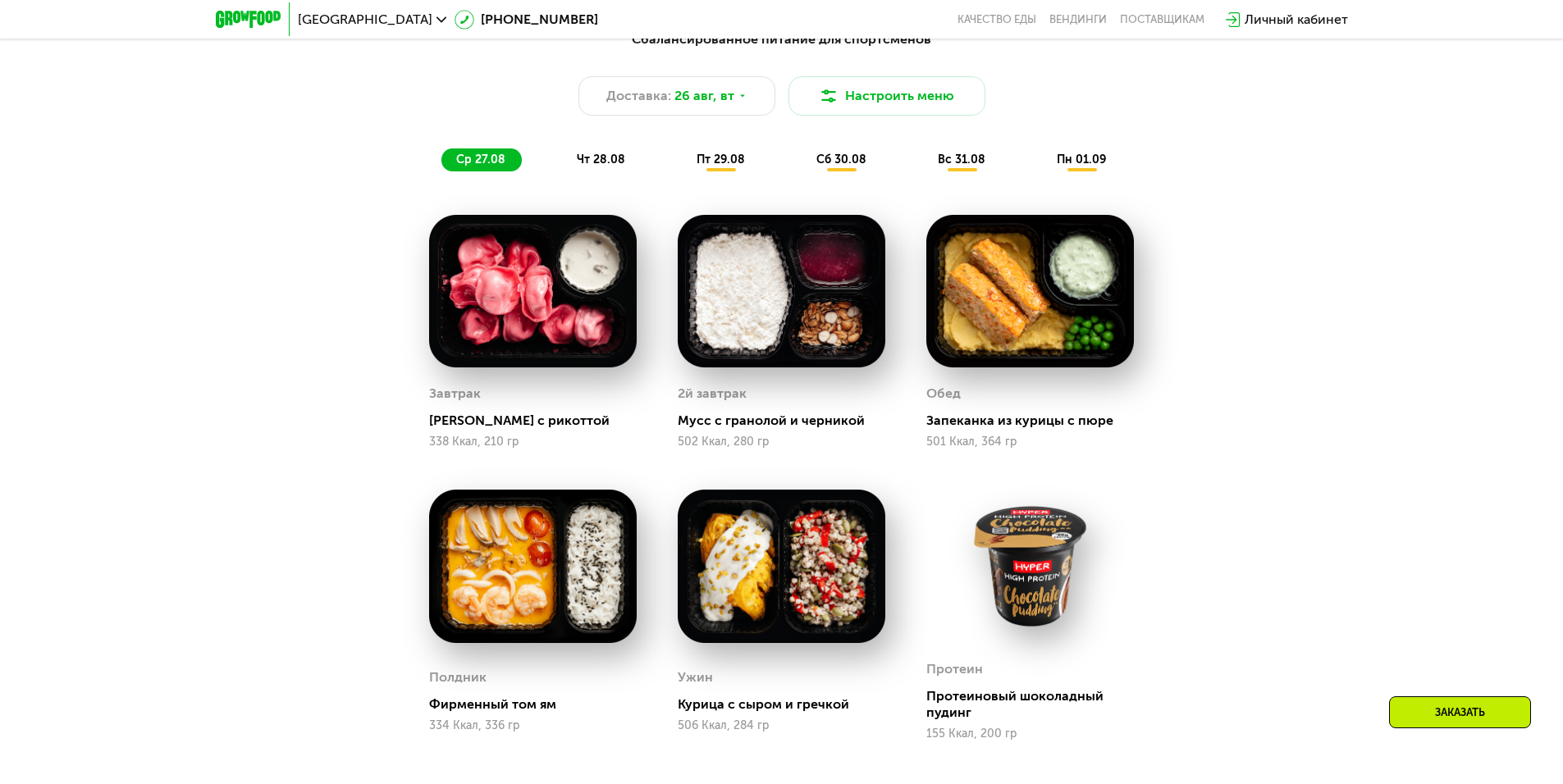
click at [1299, 404] on div "Сбалансированное питание для спортсменов Доставка: [DATE] Настроить меню ср 27.…" at bounding box center [782, 520] width 1563 height 1027
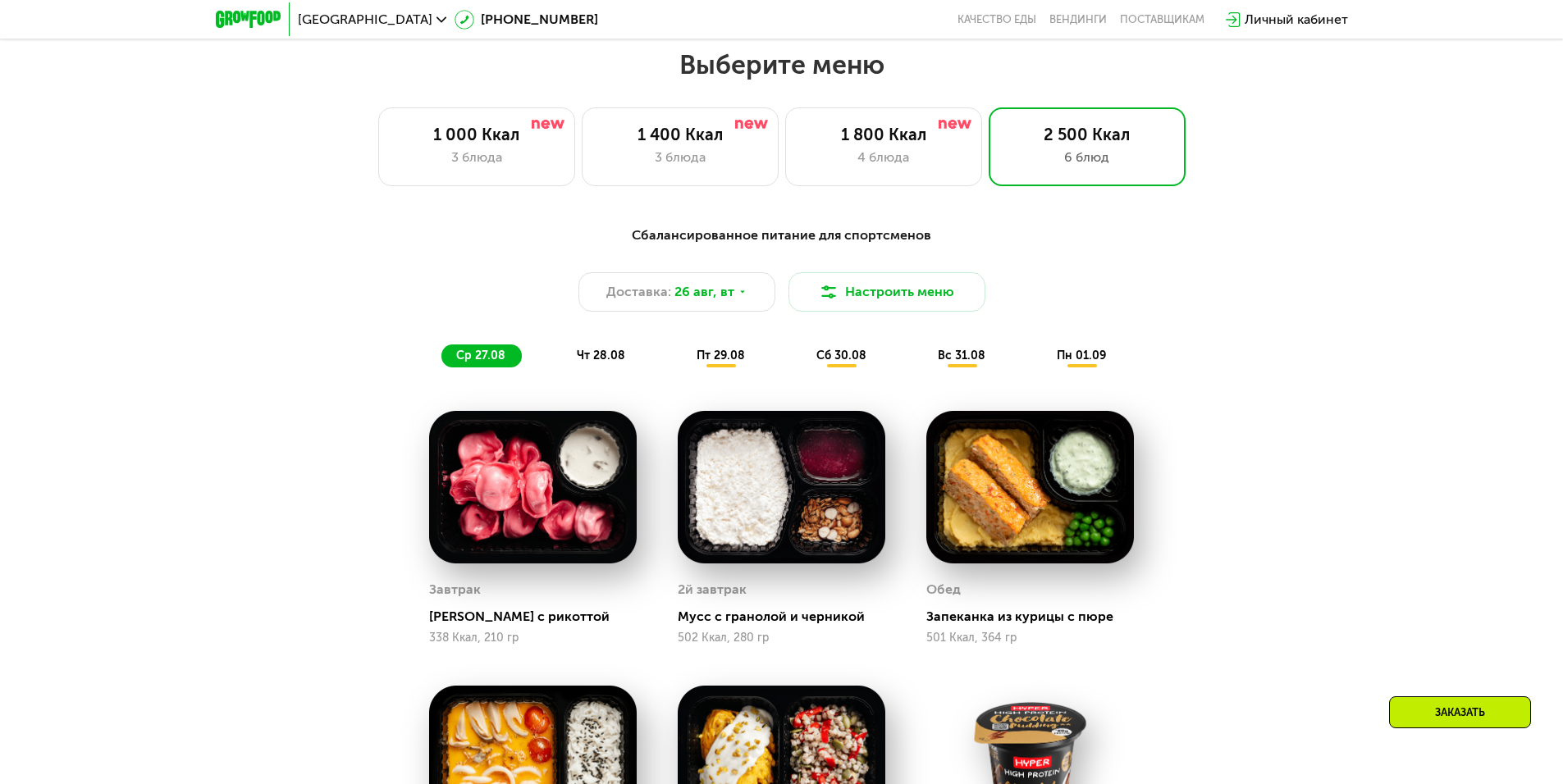
scroll to position [739, 0]
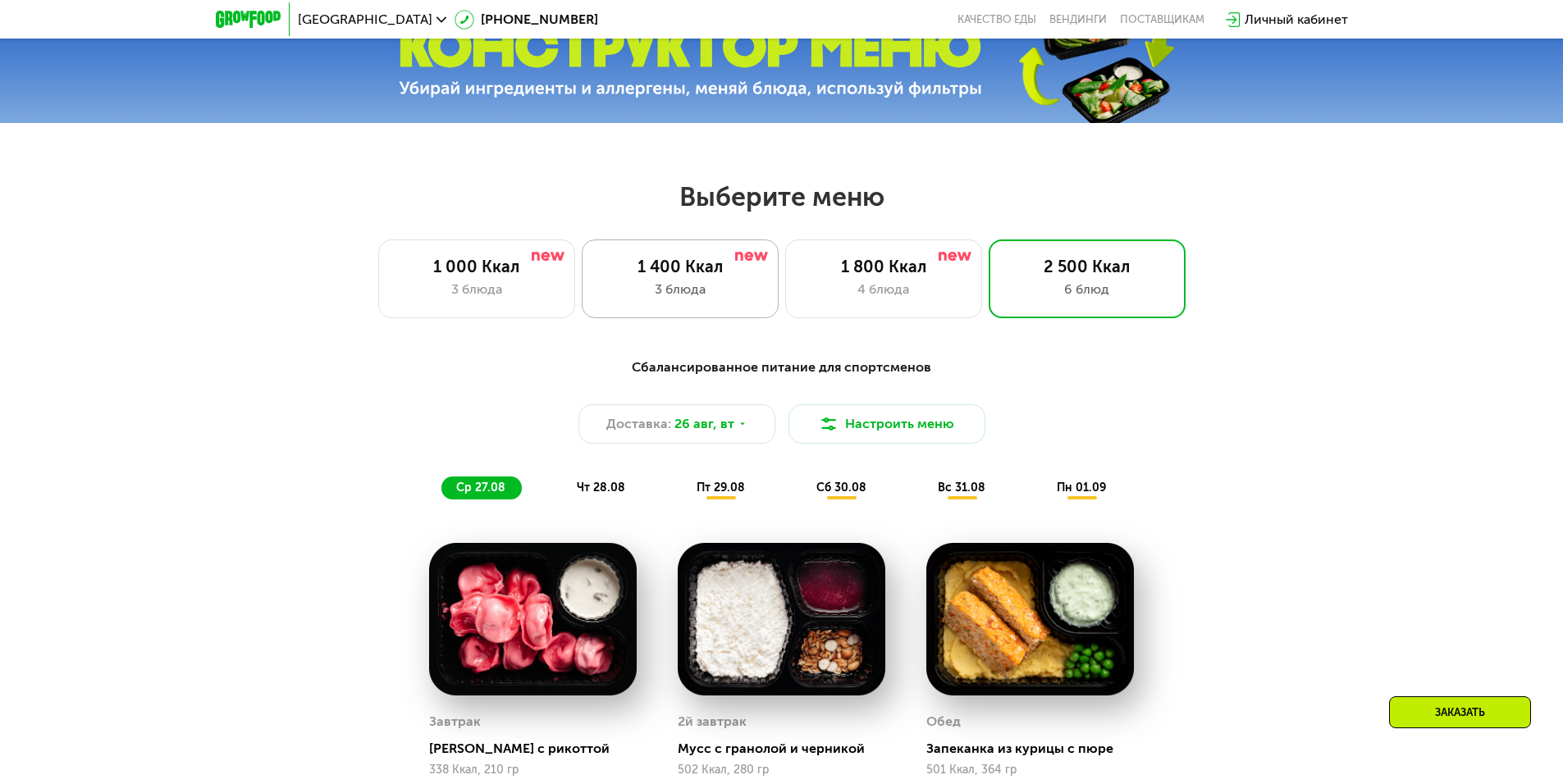
click at [637, 273] on div "1 400 Ккал" at bounding box center [680, 267] width 163 height 20
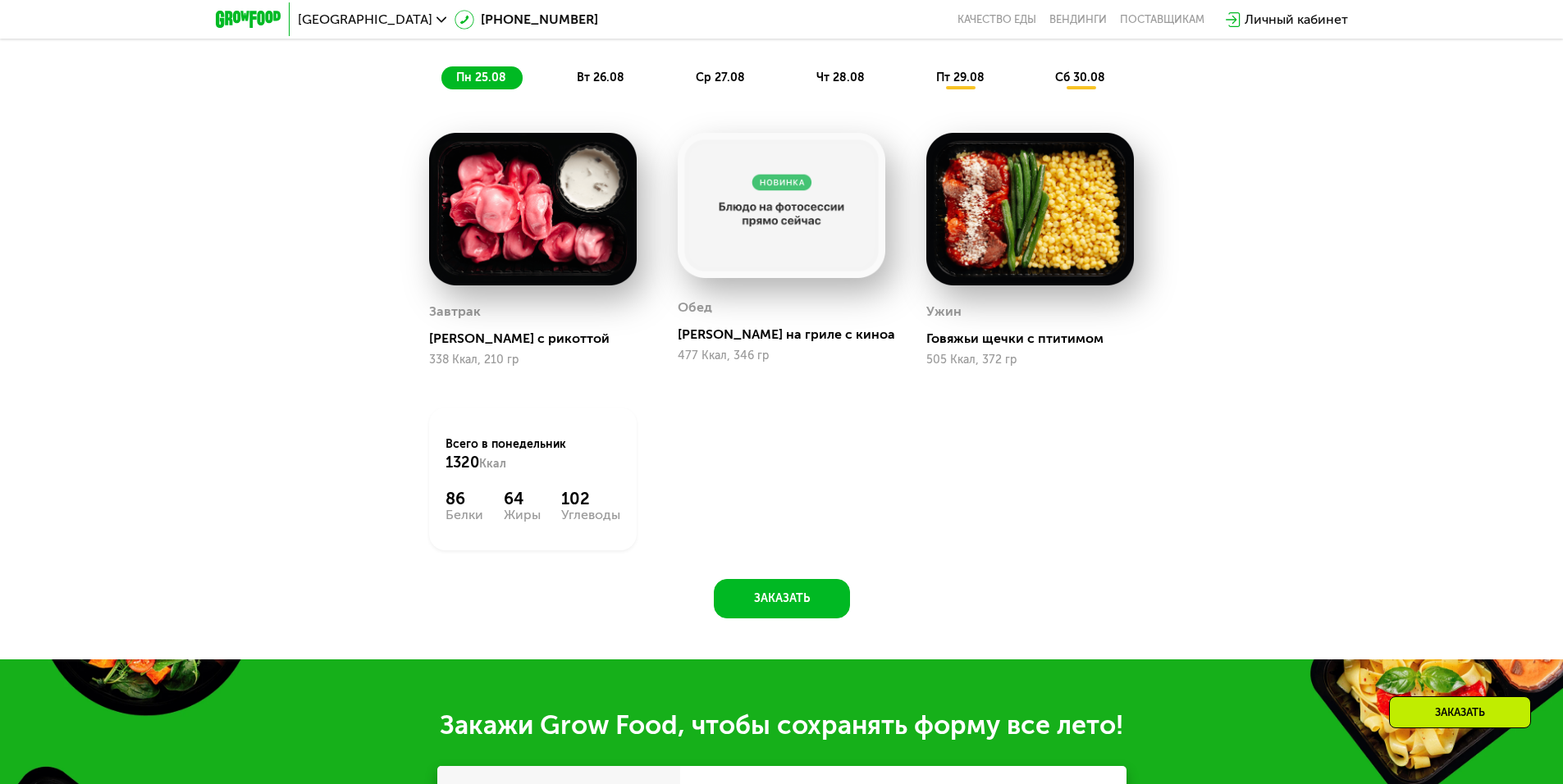
scroll to position [902, 0]
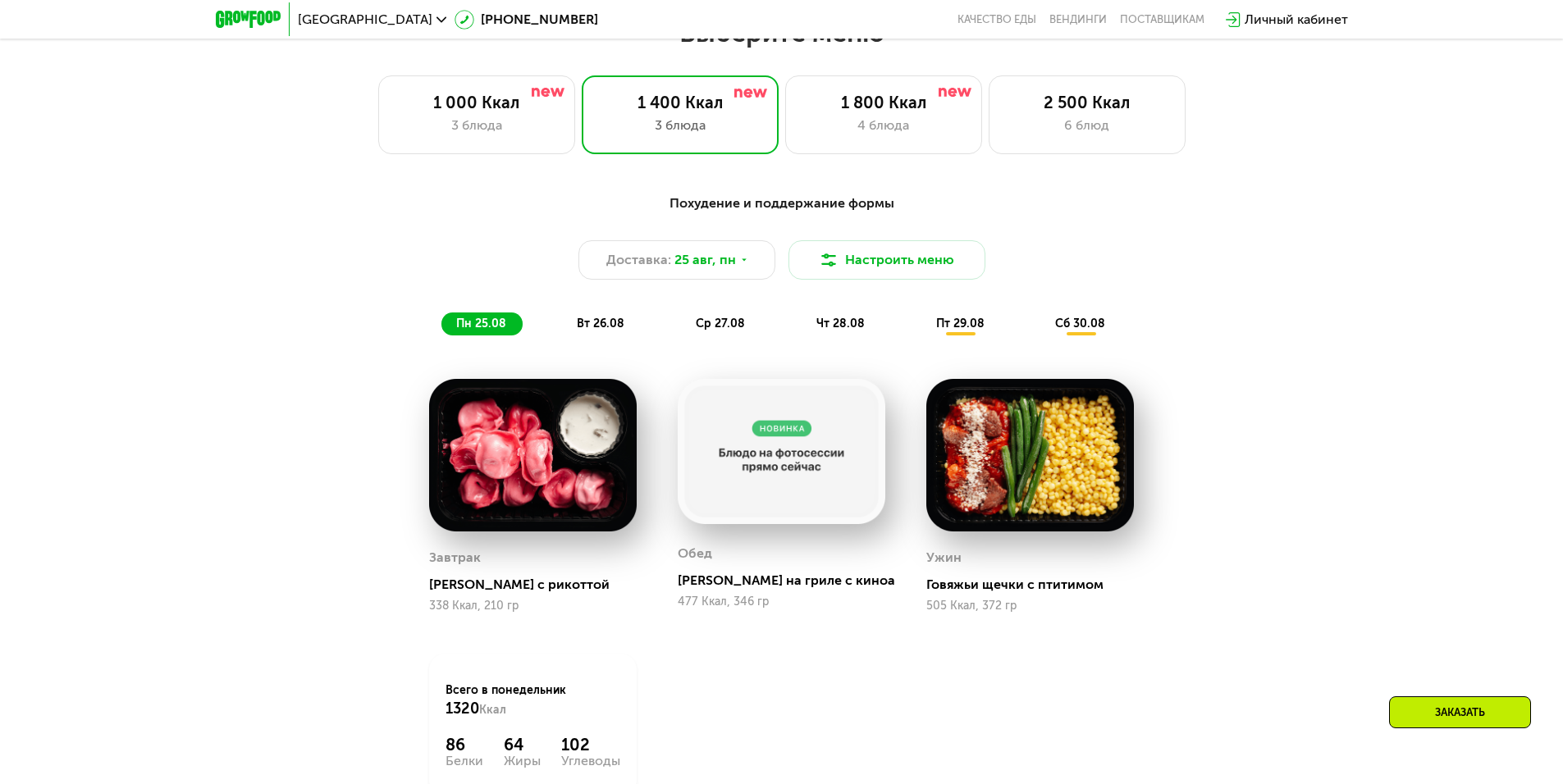
click at [594, 317] on div "Похудение и поддержание формы Доставка: [DATE] Настроить меню пн 25.08 вт 26.08…" at bounding box center [782, 264] width 971 height 142
click at [682, 320] on div "вт 26.08" at bounding box center [722, 323] width 80 height 23
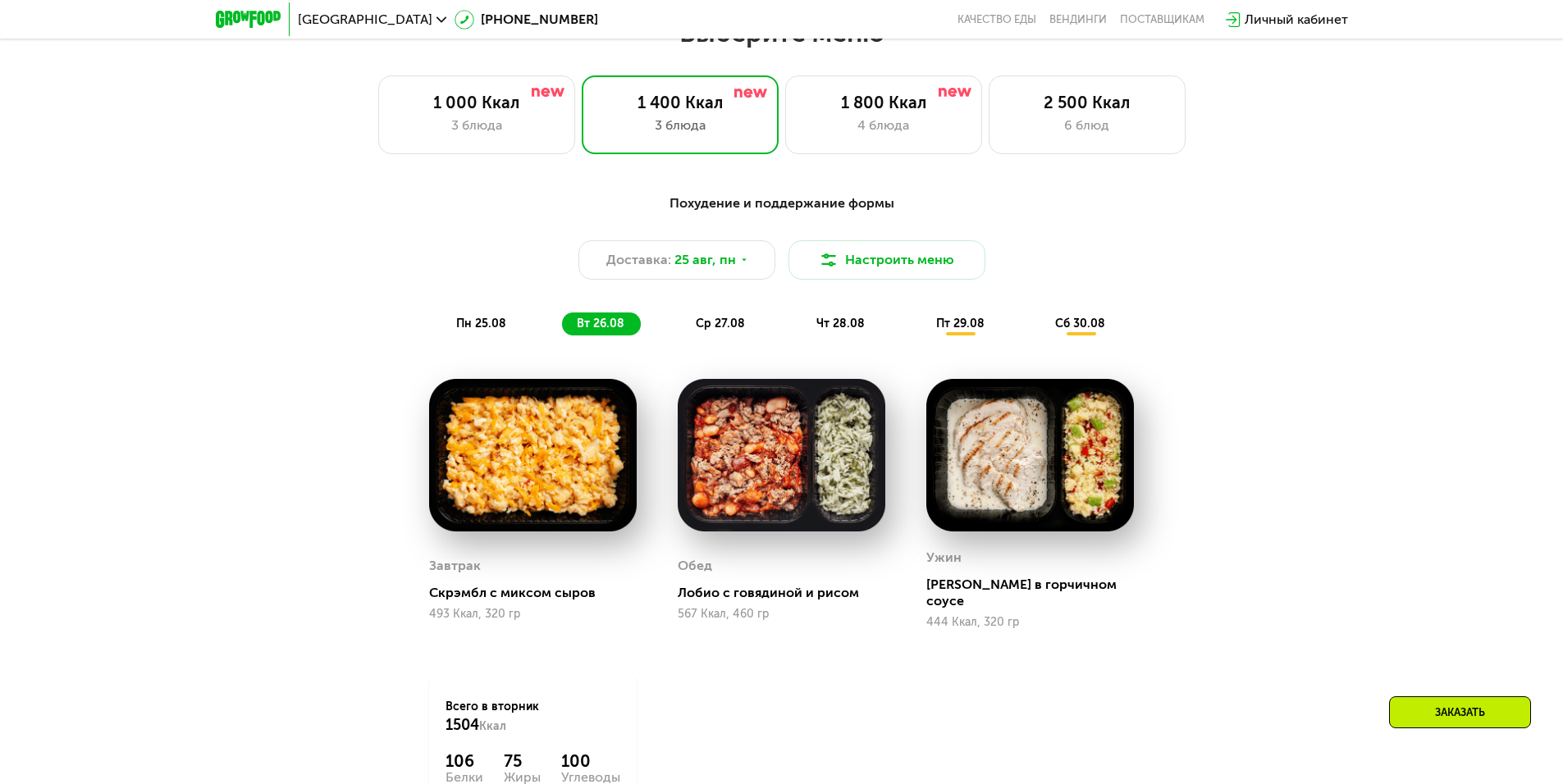
click at [715, 328] on span "ср 27.08" at bounding box center [721, 323] width 49 height 14
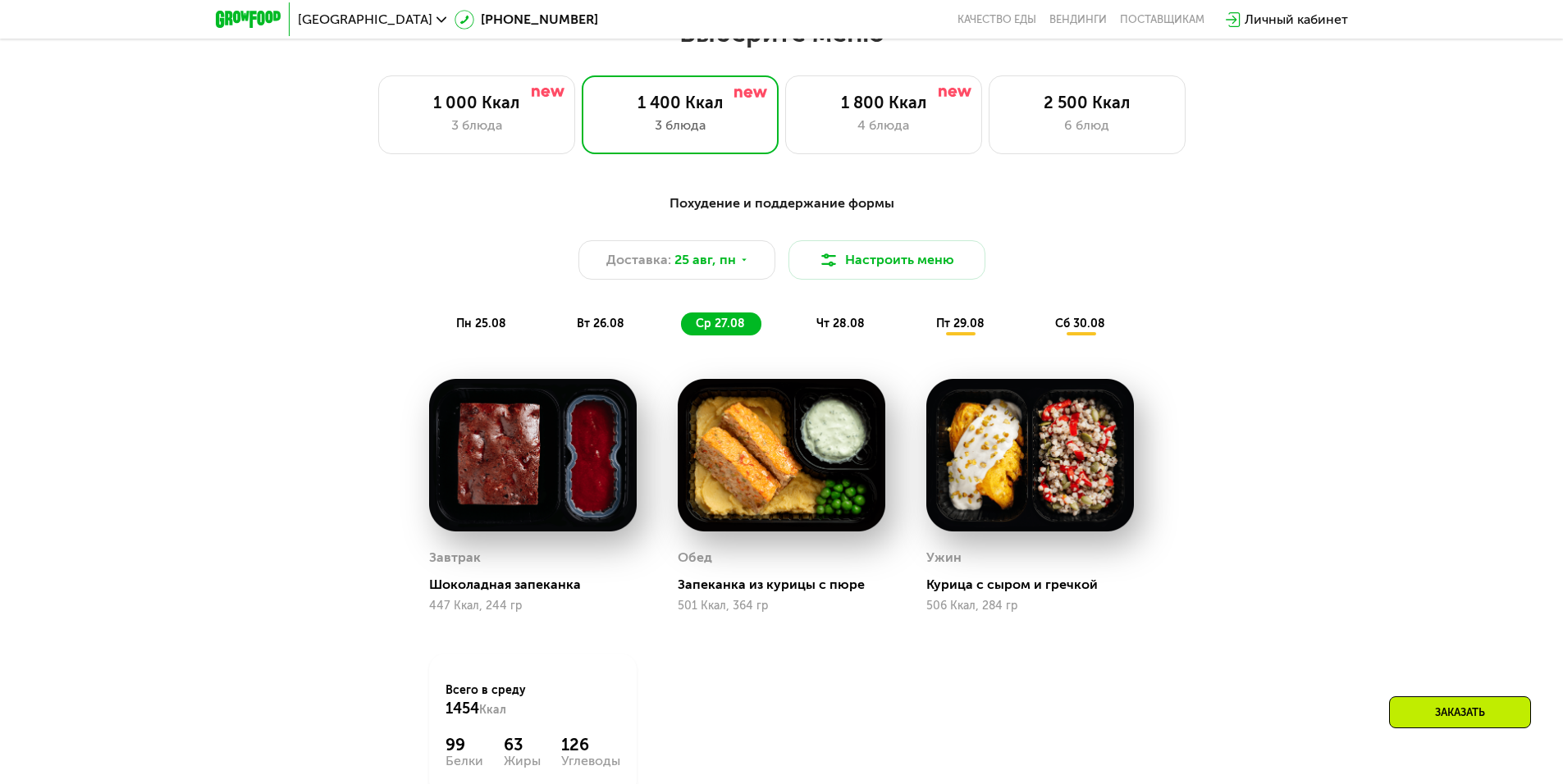
click at [921, 335] on div "чт 28.08" at bounding box center [961, 323] width 80 height 23
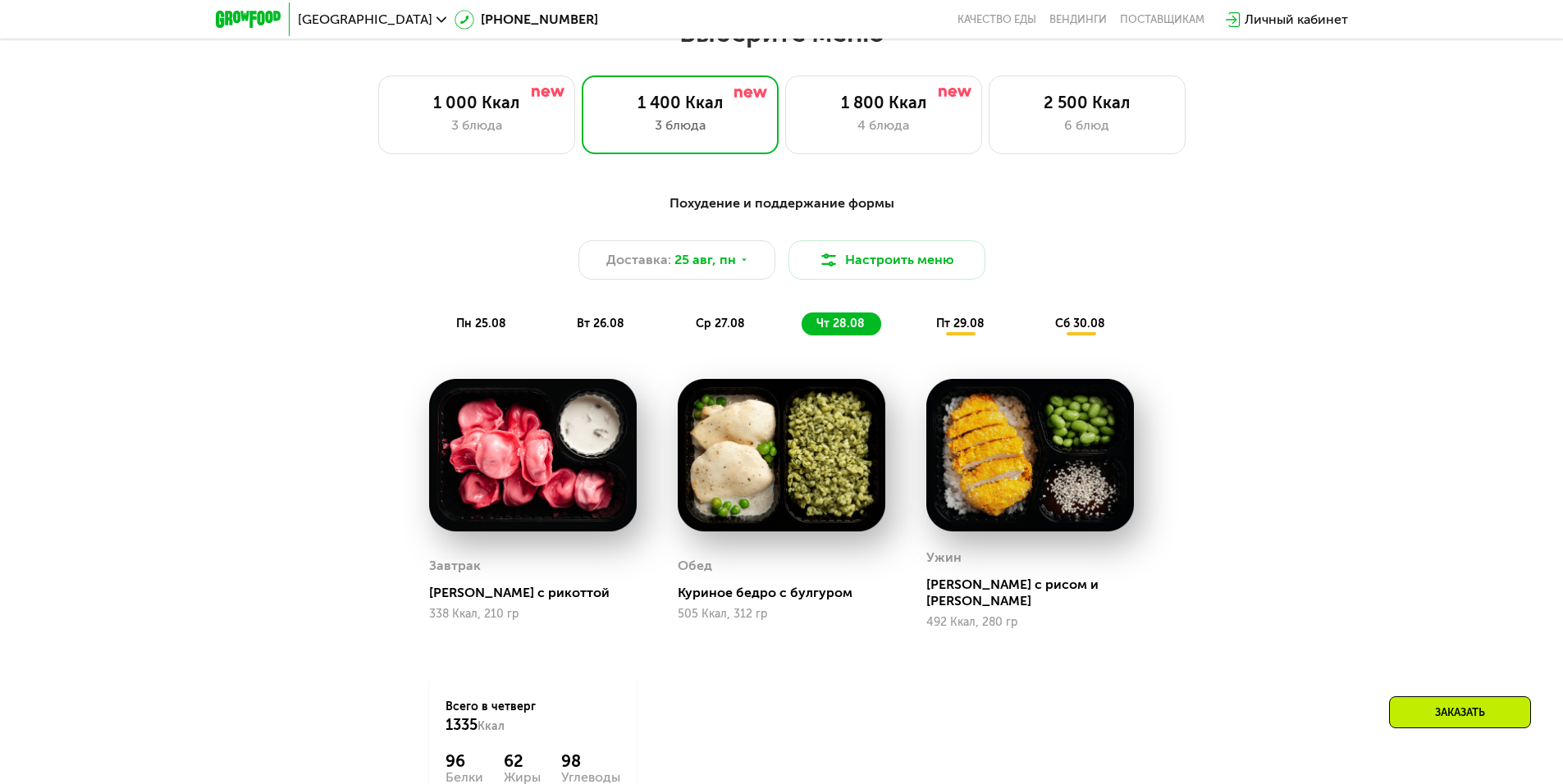
click at [1040, 327] on div "пт 29.08" at bounding box center [1080, 323] width 81 height 23
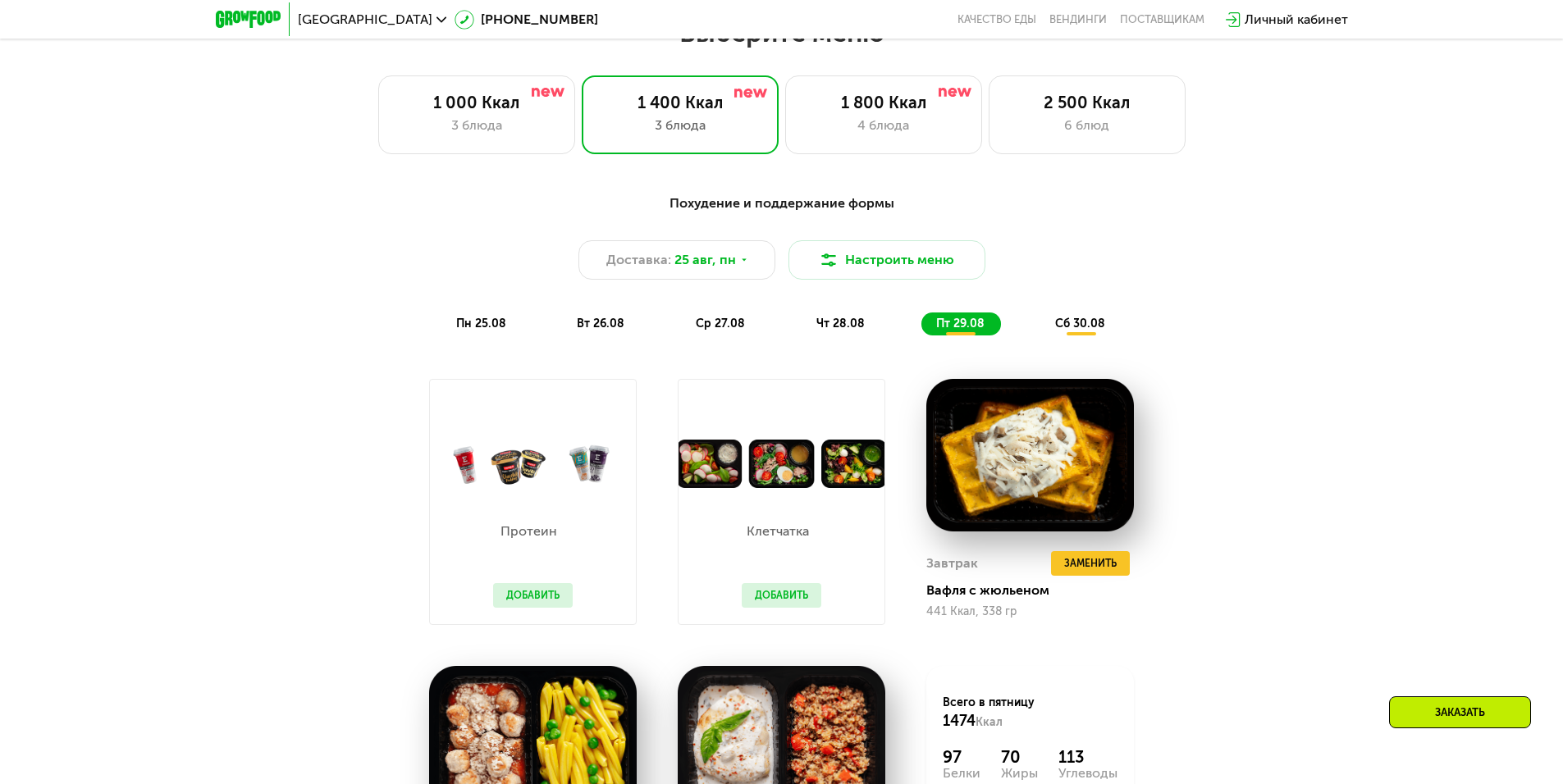
click at [1037, 330] on div "пн 25.08 вт 26.08 ср 27.08 чт 28.08 пт 29.08 сб 30.08" at bounding box center [782, 323] width 682 height 23
click at [1061, 331] on span "сб 30.08" at bounding box center [1080, 323] width 50 height 14
